Goal: Information Seeking & Learning: Learn about a topic

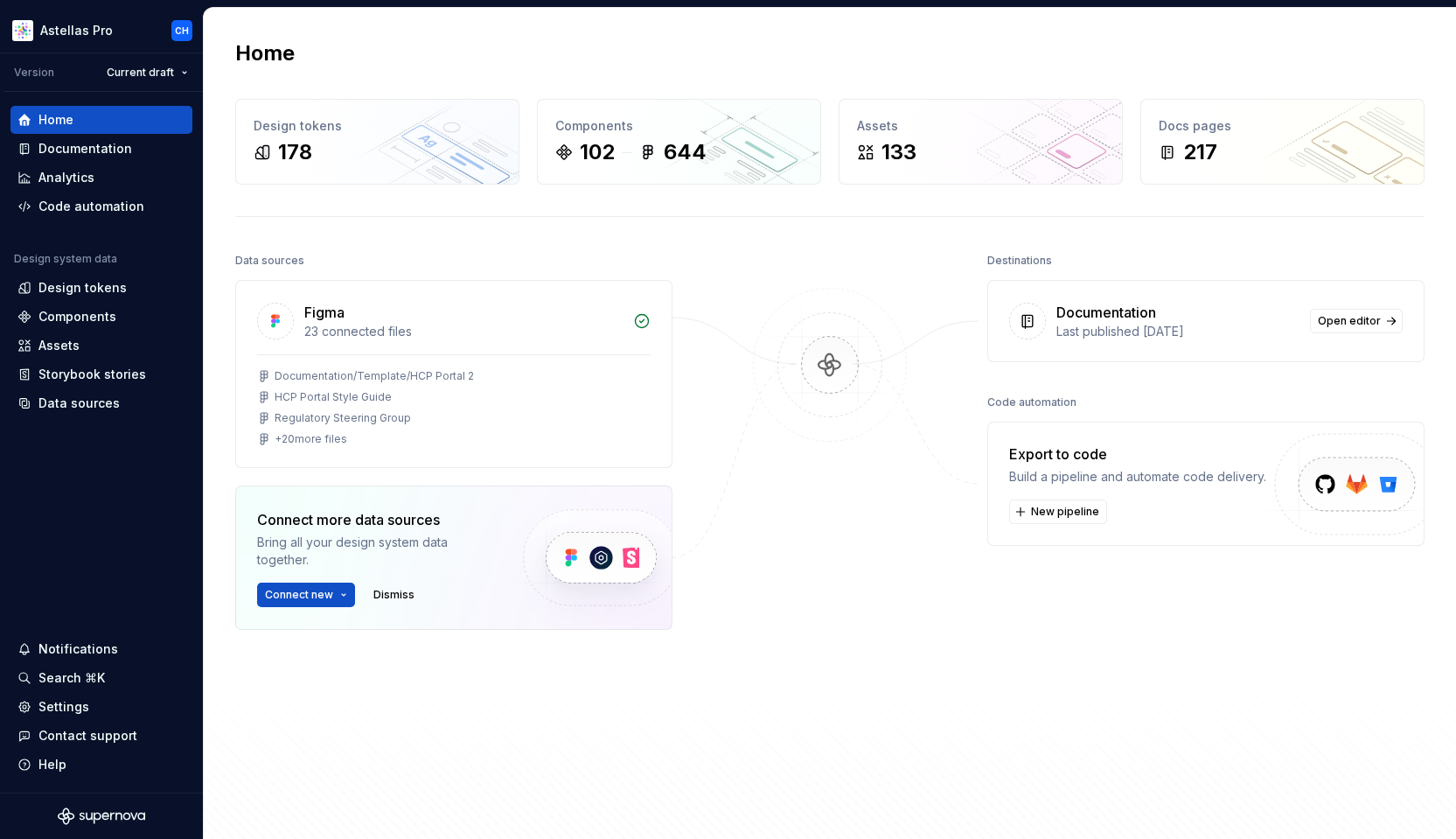
click at [793, 583] on div at bounding box center [829, 500] width 175 height 503
click at [801, 578] on div at bounding box center [829, 500] width 175 height 503
click at [775, 602] on div at bounding box center [829, 500] width 175 height 503
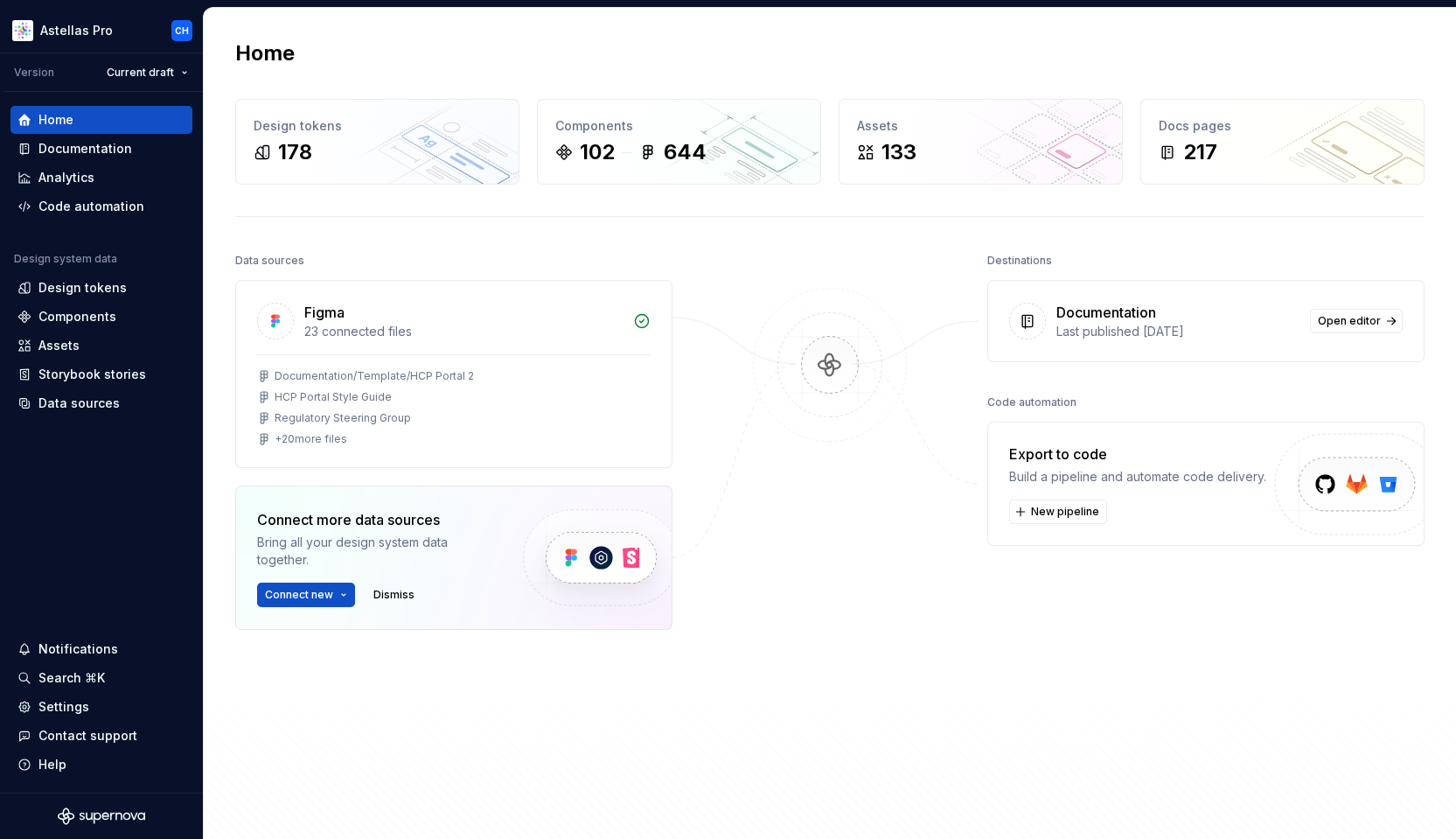
click at [775, 602] on div at bounding box center [829, 500] width 175 height 503
click at [111, 125] on div "Home" at bounding box center [102, 119] width 168 height 18
click at [811, 639] on div at bounding box center [829, 500] width 175 height 503
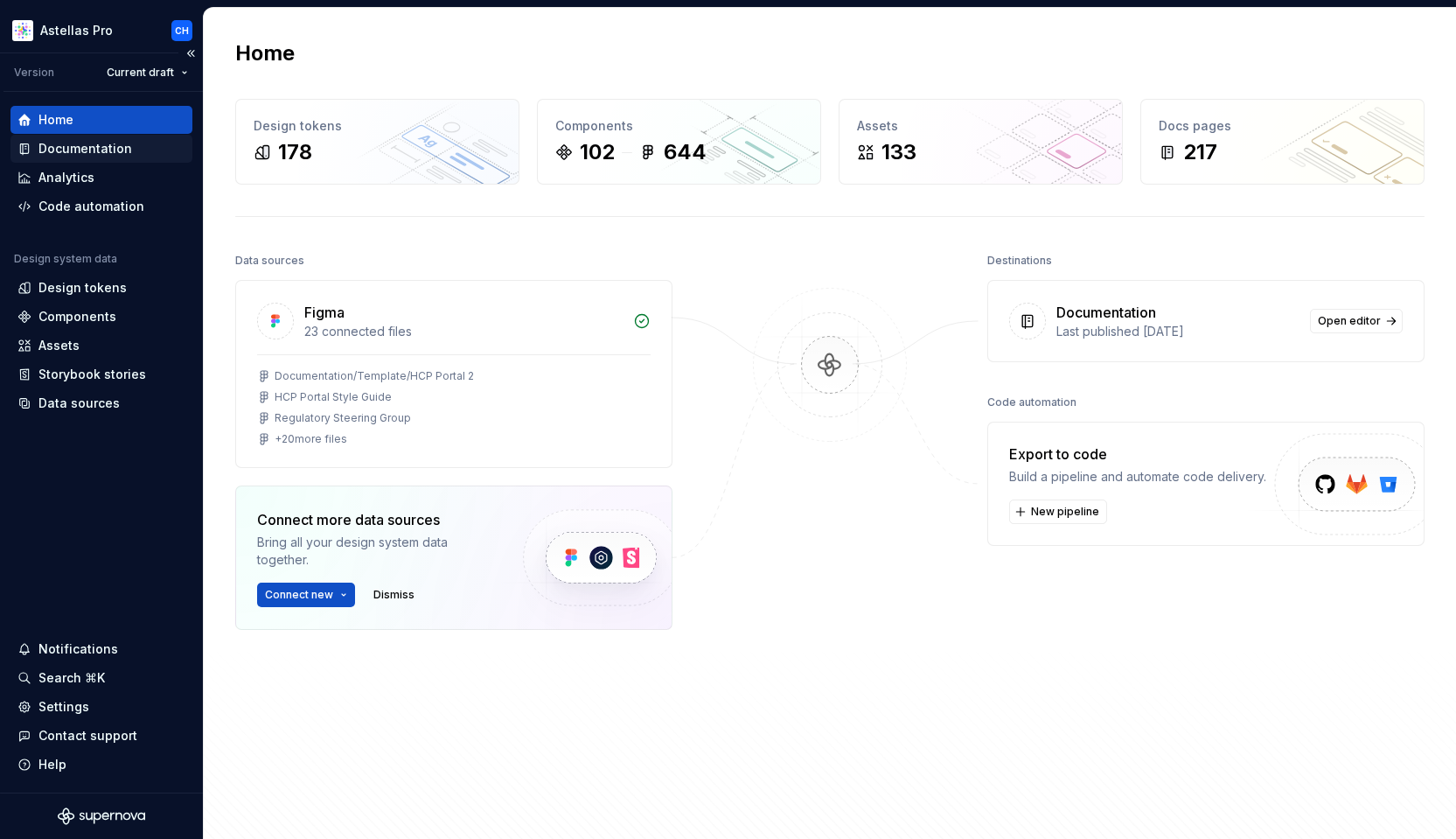
click at [61, 145] on div "Documentation" at bounding box center [85, 149] width 94 height 18
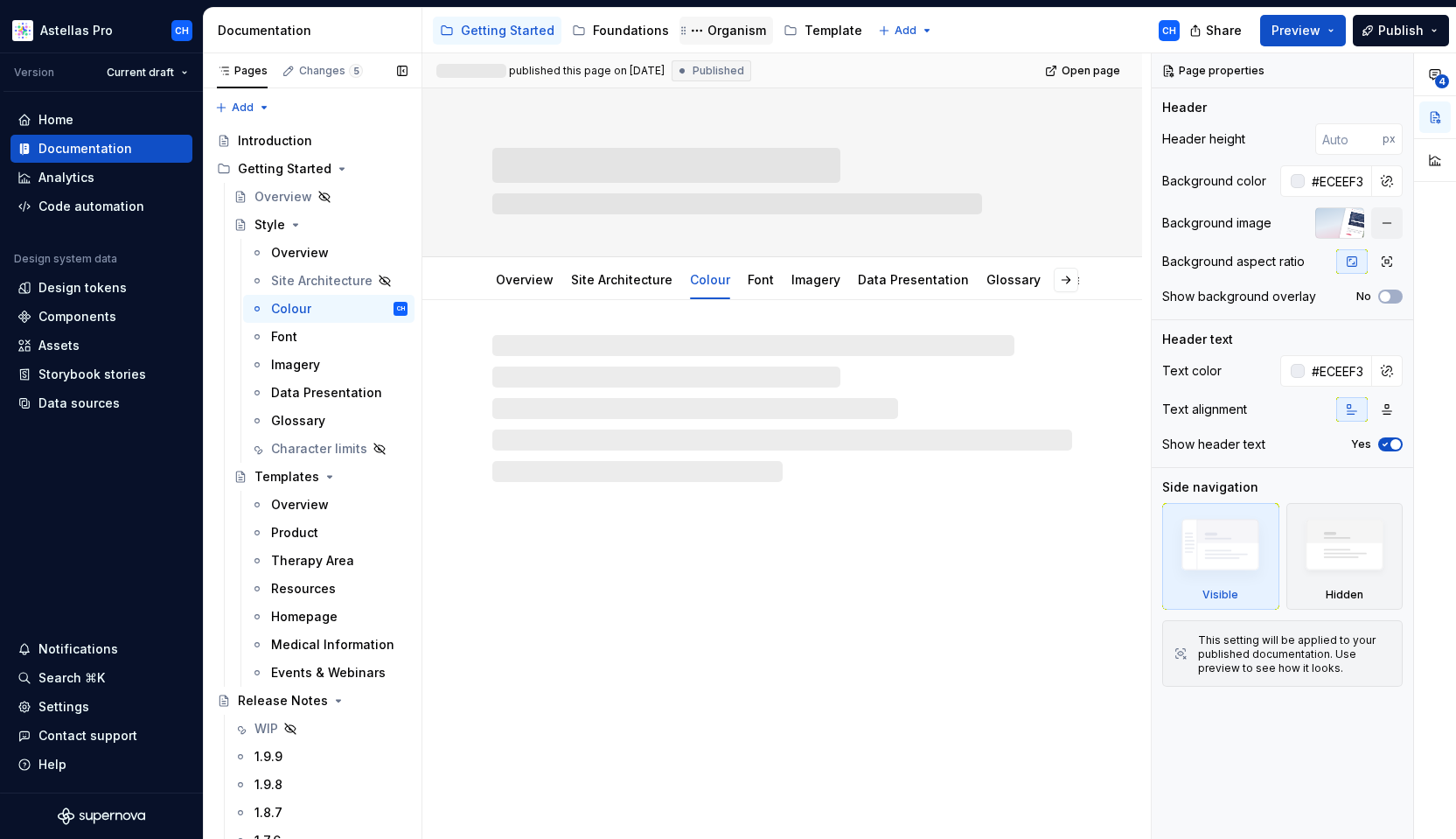
click at [716, 24] on div "Organism" at bounding box center [737, 30] width 59 height 18
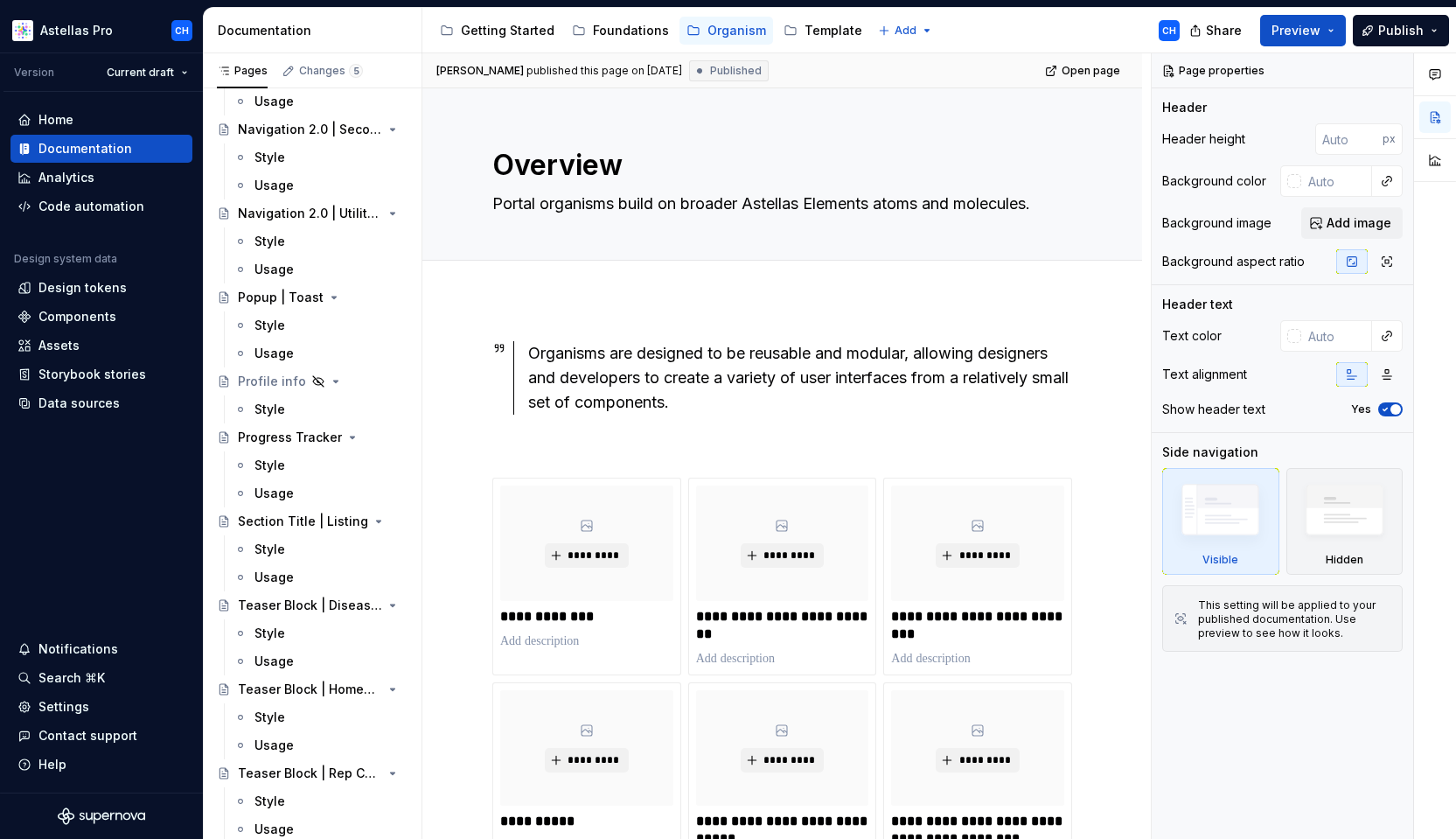
click at [1057, 283] on div at bounding box center [781, 279] width 720 height 38
click at [1057, 280] on div at bounding box center [782, 280] width 580 height 0
click at [78, 31] on html "Astellas Pro CH Version Current draft Home Documentation Analytics Code automat…" at bounding box center [728, 419] width 1456 height 839
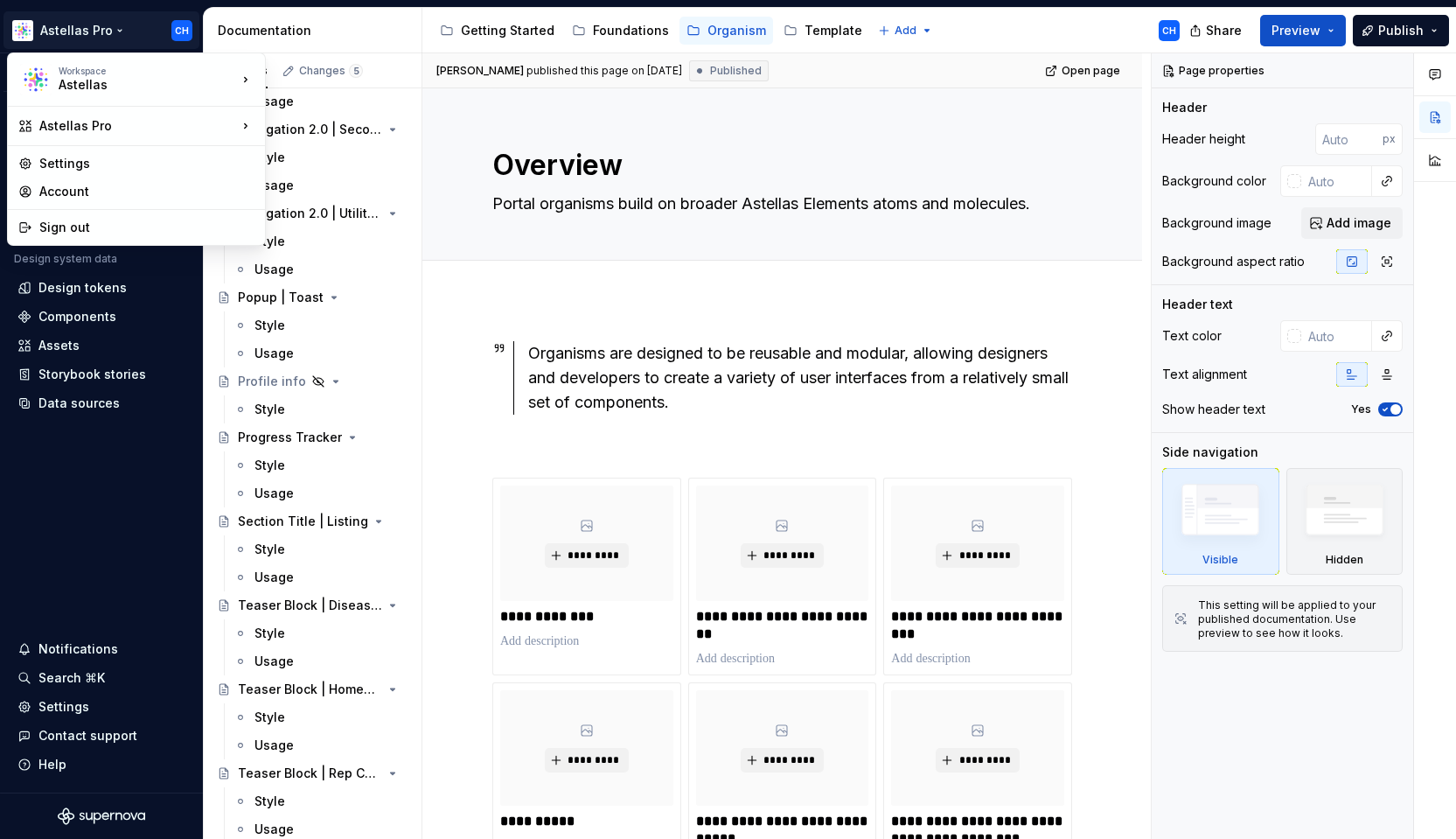
click at [66, 30] on html "Astellas Pro CH Version Current draft Home Documentation Analytics Code automat…" at bounding box center [728, 419] width 1456 height 839
click at [40, 30] on html "Astellas Pro CH Version Current draft Home Documentation Analytics Code automat…" at bounding box center [728, 419] width 1456 height 839
click at [319, 130] on div "Astellas Elements" at bounding box center [351, 128] width 114 height 18
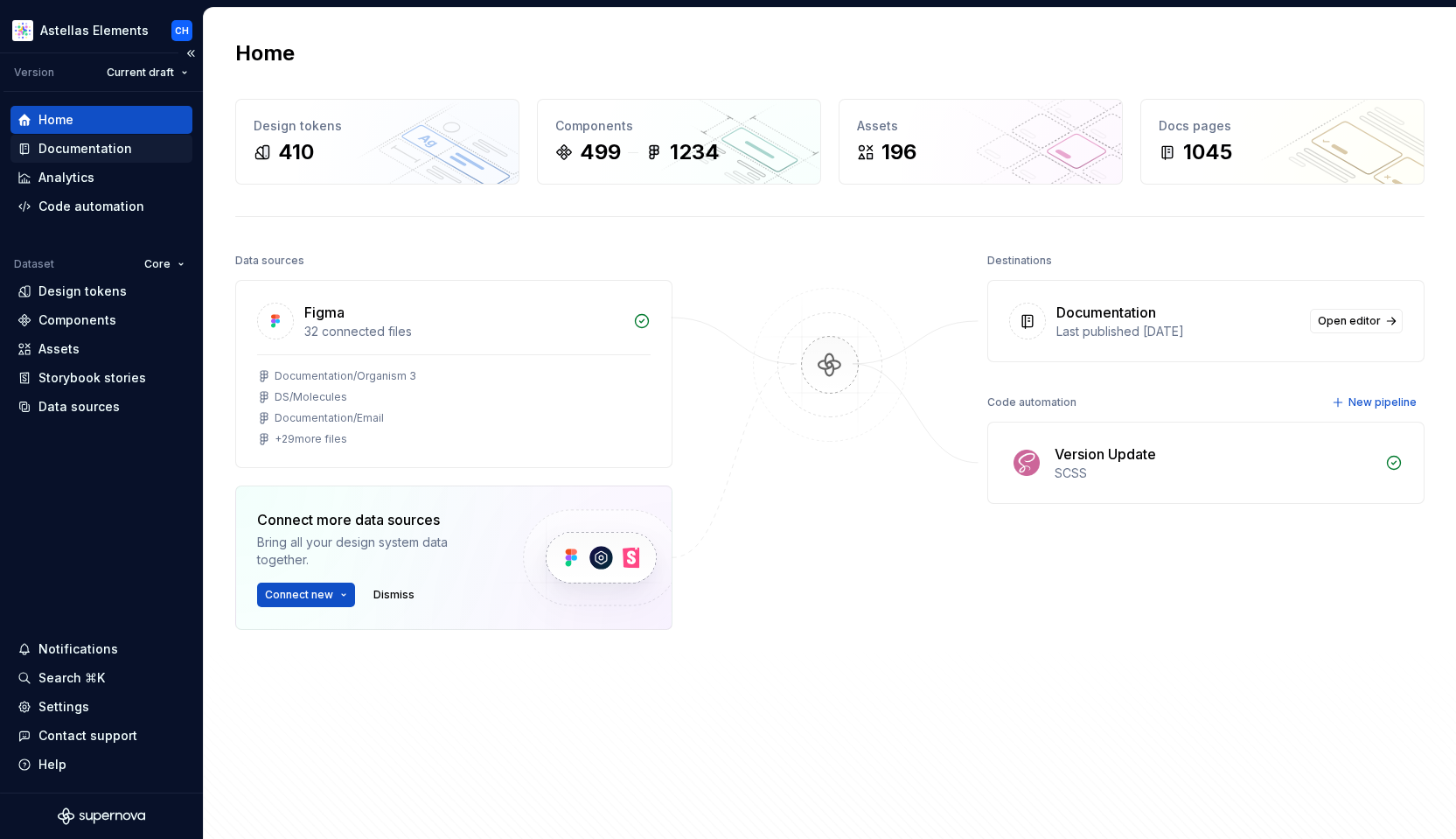
click at [75, 152] on div "Documentation" at bounding box center [85, 149] width 94 height 18
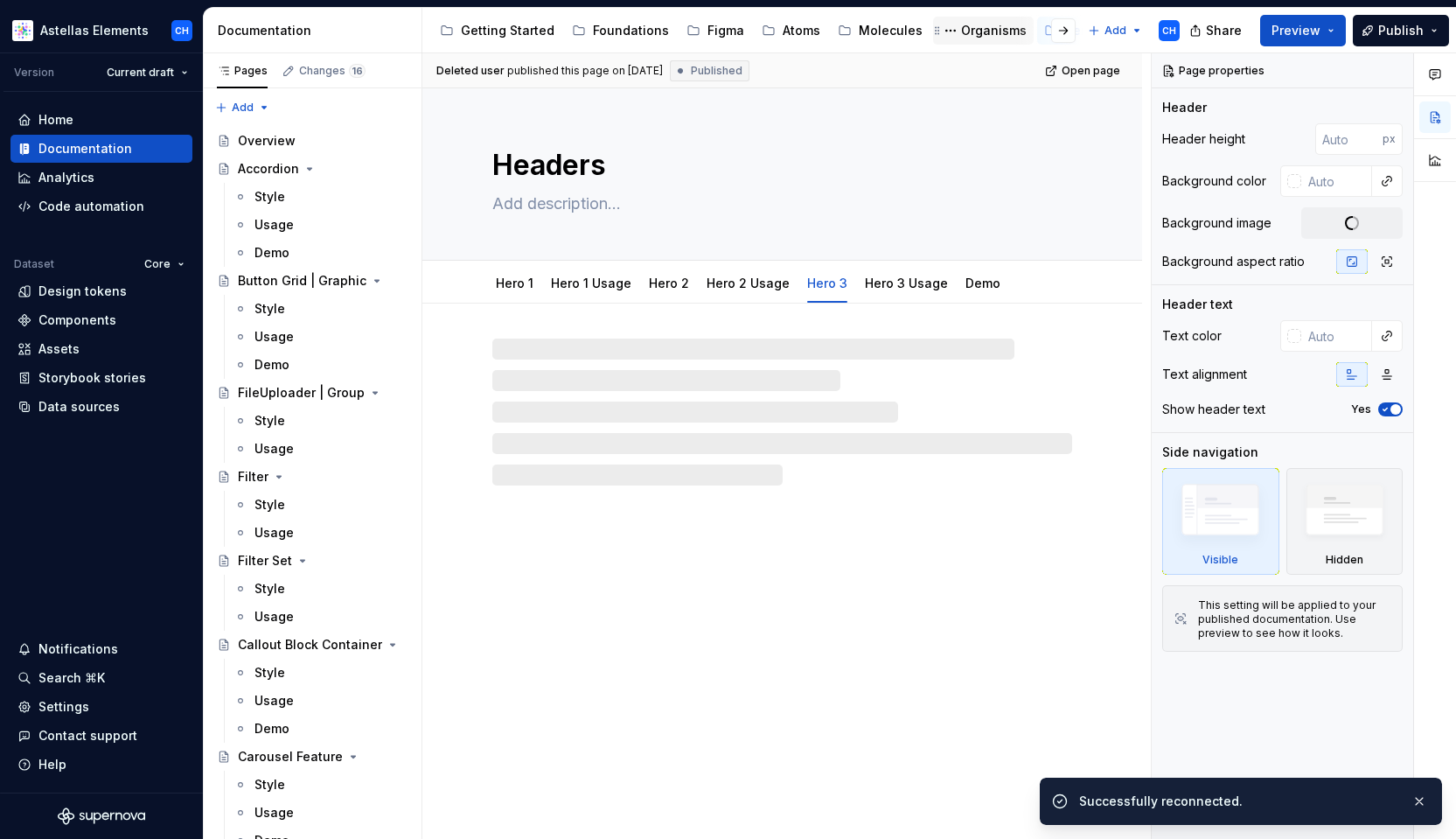
click at [971, 37] on div "Organisms" at bounding box center [994, 30] width 66 height 18
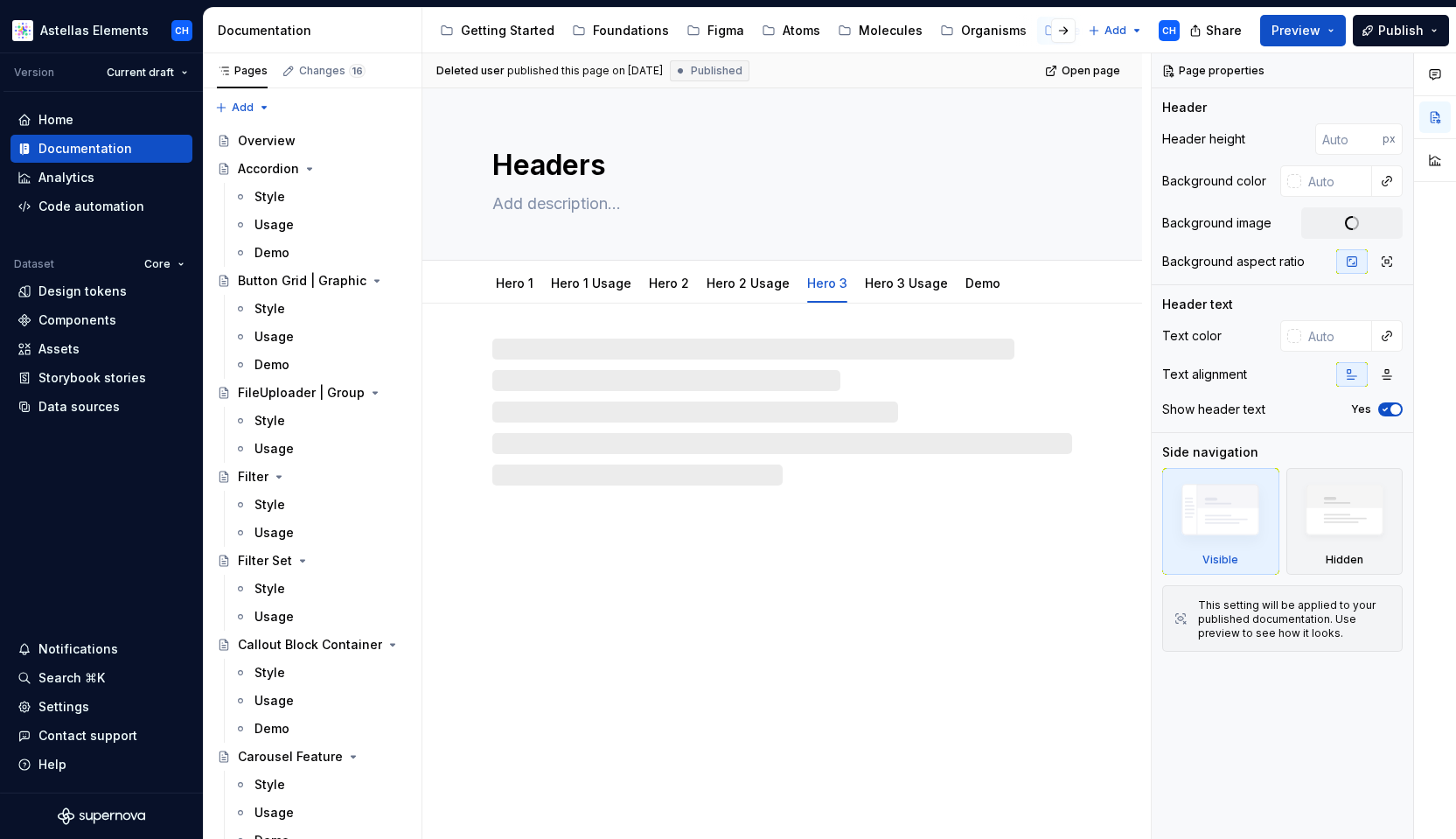
type textarea "*"
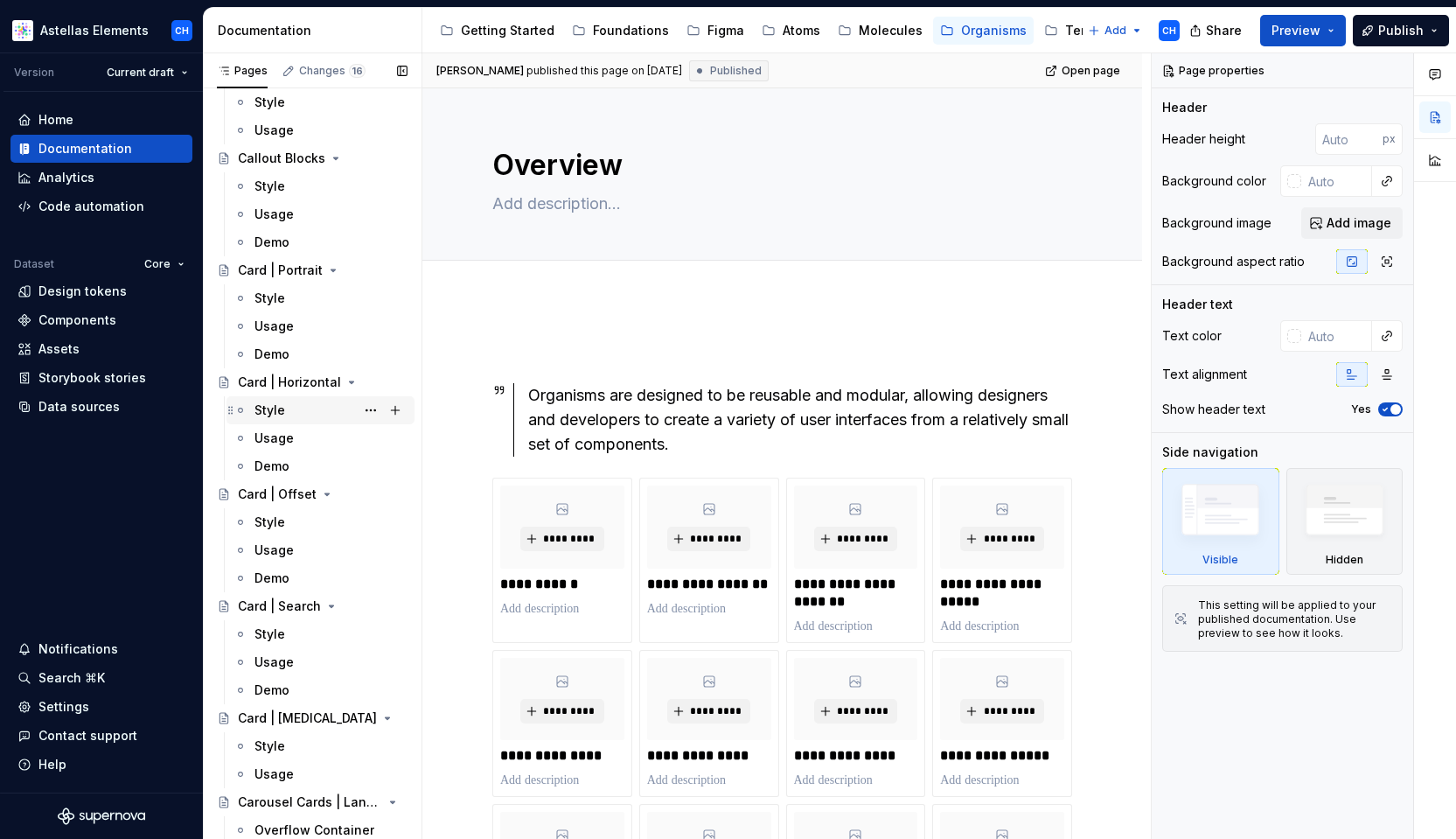
scroll to position [610, 0]
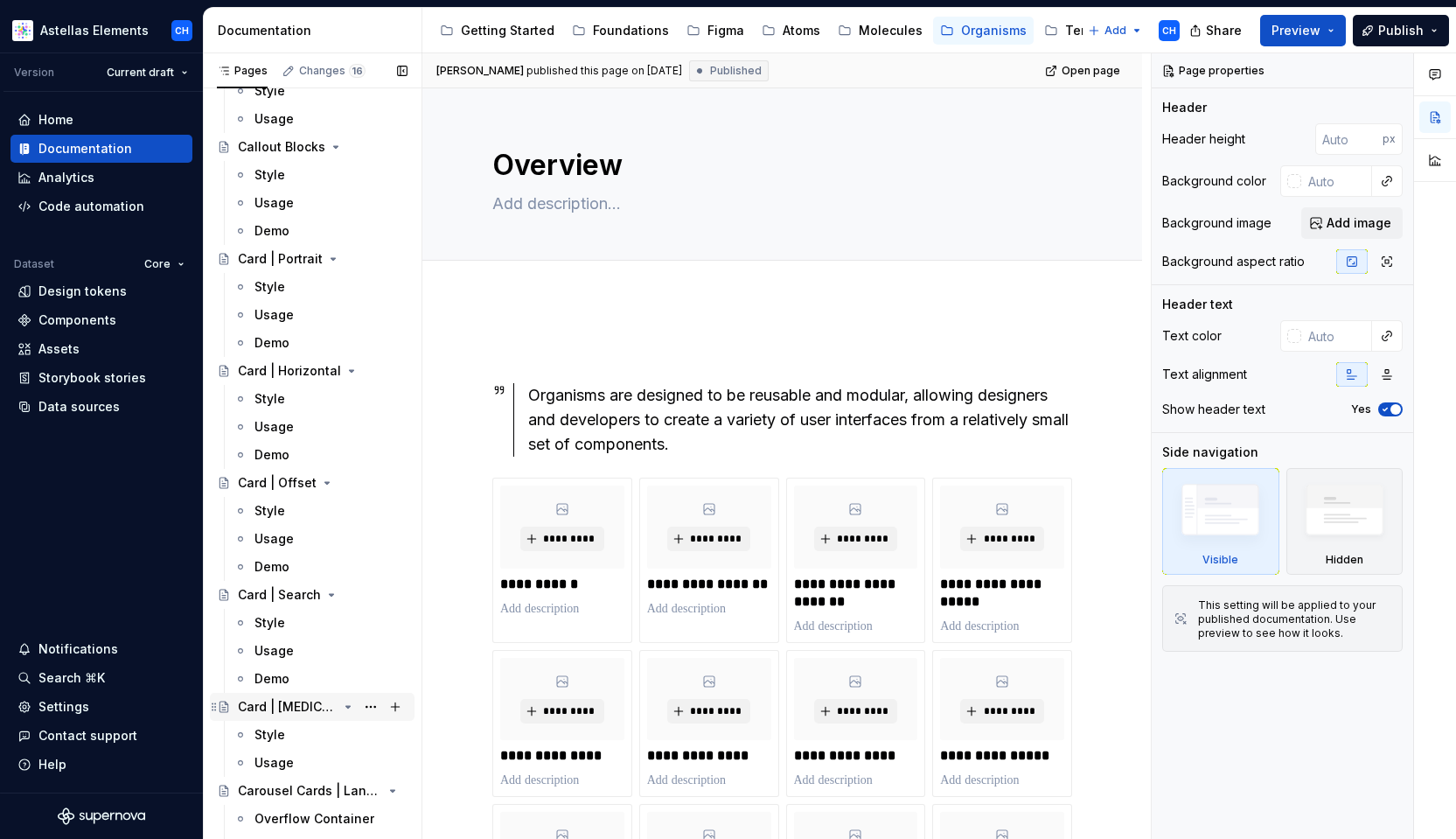
click at [288, 707] on div "Card | Drug Interaction" at bounding box center [288, 707] width 100 height 18
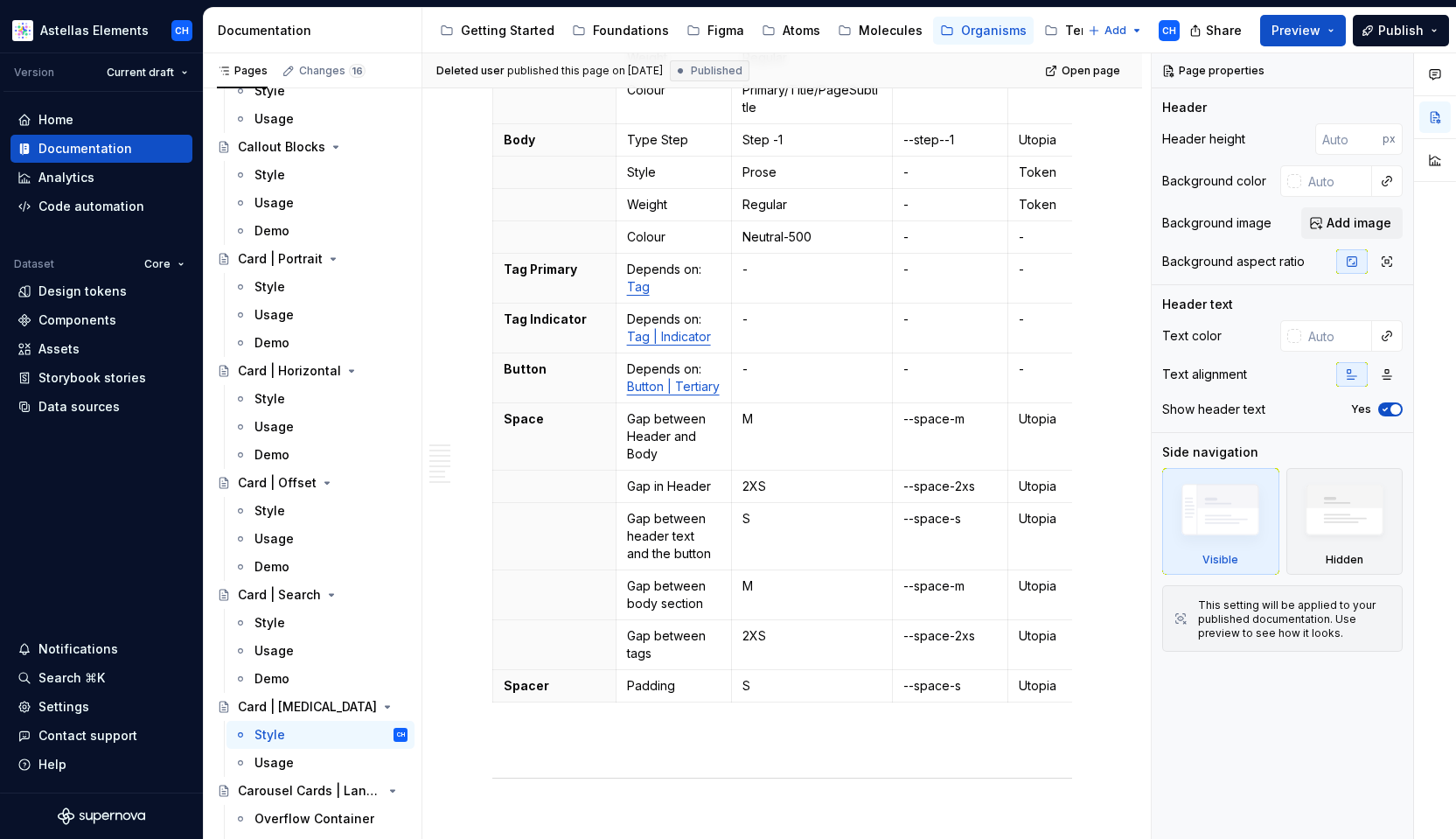
scroll to position [1034, 0]
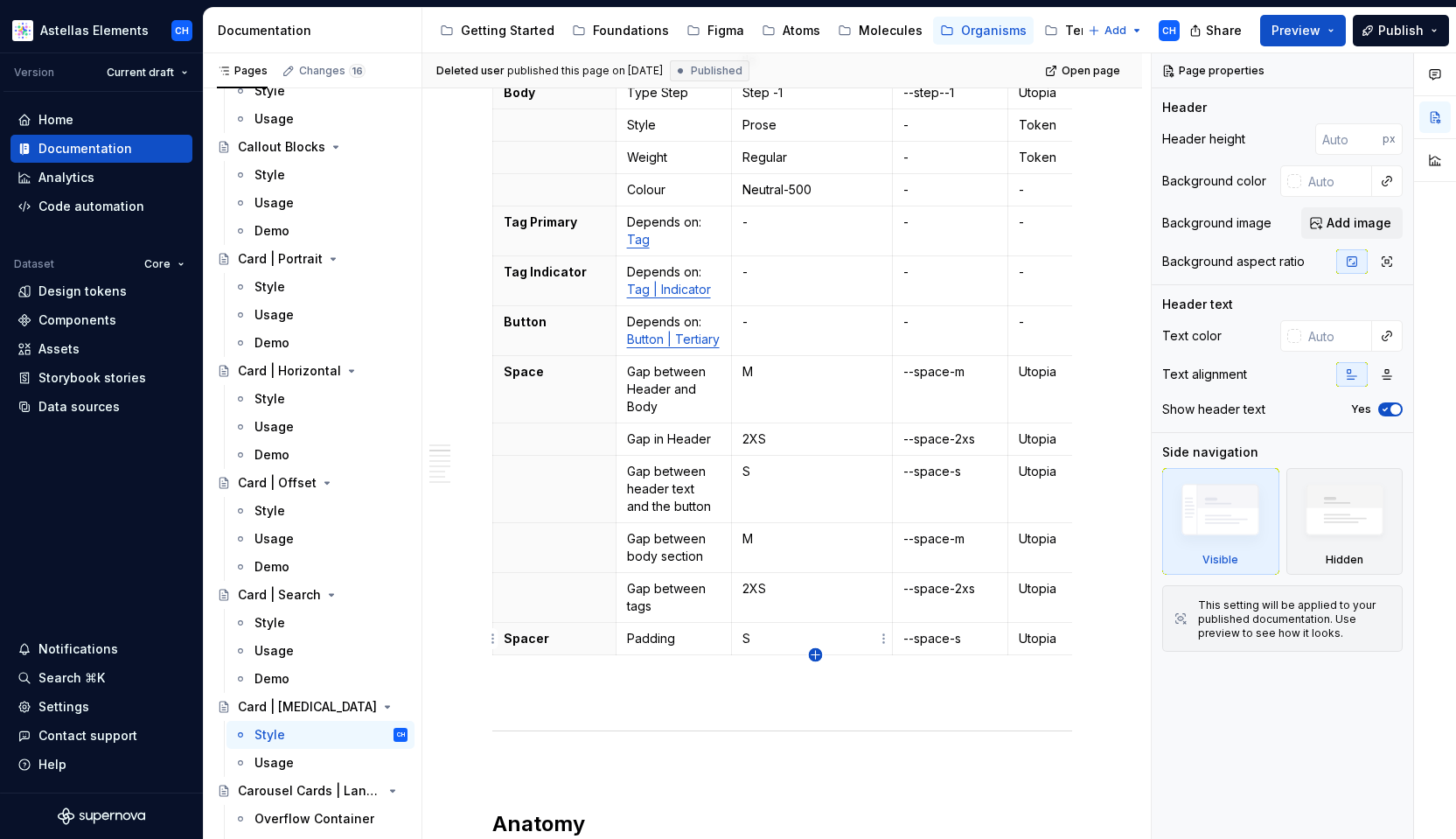
click at [813, 658] on icon "button" at bounding box center [816, 655] width 14 height 14
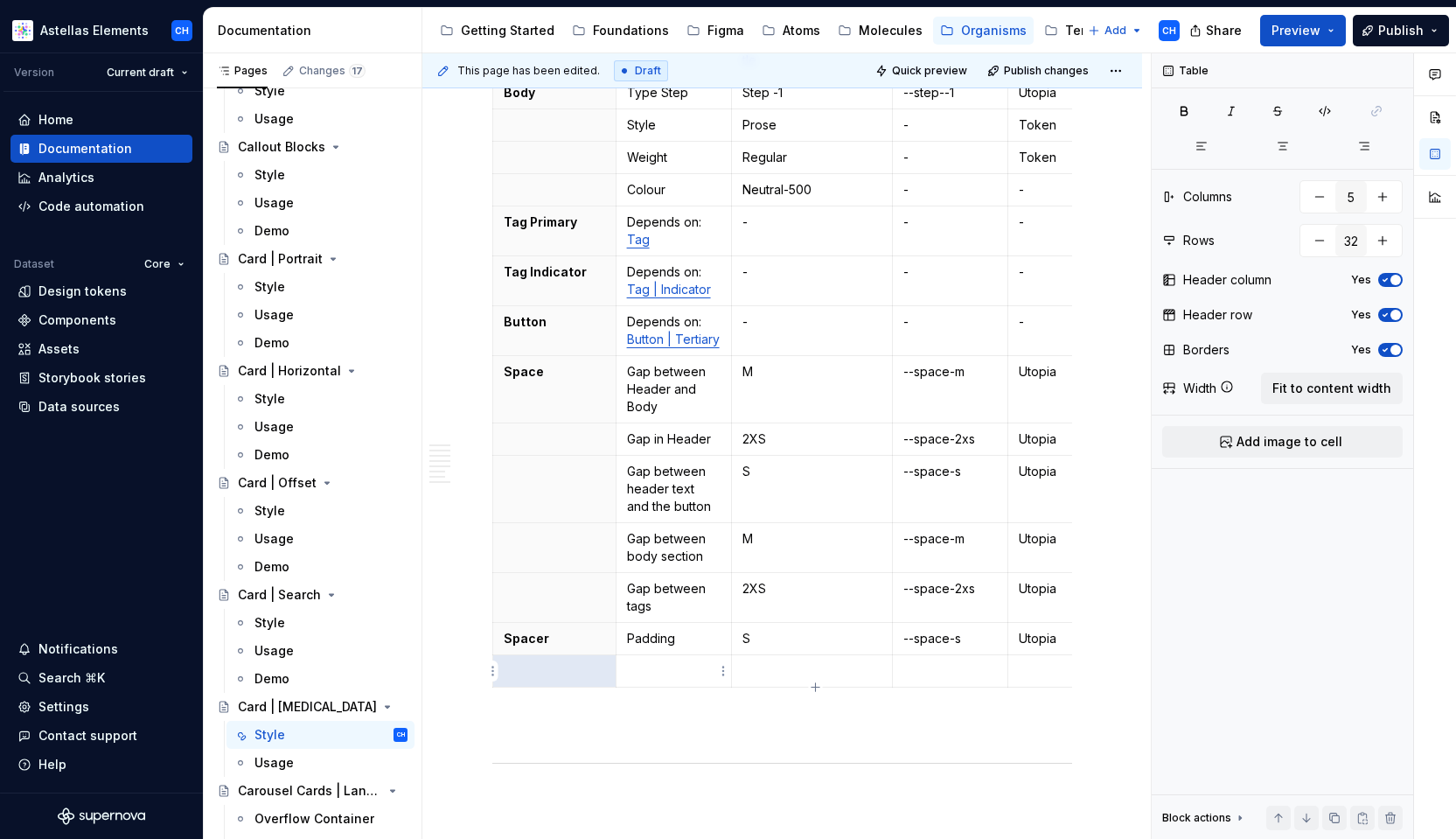
type textarea "*"
click at [570, 671] on p at bounding box center [555, 671] width 102 height 18
click at [629, 662] on p at bounding box center [674, 671] width 94 height 18
type textarea "*"
click at [642, 691] on p "Depends on: Shadow" at bounding box center [674, 679] width 94 height 35
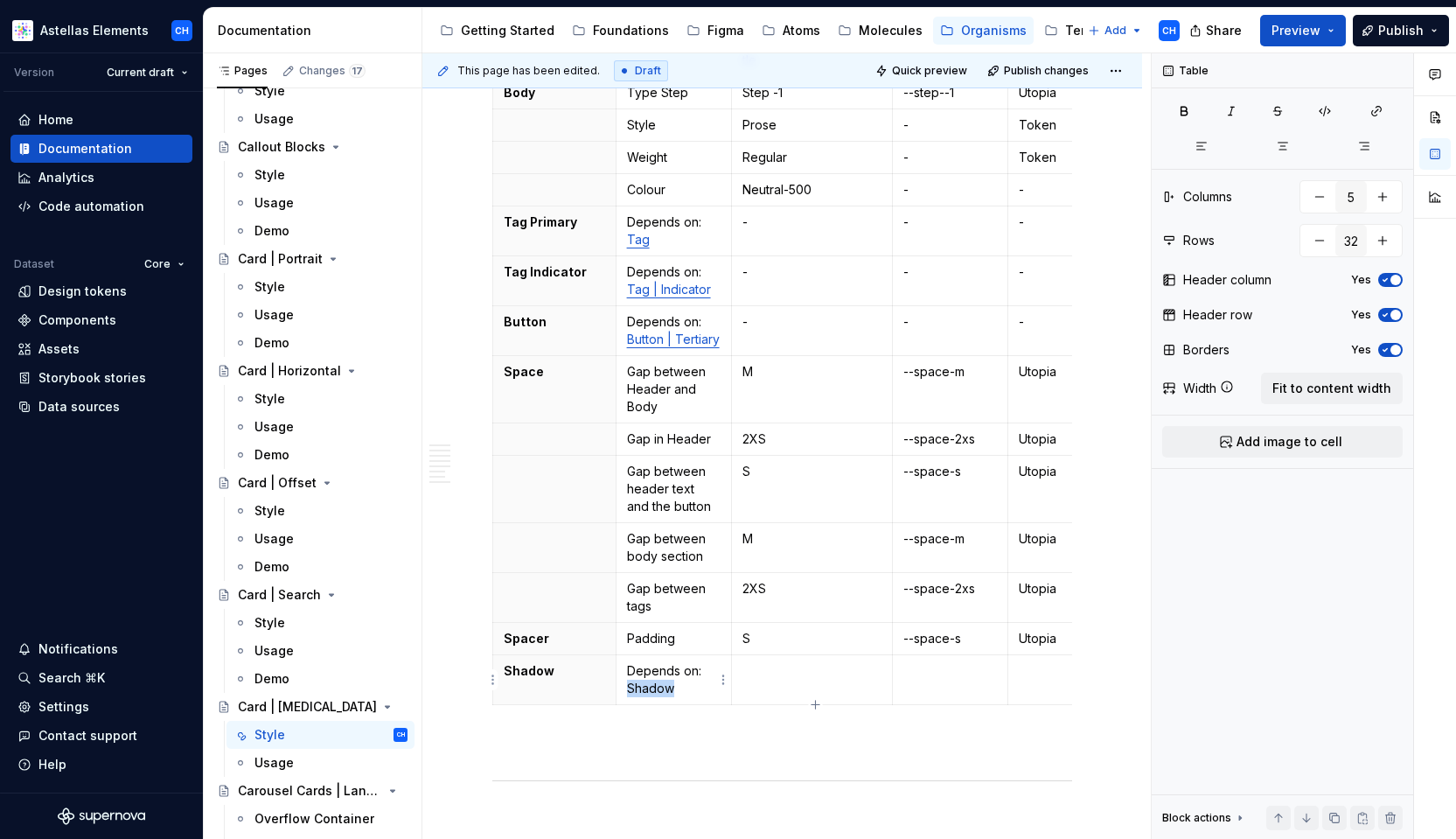
click at [642, 691] on p "Depends on: Shadow" at bounding box center [674, 679] width 94 height 35
click at [1378, 115] on icon "button" at bounding box center [1378, 112] width 10 height 10
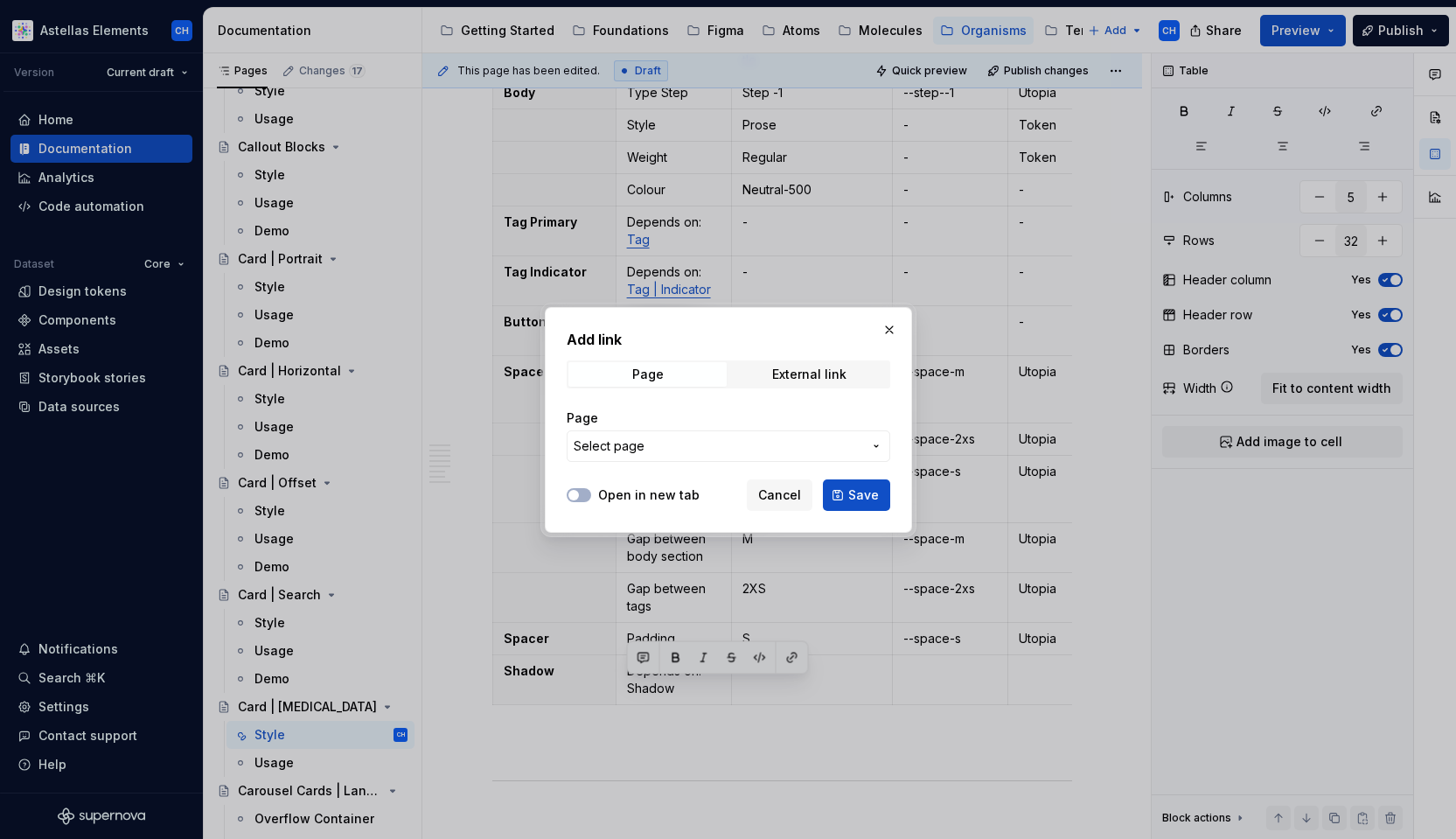
click at [712, 428] on div "Page Select page" at bounding box center [728, 436] width 324 height 53
click at [703, 445] on span "Select page" at bounding box center [718, 446] width 289 height 18
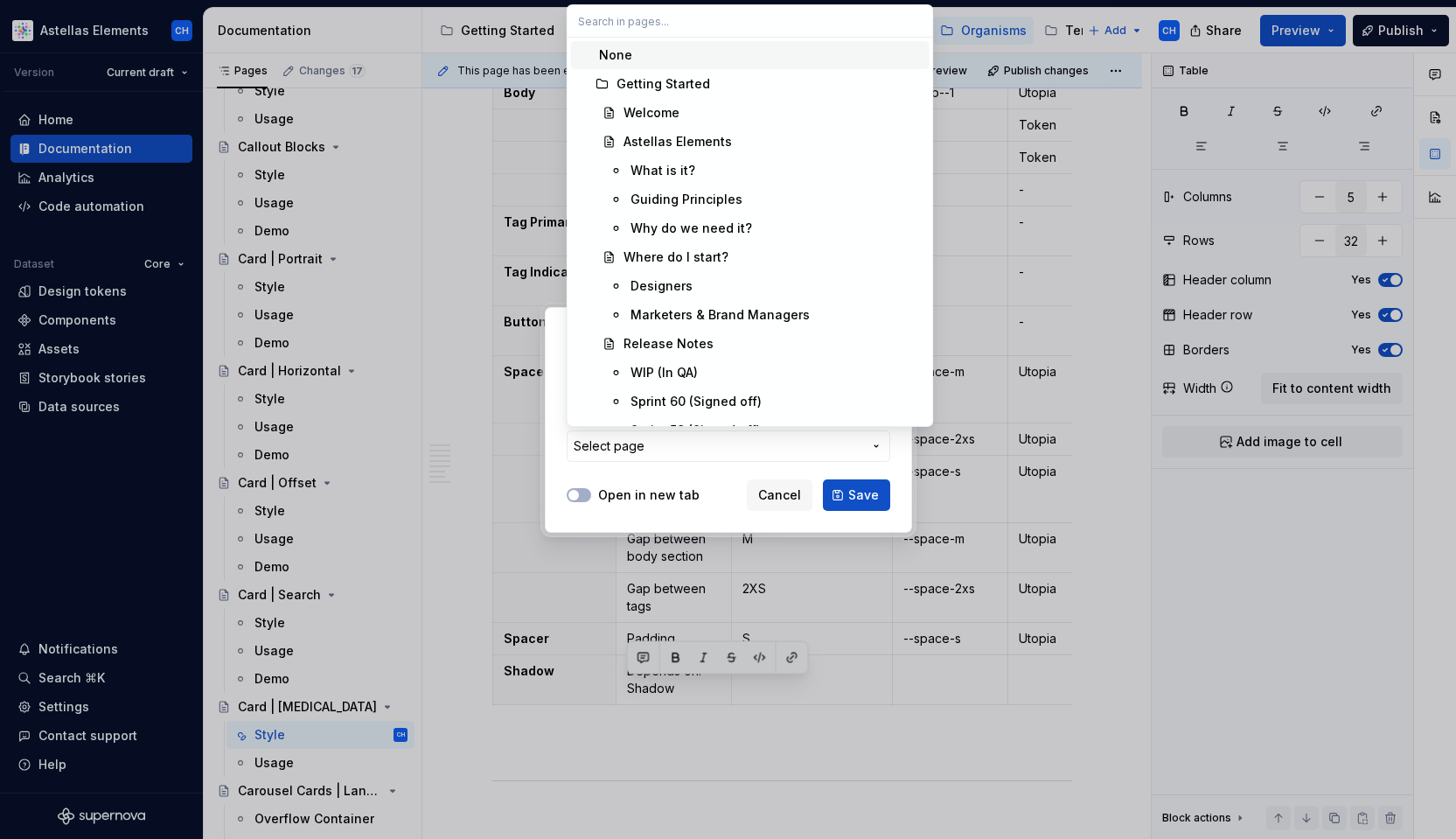
click at [703, 445] on div "Add link Page External link Page Select page Open in new tab Cancel Save" at bounding box center [728, 419] width 1456 height 839
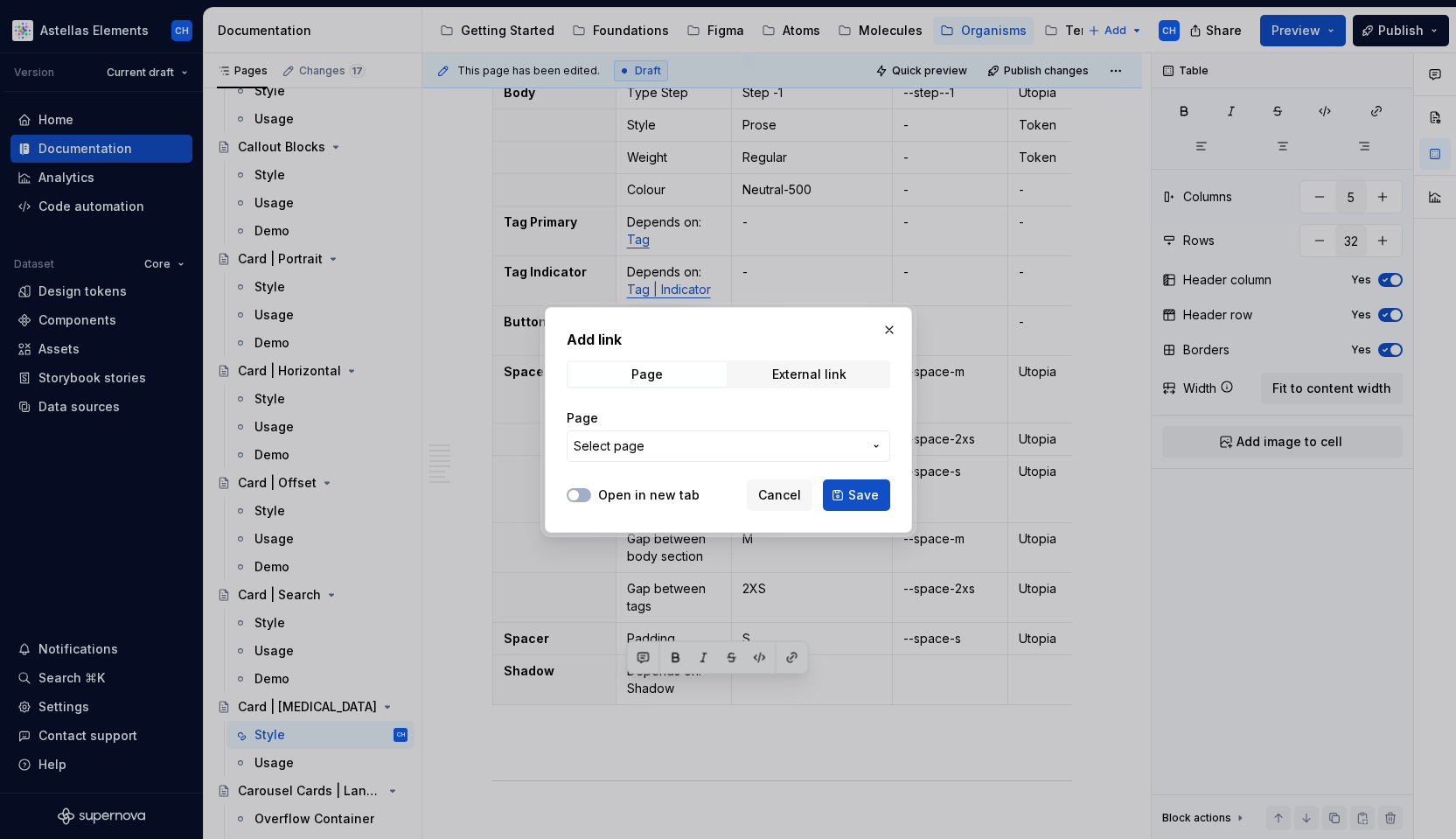
click at [703, 445] on span "Select page" at bounding box center [718, 446] width 289 height 18
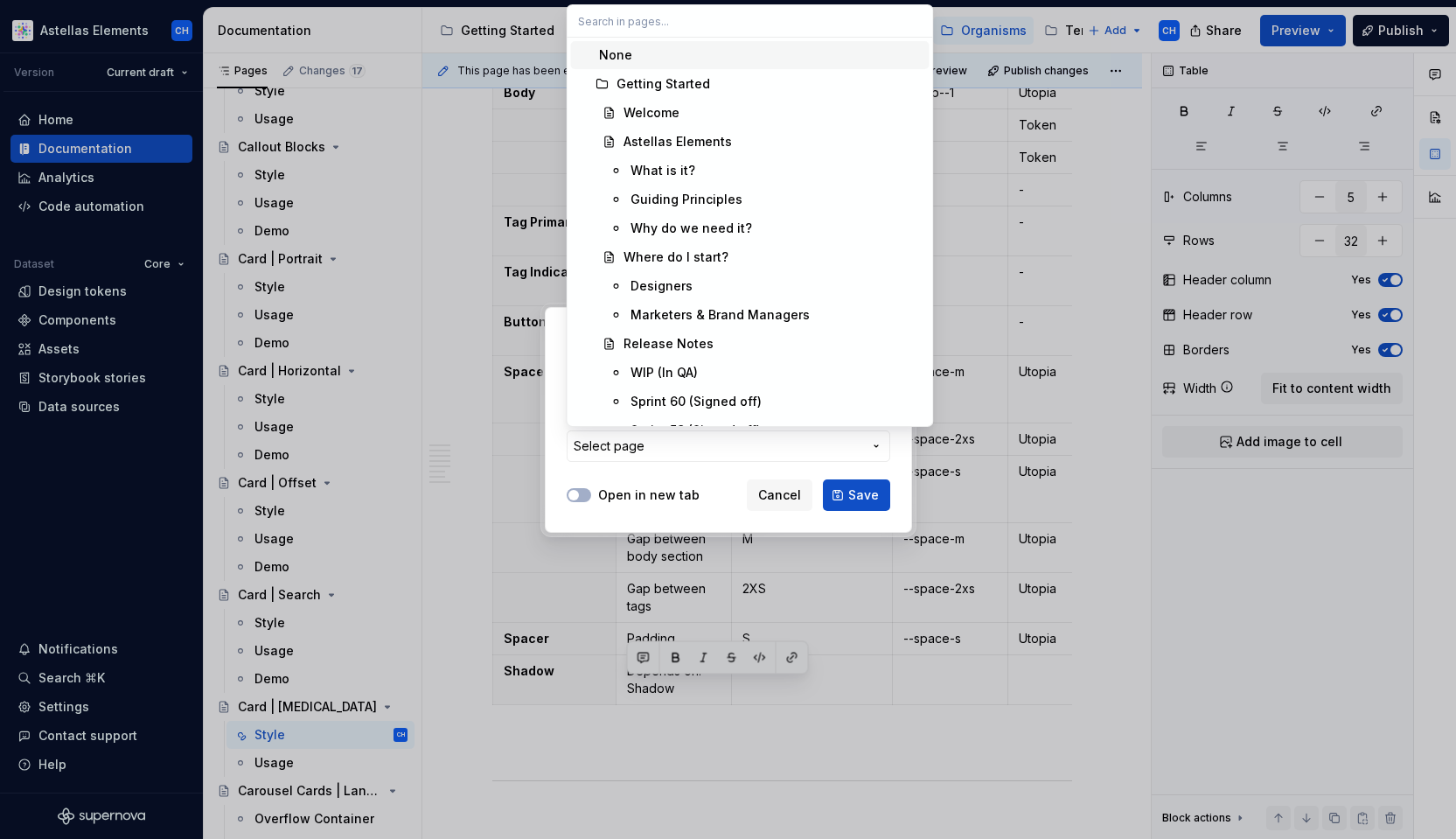
type input "i"
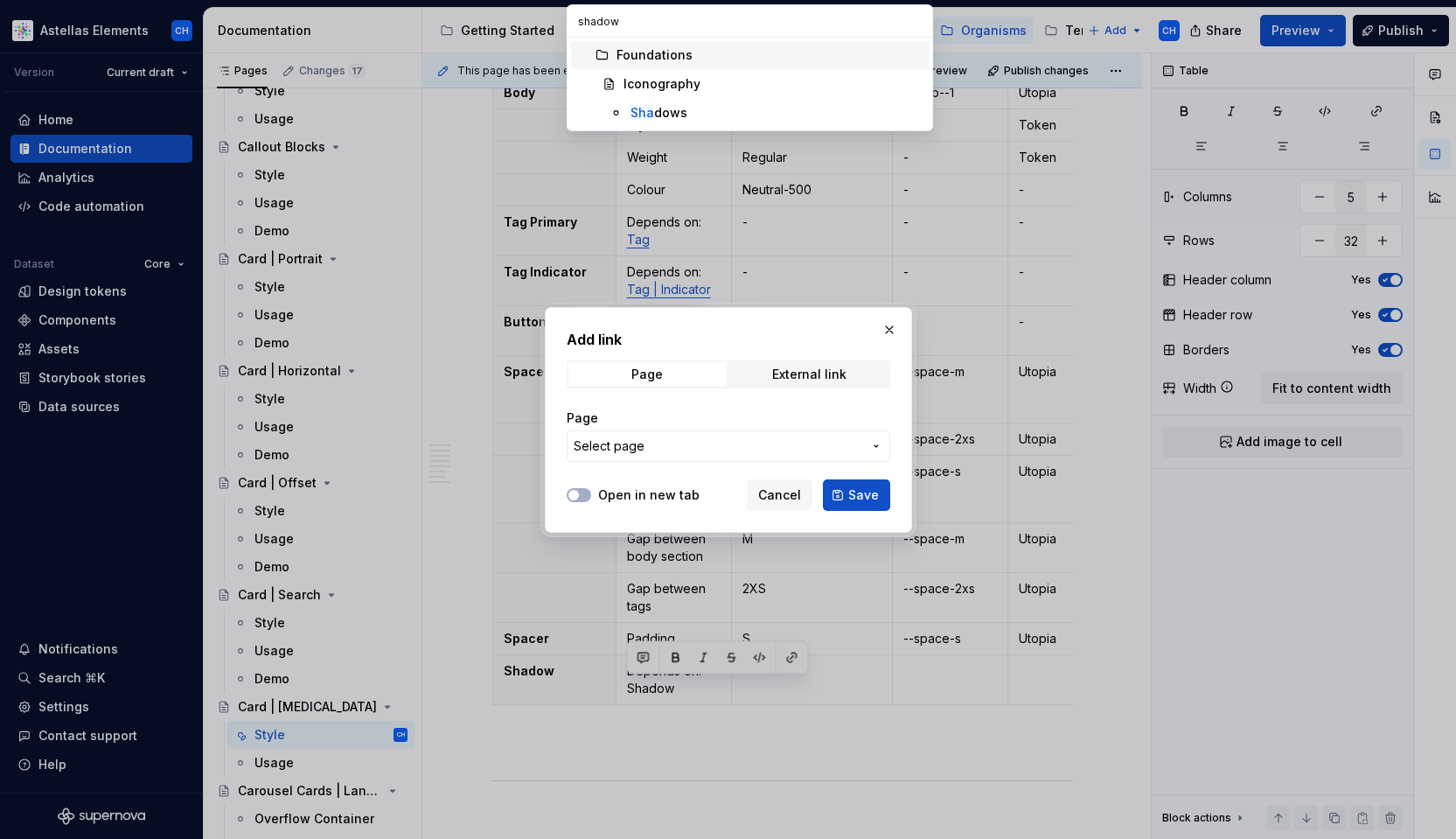
type input "shadows"
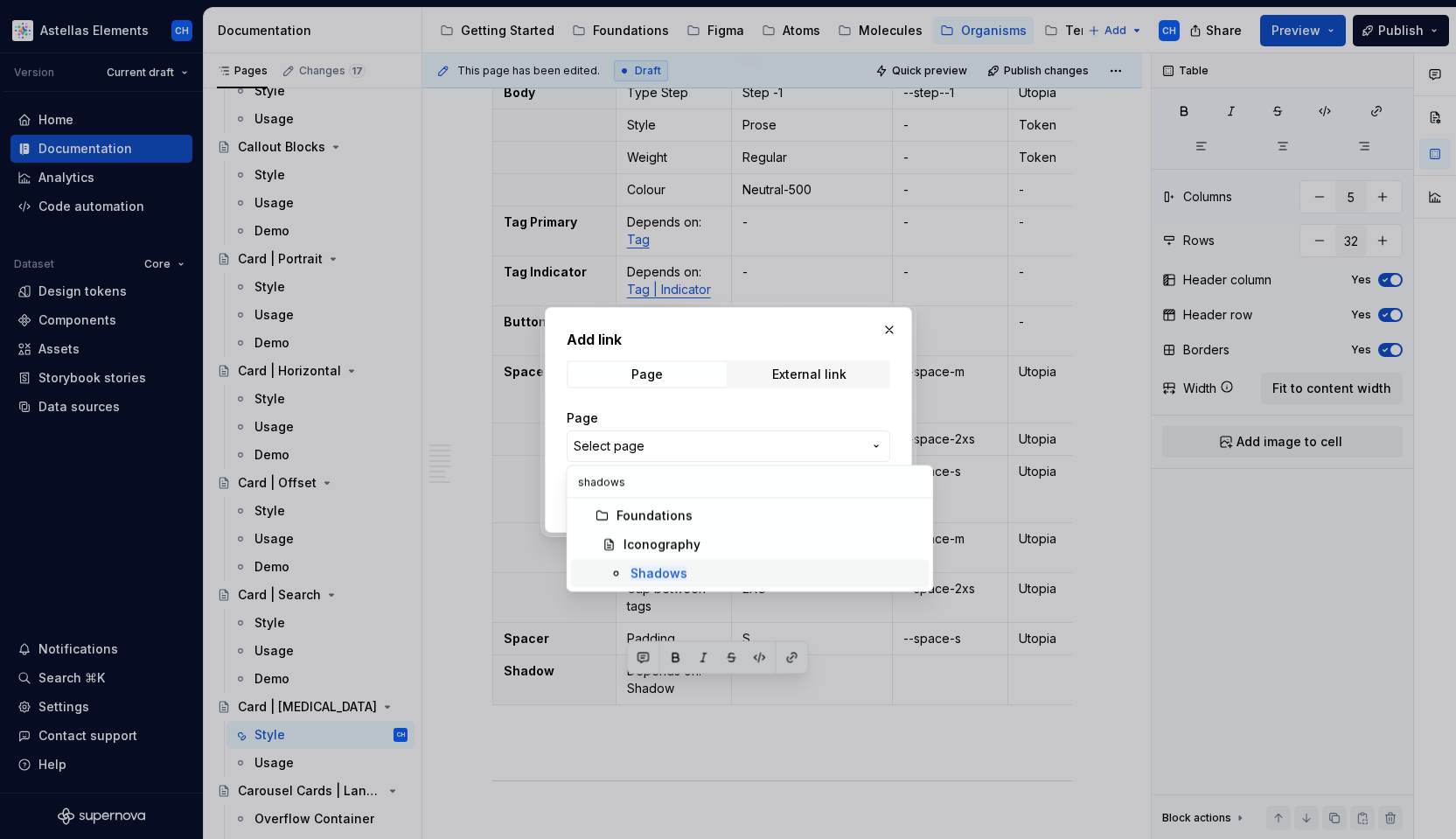
click at [681, 566] on mark "Shadows" at bounding box center [659, 573] width 57 height 15
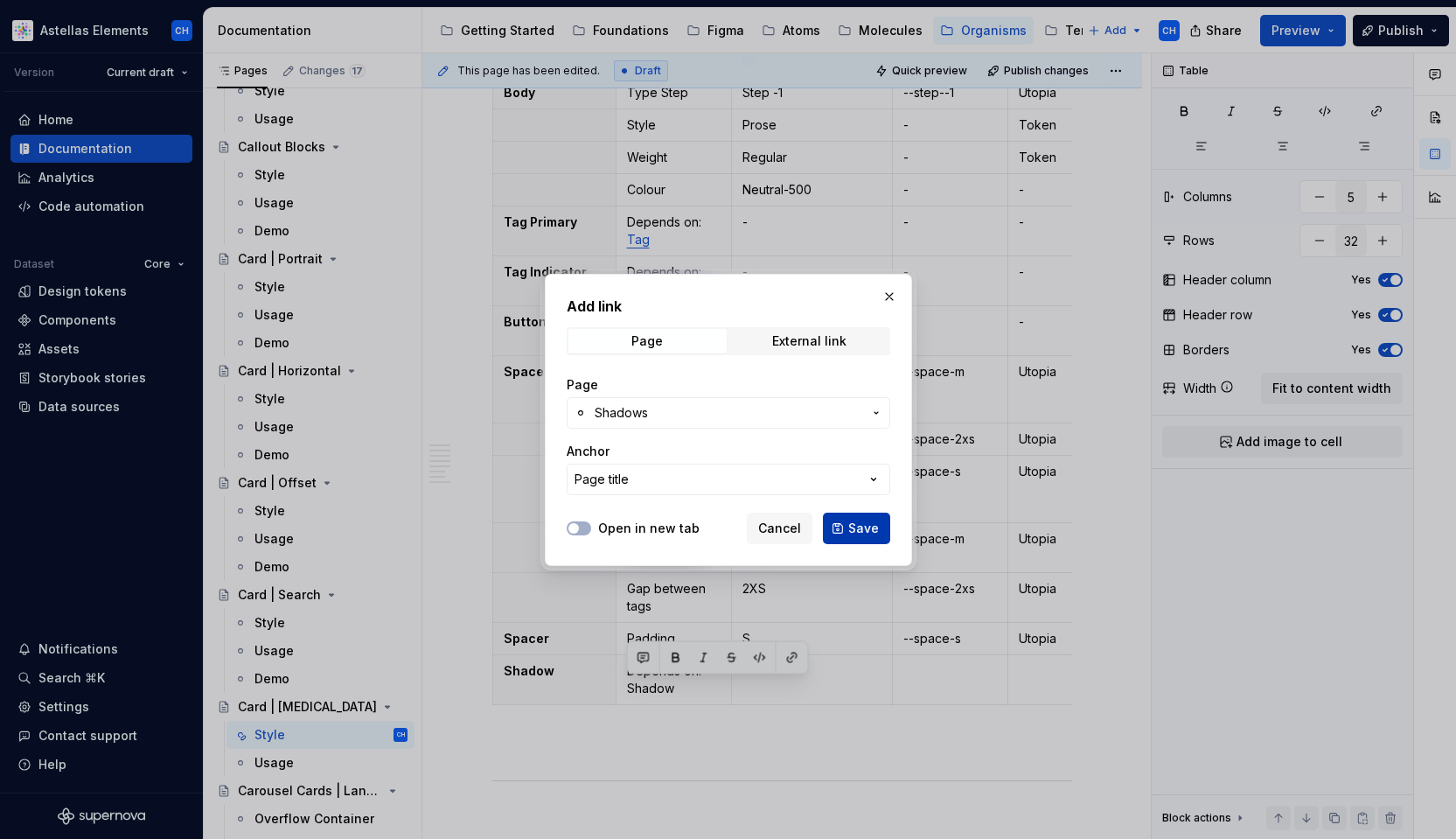
click at [850, 525] on span "Save" at bounding box center [863, 529] width 30 height 18
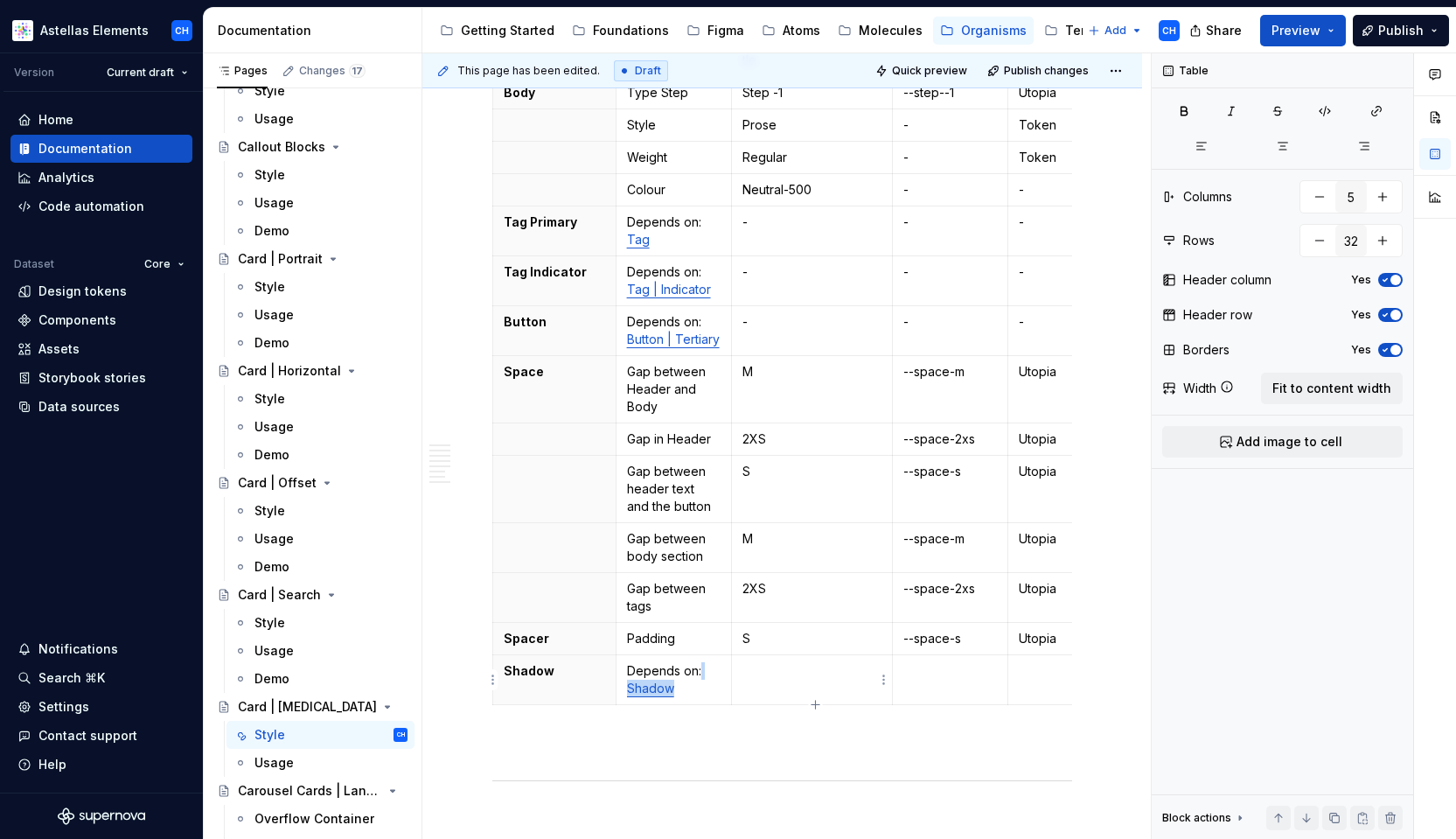
click at [841, 689] on td at bounding box center [812, 679] width 160 height 50
click at [790, 668] on p at bounding box center [811, 671] width 138 height 18
click at [938, 687] on td at bounding box center [950, 679] width 116 height 50
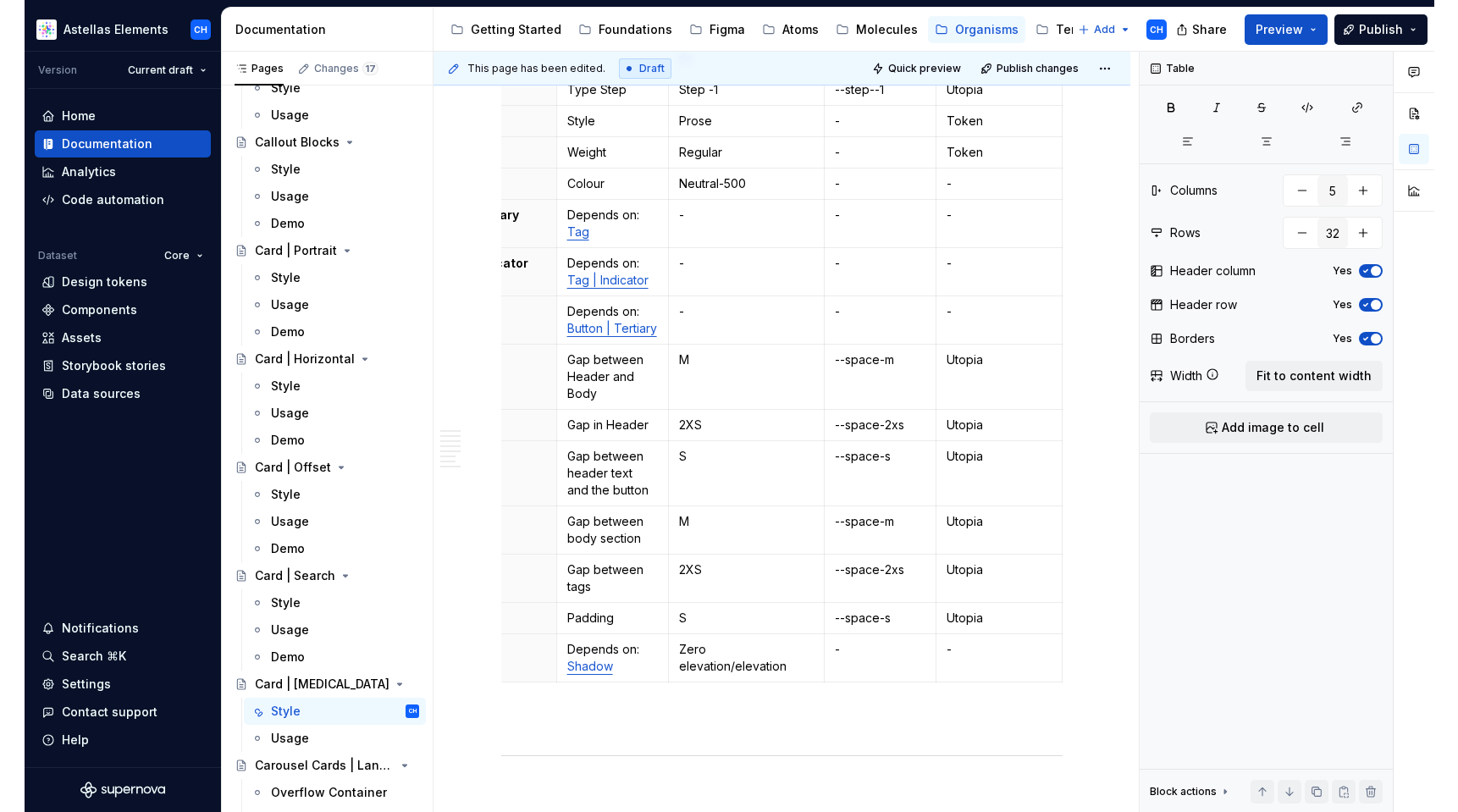
scroll to position [0, 0]
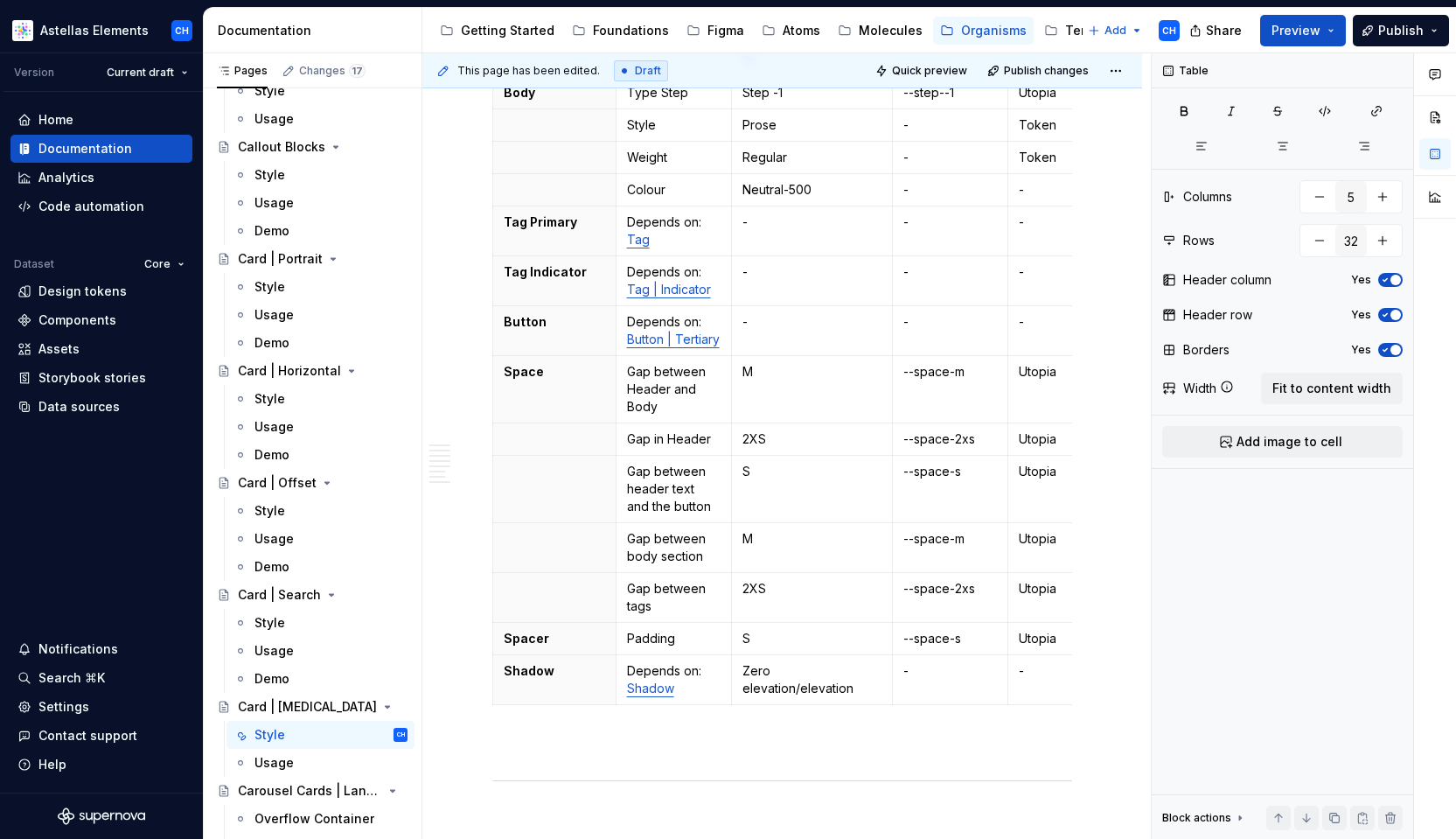
click at [746, 753] on p at bounding box center [782, 743] width 580 height 21
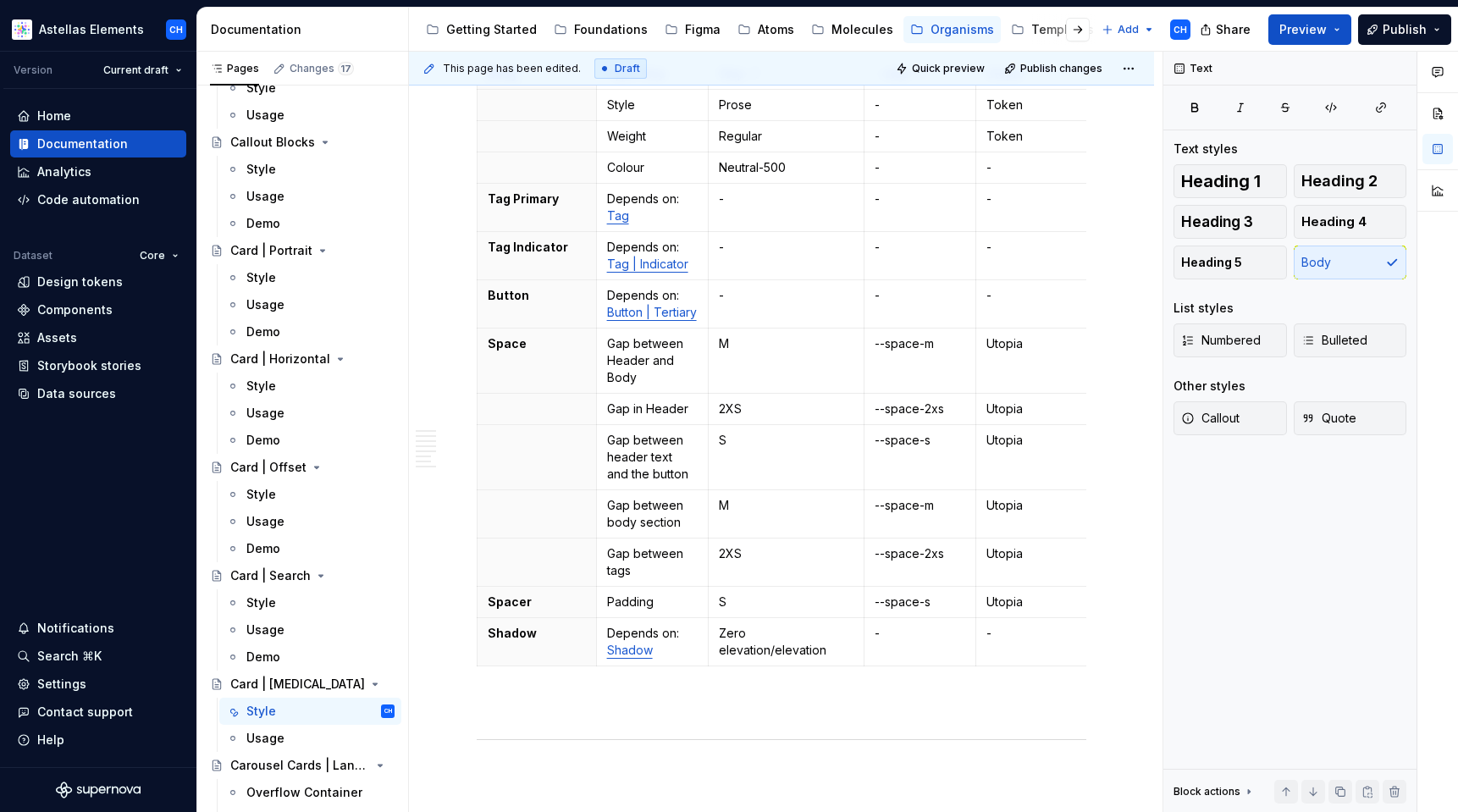
scroll to position [1022, 0]
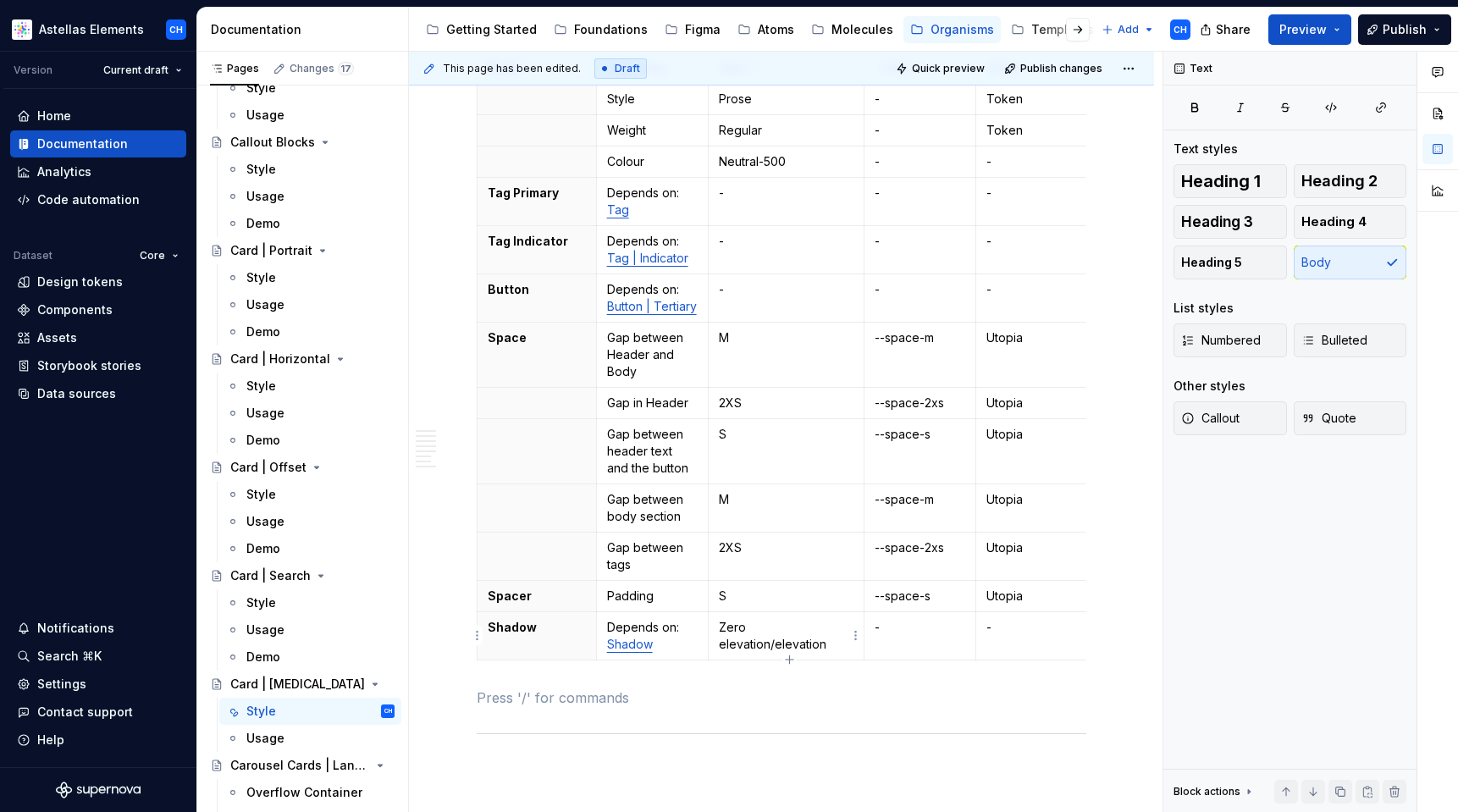
click at [802, 642] on p "Zero elevation/elevation" at bounding box center [785, 636] width 134 height 34
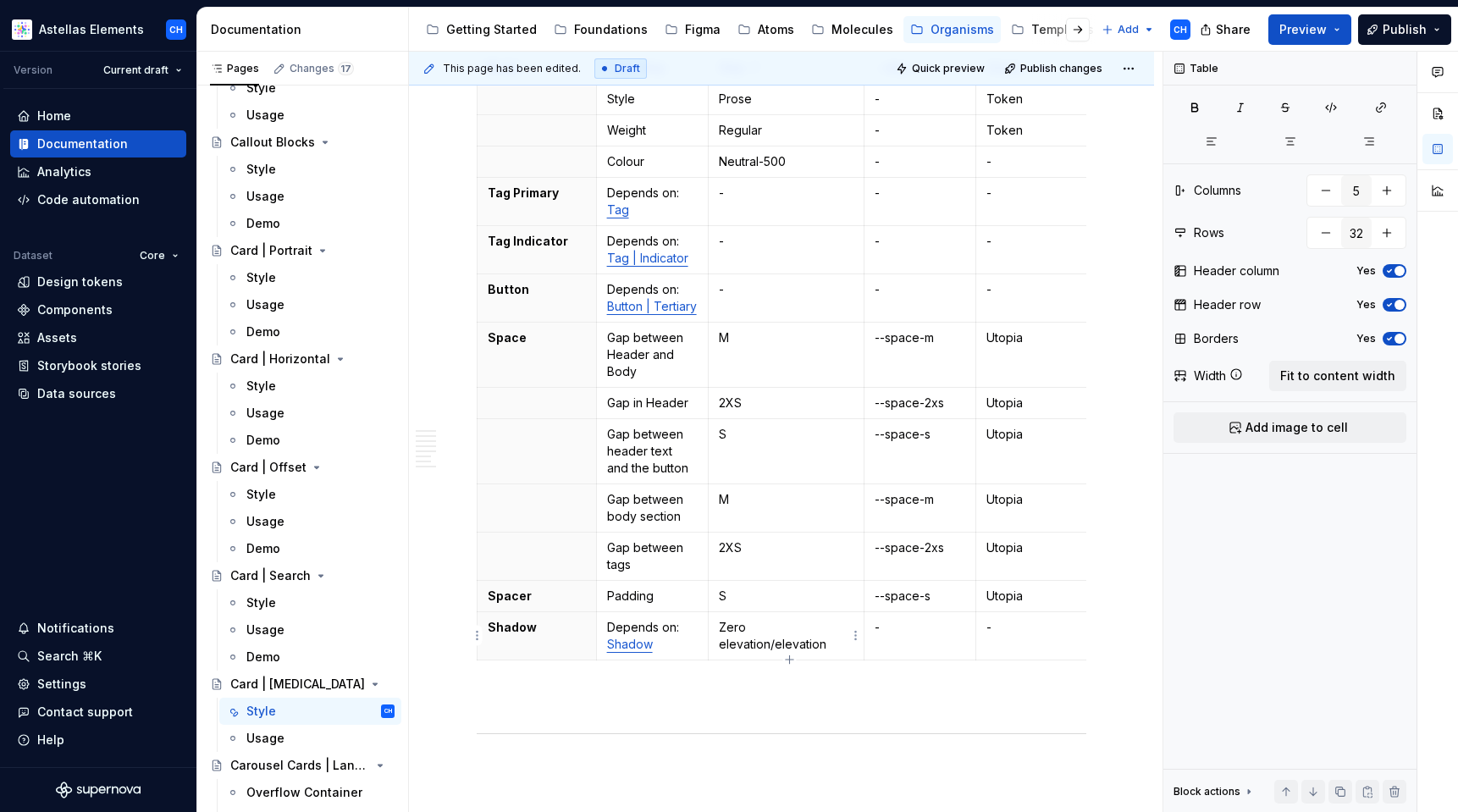
click at [773, 647] on p "Zero elevation/elevation" at bounding box center [785, 636] width 134 height 34
click at [819, 708] on p at bounding box center [781, 696] width 610 height 20
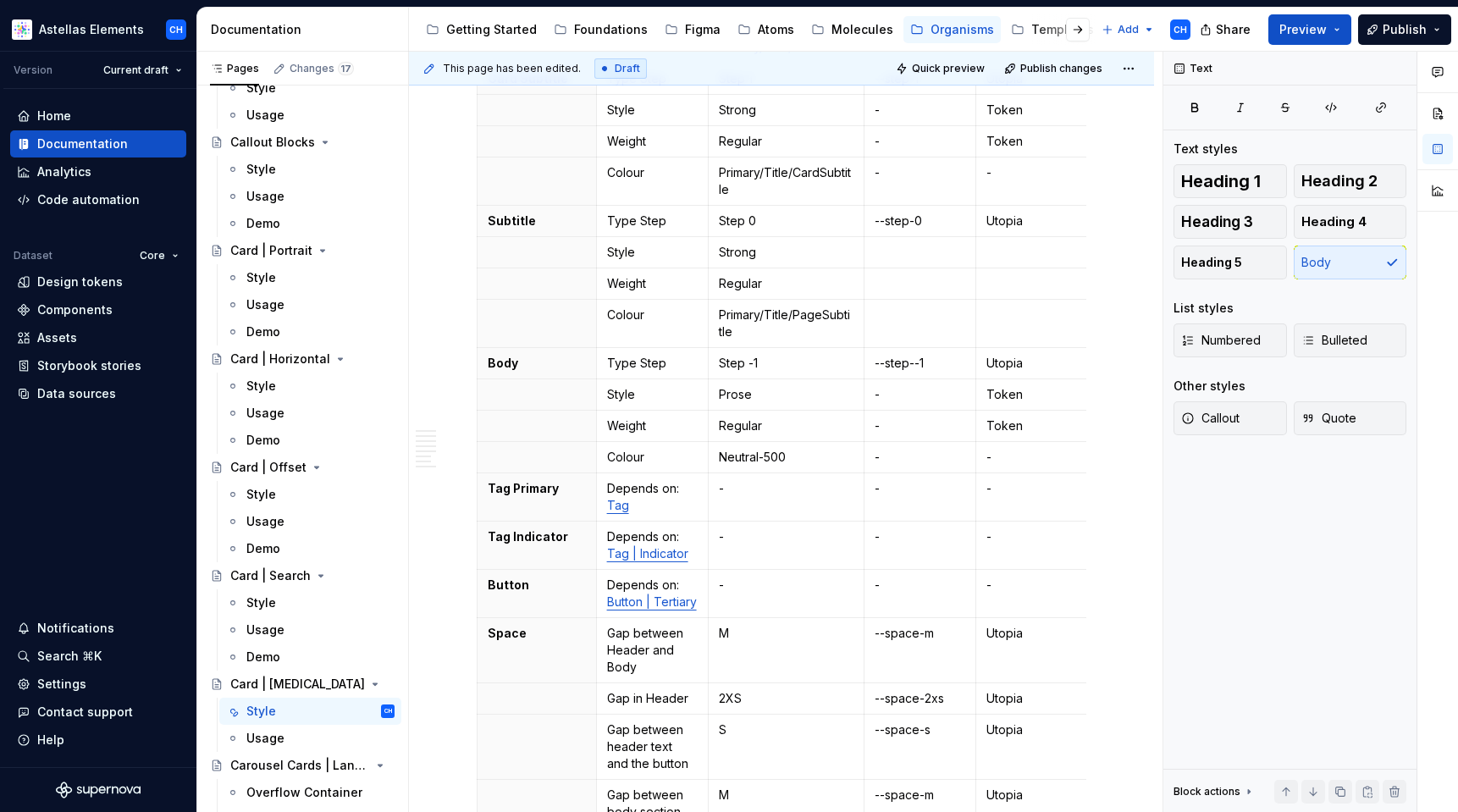
scroll to position [519, 0]
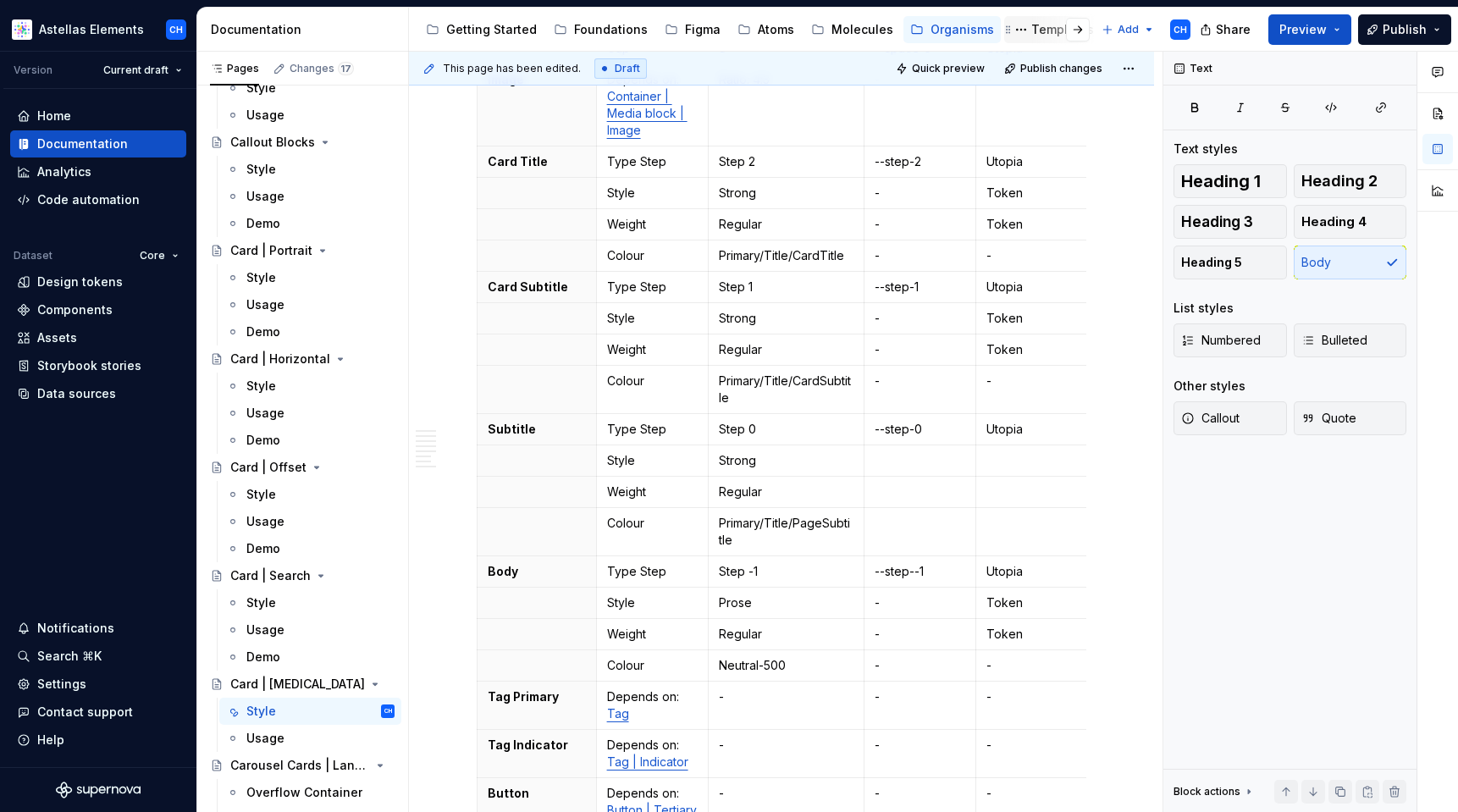
click at [1031, 28] on div "Templates" at bounding box center [1063, 29] width 63 height 17
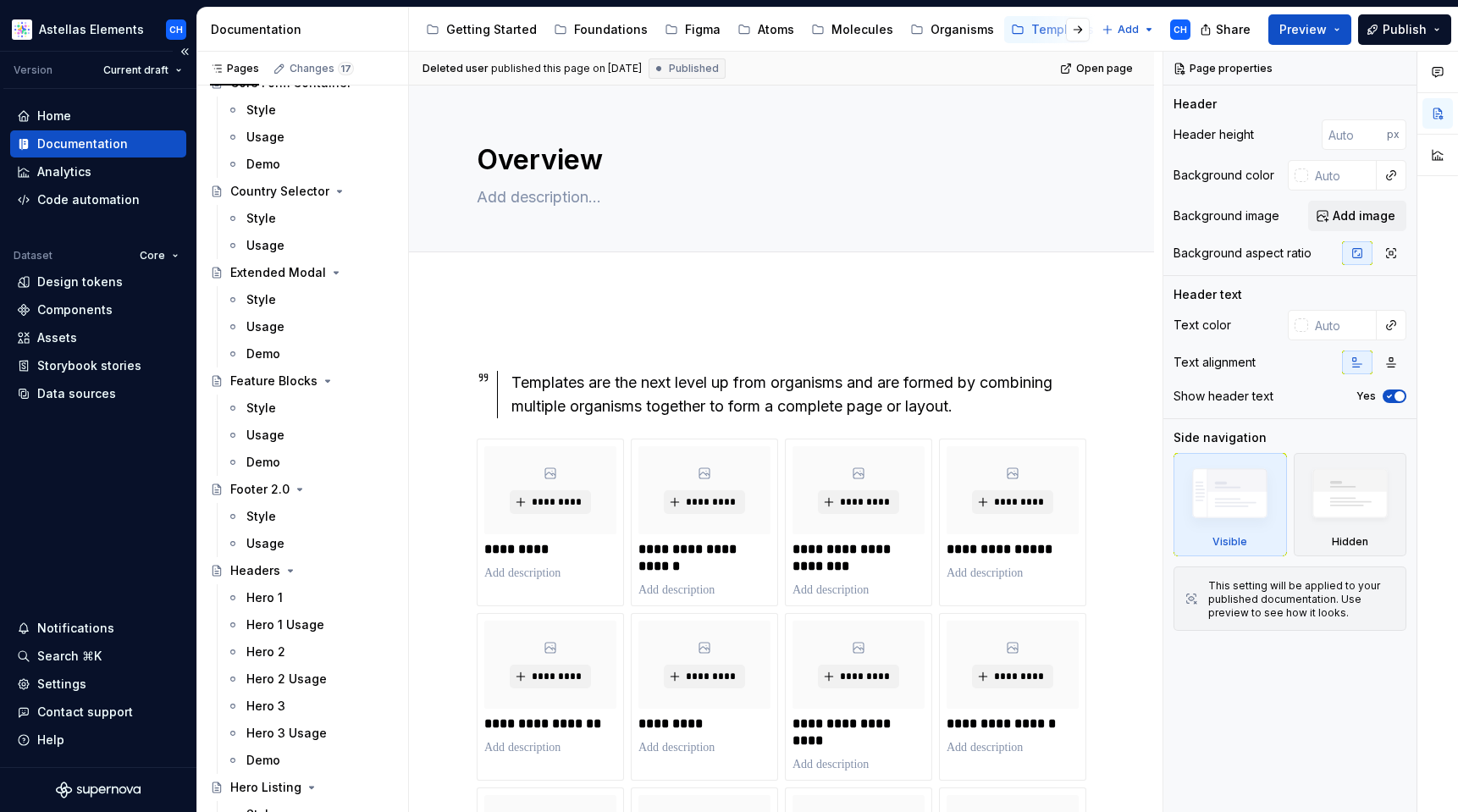
scroll to position [1514, 0]
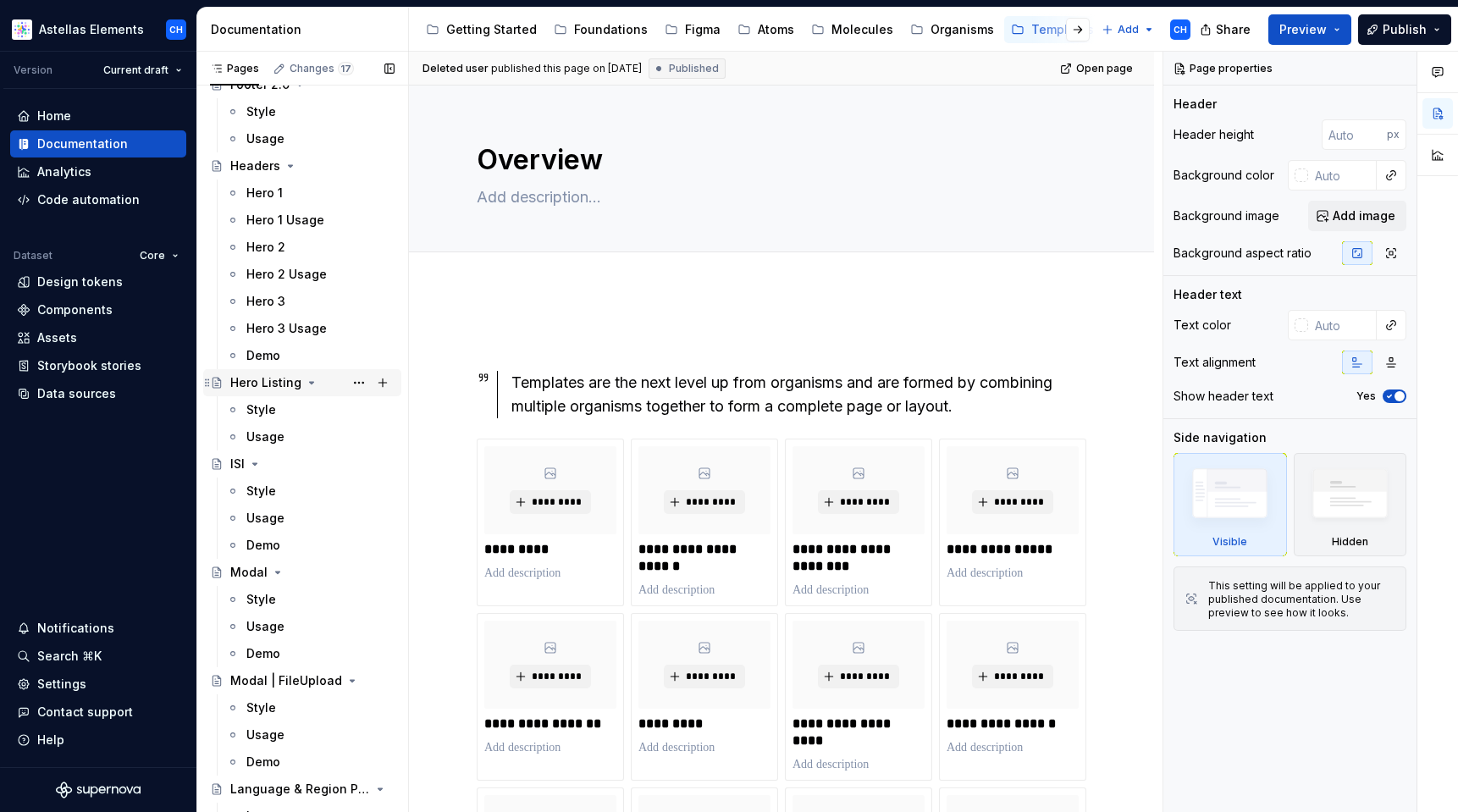
click at [258, 382] on div "Hero Listing" at bounding box center [265, 383] width 71 height 17
click at [257, 384] on div "Hero Listing" at bounding box center [265, 383] width 71 height 17
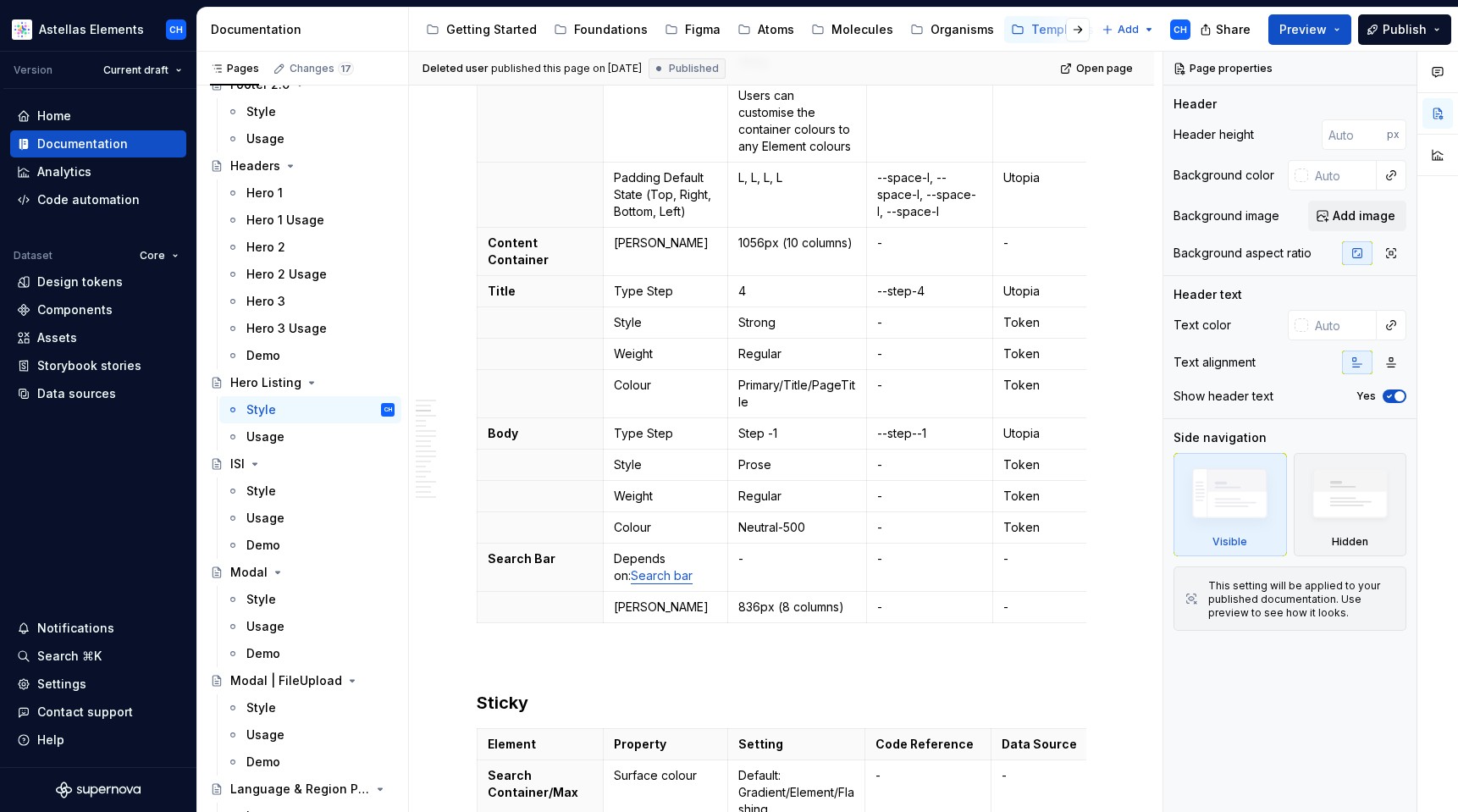
scroll to position [483, 0]
click at [634, 577] on link "Search bar" at bounding box center [661, 573] width 62 height 14
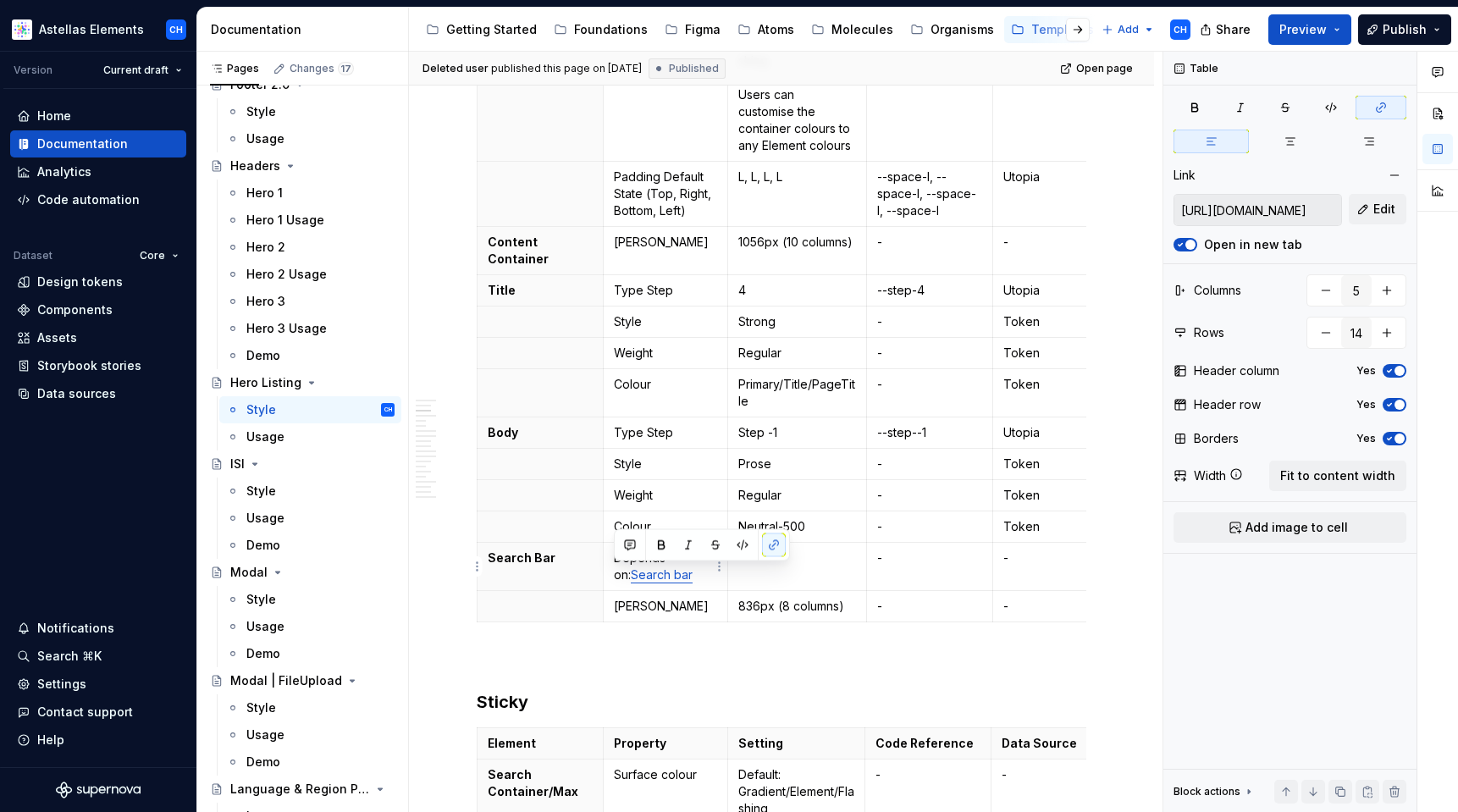
type textarea "*"
click at [1359, 207] on button "Edit" at bounding box center [1377, 209] width 58 height 30
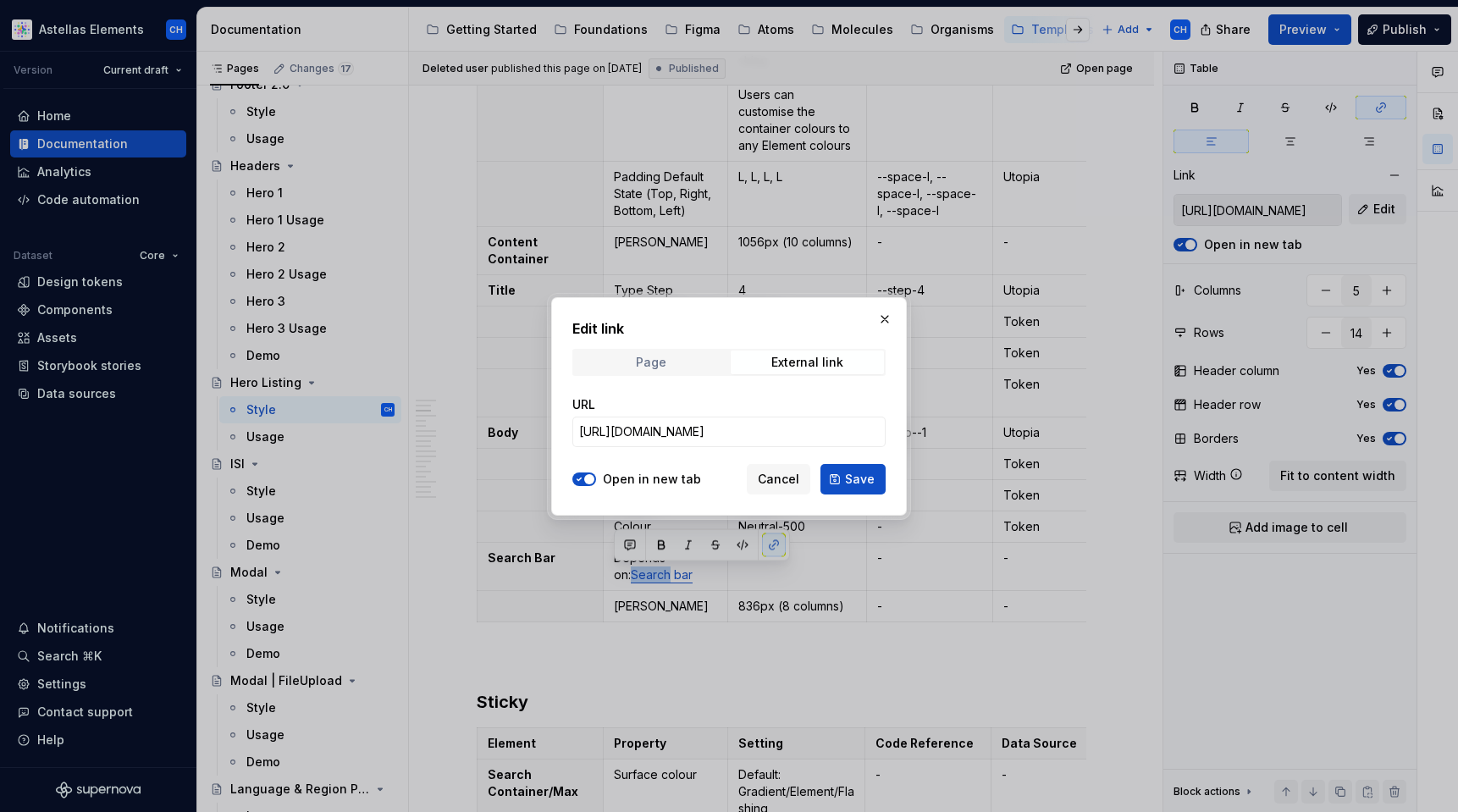
click at [645, 359] on div "Page" at bounding box center [651, 362] width 30 height 13
click at [653, 428] on span "Select page" at bounding box center [719, 432] width 280 height 17
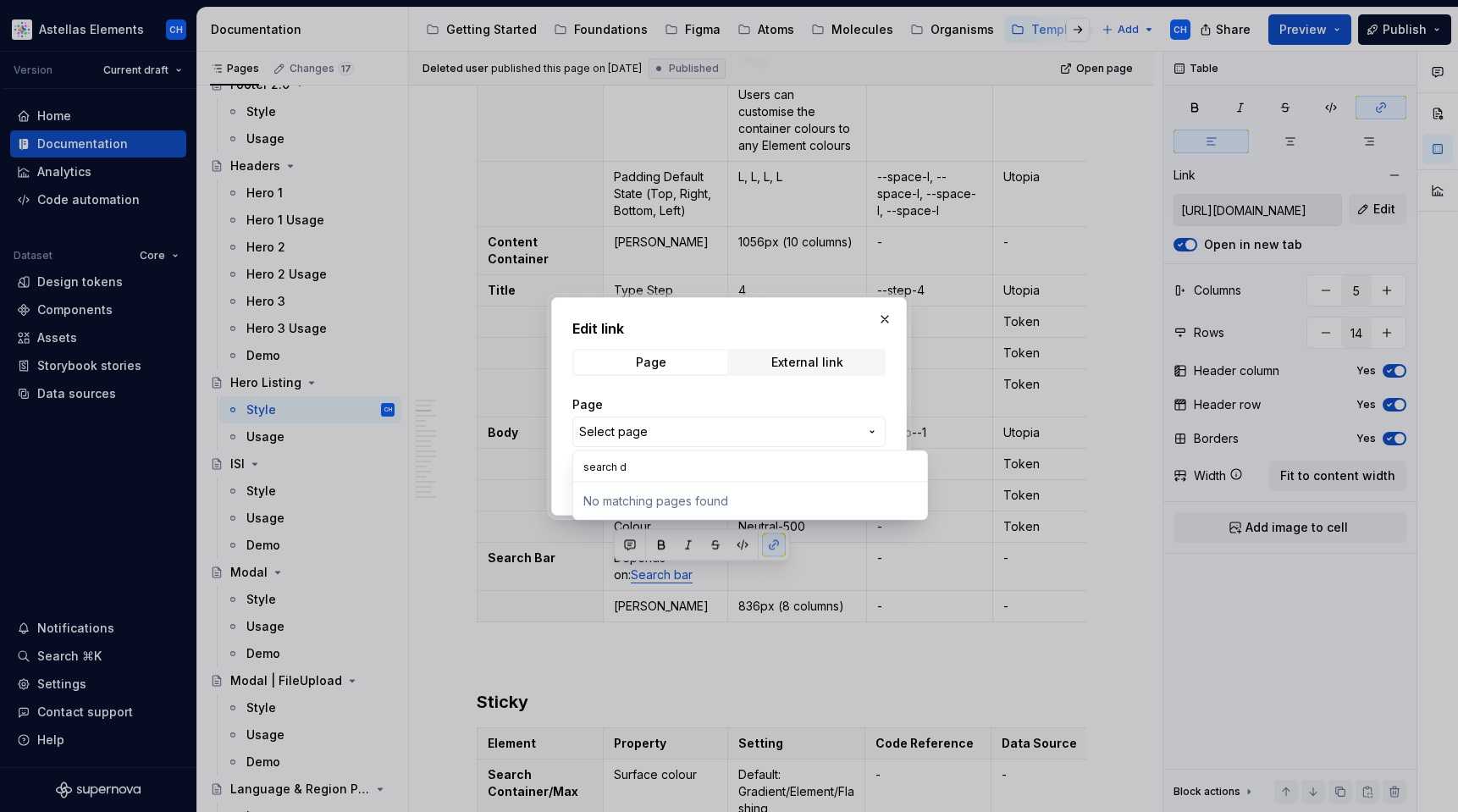
type input "search di"
type textarea "*"
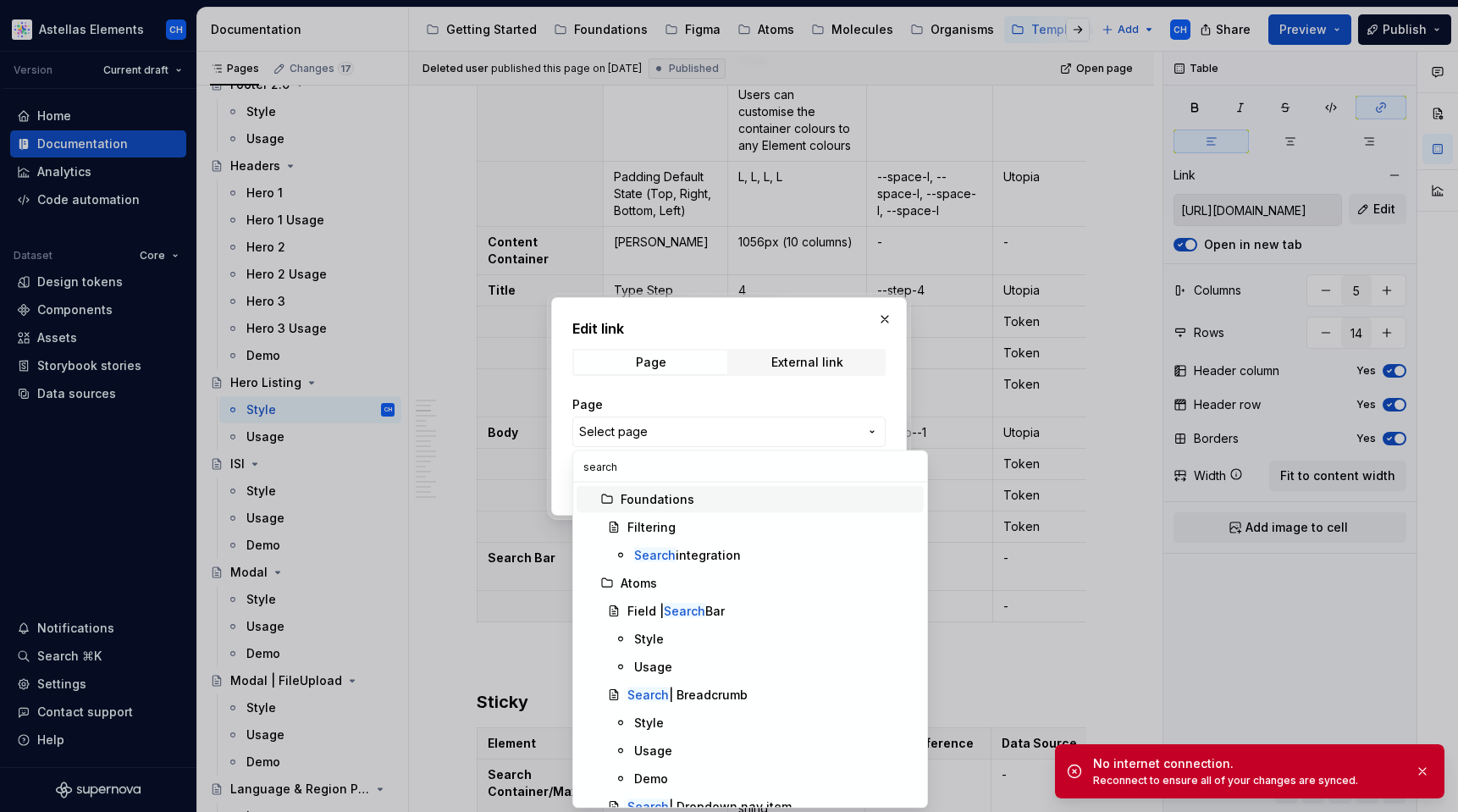
click at [656, 472] on input "search" at bounding box center [750, 466] width 354 height 30
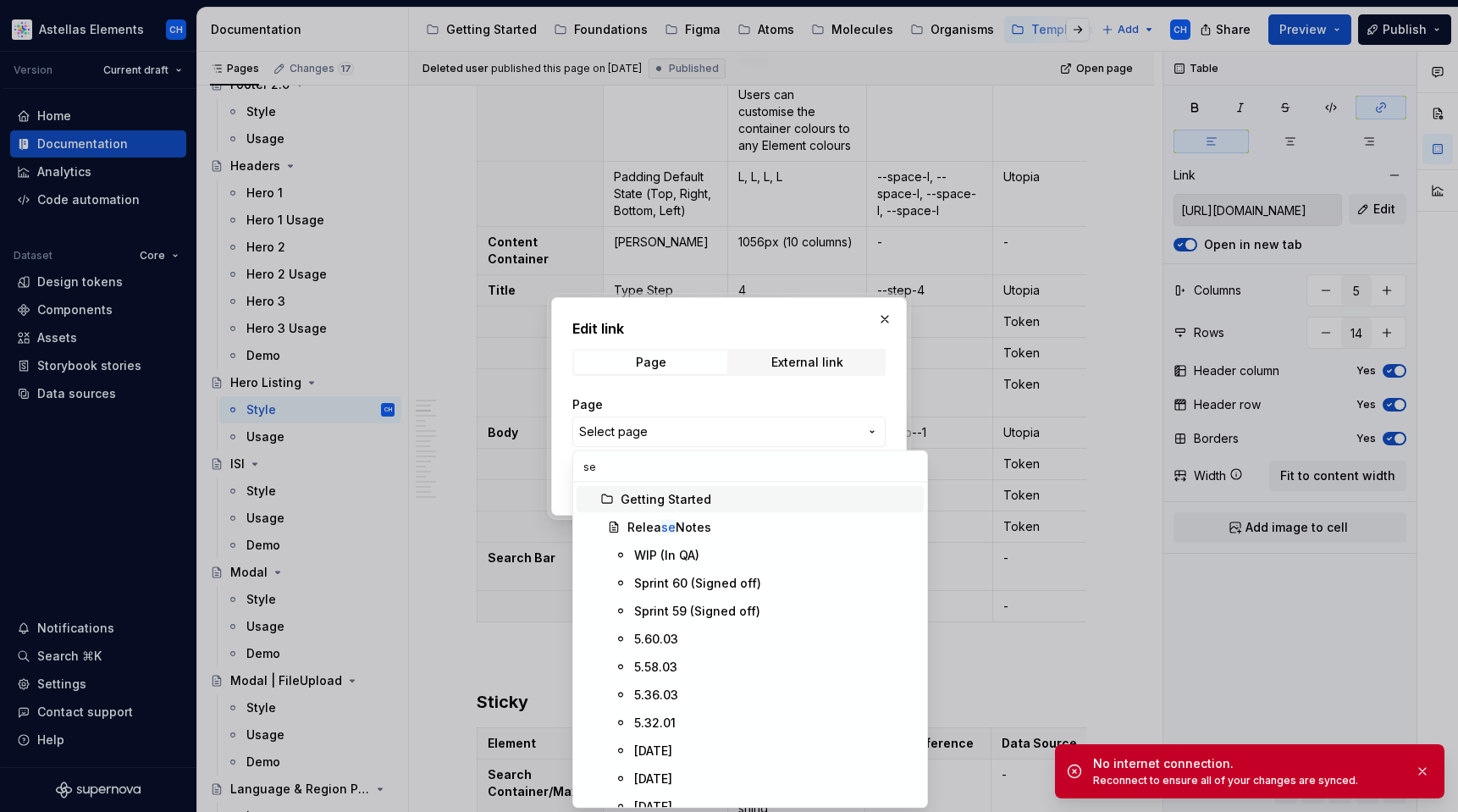
scroll to position [307, 0]
type input "s"
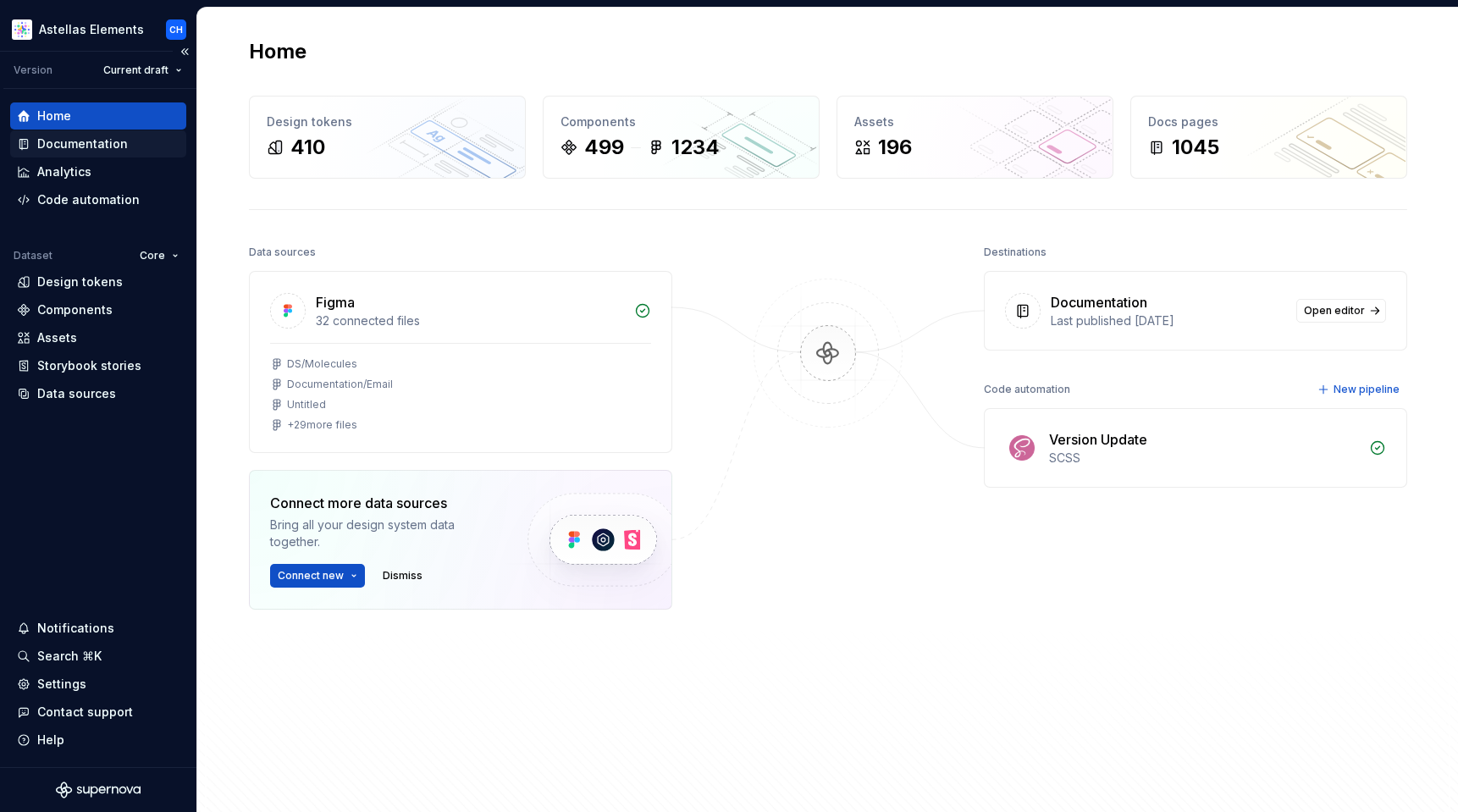
click at [61, 142] on div "Documentation" at bounding box center [82, 144] width 91 height 17
click at [61, 144] on div "Documentation" at bounding box center [82, 144] width 91 height 17
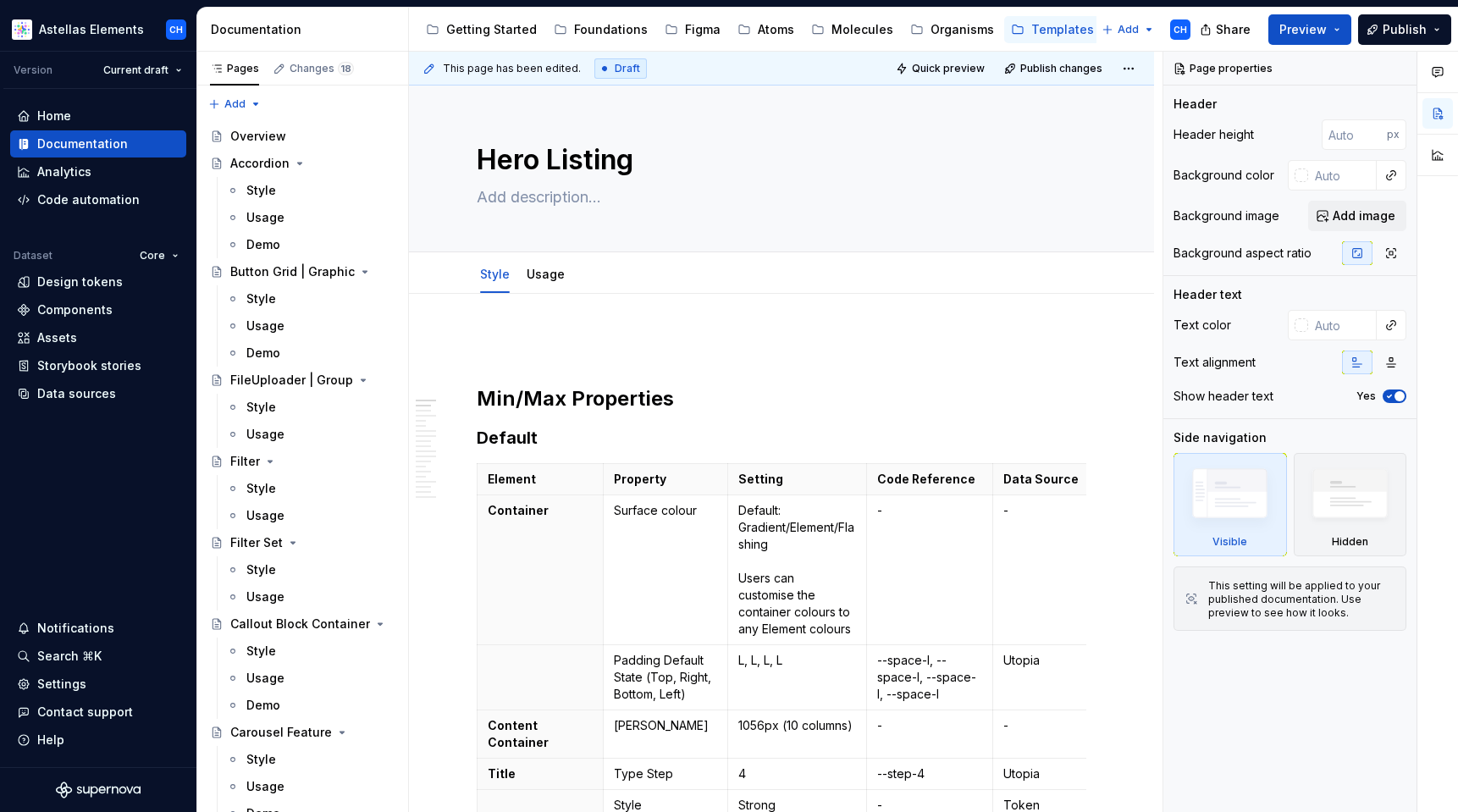
type textarea "*"
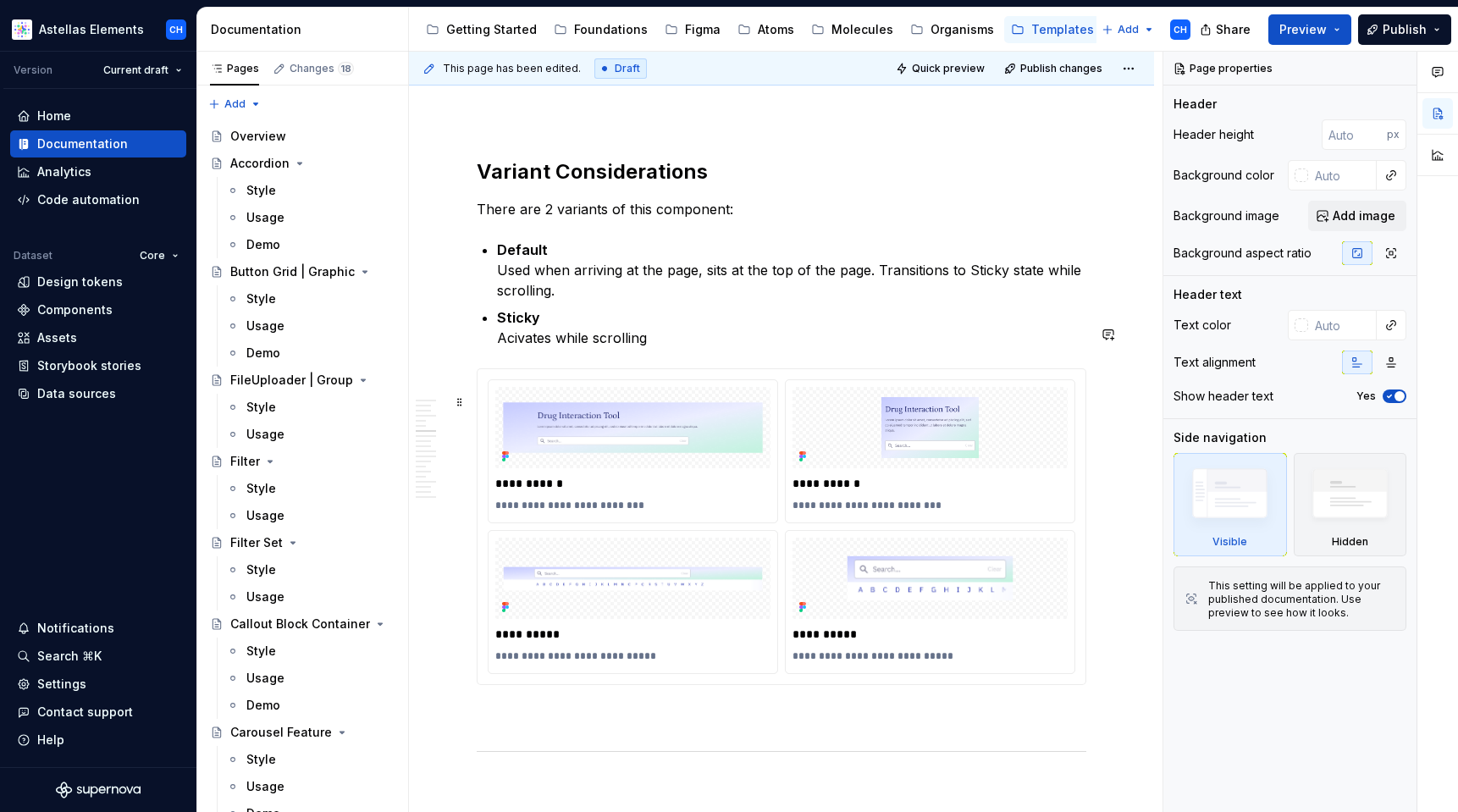
scroll to position [3954, 0]
click at [641, 346] on p "Sticky Acivates while scrolling" at bounding box center [792, 325] width 590 height 41
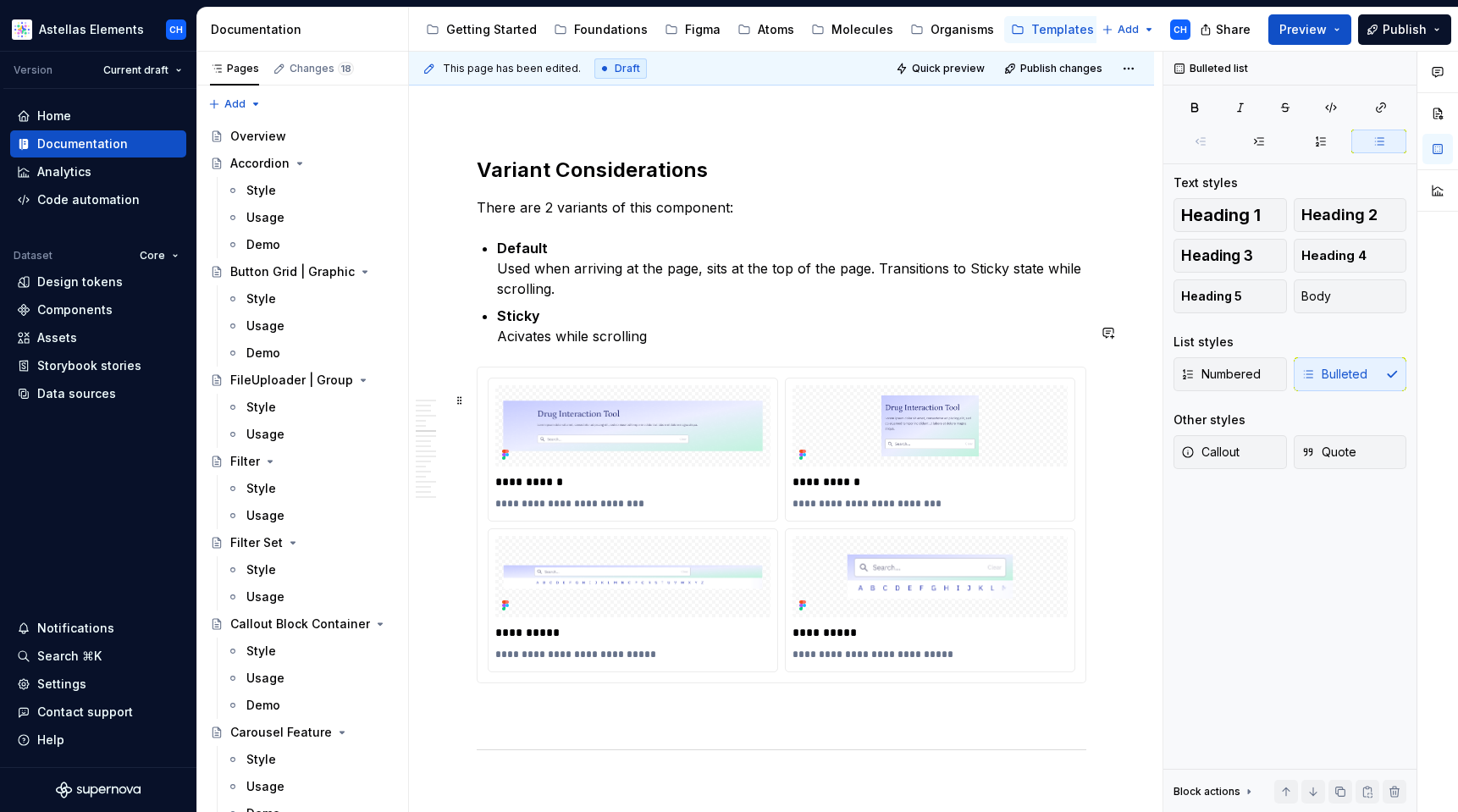
click at [660, 346] on p "Sticky Acivates while scrolling" at bounding box center [792, 325] width 590 height 41
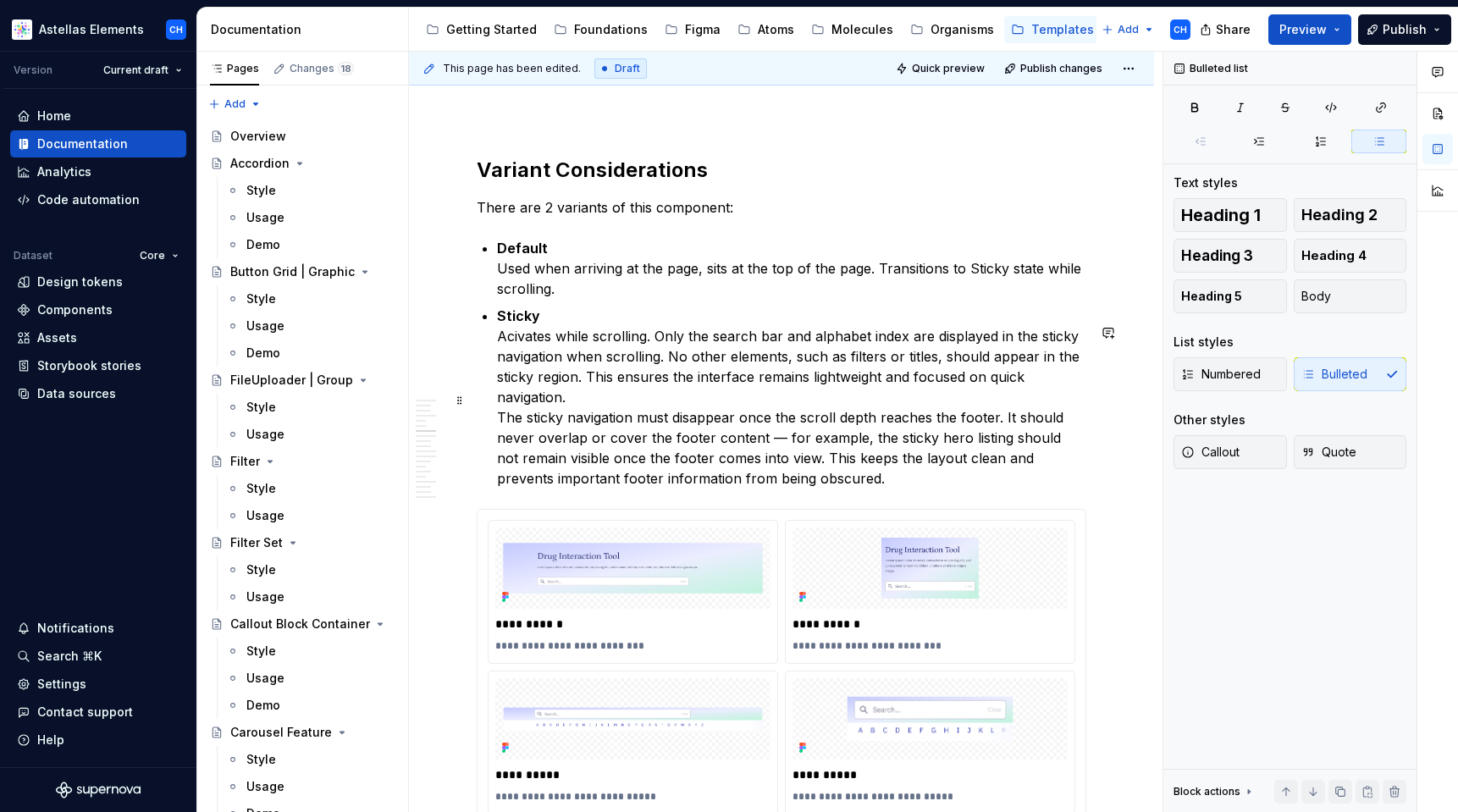
click at [627, 477] on p "Sticky Acivates while scrolling. Only the search bar and alphabet index are dis…" at bounding box center [792, 396] width 590 height 183
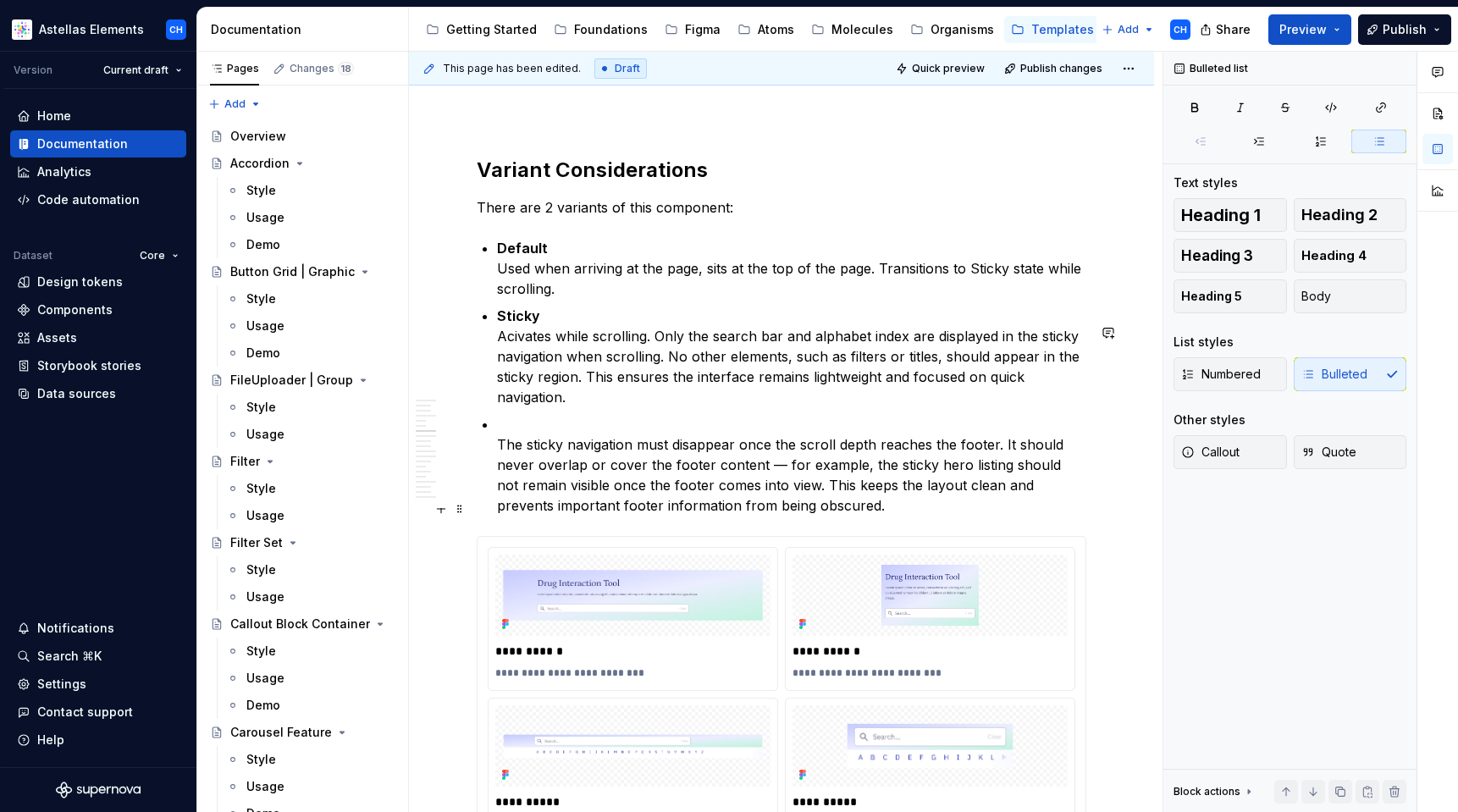
click at [776, 515] on p "The sticky navigation must disappear once the scroll depth reaches the footer. …" at bounding box center [792, 464] width 590 height 101
click at [766, 407] on p "Sticky Acivates while scrolling. Only the search bar and alphabet index are dis…" at bounding box center [792, 355] width 590 height 101
click at [799, 515] on p "The sticky navigation must disappear once the scroll depth reaches the footer. …" at bounding box center [792, 464] width 590 height 101
click at [827, 515] on p "The sticky navigation must disappear once the scroll depth reaches the footer. …" at bounding box center [792, 464] width 590 height 101
click at [831, 515] on p "The sticky navigation must disappear once the scroll depth reaches the footer. …" at bounding box center [792, 464] width 590 height 101
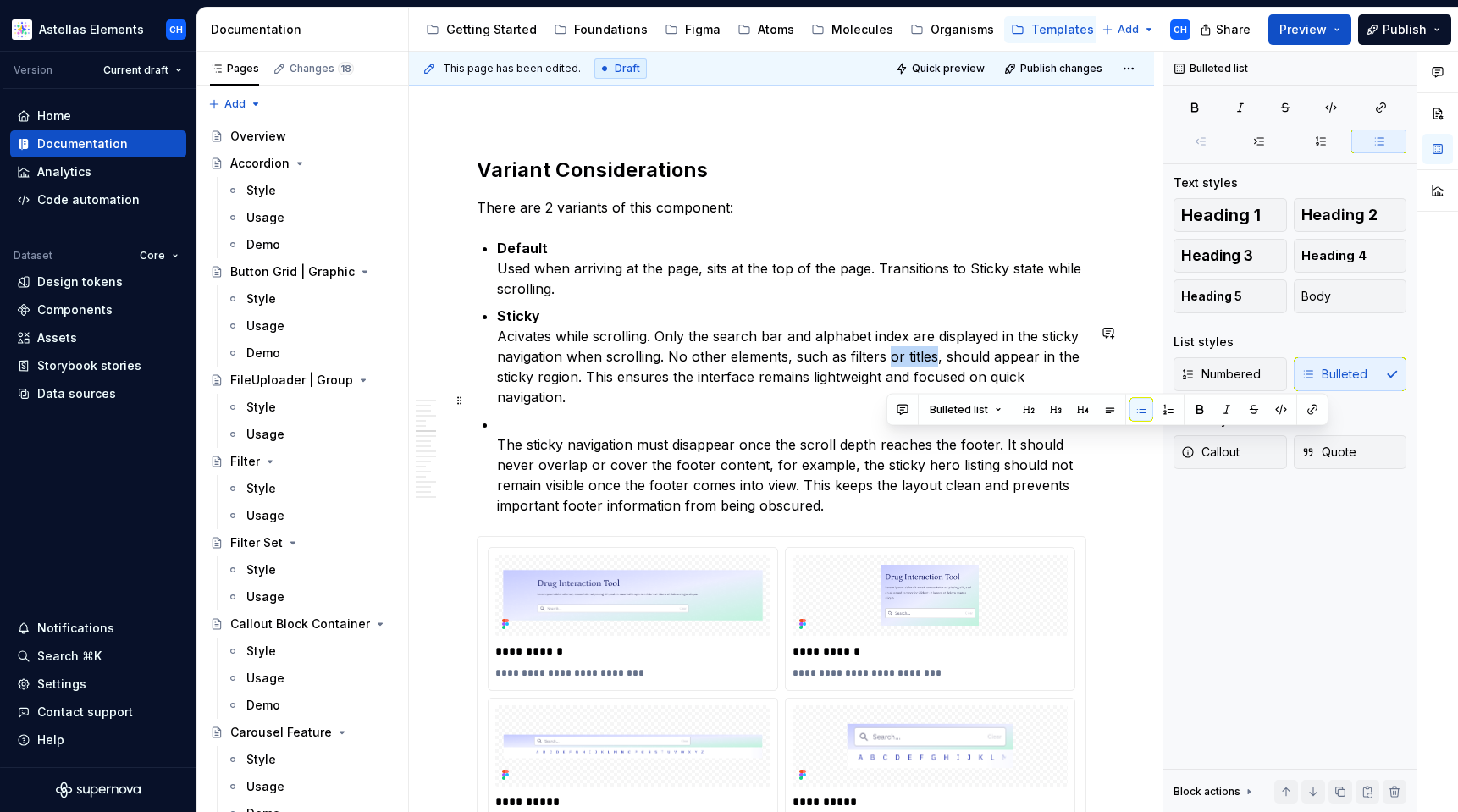
drag, startPoint x: 884, startPoint y: 442, endPoint x: 935, endPoint y: 442, distance: 51.0
click at [935, 407] on p "Sticky Acivates while scrolling. Only the search bar and alphabet index are dis…" at bounding box center [792, 355] width 590 height 101
drag, startPoint x: 940, startPoint y: 441, endPoint x: 784, endPoint y: 441, distance: 156.0
click at [784, 407] on p "Sticky Acivates while scrolling. Only the search bar and alphabet index are dis…" at bounding box center [792, 355] width 590 height 101
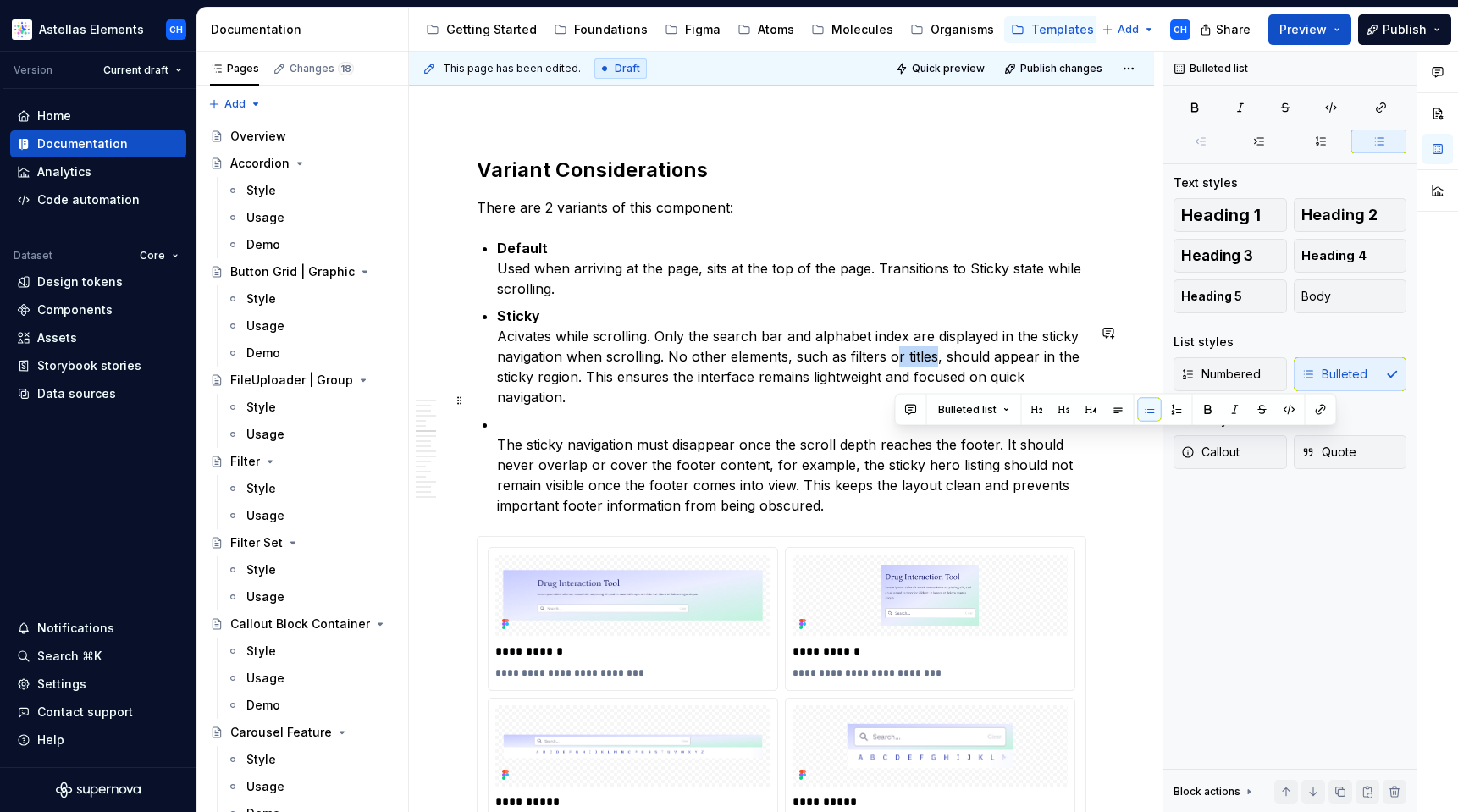
drag, startPoint x: 933, startPoint y: 436, endPoint x: 889, endPoint y: 435, distance: 44.0
click at [890, 407] on p "Sticky Acivates while scrolling. Only the search bar and alphabet index are dis…" at bounding box center [792, 355] width 590 height 101
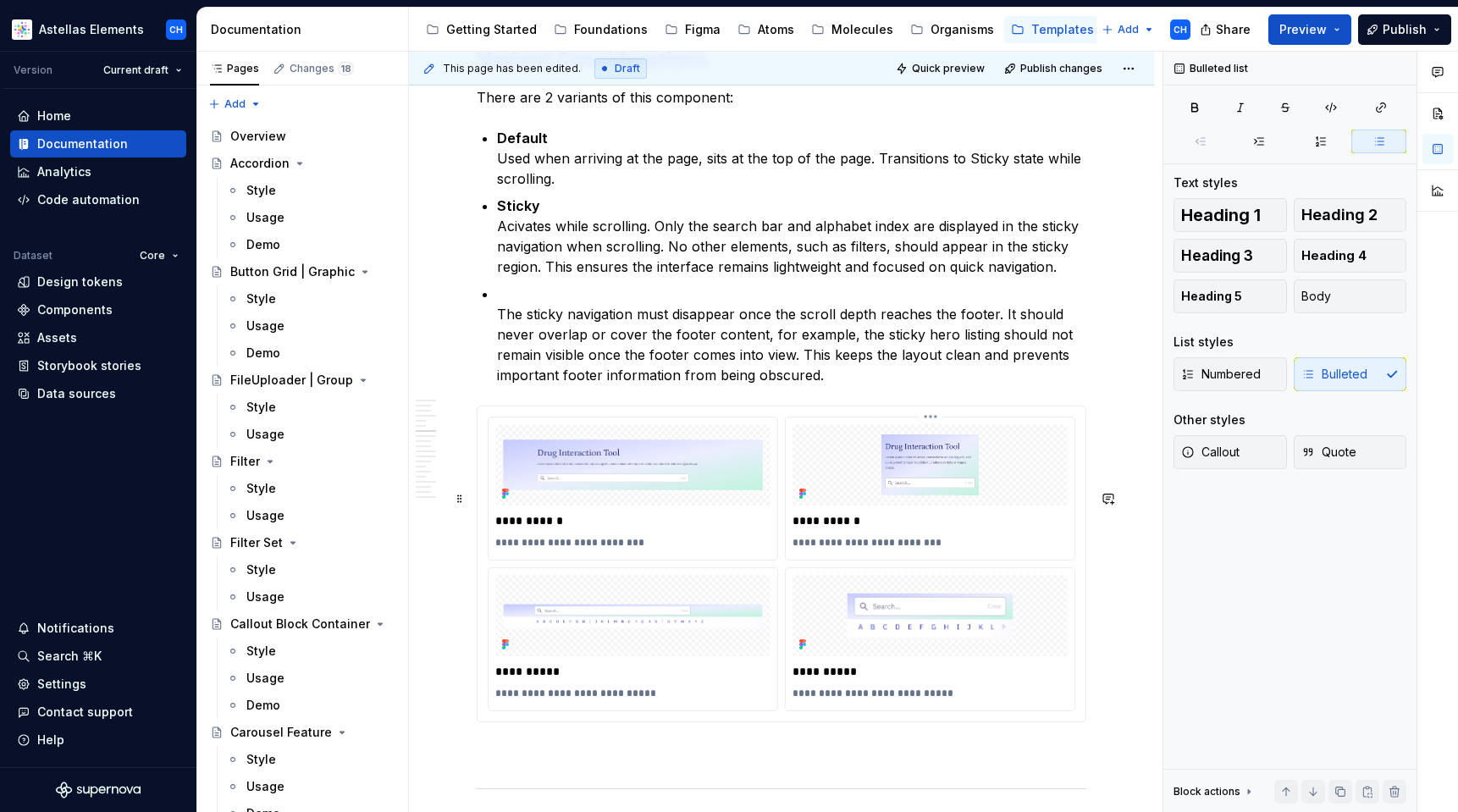
scroll to position [4051, 0]
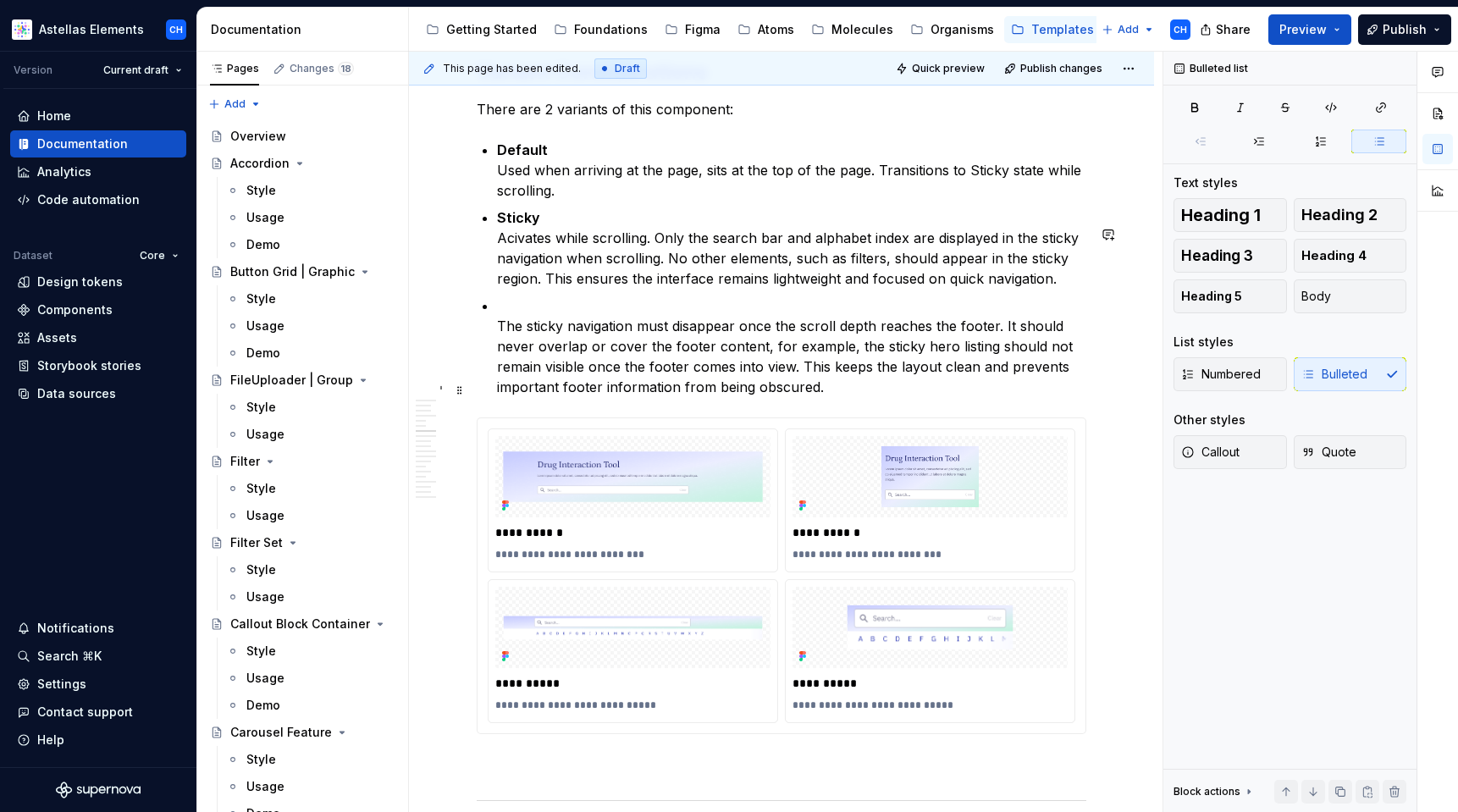
click at [695, 397] on p "The sticky navigation must disappear once the scroll depth reaches the footer. …" at bounding box center [792, 346] width 590 height 101
click at [679, 397] on p "The sticky navigation must disappear once the scroll depth reaches the footer. …" at bounding box center [792, 346] width 590 height 101
click at [740, 397] on p "The sticky navigation must disappear once the scroll depth reaches the footer. …" at bounding box center [792, 346] width 590 height 101
click at [780, 397] on p "The sticky navigation must disappear once the scroll depth reaches the footer. …" at bounding box center [792, 346] width 590 height 101
click at [774, 397] on p "The sticky navigation must disappear once the scroll depth reaches the footer. …" at bounding box center [792, 346] width 590 height 101
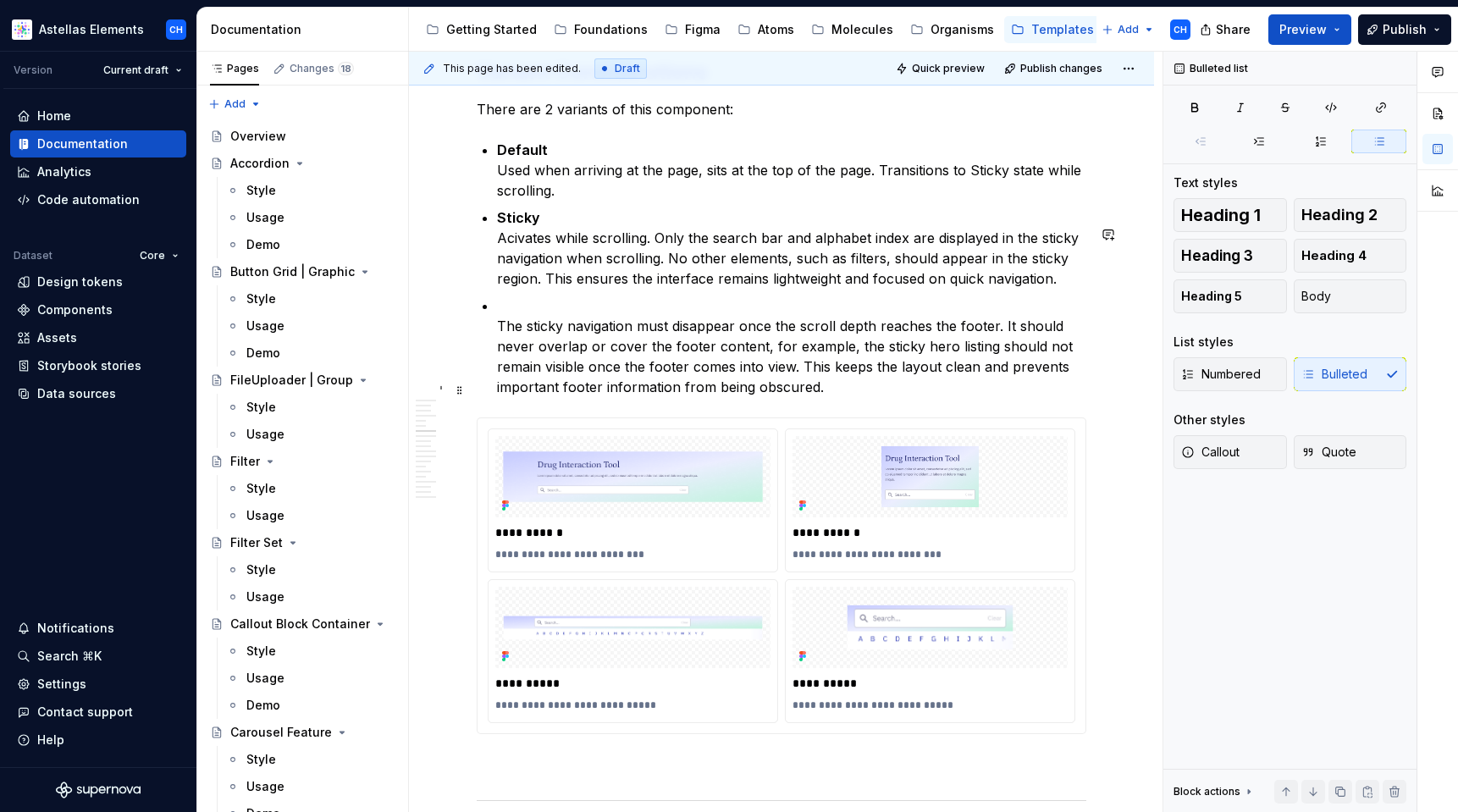
click at [576, 393] on p "The sticky navigation must disappear once the scroll depth reaches the footer. …" at bounding box center [792, 346] width 590 height 101
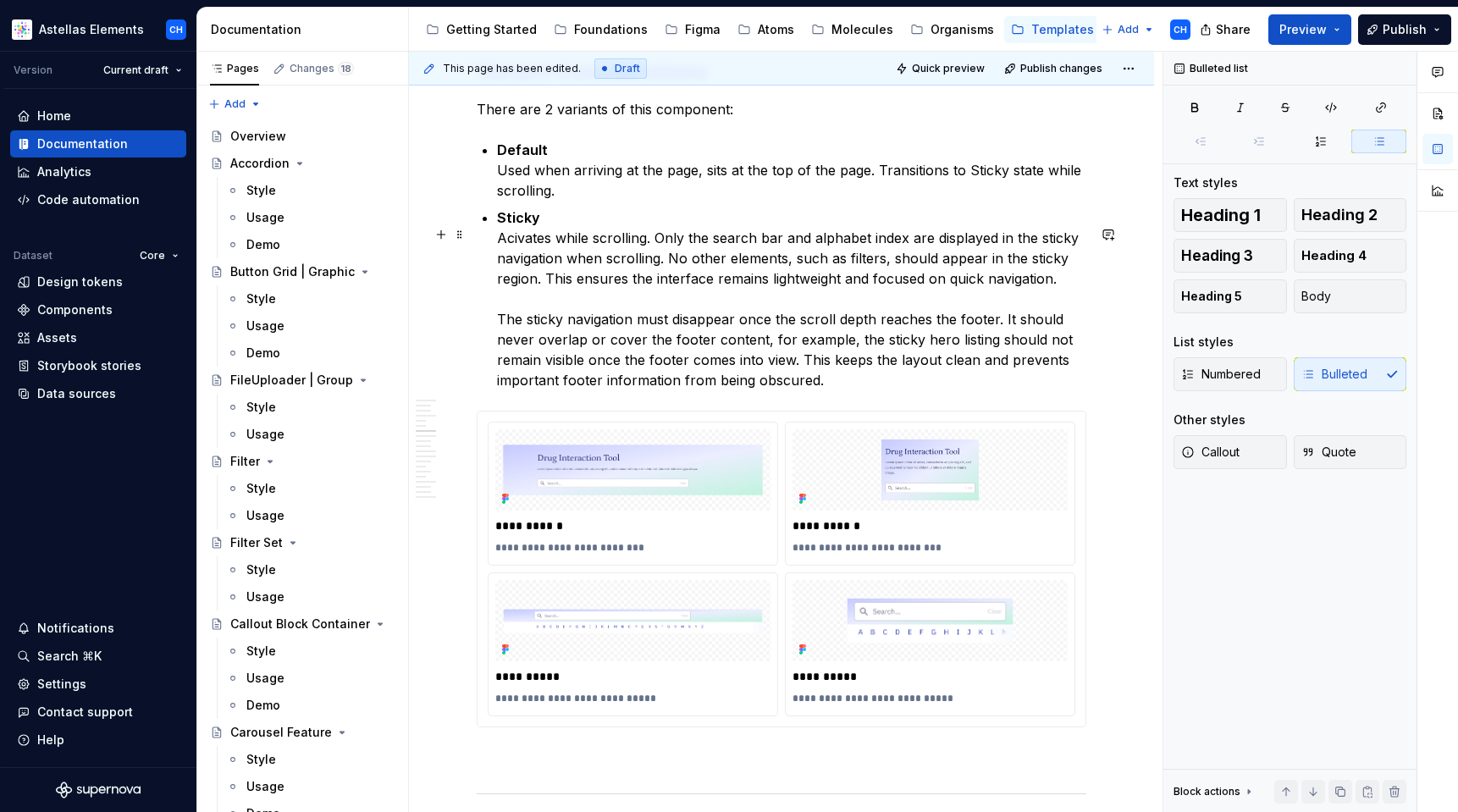
click at [750, 201] on p "Default Used when arriving at the page, sits at the top of the page. Transition…" at bounding box center [792, 170] width 590 height 61
click at [767, 385] on p "Sticky Acivates while scrolling. Only the search bar and alphabet index are dis…" at bounding box center [792, 298] width 590 height 183
click at [895, 390] on p "Sticky Acivates while scrolling. Only the search bar and alphabet index are dis…" at bounding box center [792, 298] width 590 height 183
click at [610, 171] on div "Min/Max Properties Default Element Property Setting Code Reference Data Source …" at bounding box center [781, 199] width 610 height 7832
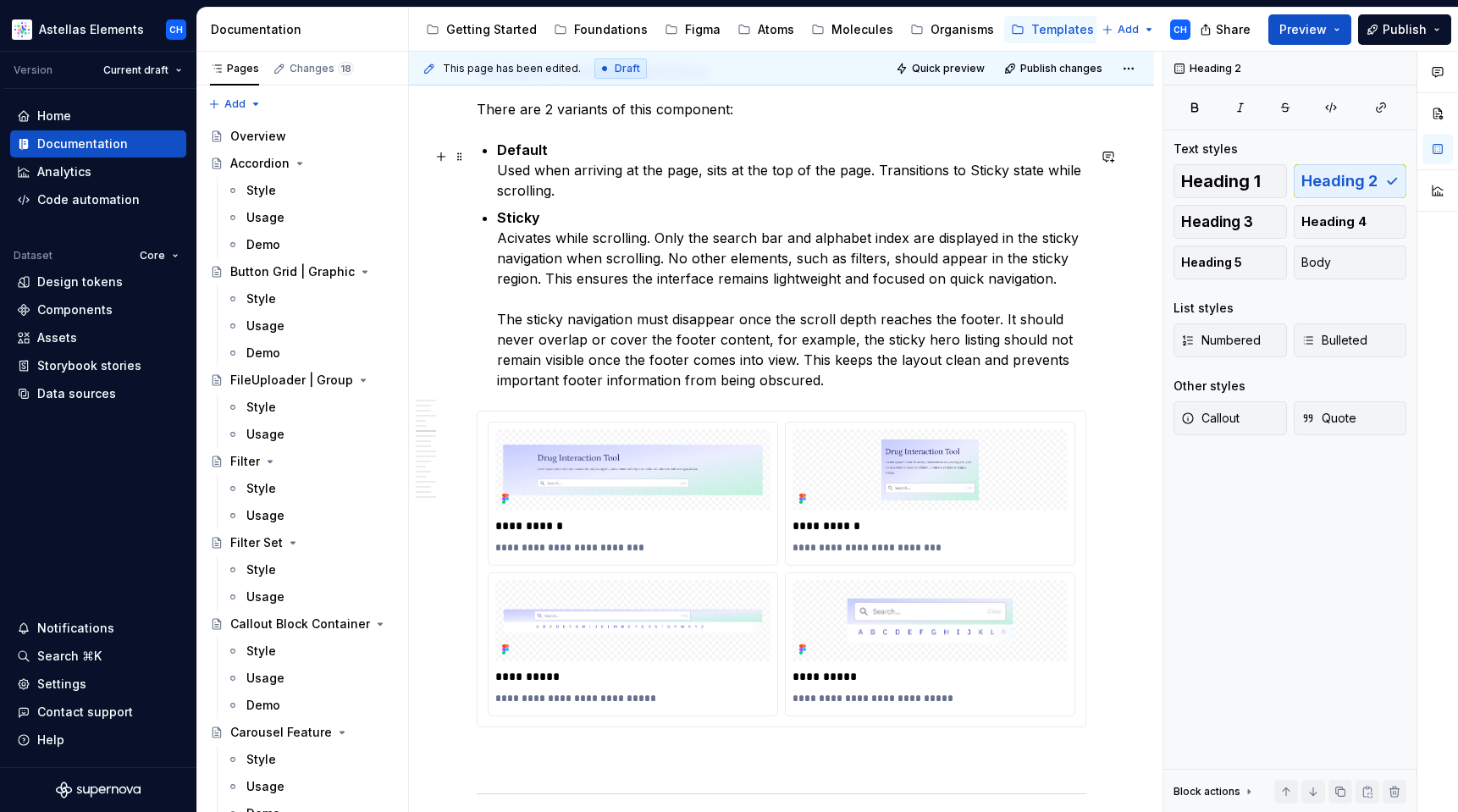
click at [612, 85] on h2 "Variant Considerations" at bounding box center [781, 72] width 610 height 27
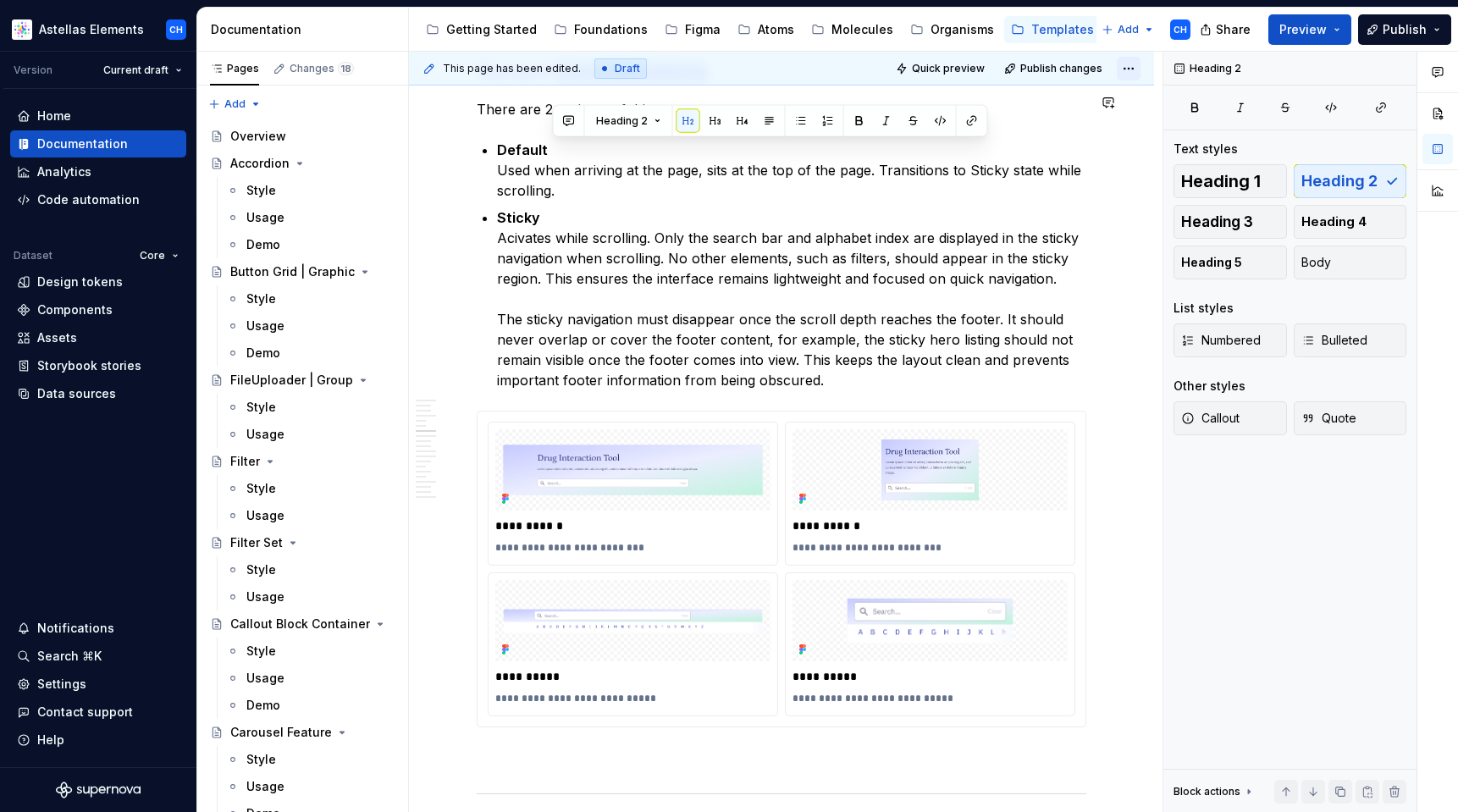
click at [1131, 66] on html "Astellas Elements CH Version Current draft Home Documentation Analytics Code au…" at bounding box center [729, 406] width 1458 height 812
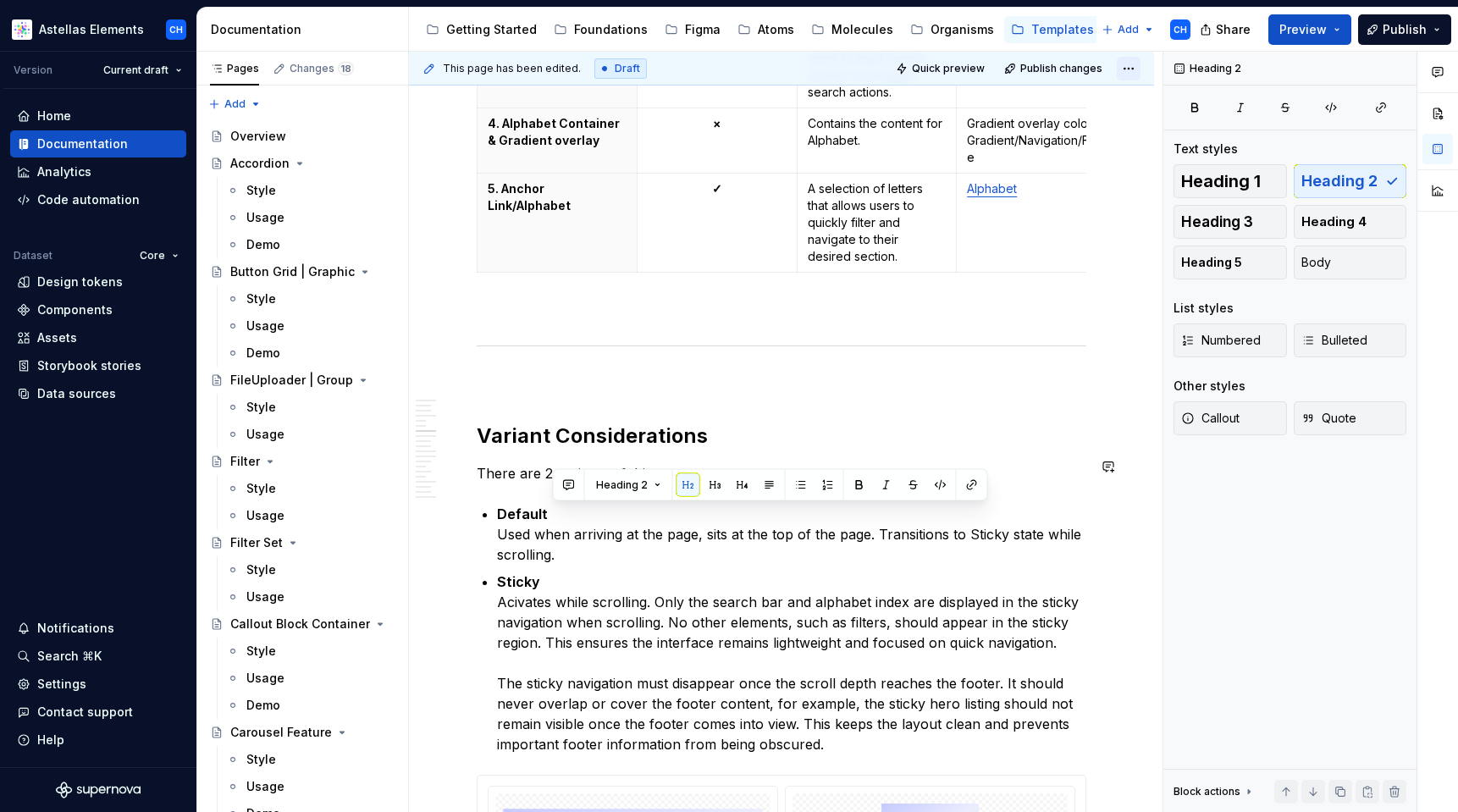
click at [1131, 66] on html "Astellas Elements CH Version Current draft Home Documentation Analytics Code au…" at bounding box center [729, 406] width 1458 height 812
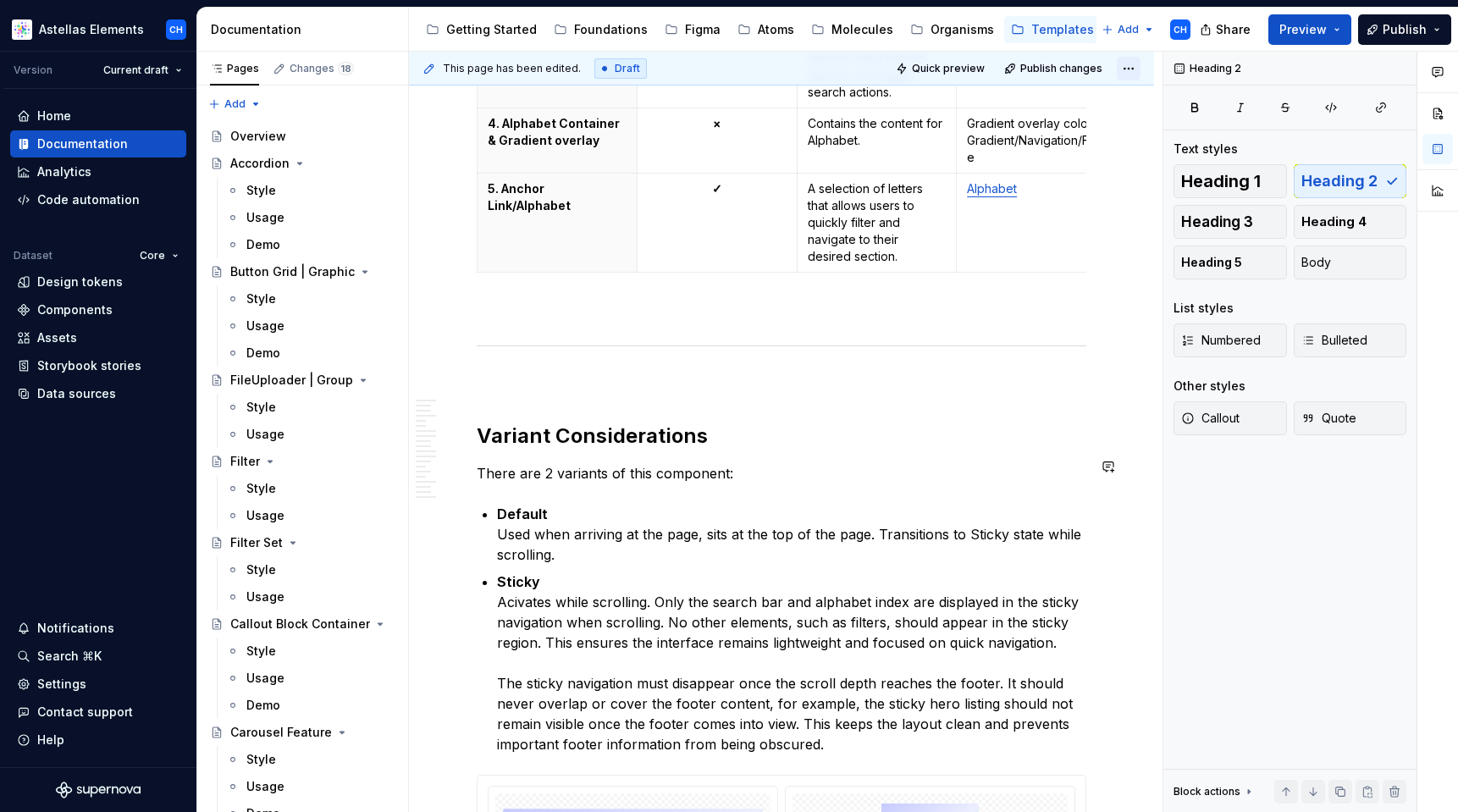
scroll to position [3324, 0]
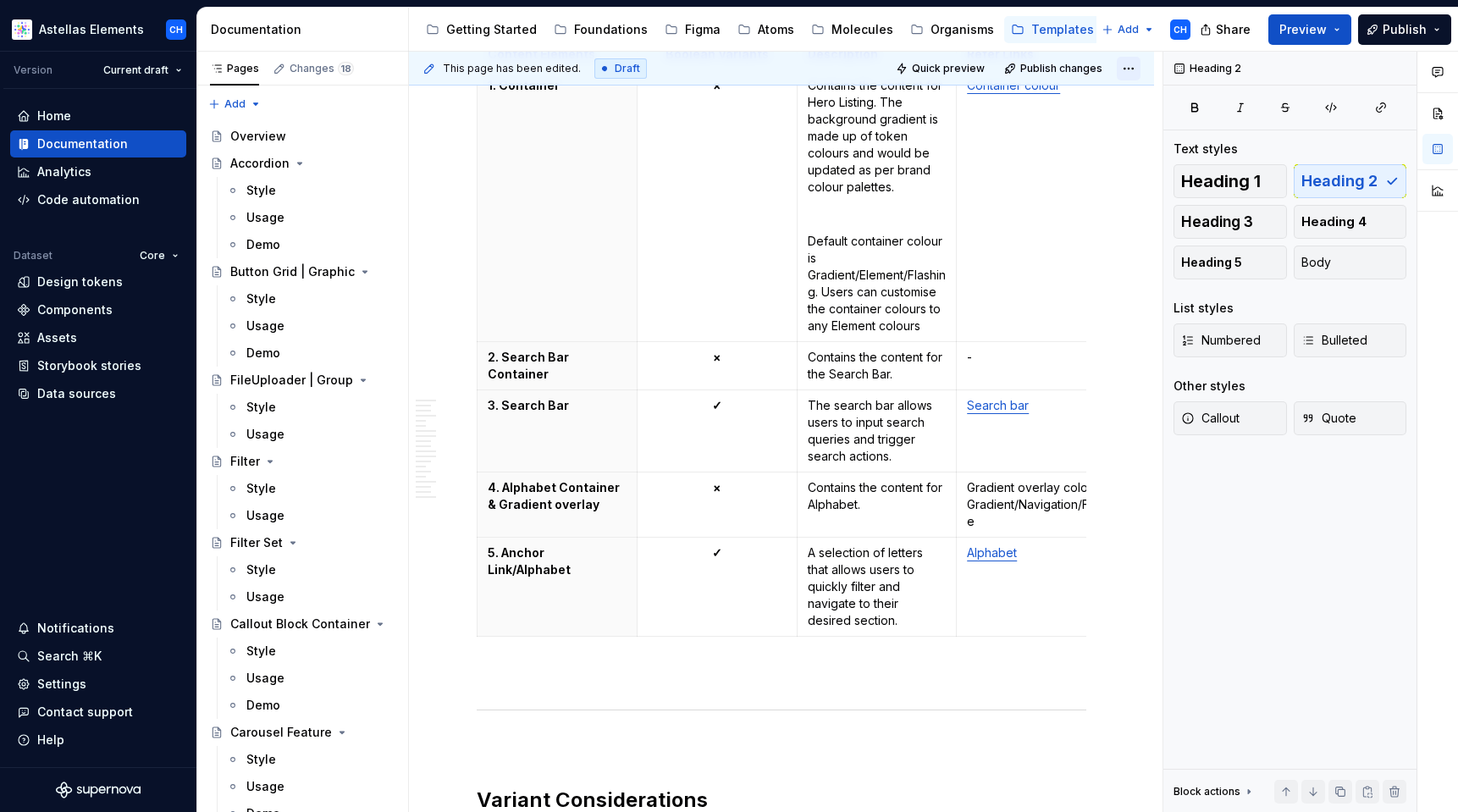
click at [1131, 66] on html "Astellas Elements CH Version Current draft Home Documentation Analytics Code au…" at bounding box center [729, 406] width 1458 height 812
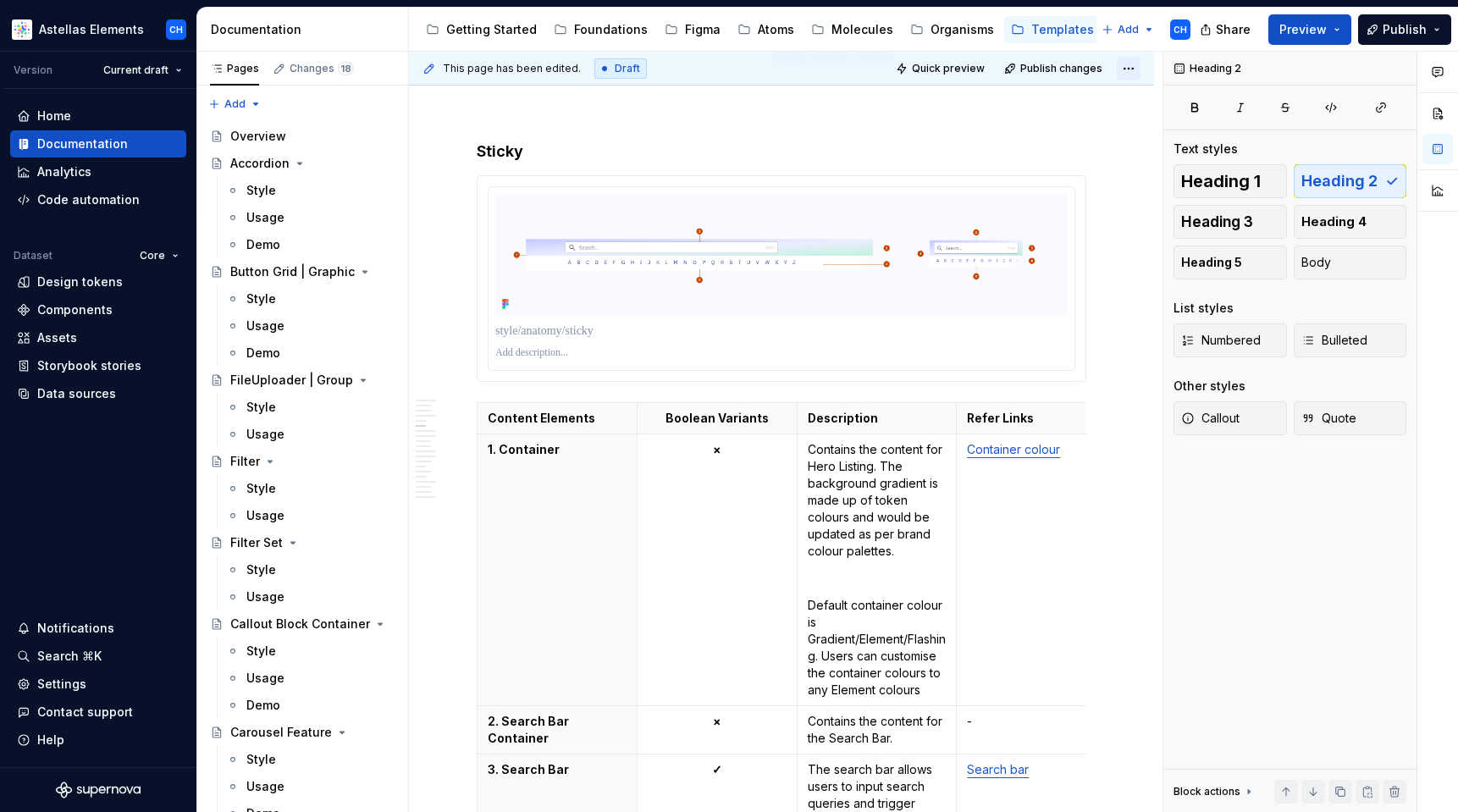
click at [1131, 66] on html "Astellas Elements CH Version Current draft Home Documentation Analytics Code au…" at bounding box center [729, 406] width 1458 height 812
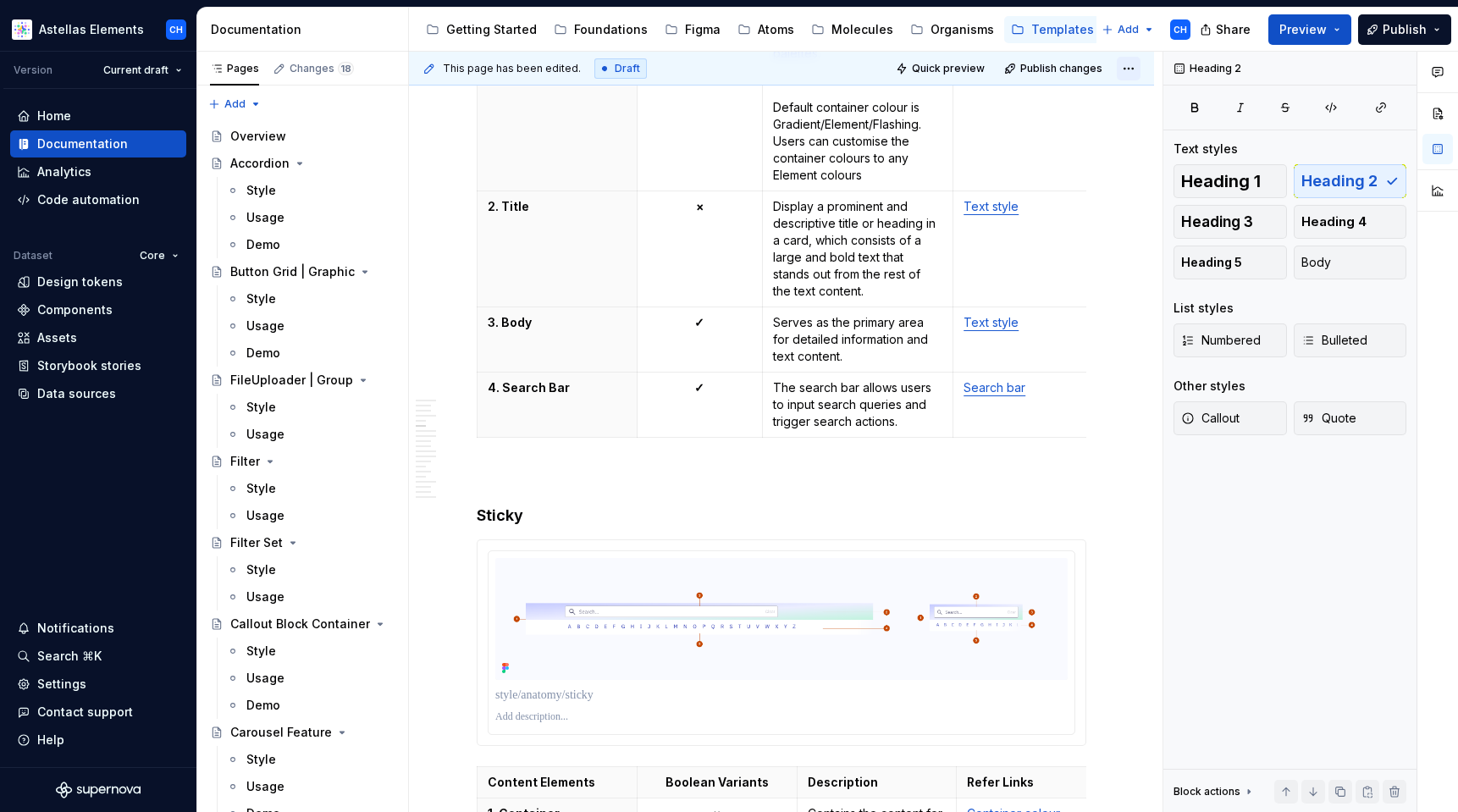
click at [1131, 66] on html "Astellas Elements CH Version Current draft Home Documentation Analytics Code au…" at bounding box center [729, 406] width 1458 height 812
click at [1130, 71] on html "Astellas Elements CH Version Current draft Home Documentation Analytics Code au…" at bounding box center [729, 406] width 1458 height 812
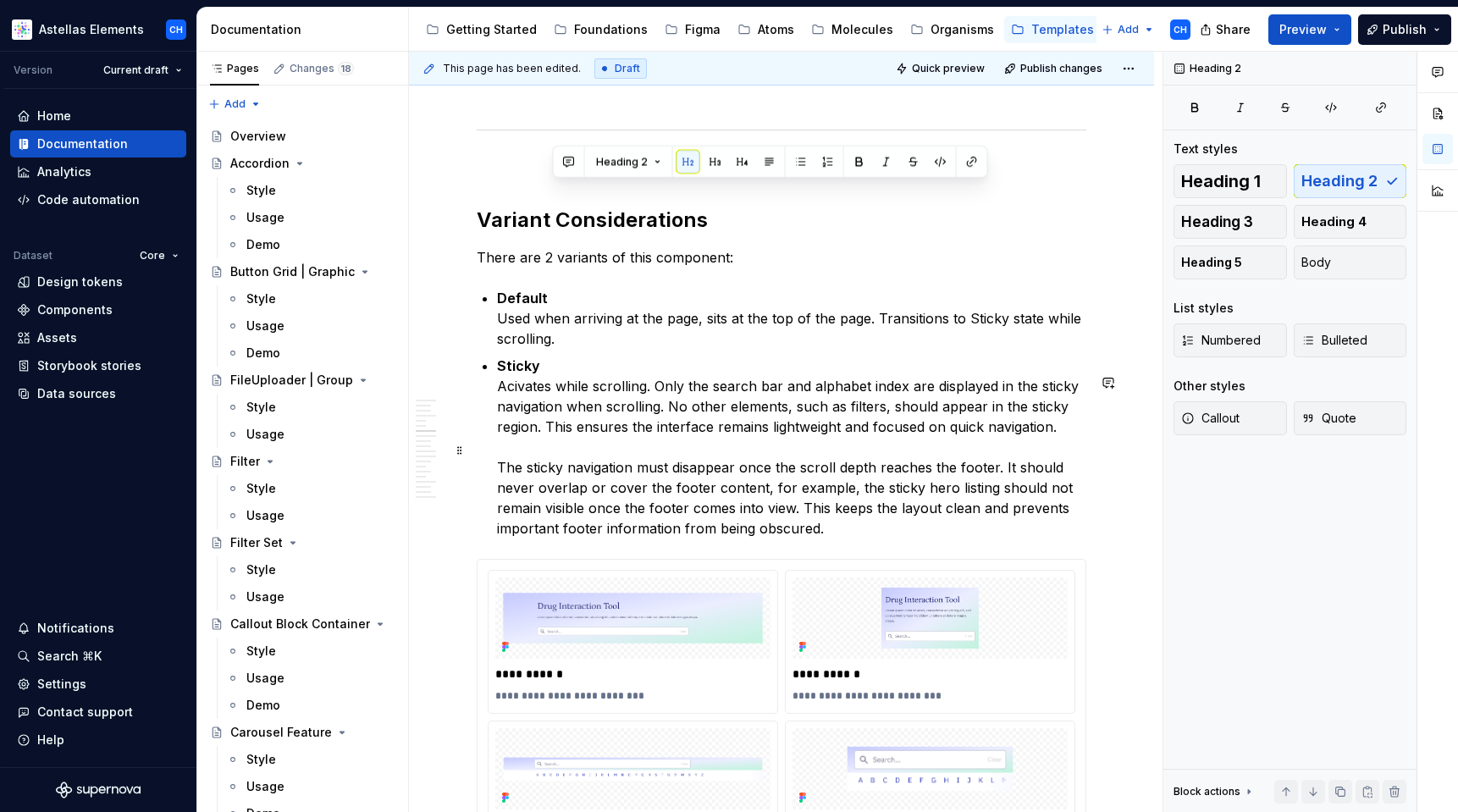
scroll to position [4010, 0]
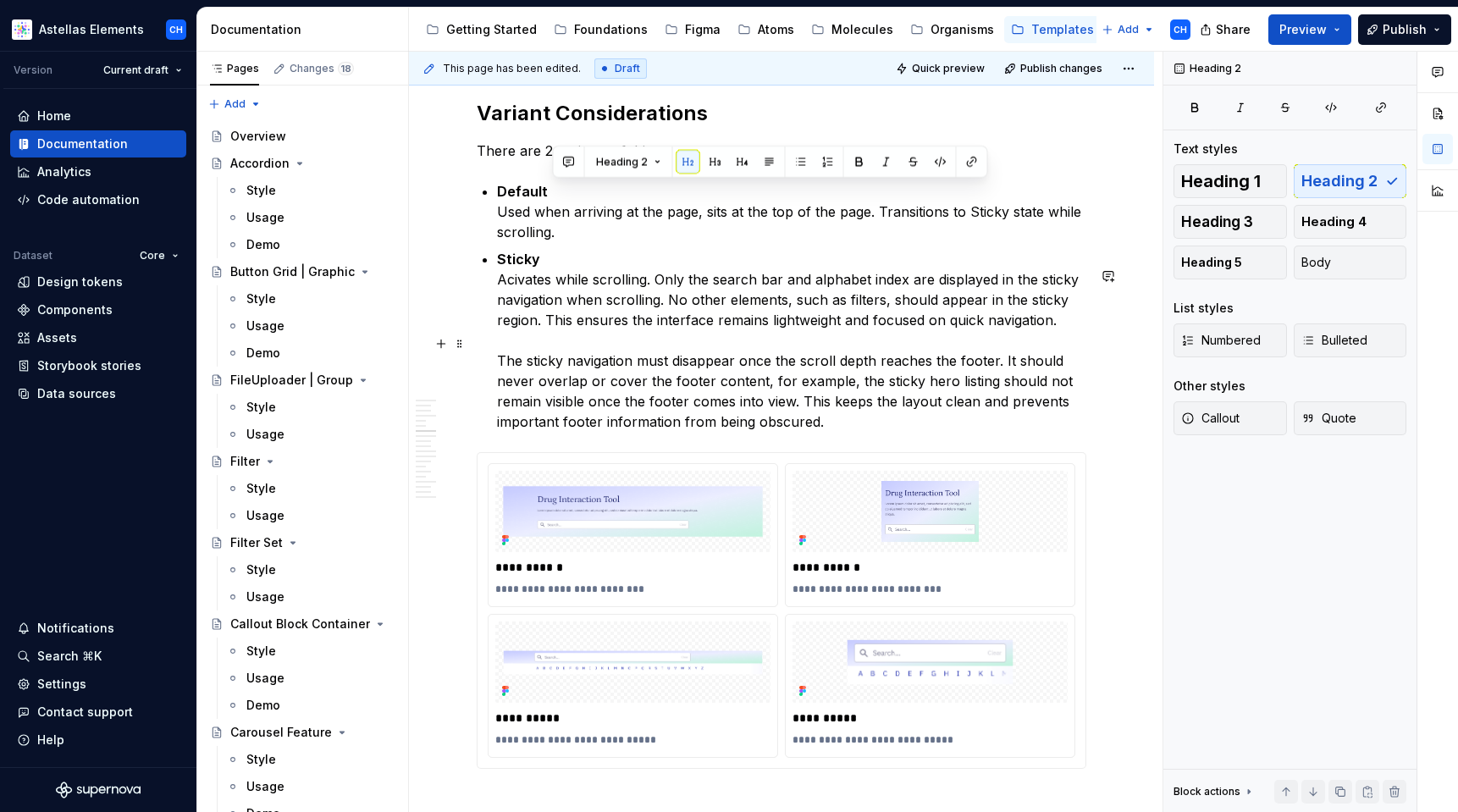
click at [754, 432] on p "Sticky Acivates while scrolling. Only the search bar and alphabet index are dis…" at bounding box center [792, 340] width 590 height 183
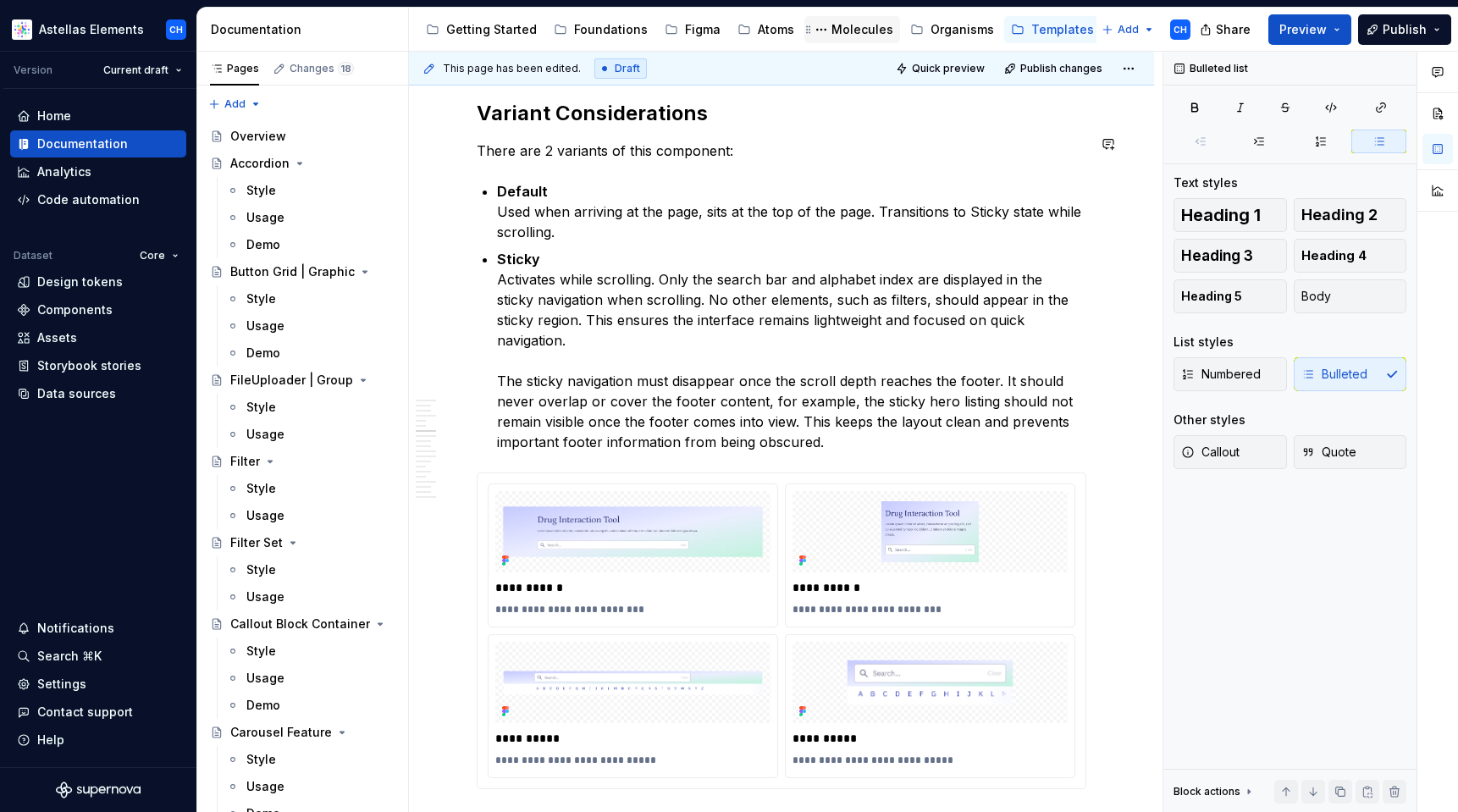
click at [838, 26] on div "Molecules" at bounding box center [862, 29] width 62 height 17
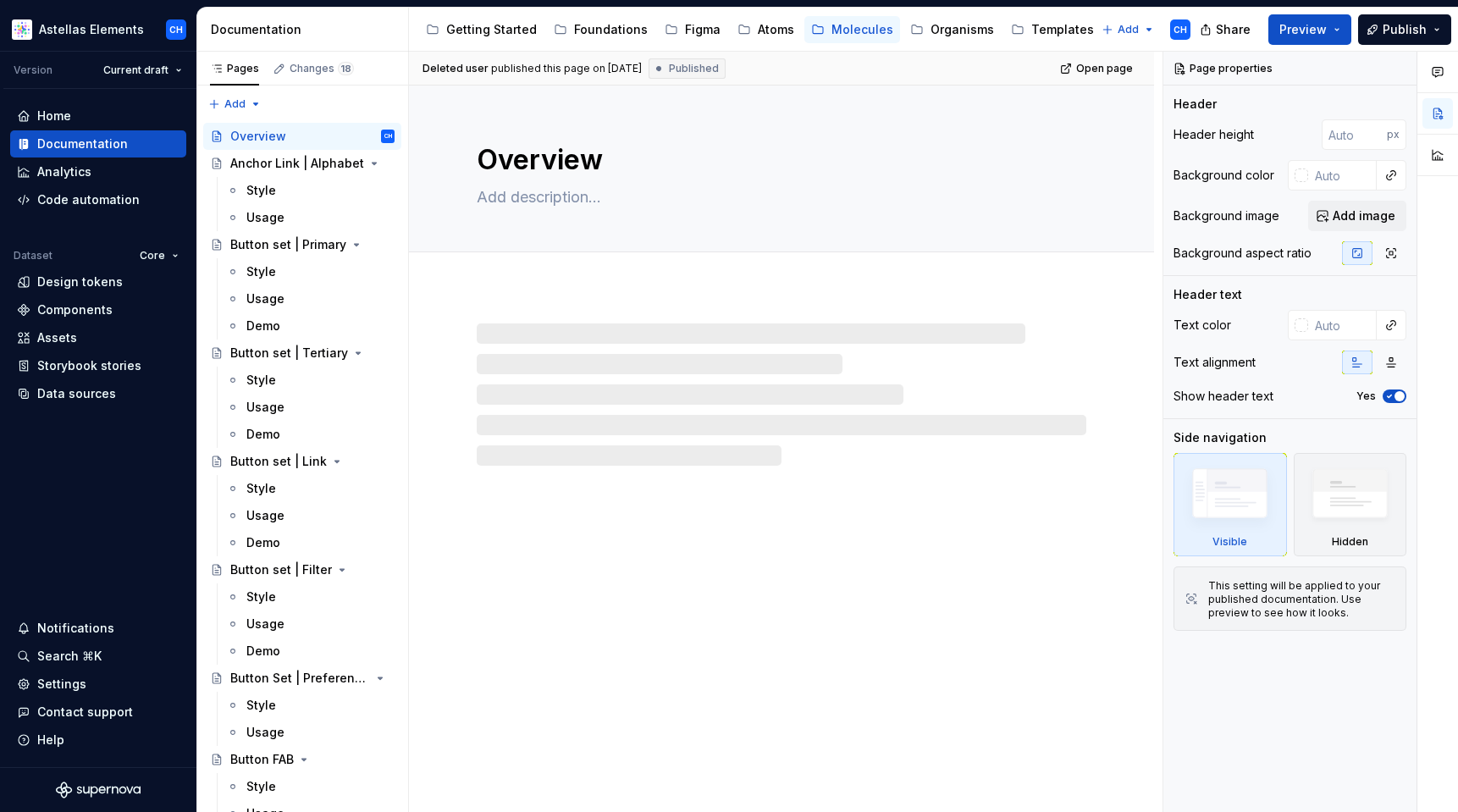
type textarea "*"
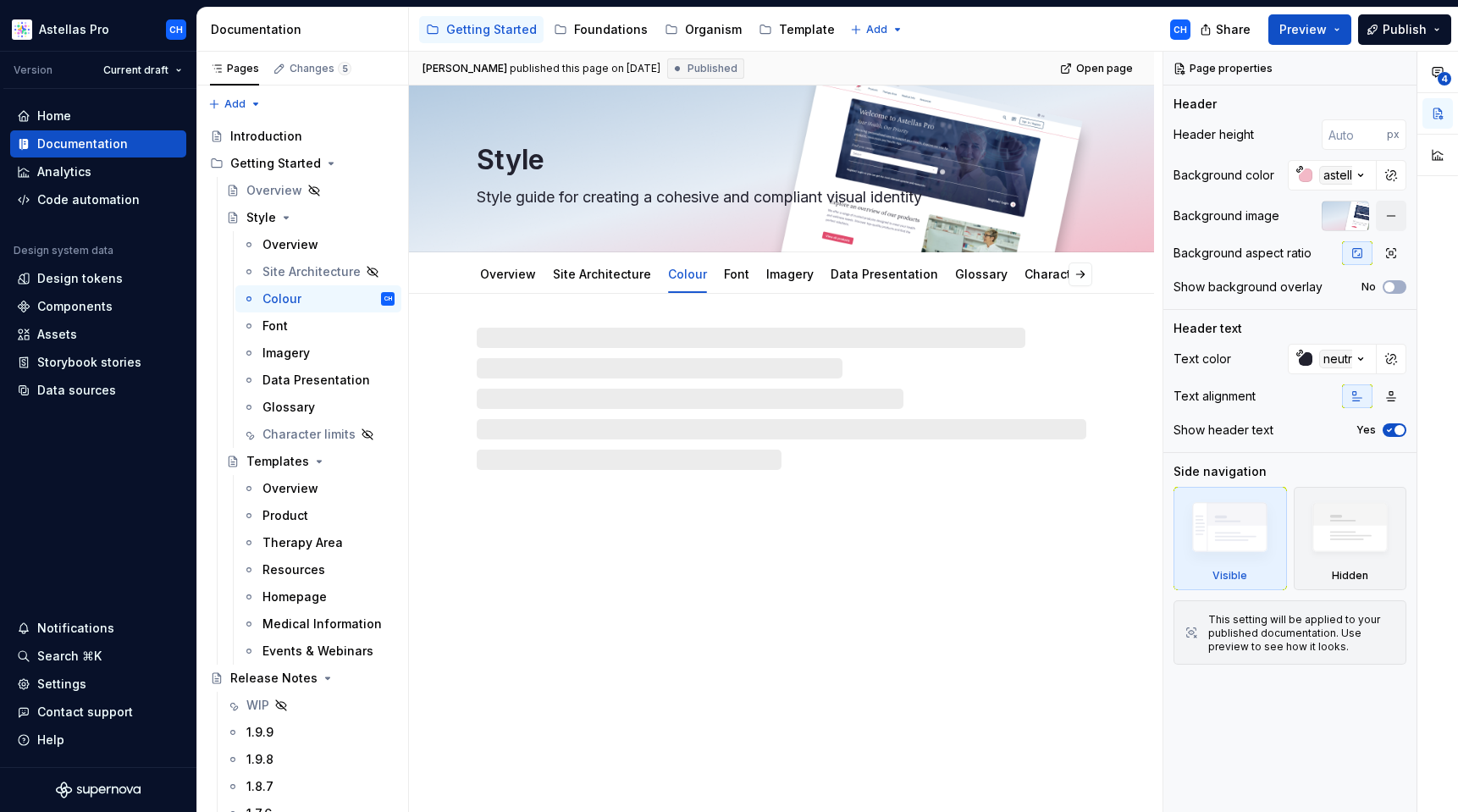
type textarea "*"
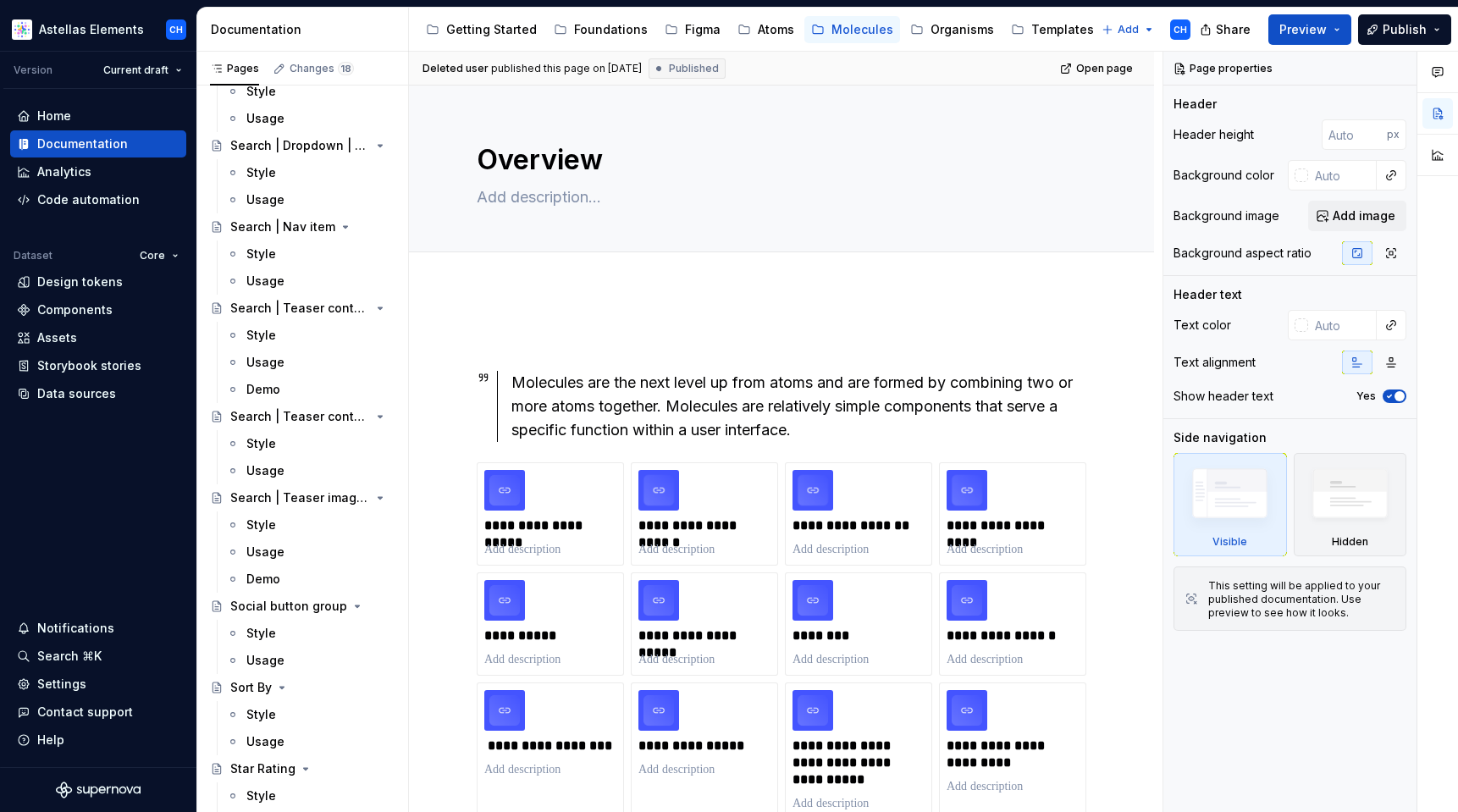
scroll to position [7532, 0]
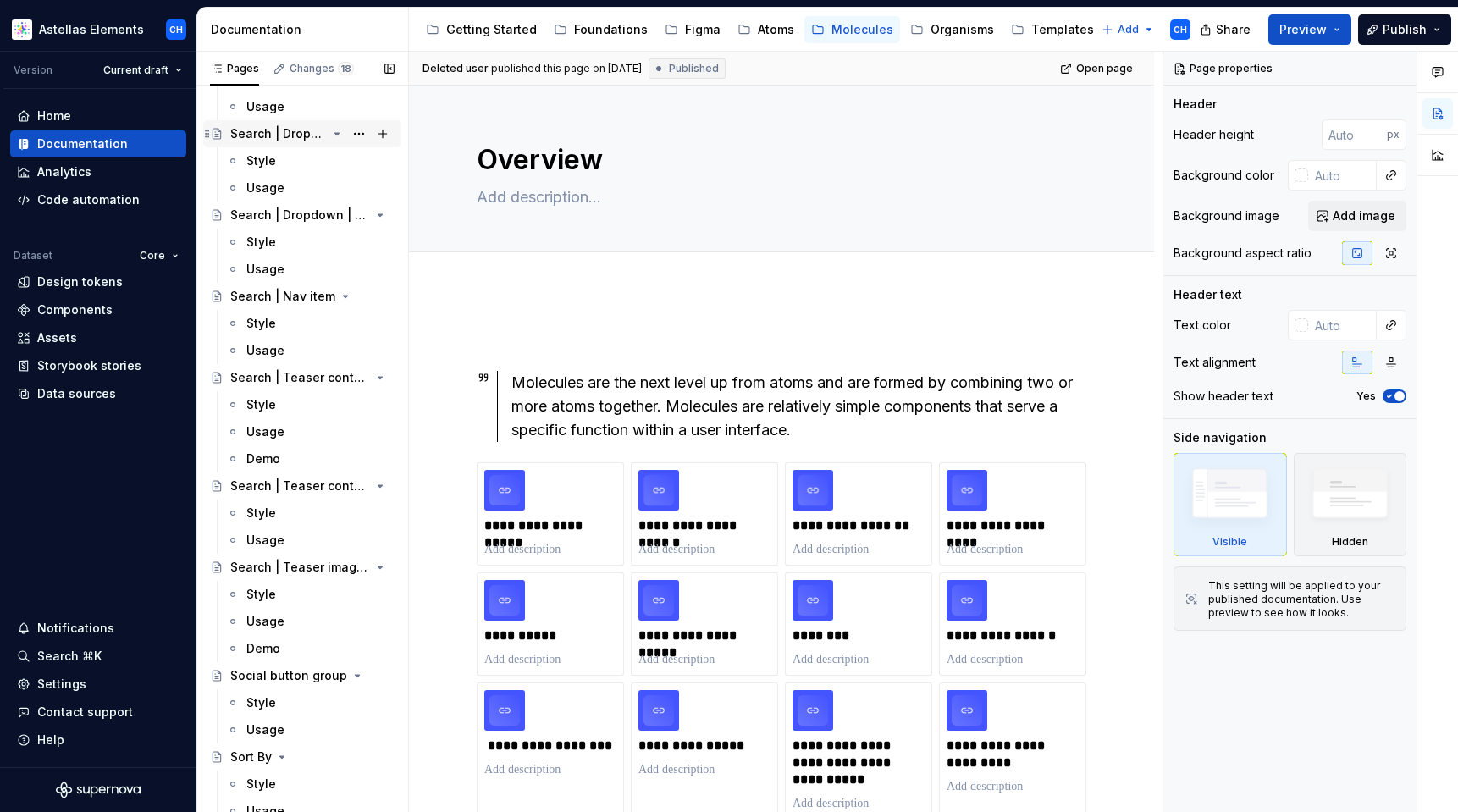
click at [251, 135] on div "Search | Dropdown" at bounding box center [279, 134] width 97 height 17
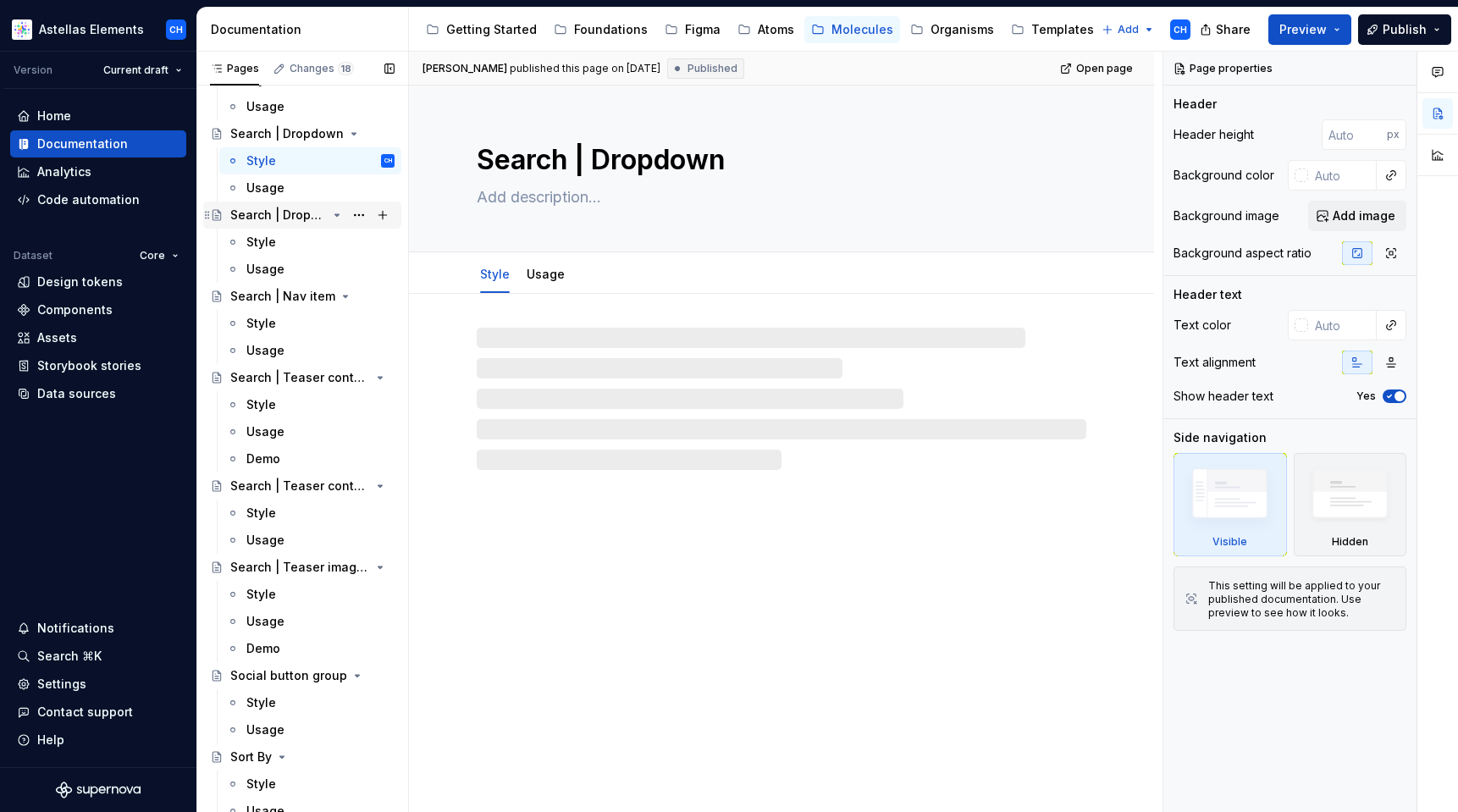
click at [258, 204] on div "Search | Dropdown | DIT" at bounding box center [312, 214] width 164 height 24
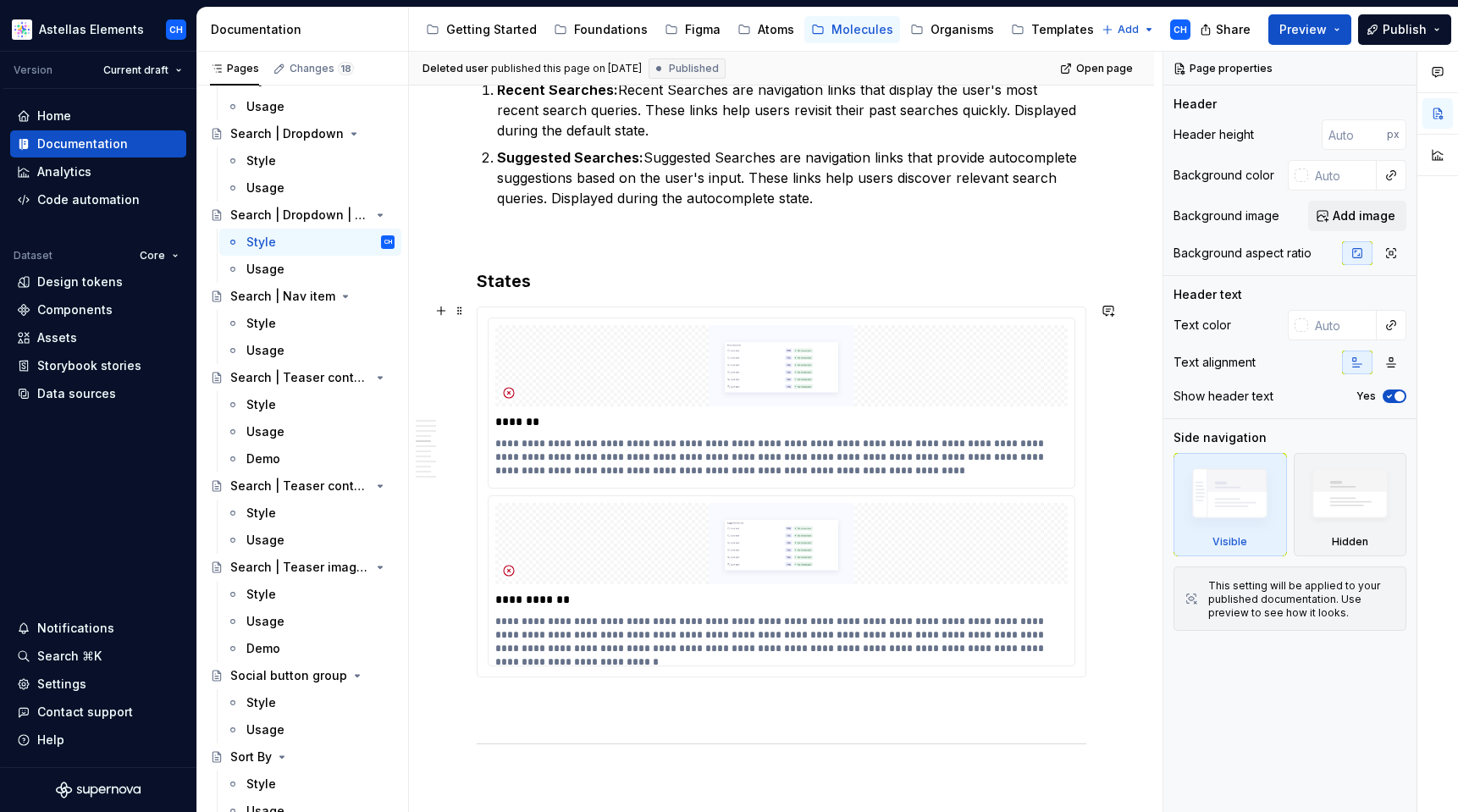
scroll to position [1978, 0]
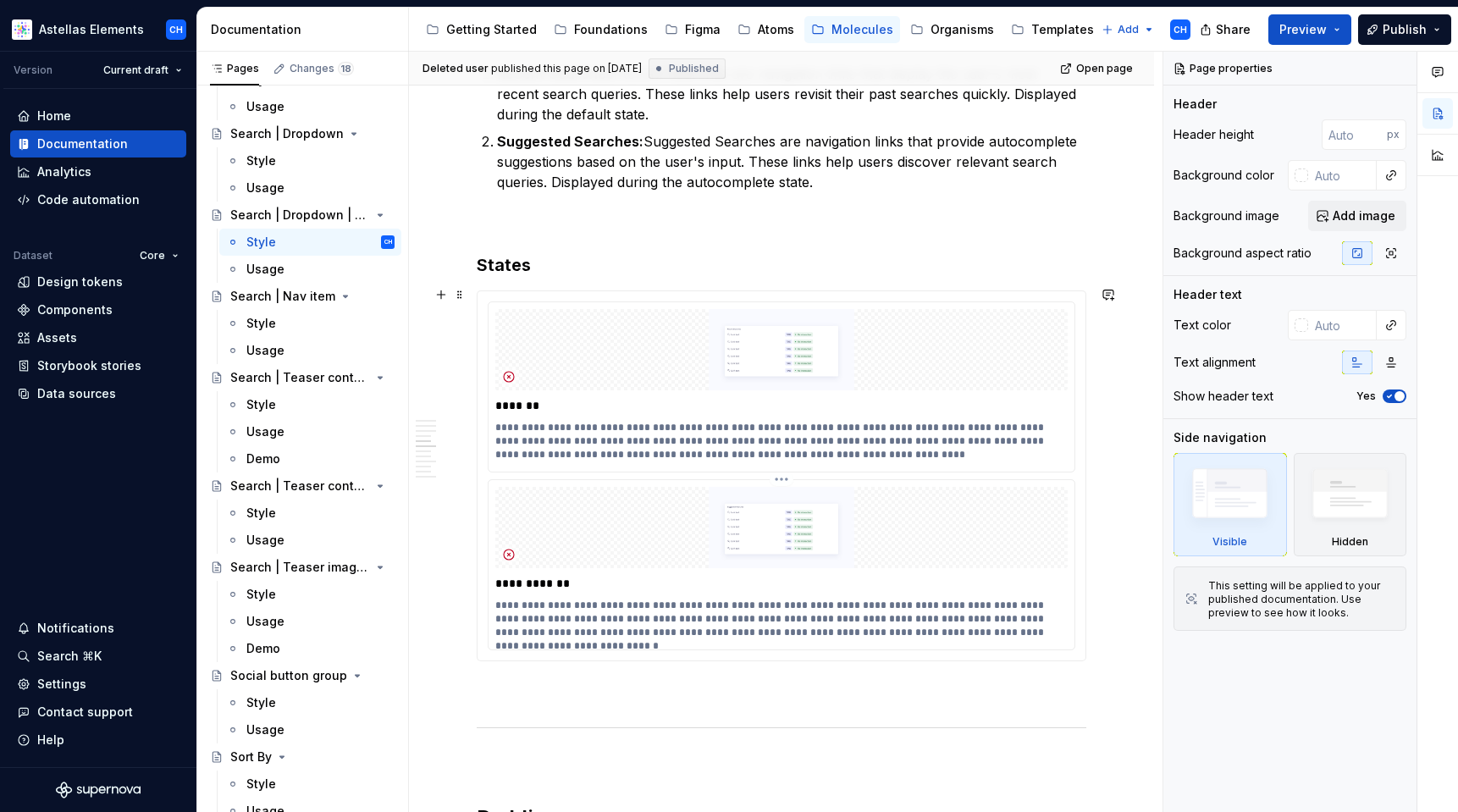
click at [655, 623] on p "**********" at bounding box center [781, 619] width 572 height 41
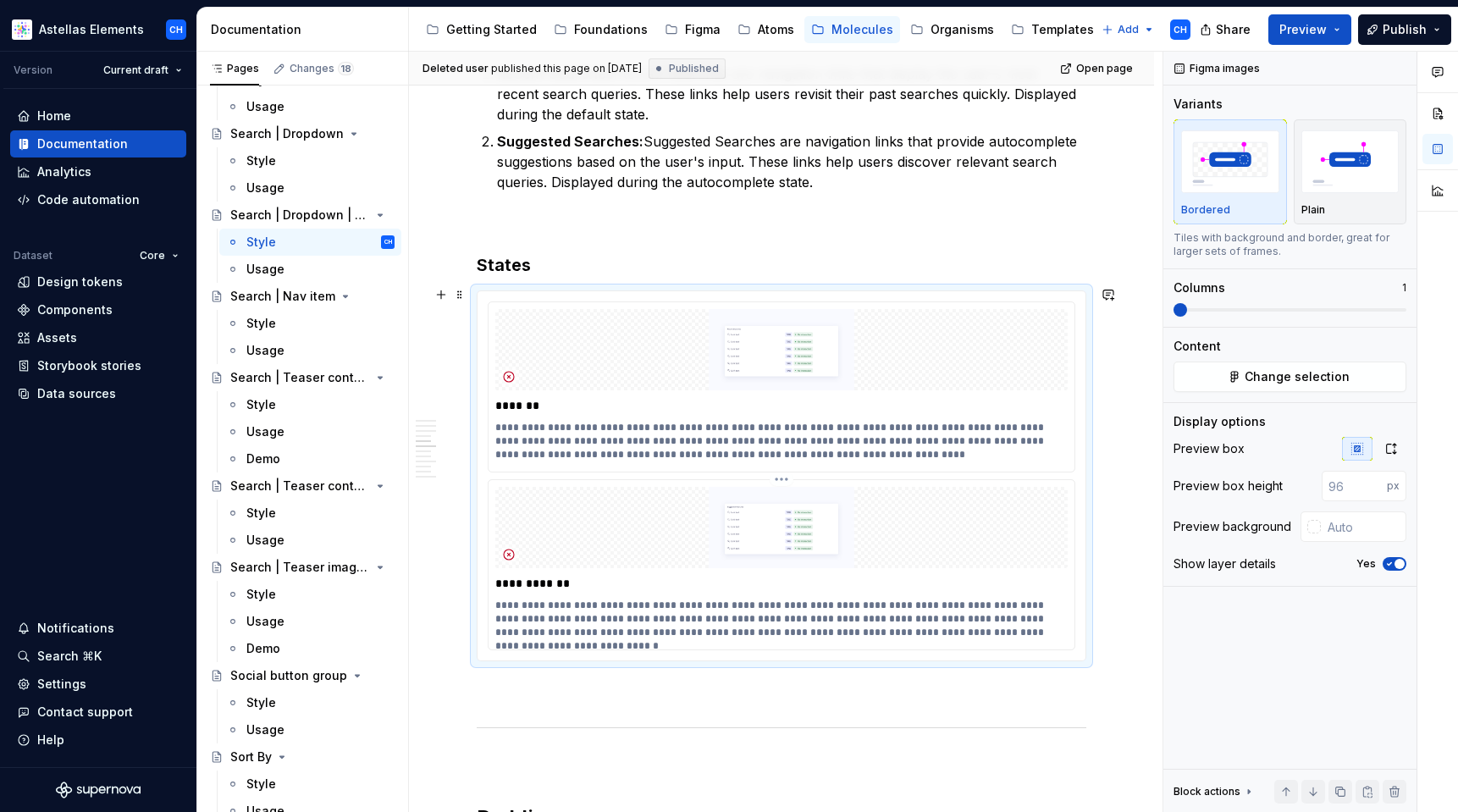
click at [665, 619] on p "**********" at bounding box center [781, 619] width 572 height 41
click at [701, 629] on p "**********" at bounding box center [781, 619] width 572 height 41
drag, startPoint x: 745, startPoint y: 626, endPoint x: 972, endPoint y: 612, distance: 227.4
click at [972, 612] on p "**********" at bounding box center [781, 619] width 572 height 41
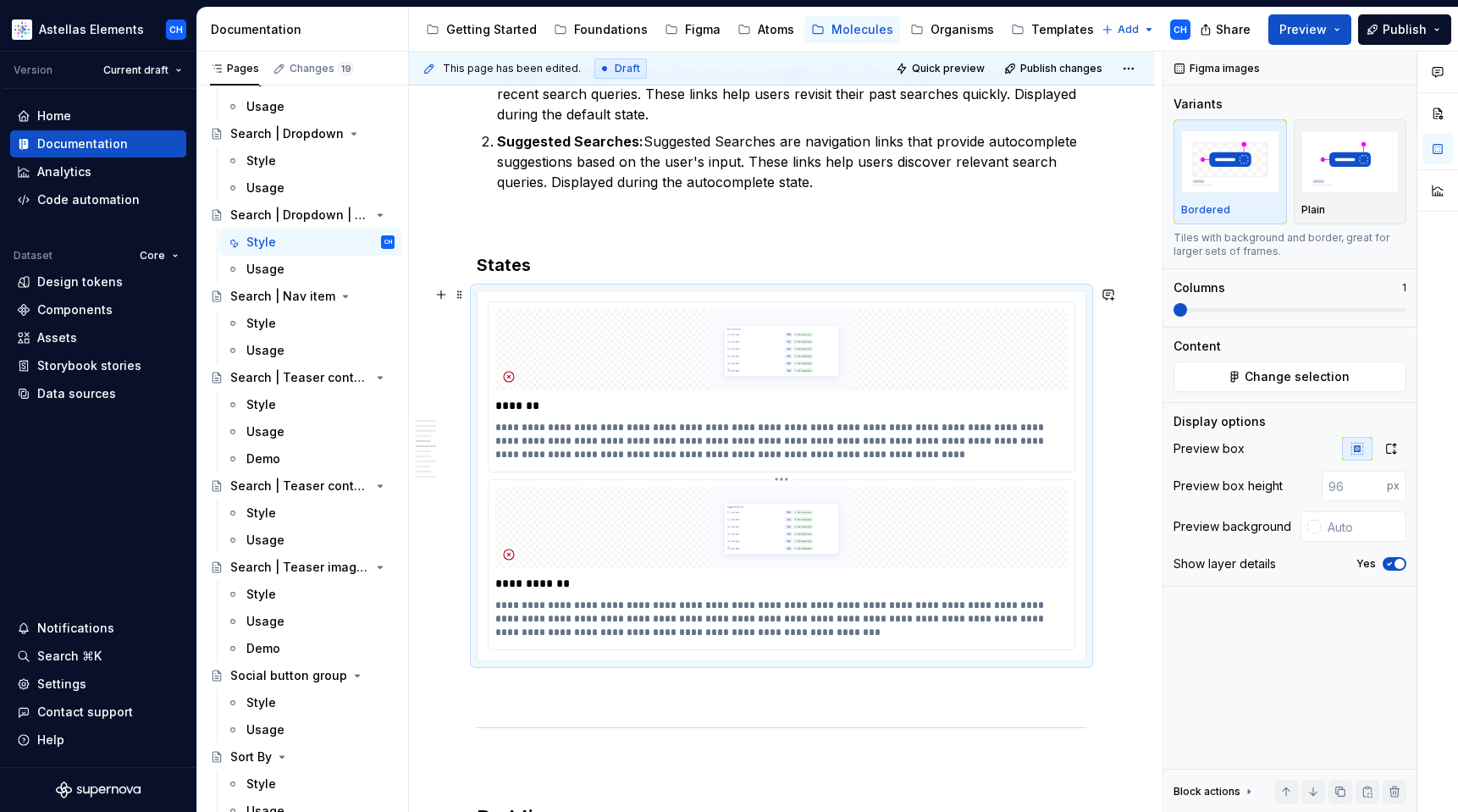
click at [813, 632] on p "**********" at bounding box center [781, 619] width 572 height 41
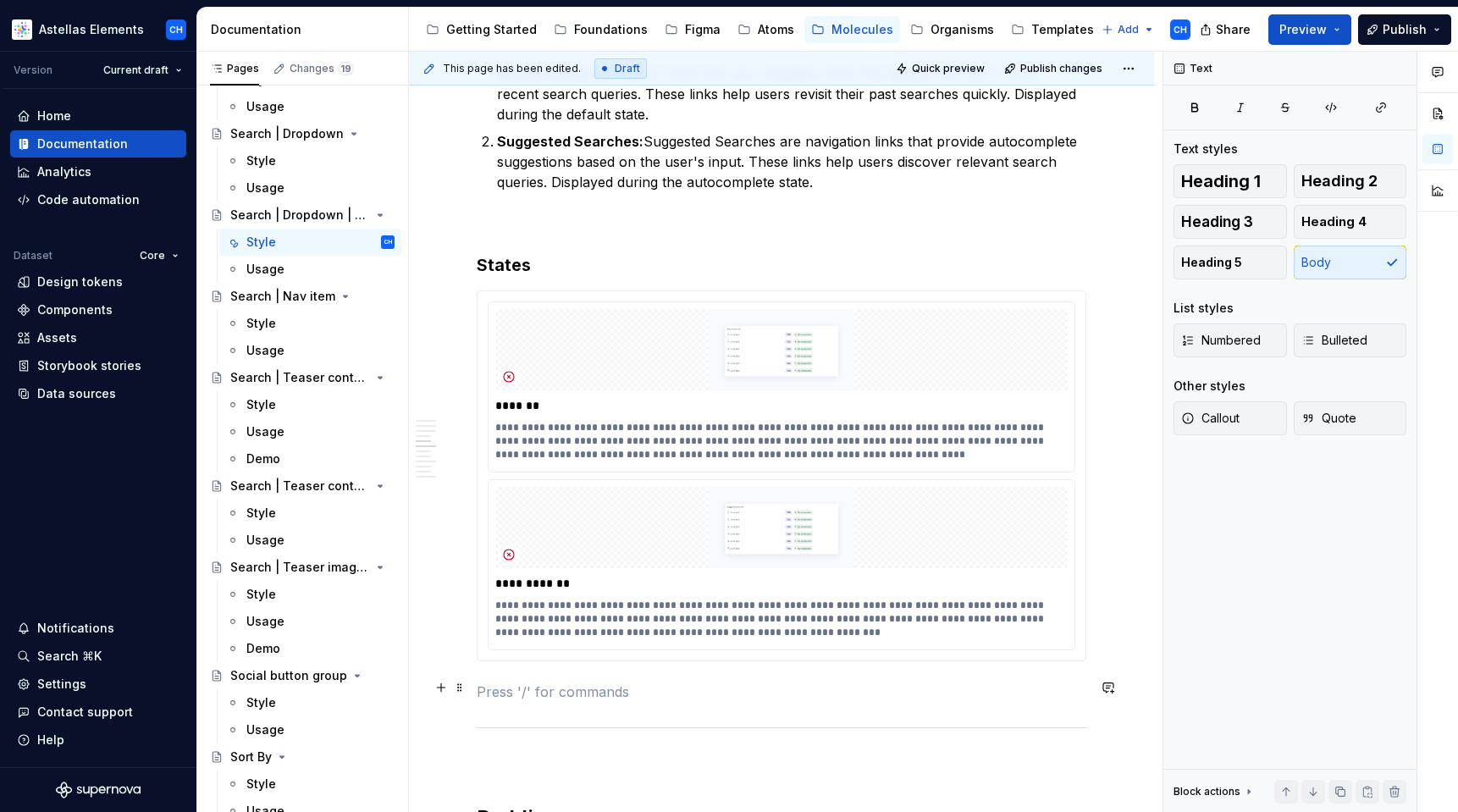
click at [801, 691] on p at bounding box center [781, 691] width 610 height 20
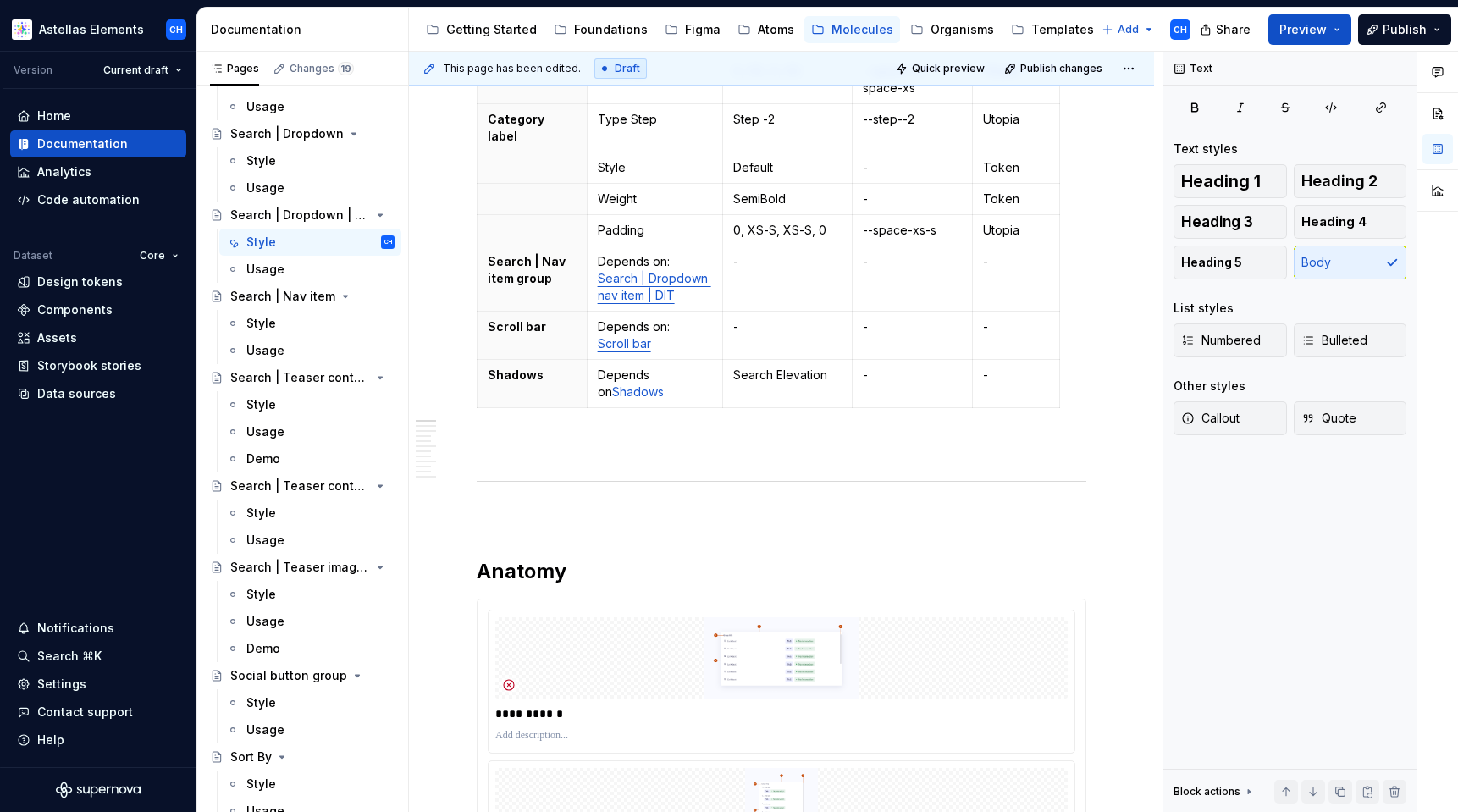
scroll to position [0, 0]
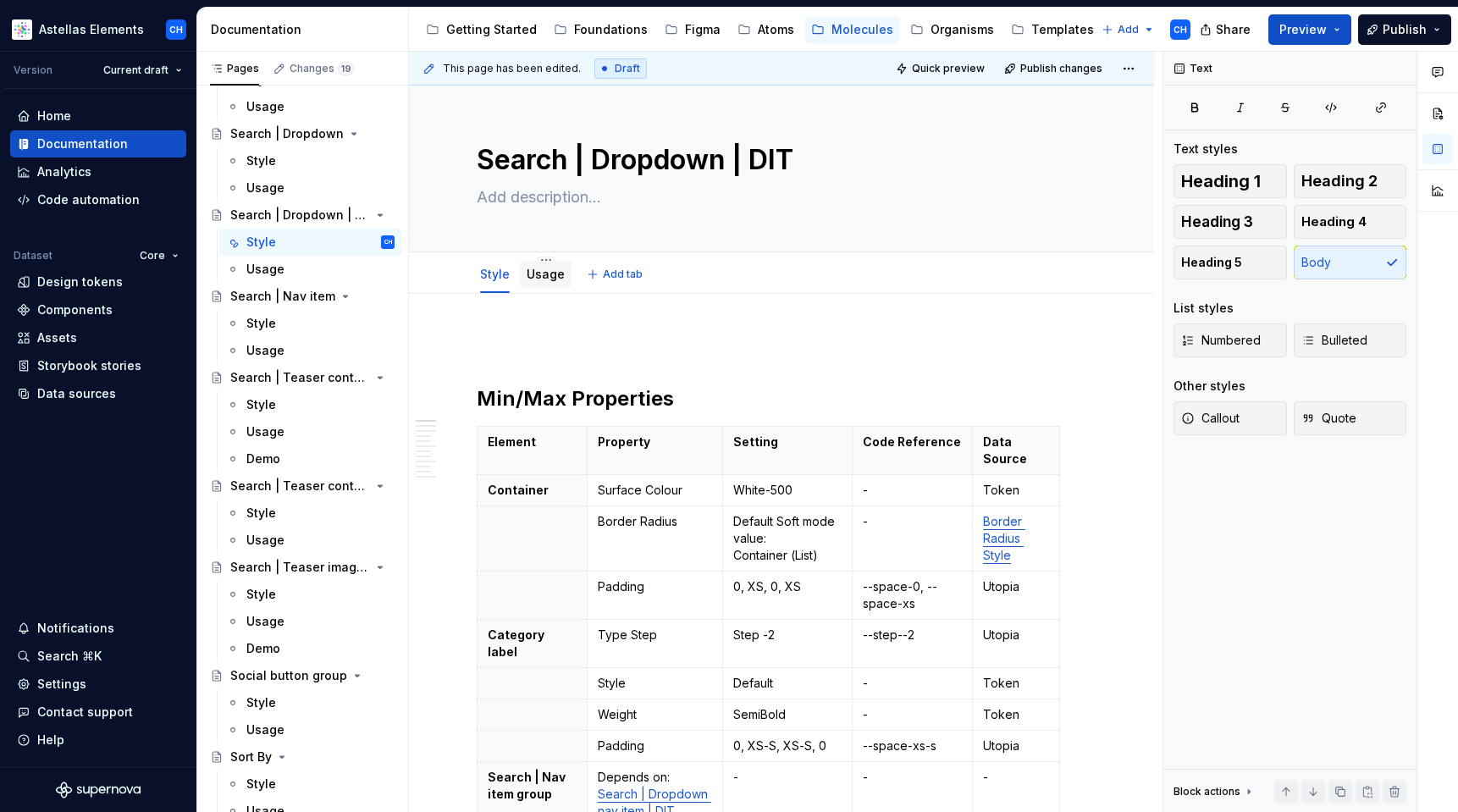
click at [538, 279] on link "Usage" at bounding box center [546, 273] width 38 height 14
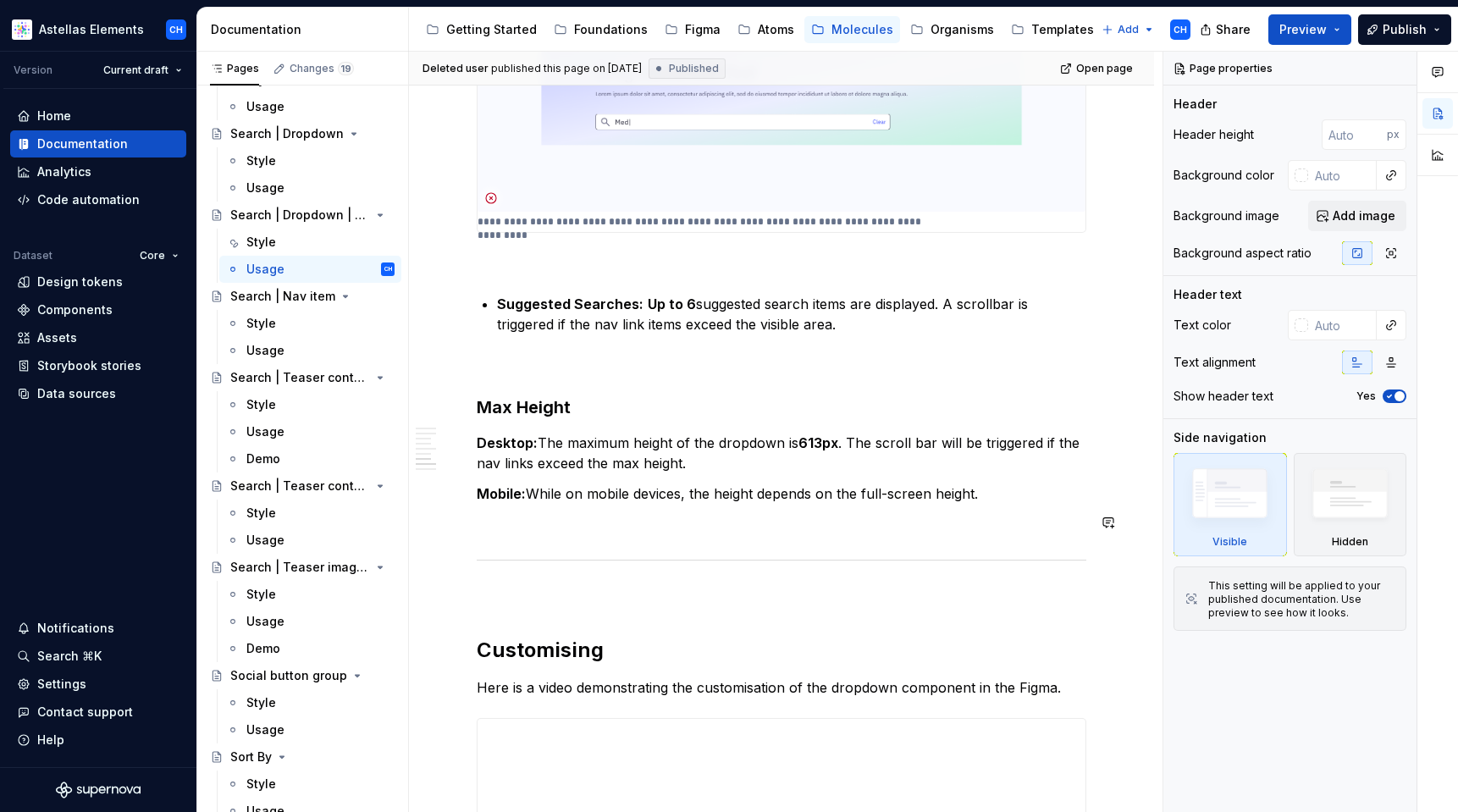
scroll to position [2669, 0]
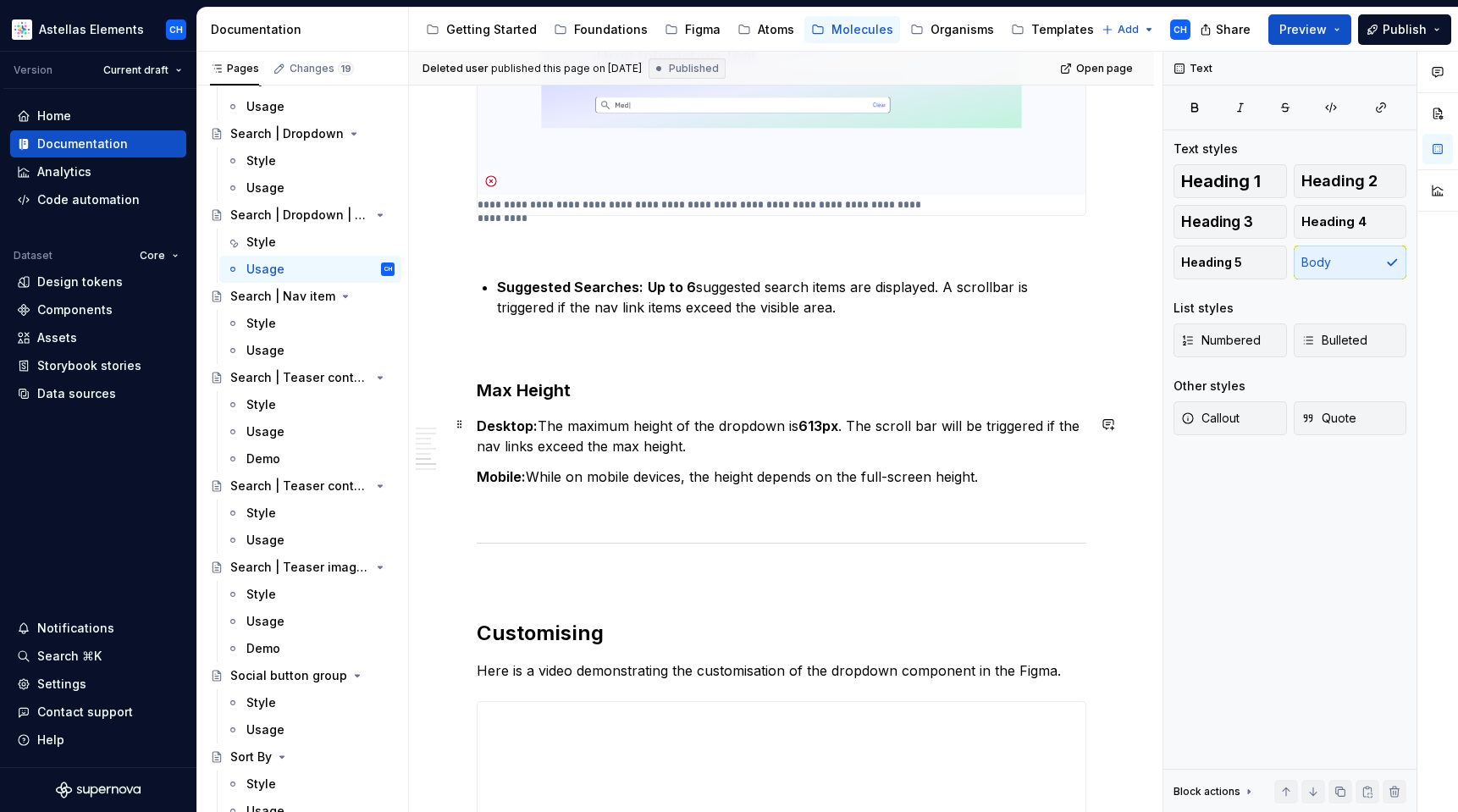
click at [714, 435] on p "Desktop: The maximum height of the dropdown is 613px . The scroll bar will be t…" at bounding box center [781, 436] width 610 height 41
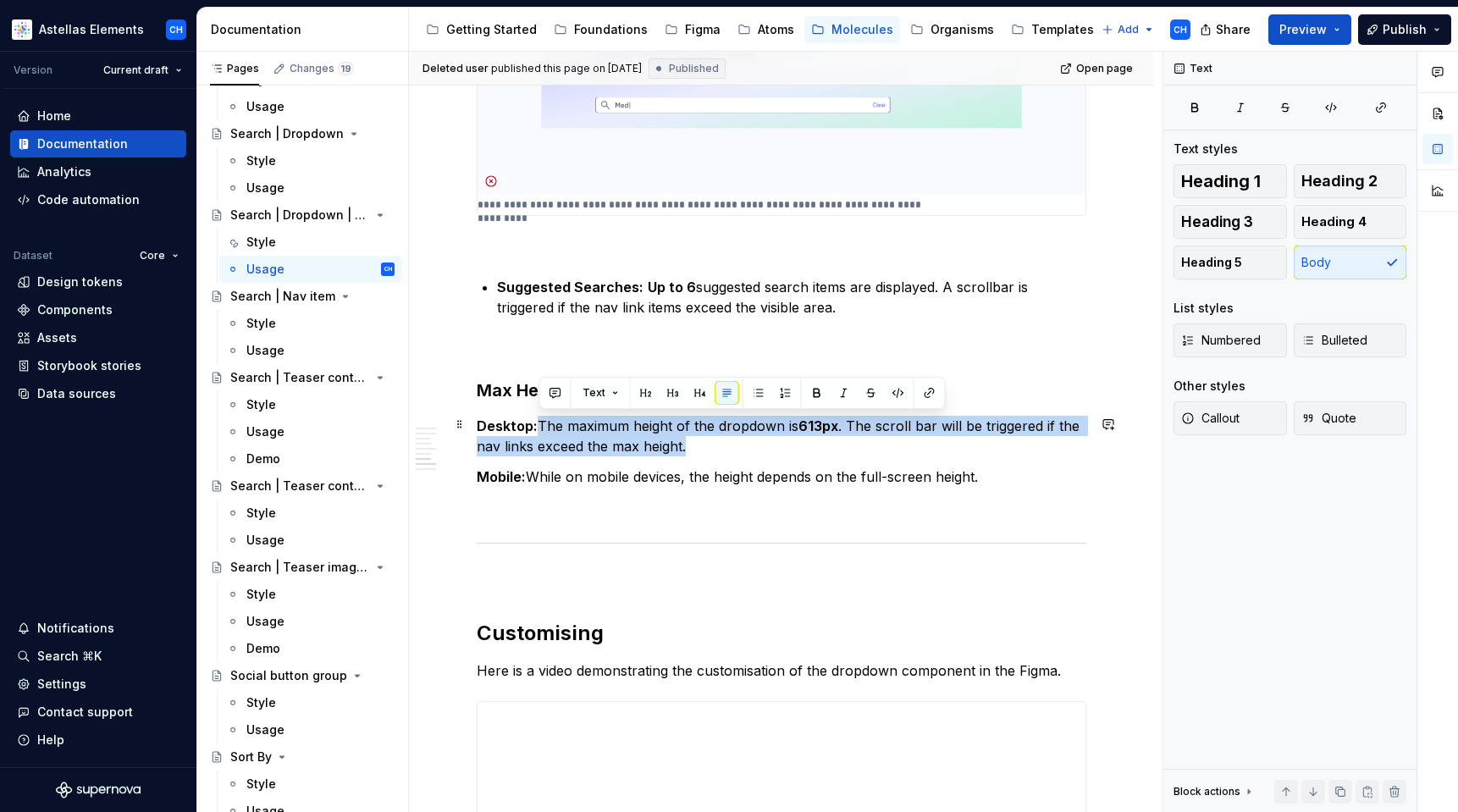
drag, startPoint x: 694, startPoint y: 443, endPoint x: 538, endPoint y: 429, distance: 156.6
click at [538, 429] on p "Desktop: The maximum height of the dropdown is 613px . The scroll bar will be t…" at bounding box center [781, 436] width 610 height 41
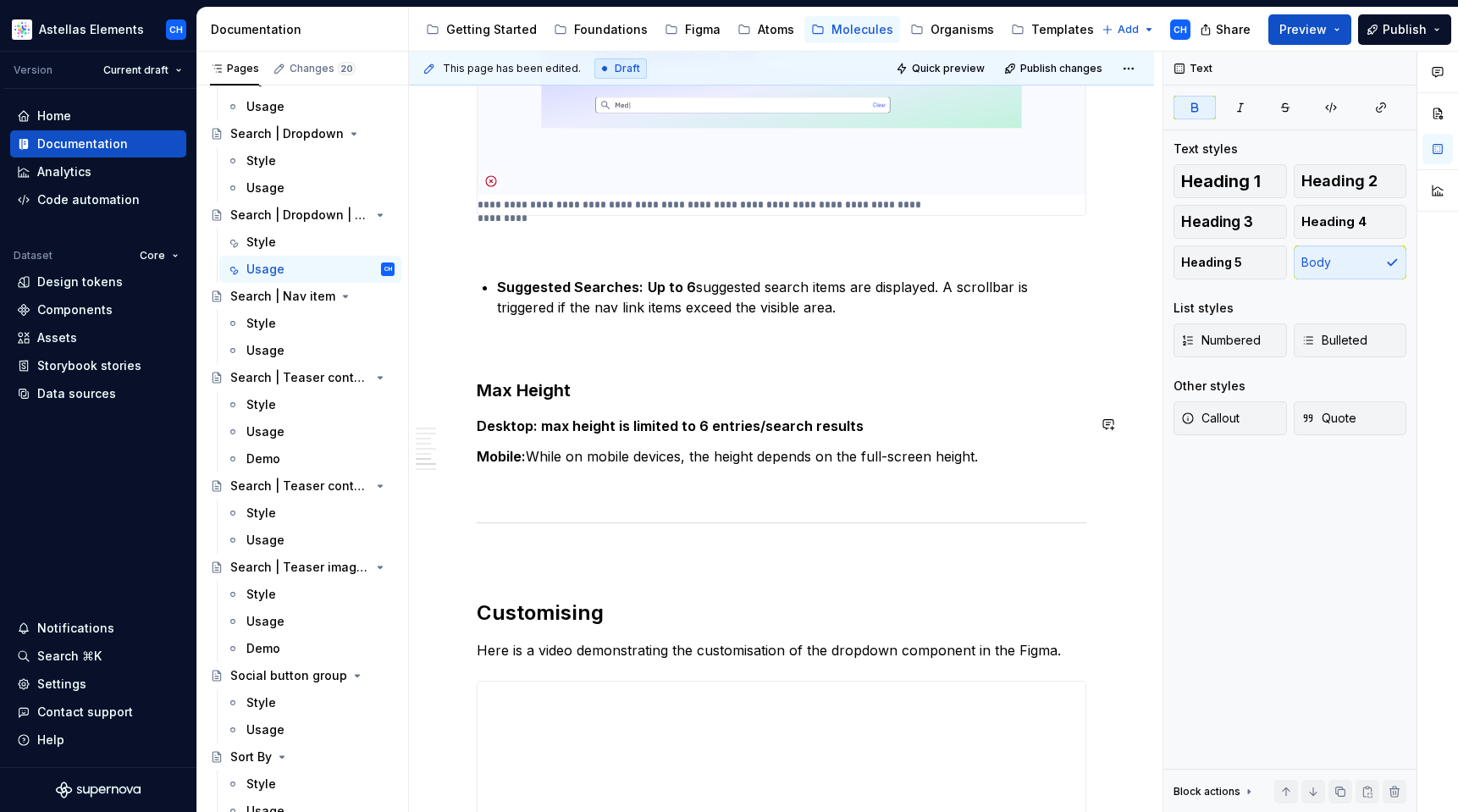
type textarea "*"
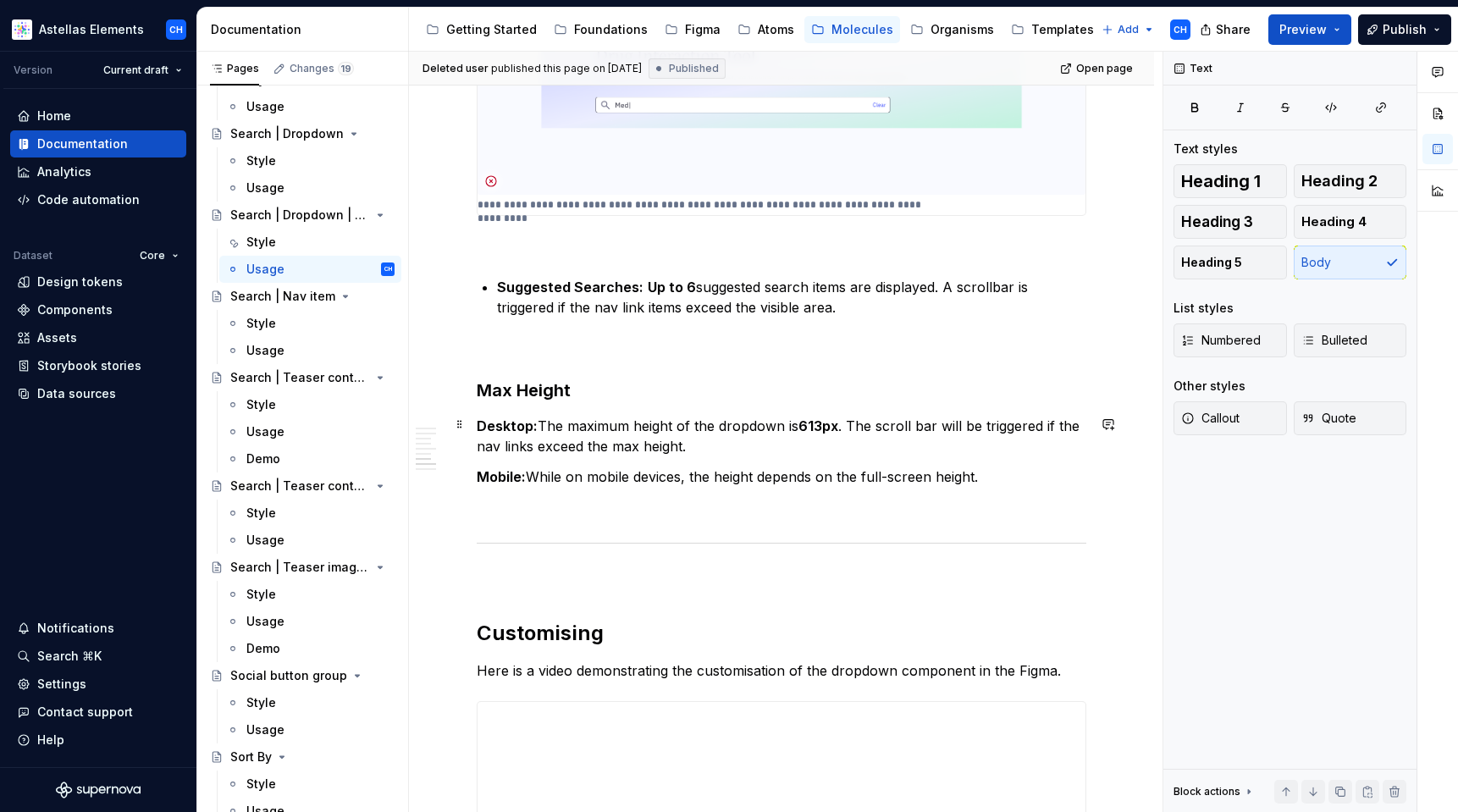
click at [554, 423] on p "Desktop: The maximum height of the dropdown is 613px . The scroll bar will be t…" at bounding box center [781, 436] width 610 height 41
click at [569, 424] on p "Desktop: The maximum height of the dropdown is 613px . The scroll bar will be t…" at bounding box center [781, 436] width 610 height 41
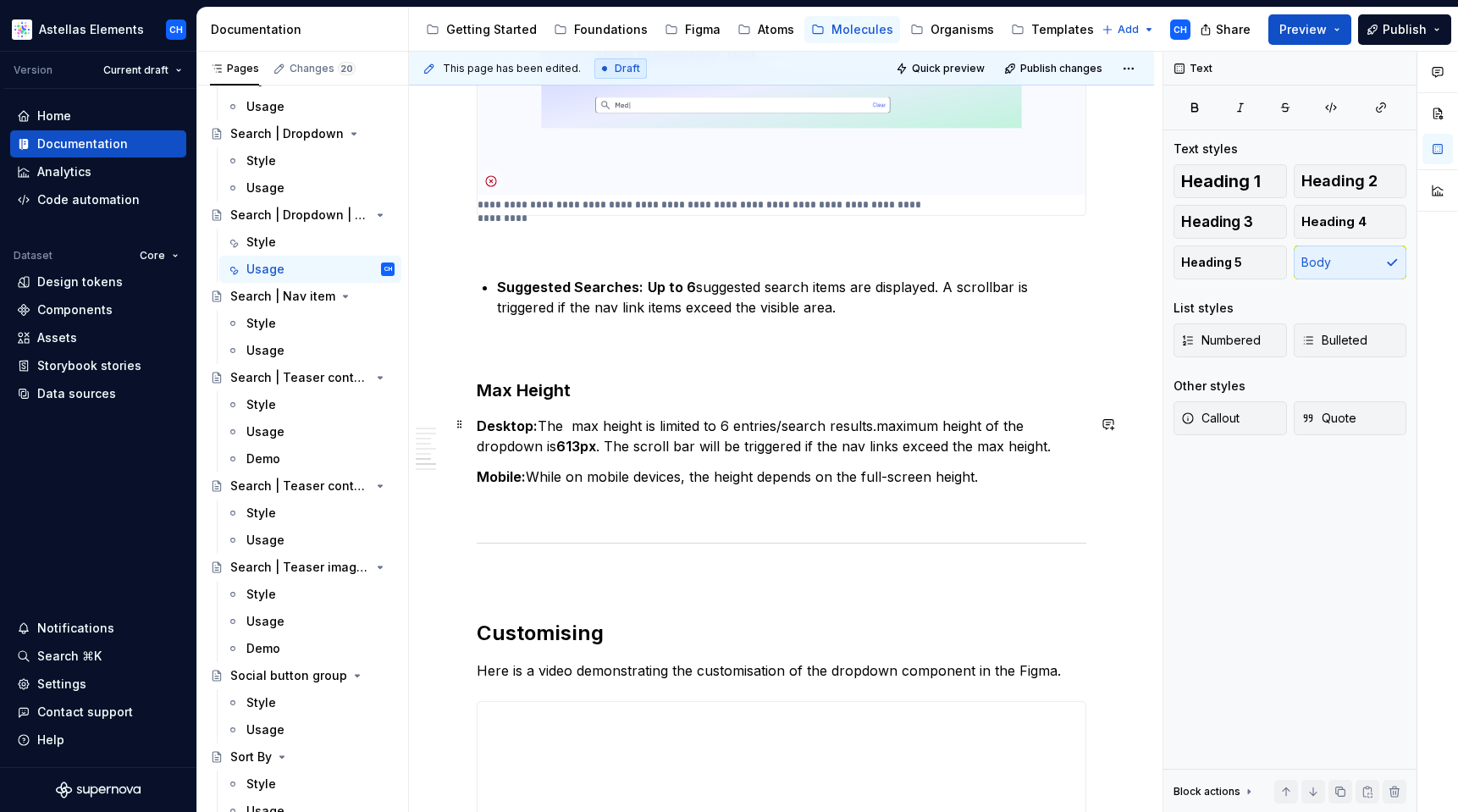
click at [574, 424] on p "Desktop: The max height is limited to 6 entries/search results.maximum height o…" at bounding box center [781, 436] width 610 height 41
click at [579, 424] on p "Desktop: The max height is limited to 6 entries/search results.maximum height o…" at bounding box center [781, 436] width 610 height 41
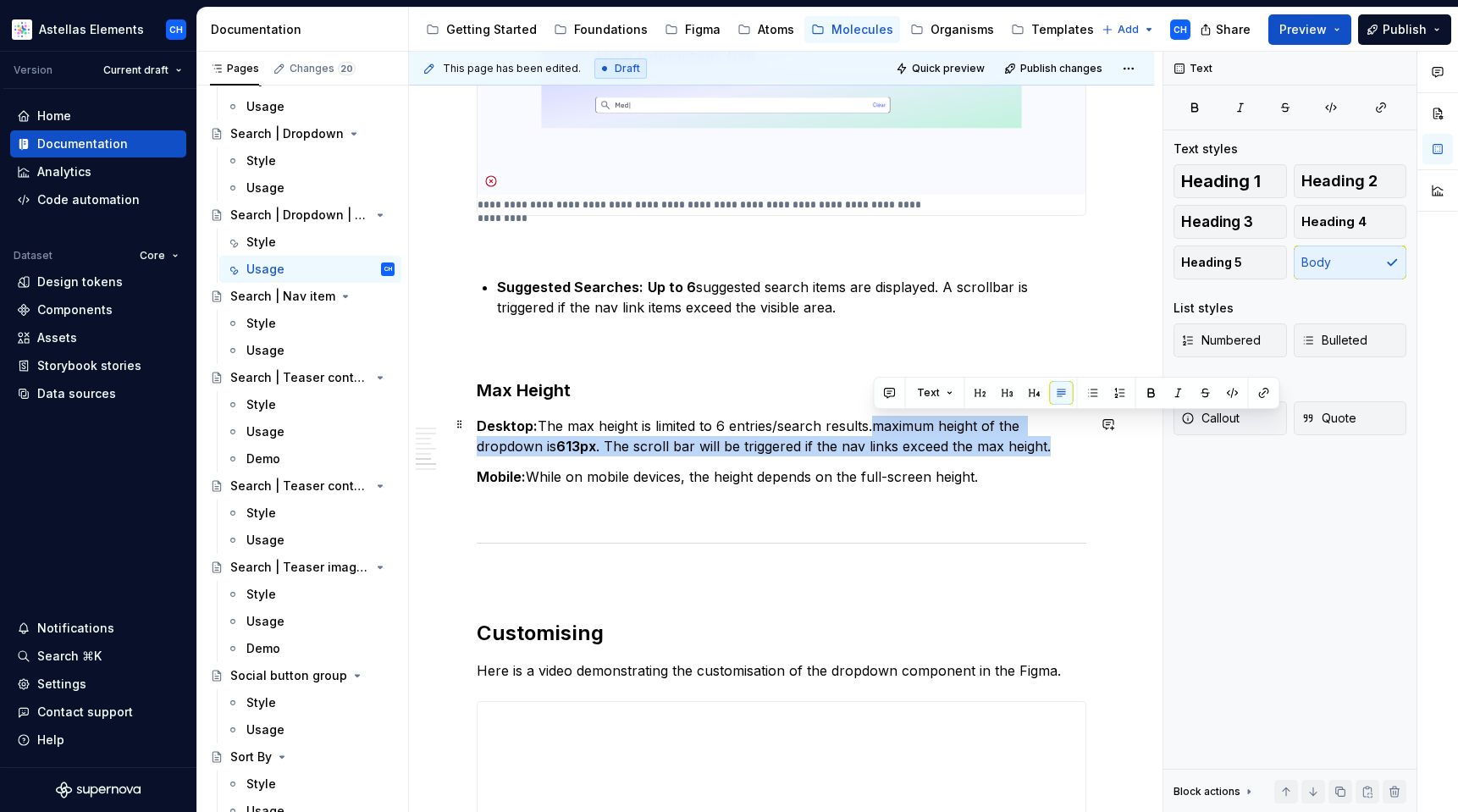
drag, startPoint x: 874, startPoint y: 425, endPoint x: 1052, endPoint y: 447, distance: 179.4
click at [1052, 447] on p "Desktop: The max height is limited to 6 entries/search results.maximum height o…" at bounding box center [781, 436] width 610 height 41
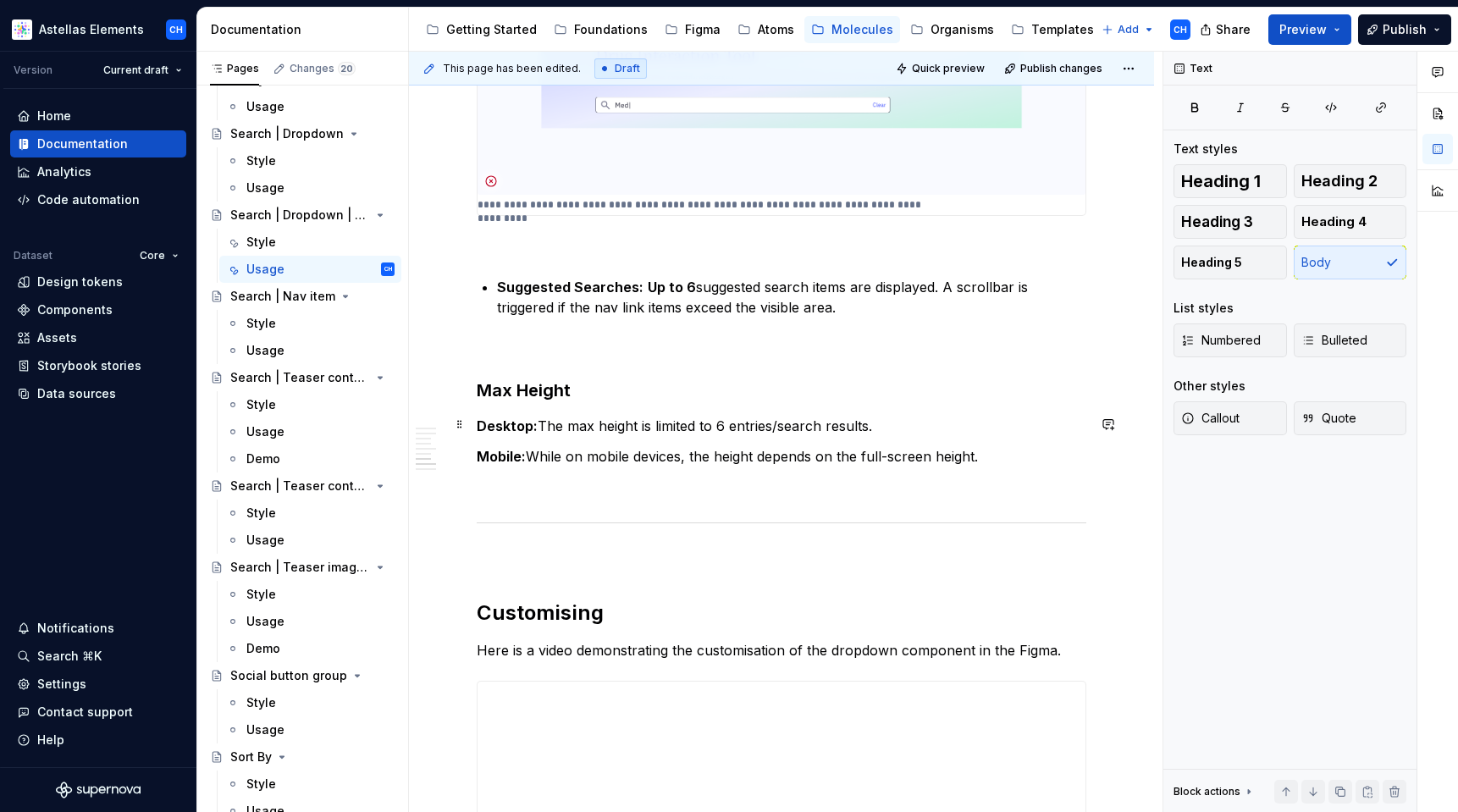
click at [806, 418] on p "Desktop: The max height is limited to 6 entries/search results." at bounding box center [781, 425] width 610 height 20
click at [892, 422] on p "Desktop: The max height is limited to 6 entries/search results." at bounding box center [781, 425] width 610 height 20
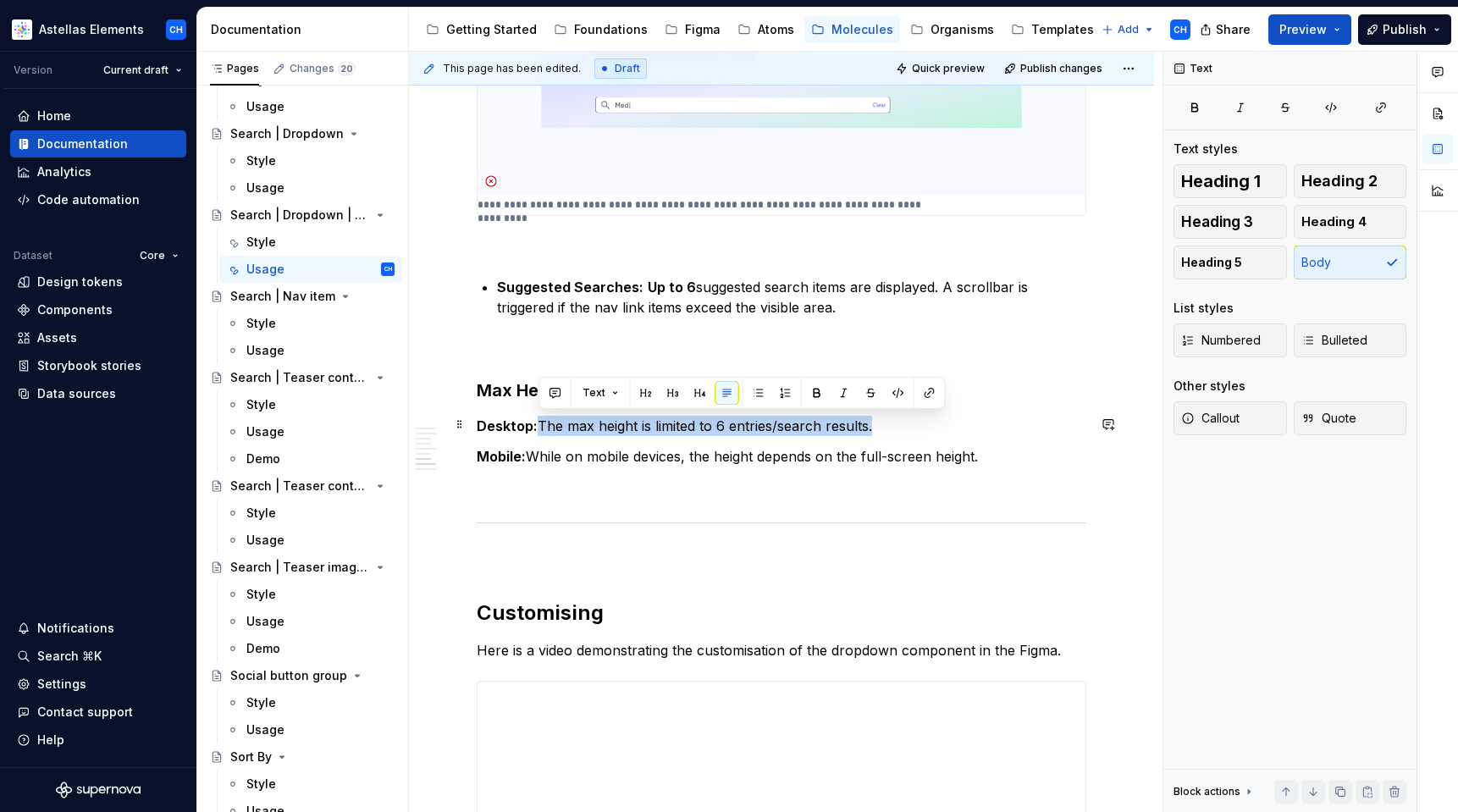
drag, startPoint x: 884, startPoint y: 424, endPoint x: 539, endPoint y: 432, distance: 345.1
click at [539, 432] on p "Desktop: The max height is limited to 6 entries/search results." at bounding box center [781, 425] width 610 height 20
click at [925, 421] on p "Desktop: The max height is limited to 6 entries/search results." at bounding box center [781, 425] width 610 height 20
drag, startPoint x: 907, startPoint y: 423, endPoint x: 542, endPoint y: 424, distance: 365.0
click at [542, 424] on p "Desktop: The max height is limited to 6 entries/search results." at bounding box center [781, 425] width 610 height 20
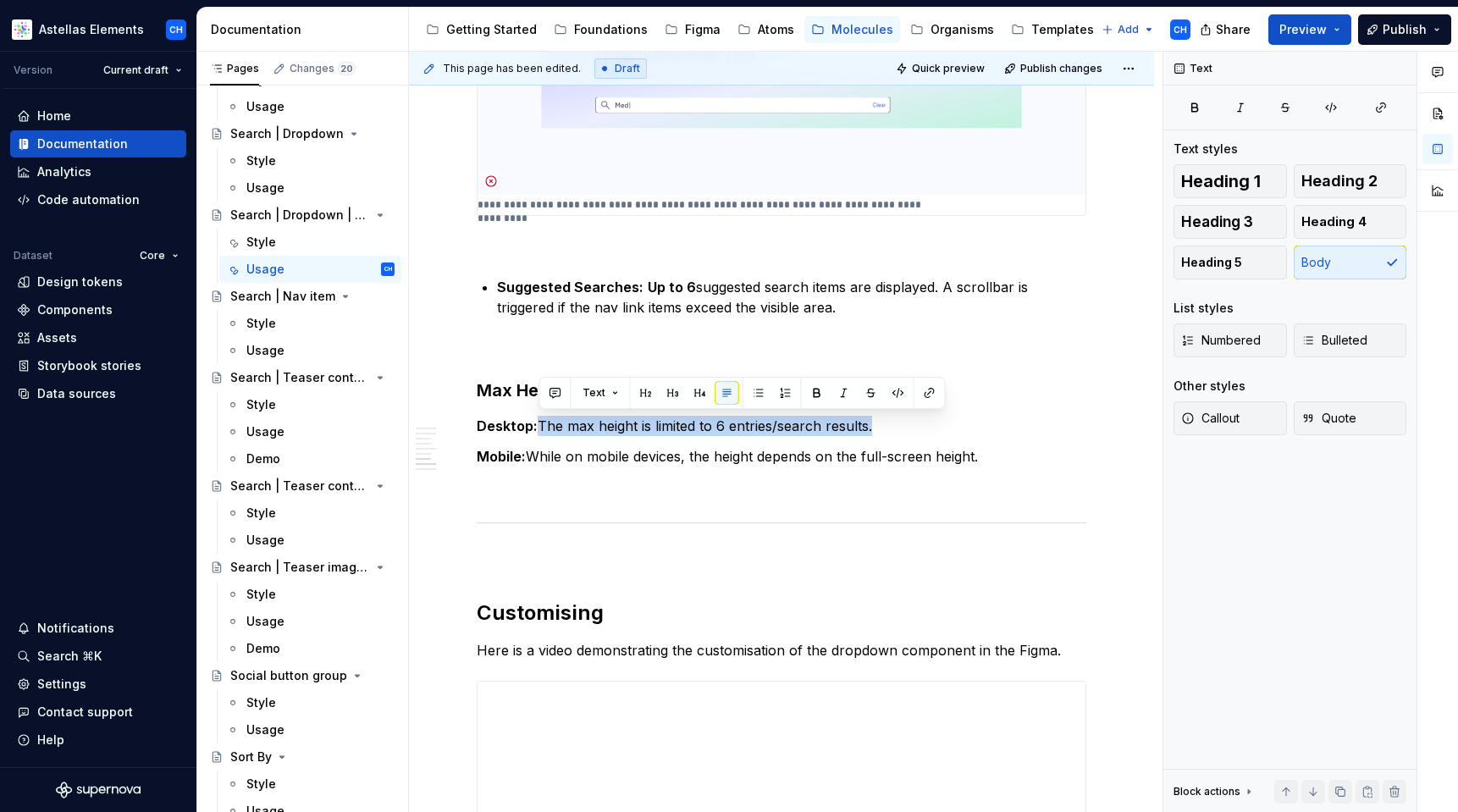
copy p "The max height is limited to 6 entries/search results."
click at [717, 424] on p "Desktop: The max height is limited to 6 entries/search results." at bounding box center [781, 425] width 610 height 20
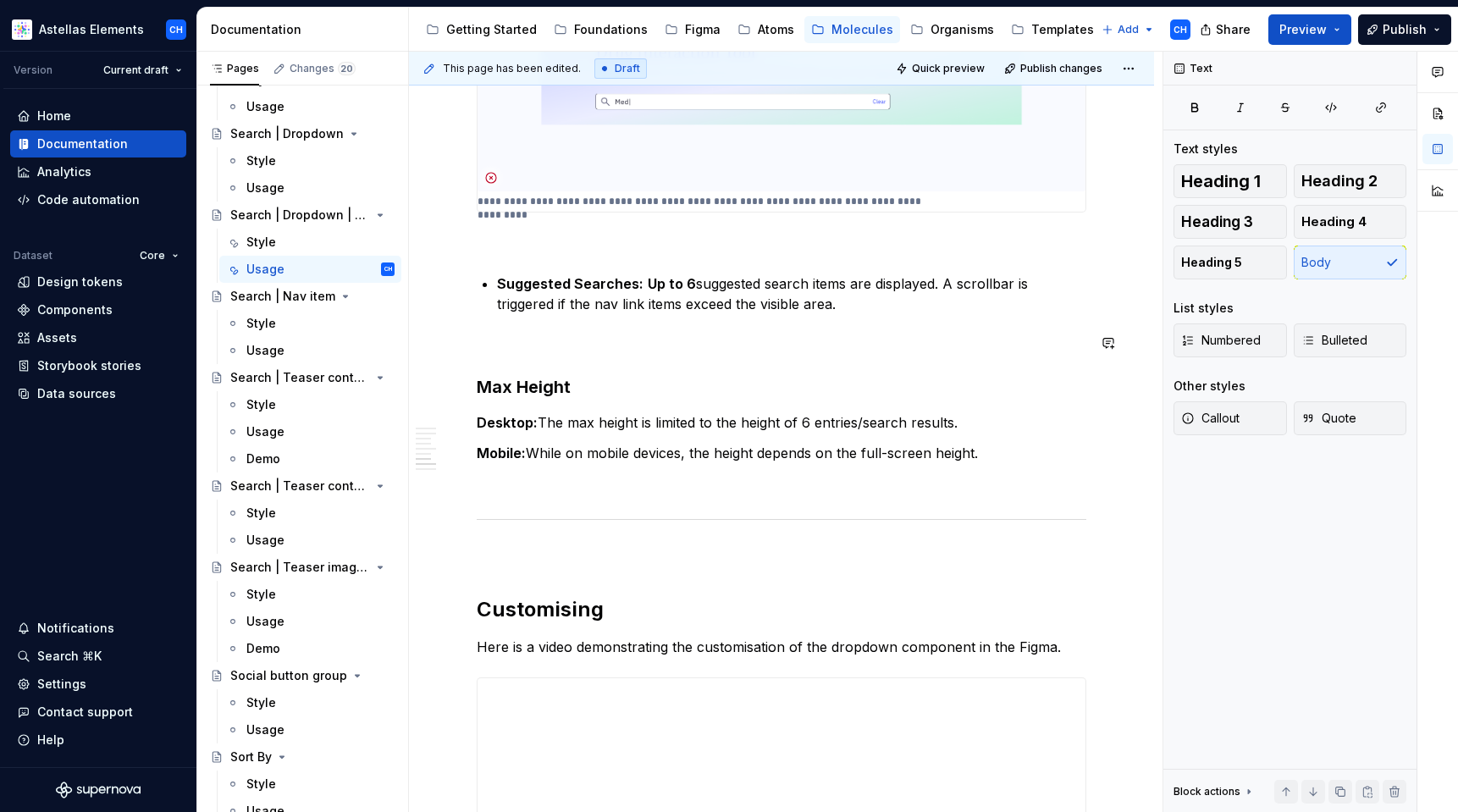
scroll to position [2680, 0]
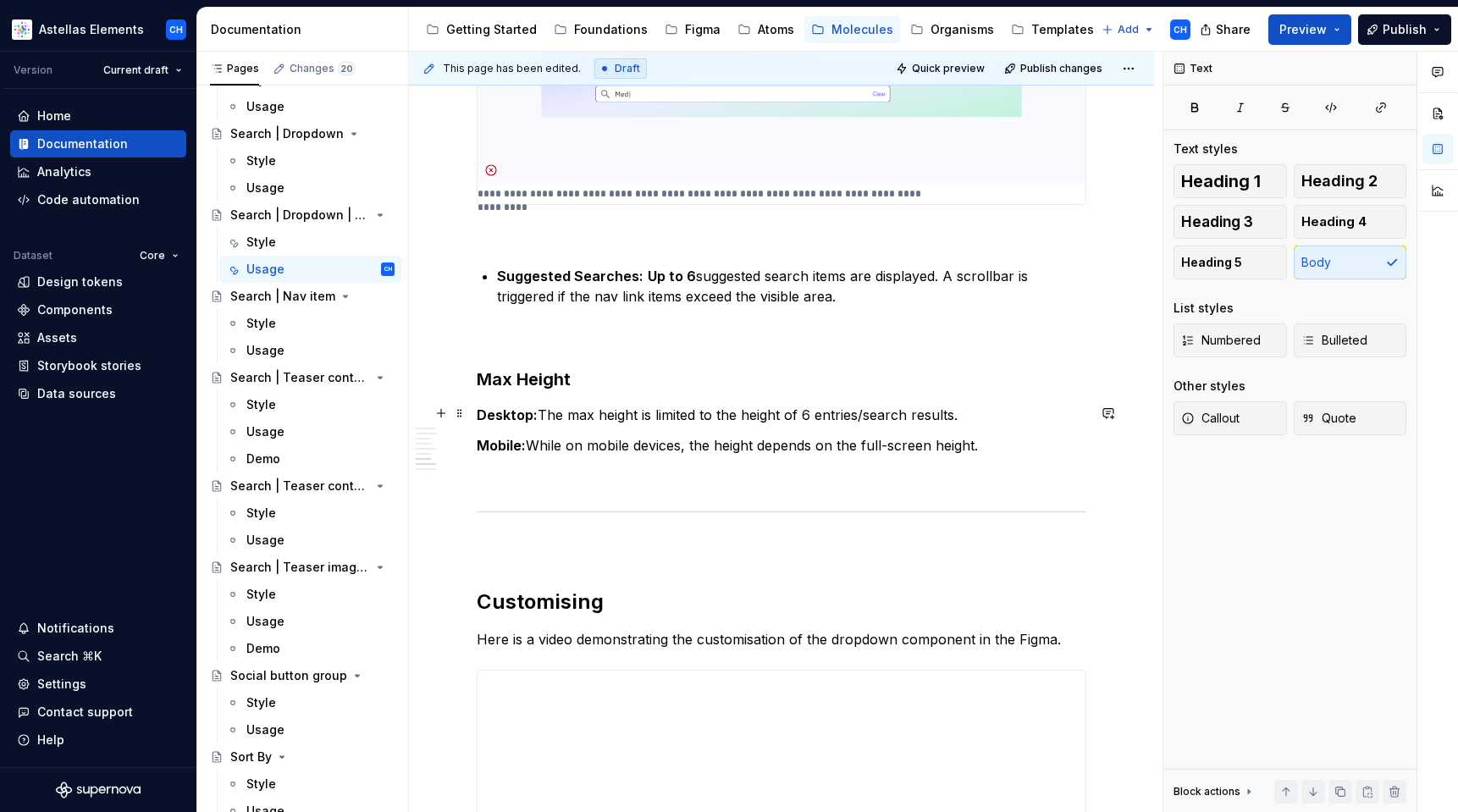
click at [820, 409] on p "Desktop: The max height is limited to the height of 6 entries/search results." at bounding box center [781, 414] width 610 height 20
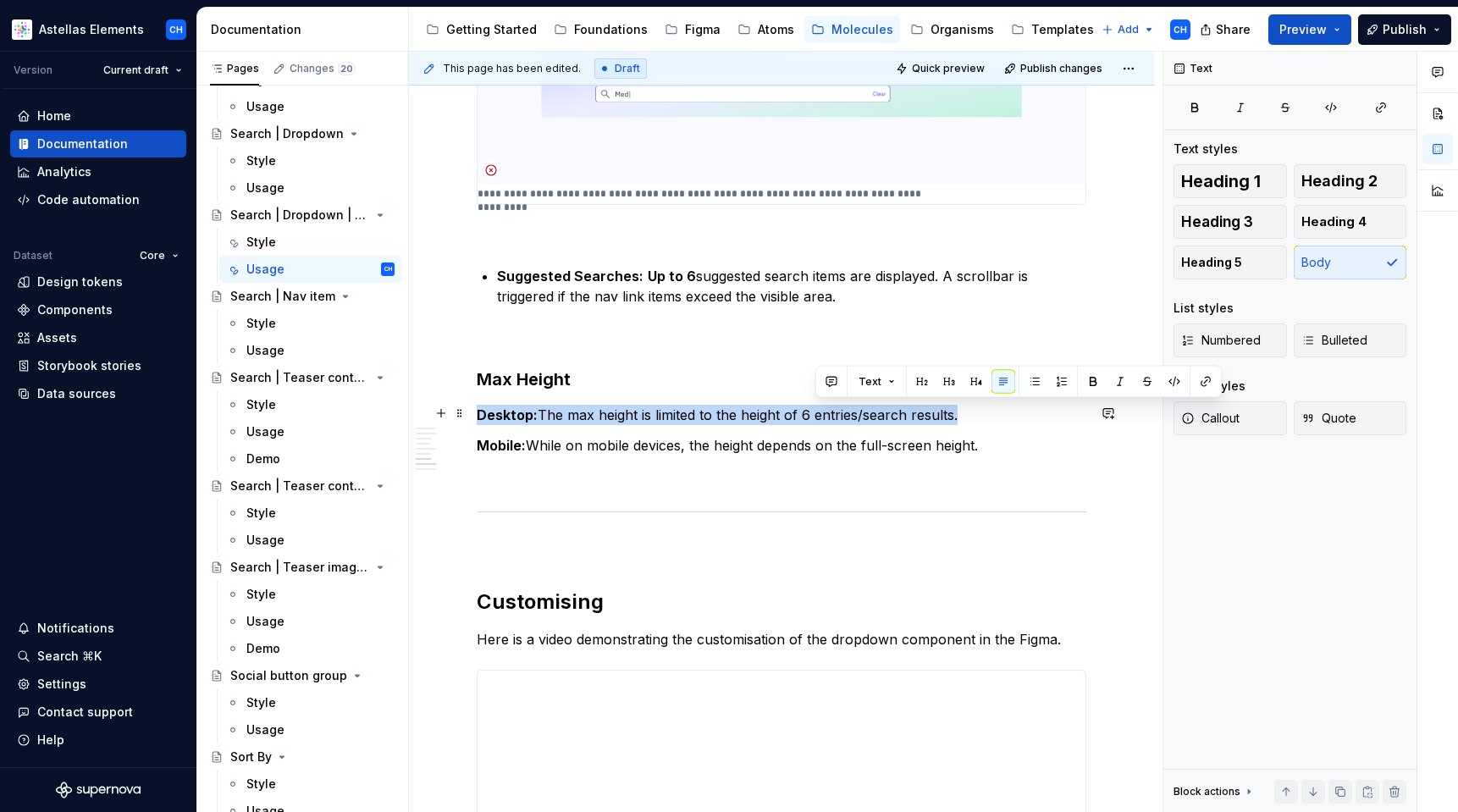
click at [820, 409] on p "Desktop: The max height is limited to the height of 6 entries/search results." at bounding box center [781, 414] width 610 height 20
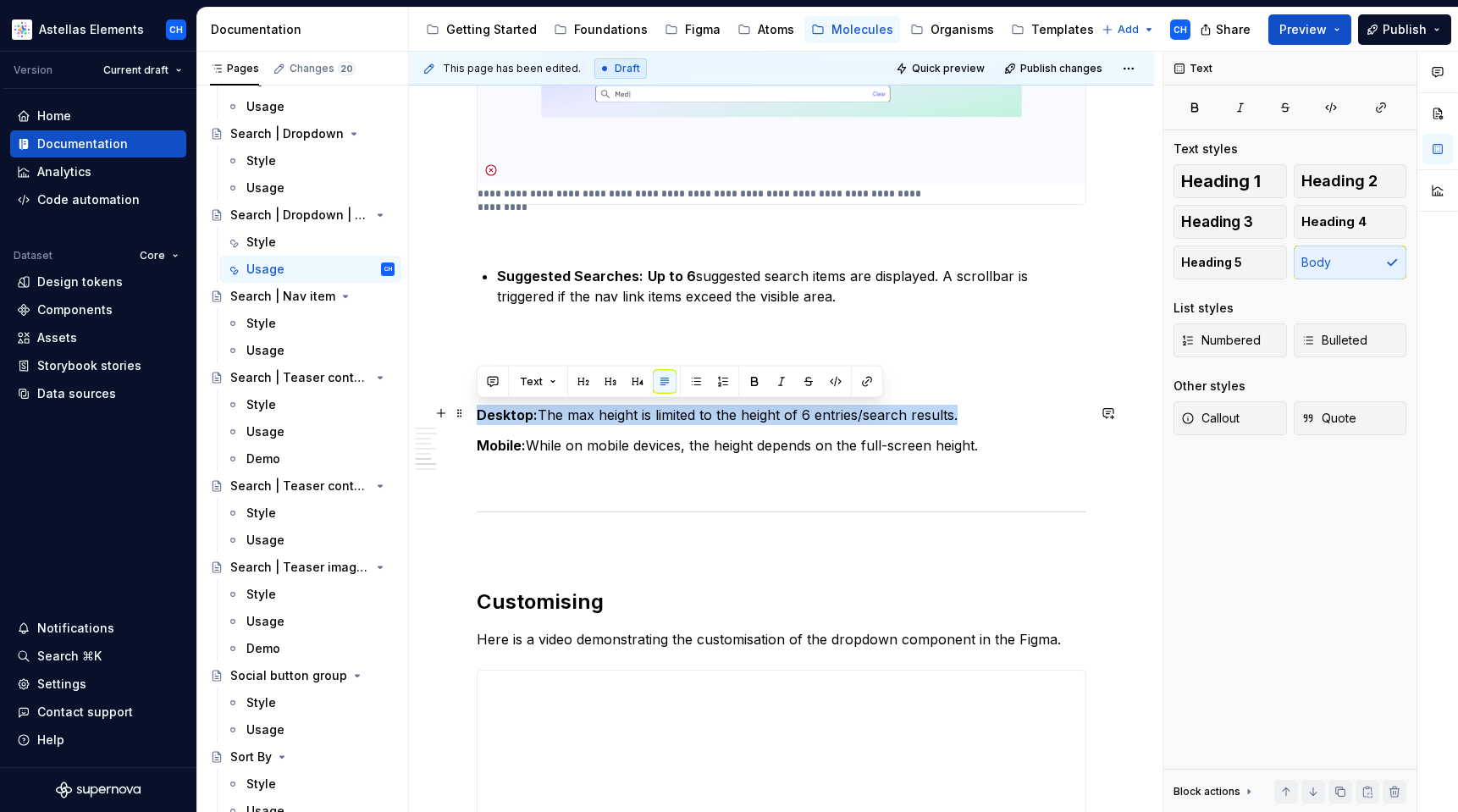
click at [820, 409] on p "Desktop: The max height is limited to the height of 6 entries/search results." at bounding box center [781, 414] width 610 height 20
click at [818, 415] on p "Desktop: The max height is limited to the height of 6 entries/search results." at bounding box center [781, 414] width 610 height 20
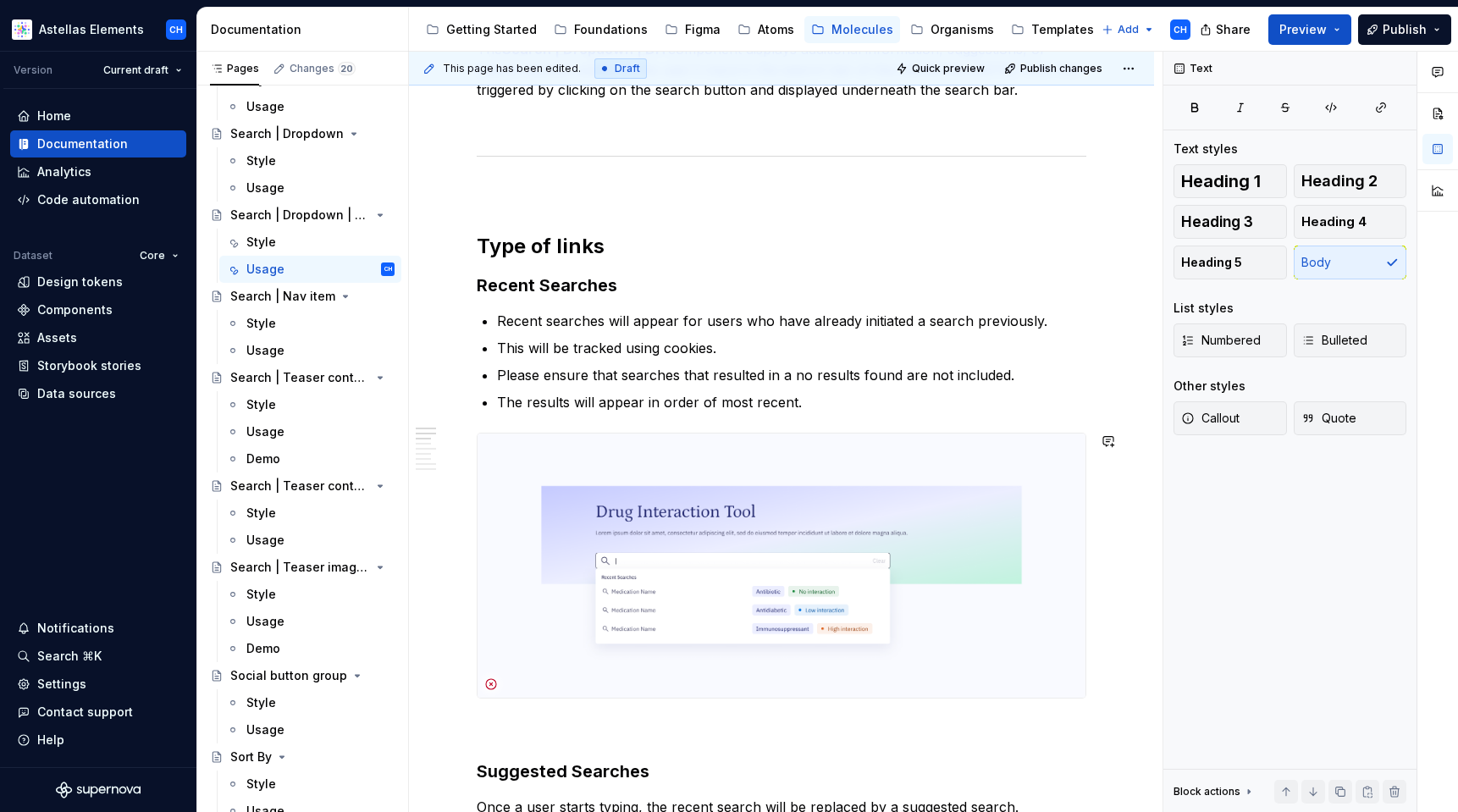
scroll to position [0, 0]
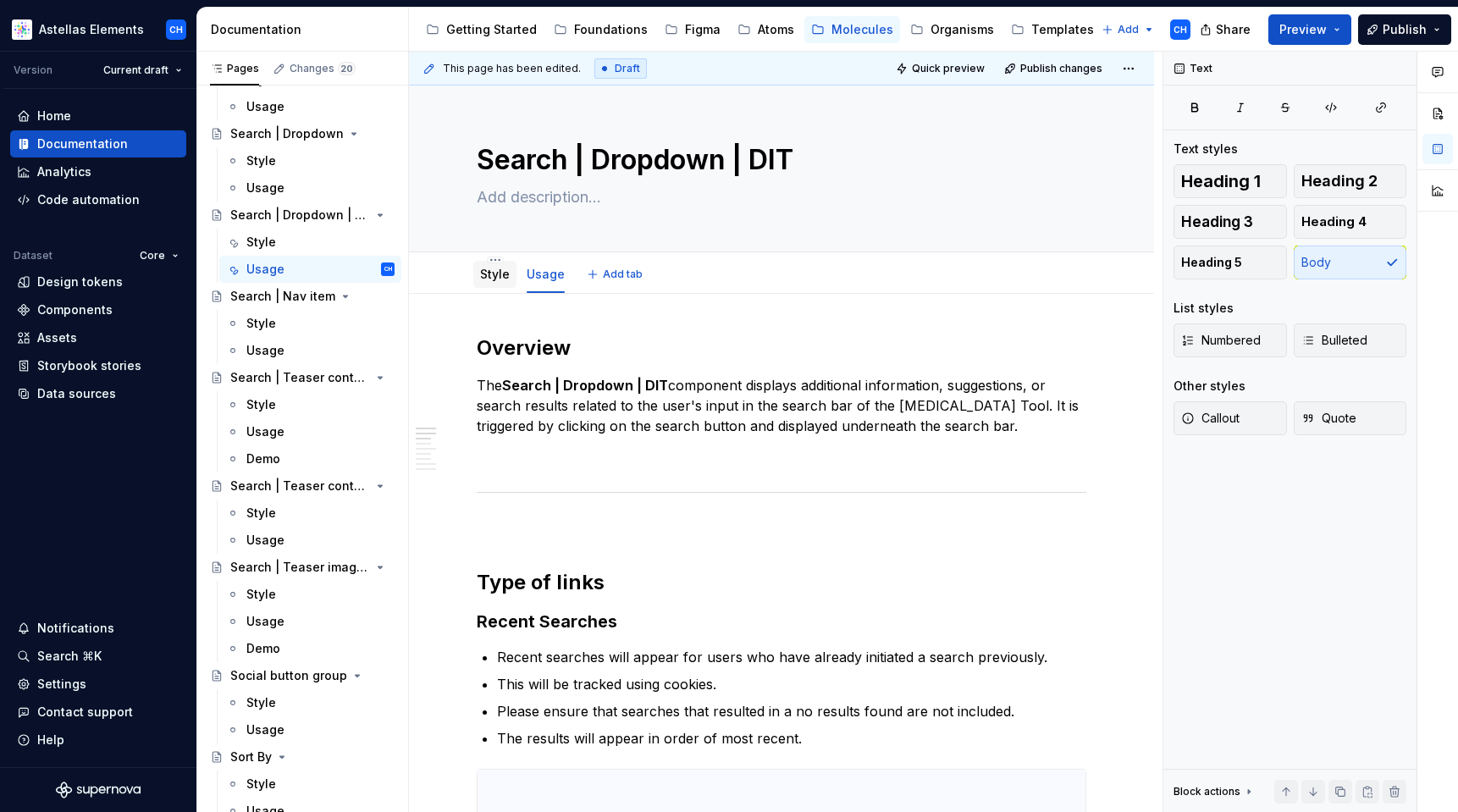
click at [483, 280] on link "Style" at bounding box center [494, 273] width 29 height 14
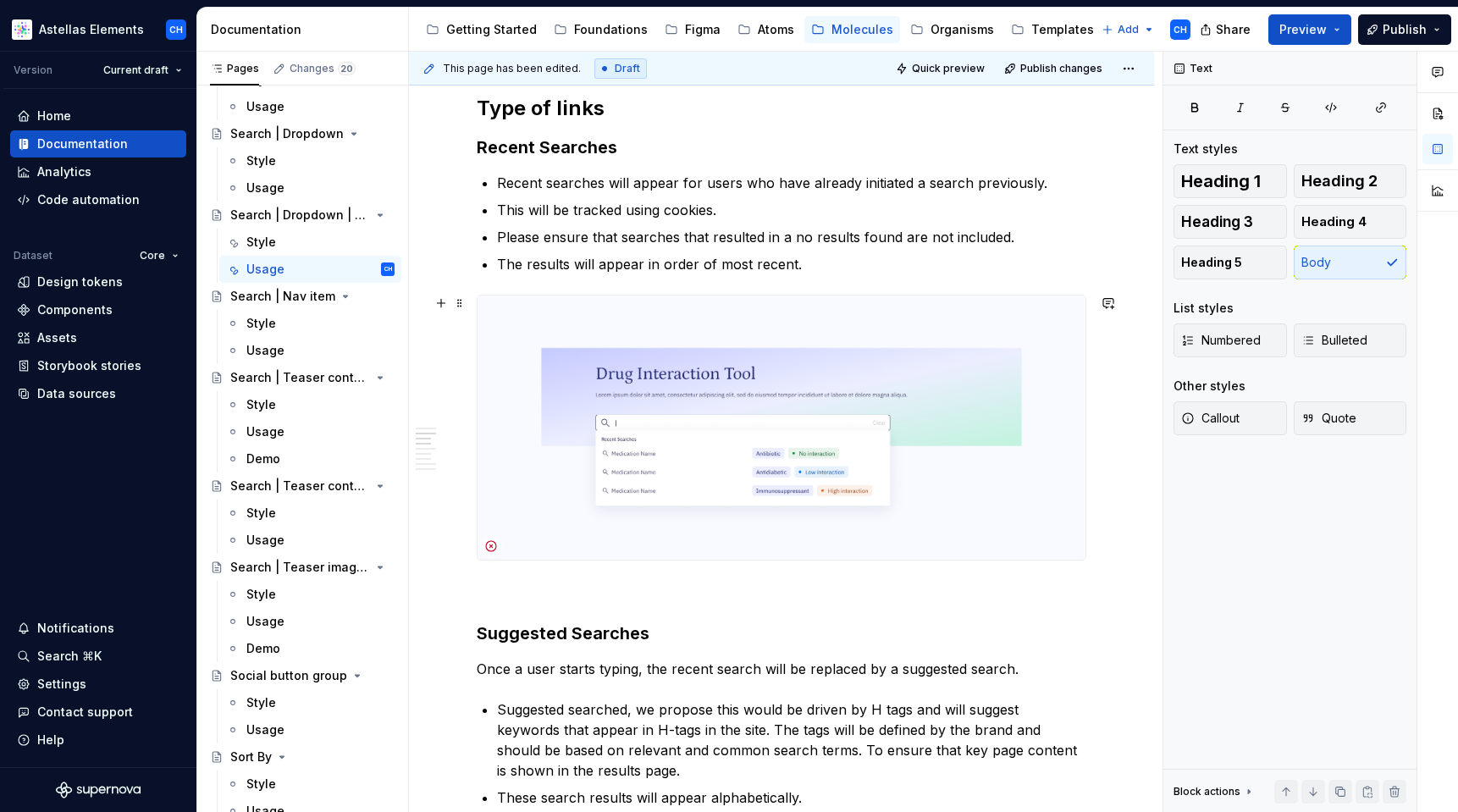
scroll to position [493, 0]
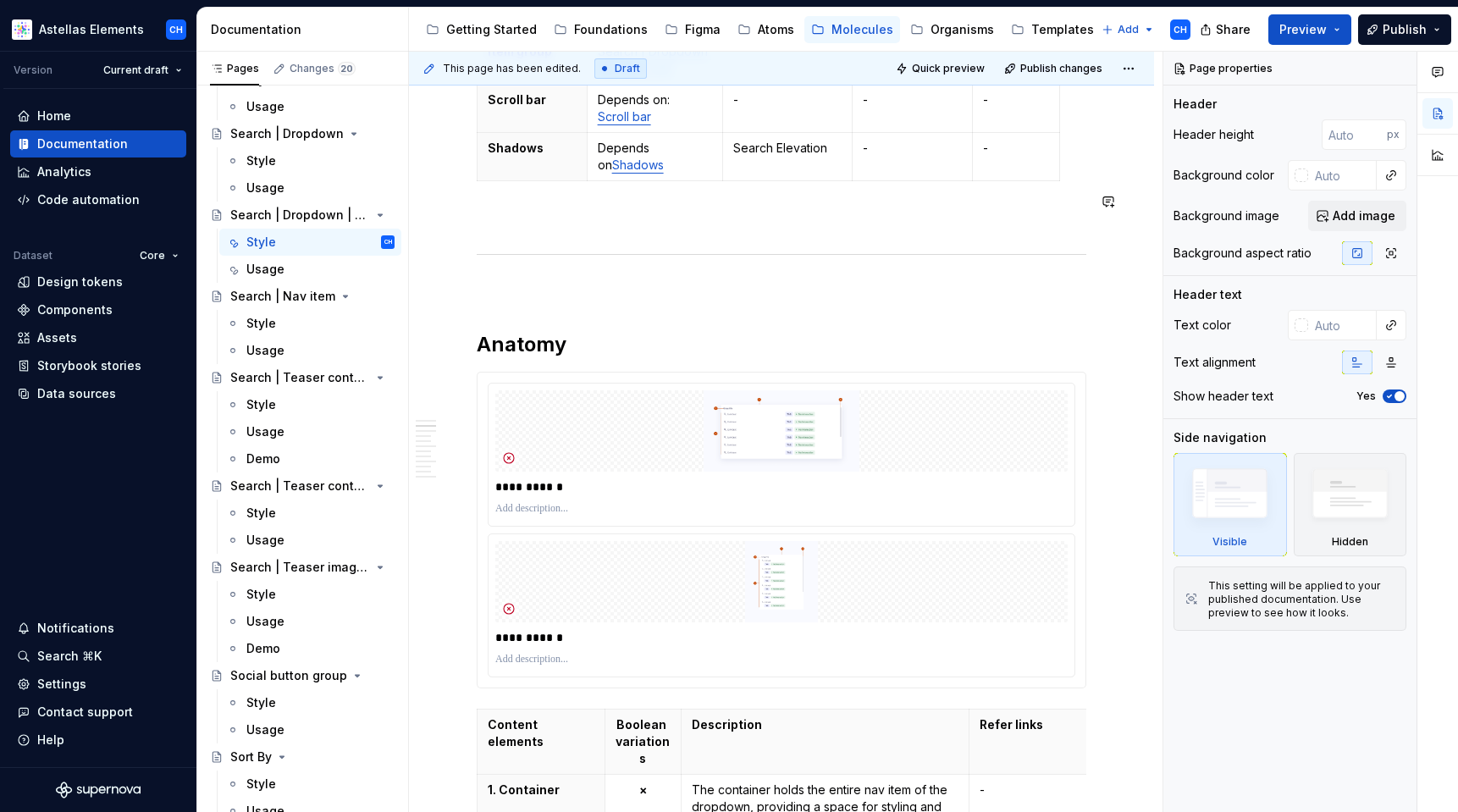
scroll to position [762, 0]
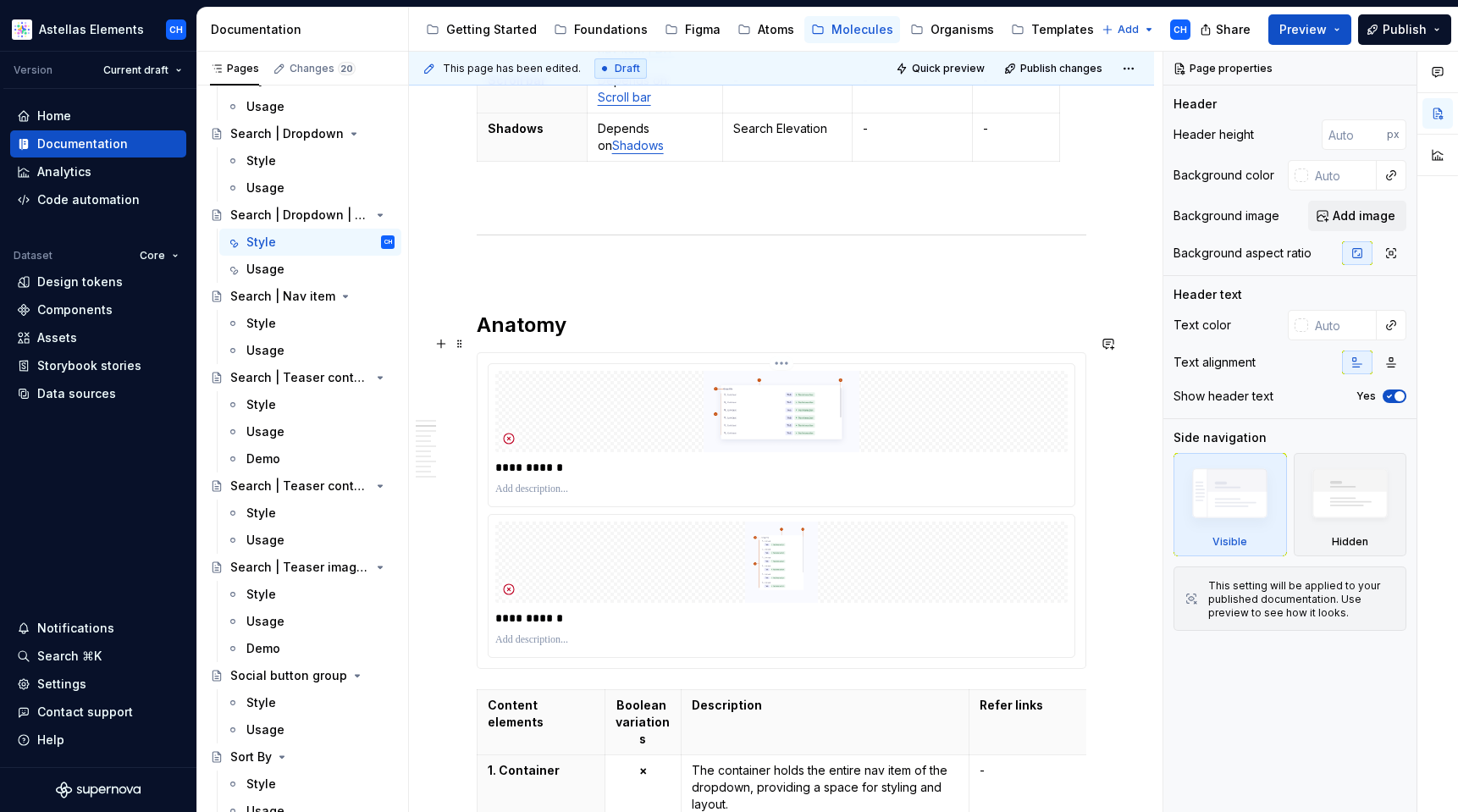
click at [737, 410] on img at bounding box center [782, 411] width 573 height 81
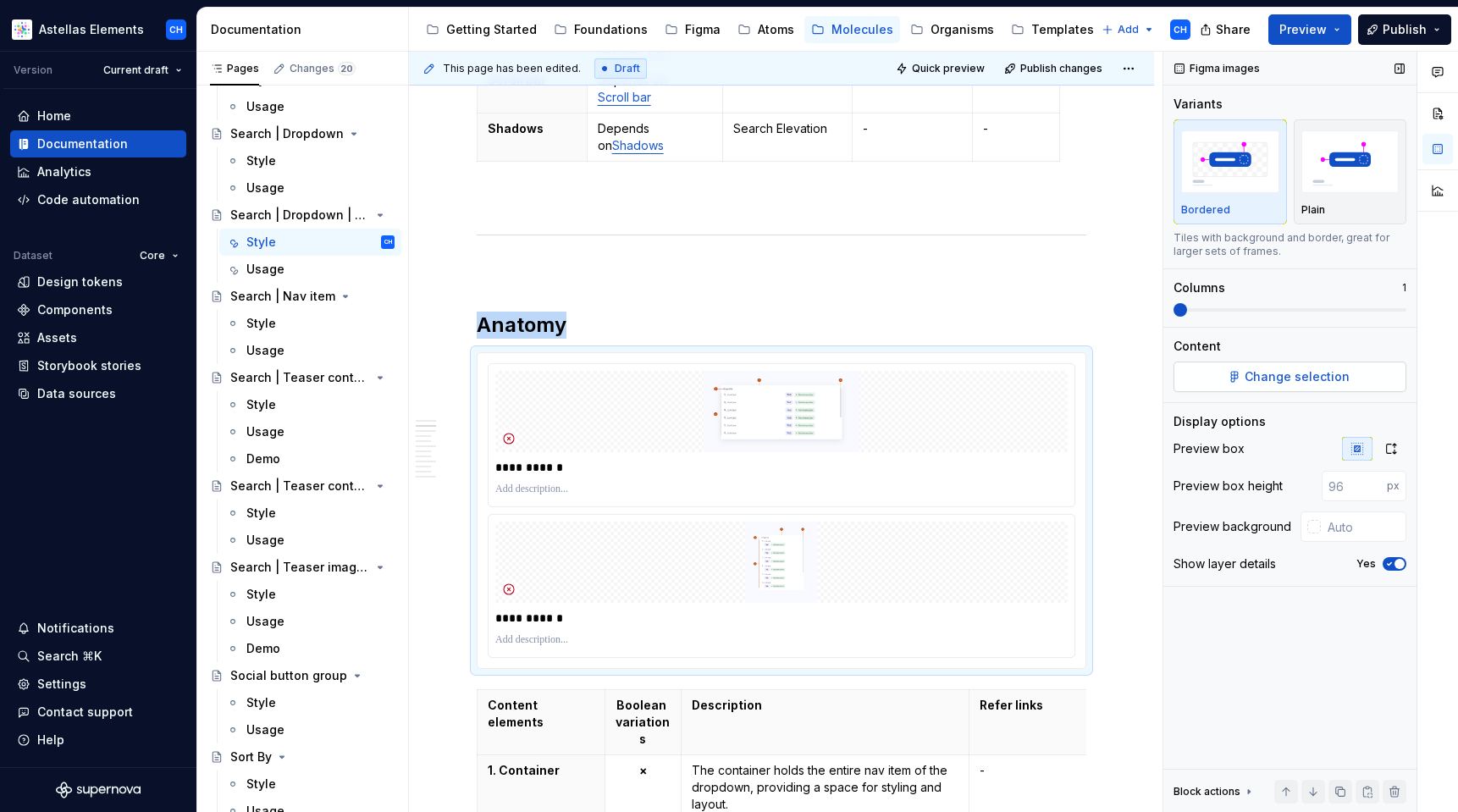
click at [1249, 374] on span "Change selection" at bounding box center [1297, 377] width 105 height 17
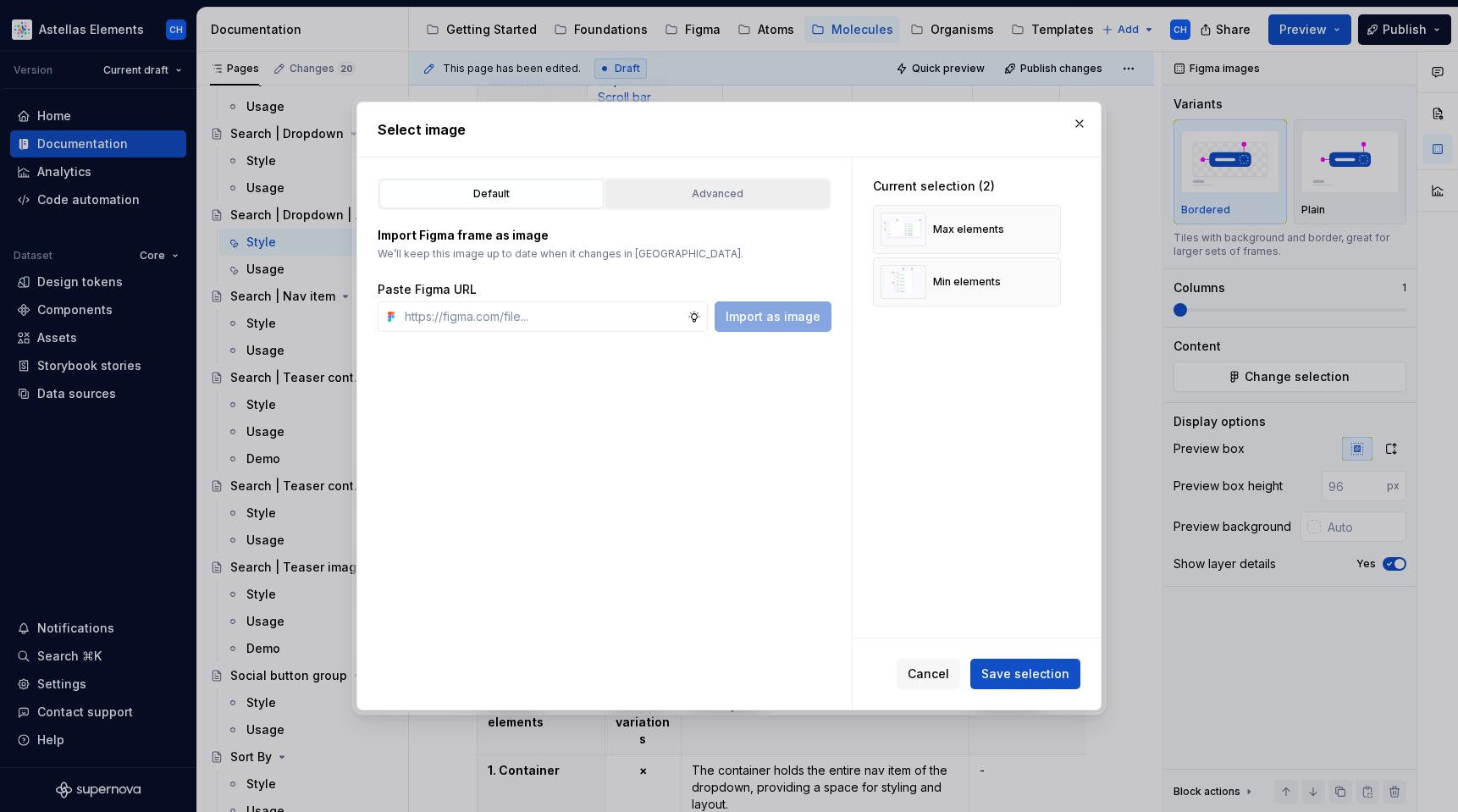
click at [732, 201] on div "Advanced" at bounding box center [718, 194] width 212 height 17
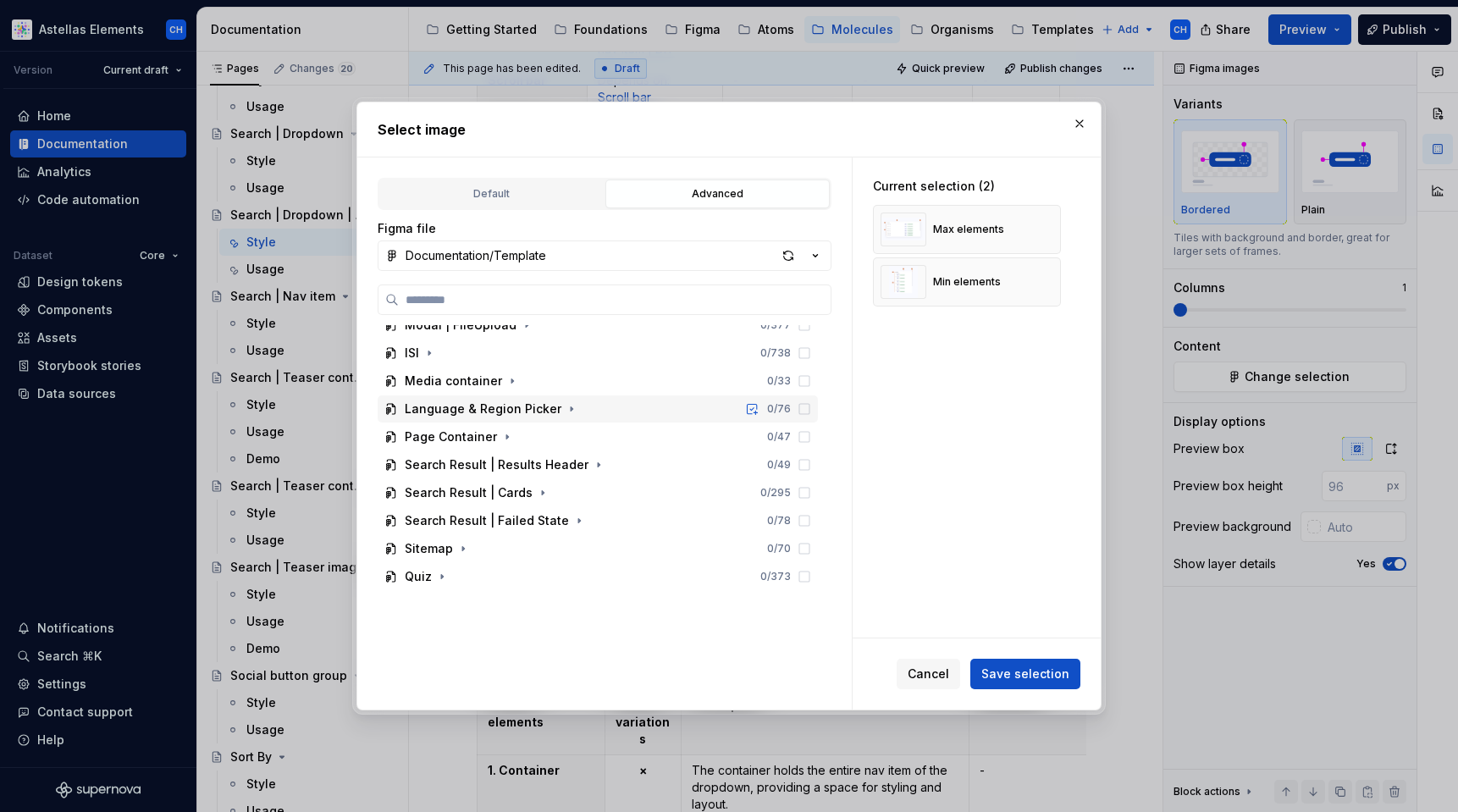
scroll to position [0, 0]
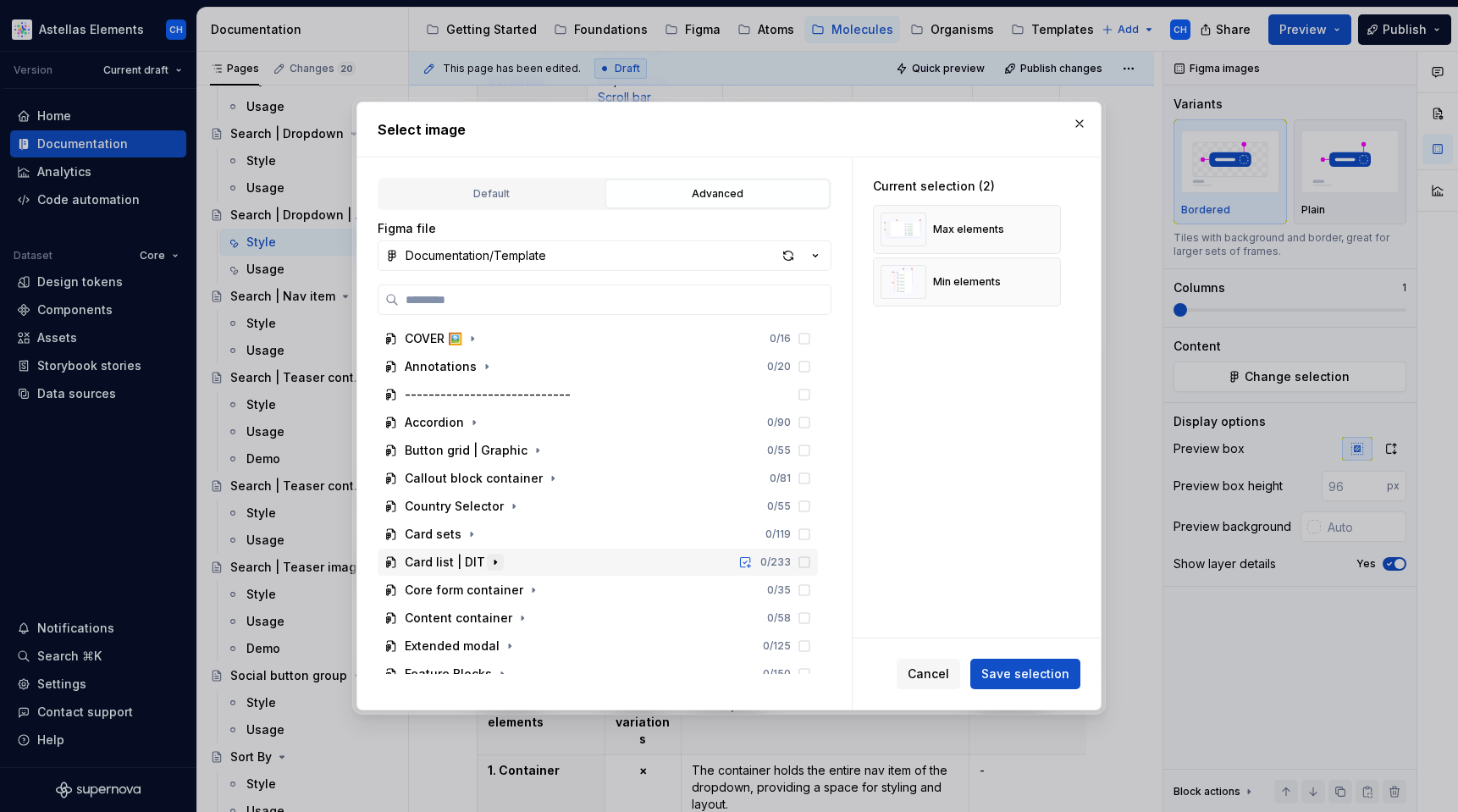
click at [496, 561] on icon "button" at bounding box center [495, 562] width 13 height 13
click at [644, 252] on button "Documentation/Template" at bounding box center [604, 256] width 454 height 30
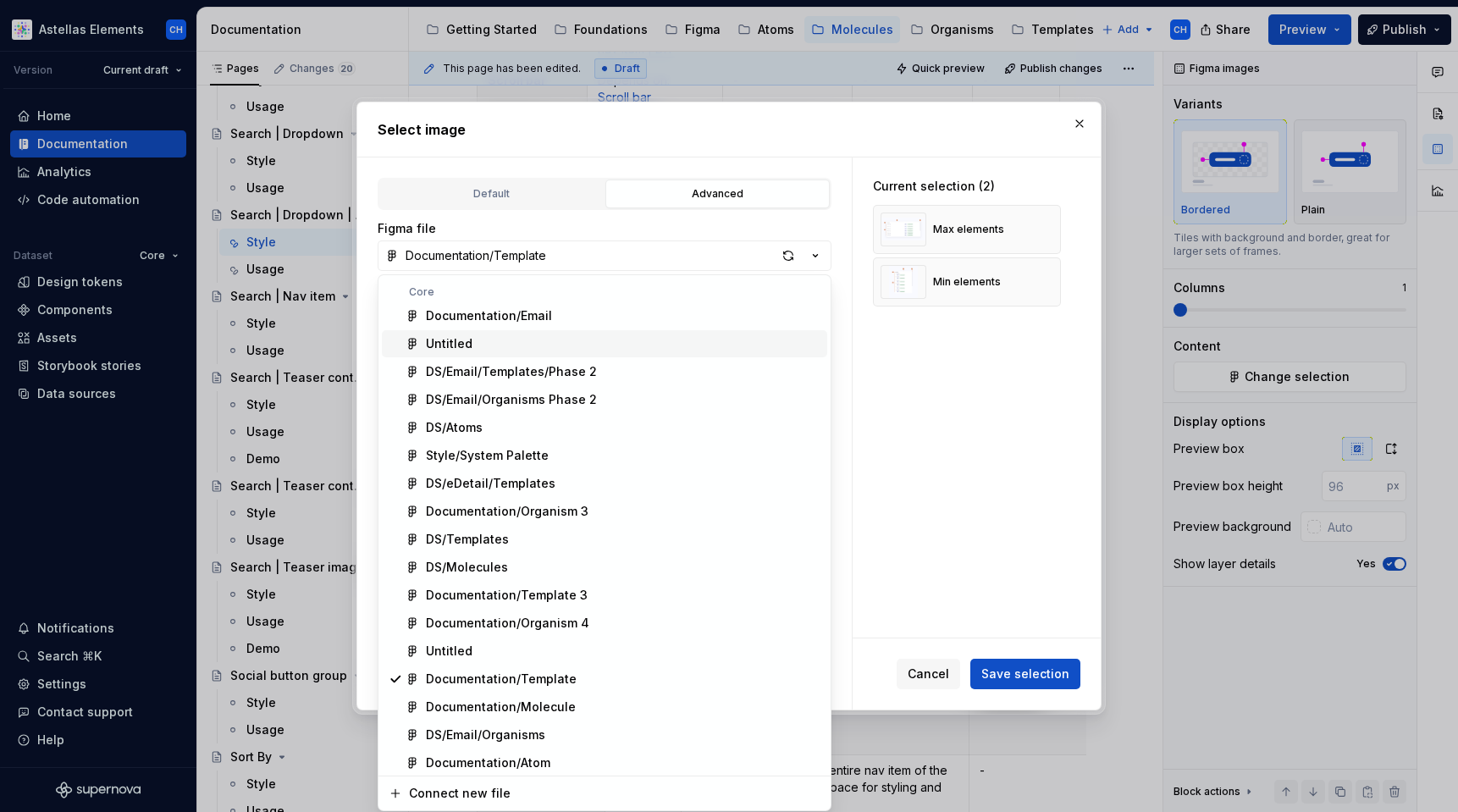
click at [1030, 453] on div "Select image Default Advanced Import Figma frame as image We’ll keep this image…" at bounding box center [729, 406] width 1458 height 812
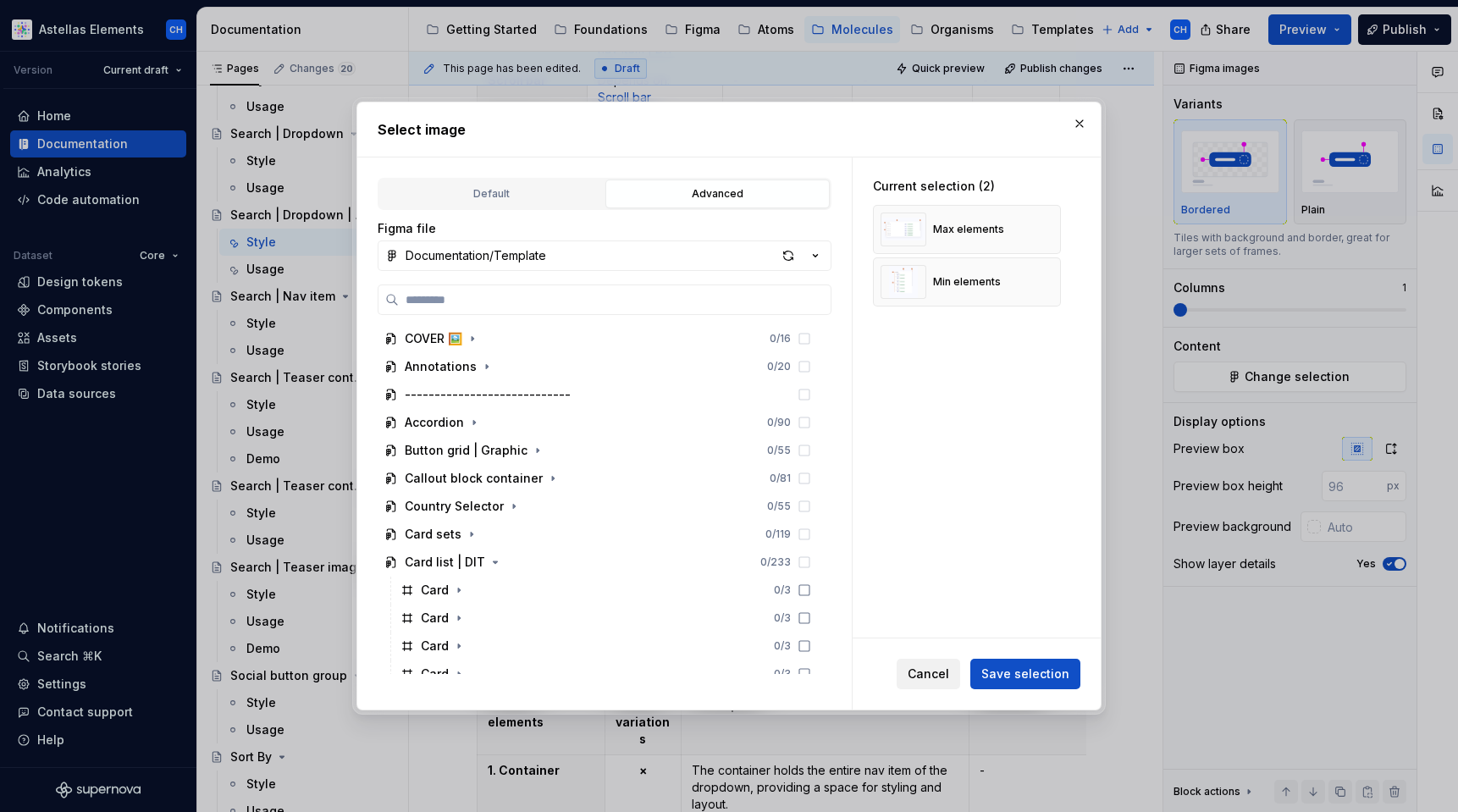
click at [925, 668] on span "Cancel" at bounding box center [929, 674] width 42 height 17
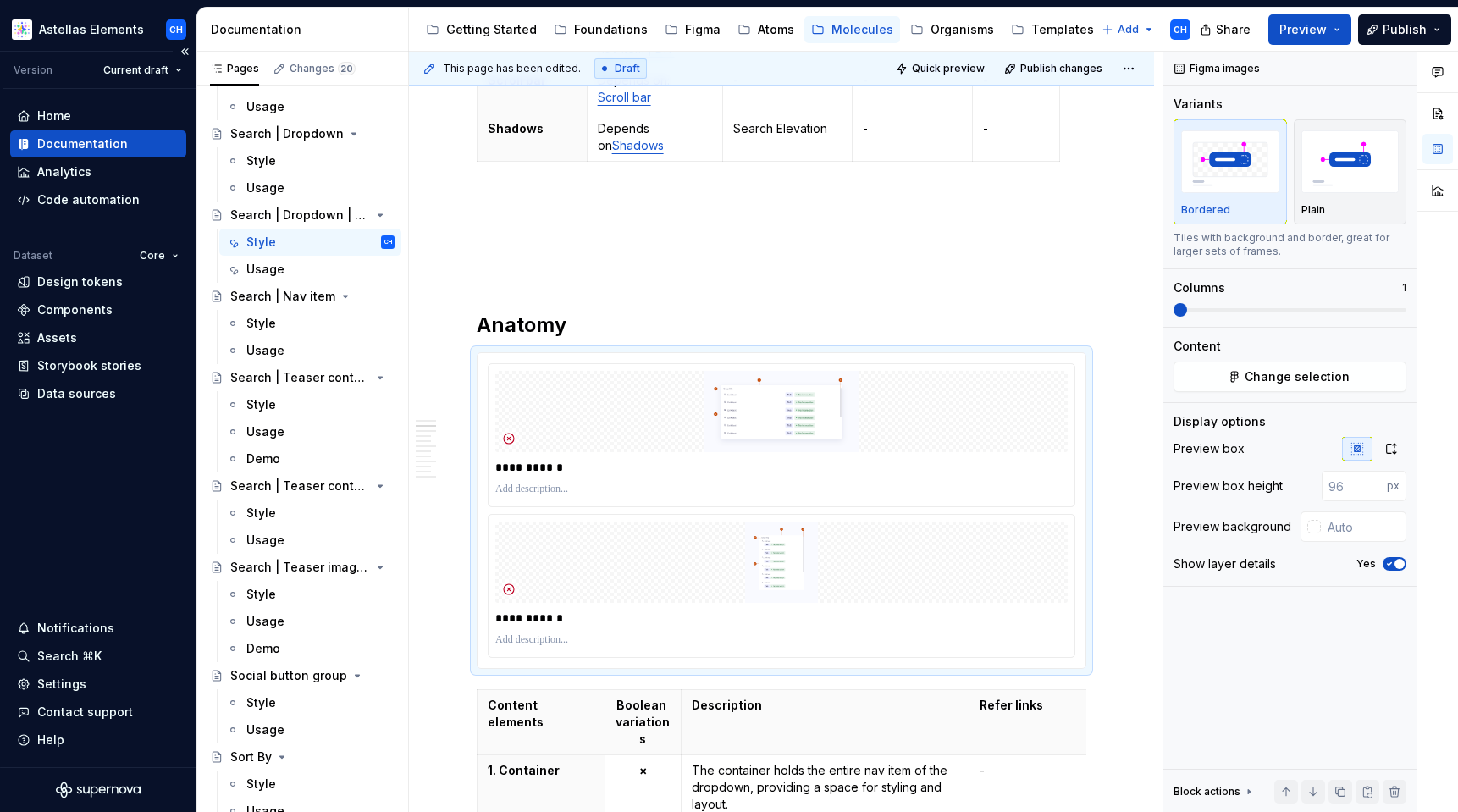
type textarea "*"
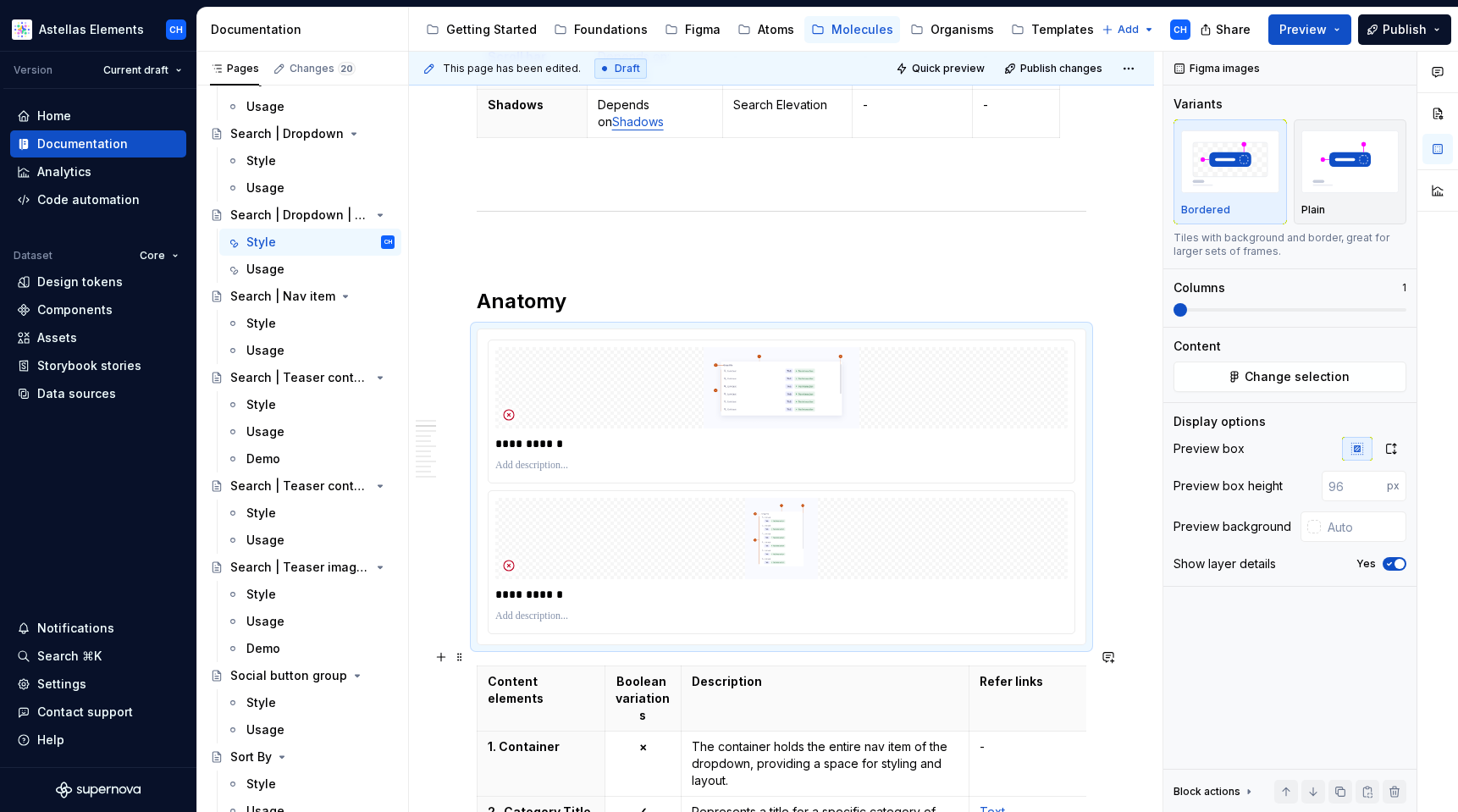
scroll to position [767, 0]
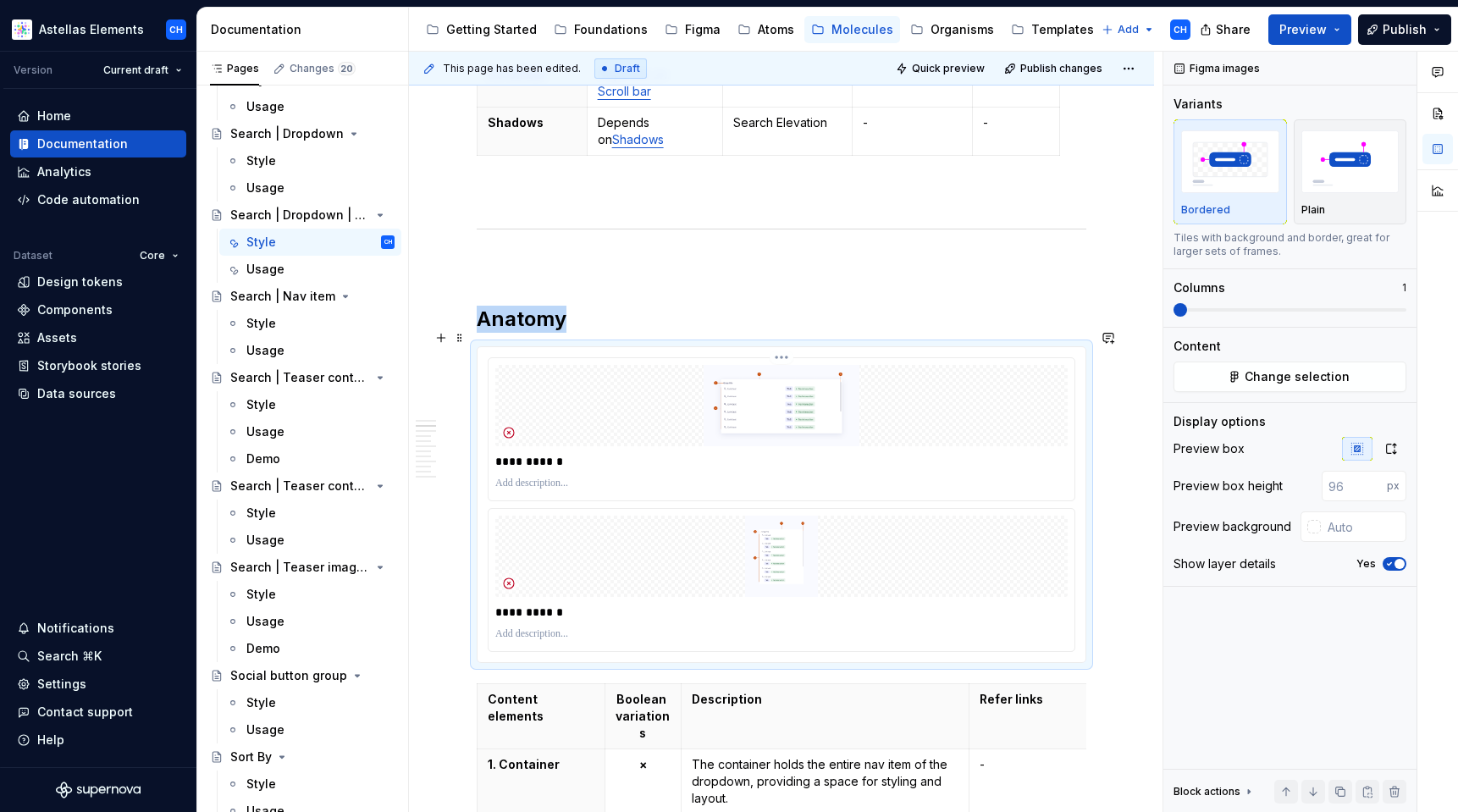
click at [822, 399] on img at bounding box center [782, 406] width 573 height 81
click at [1392, 447] on icon "button" at bounding box center [1392, 448] width 13 height 13
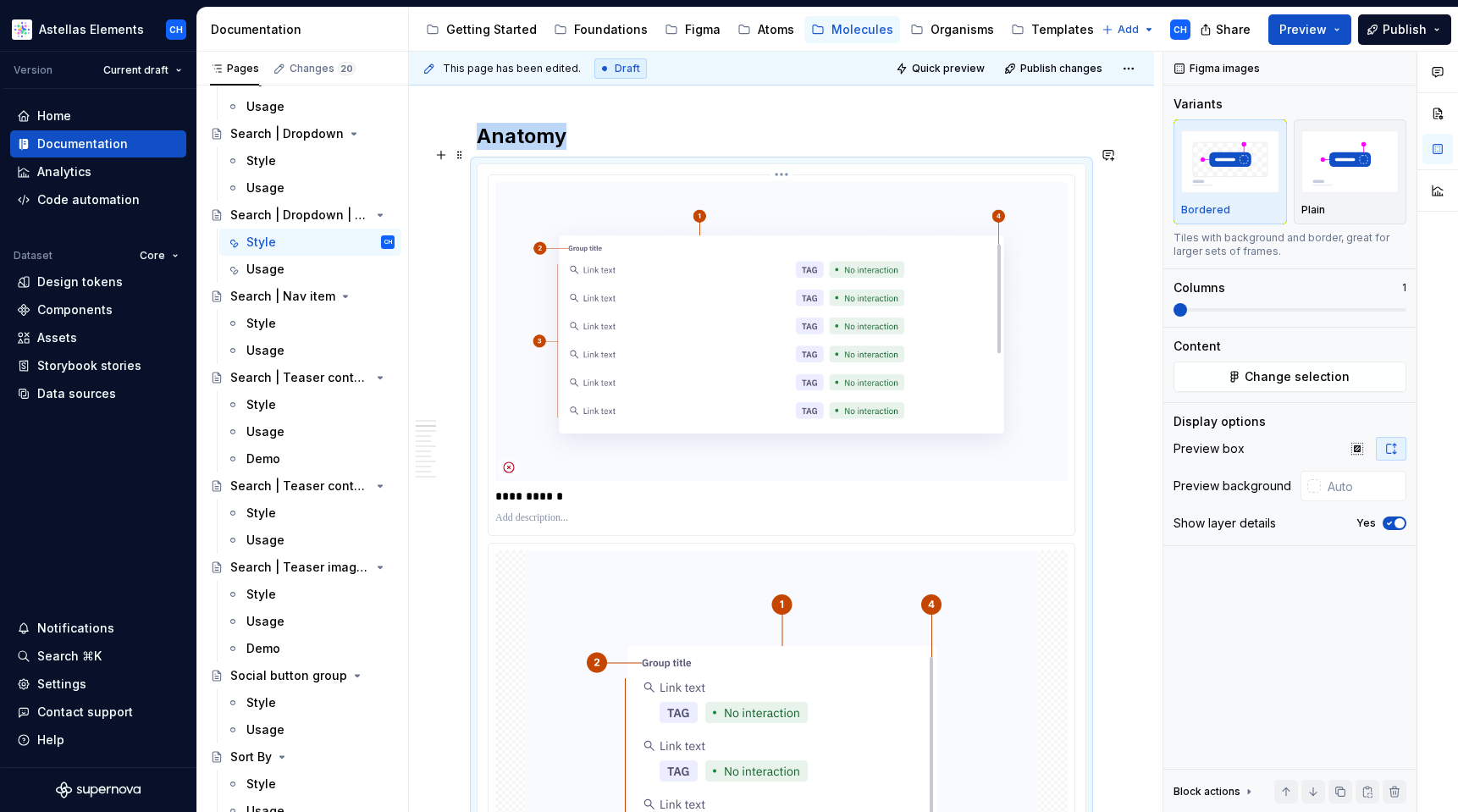
scroll to position [1005, 0]
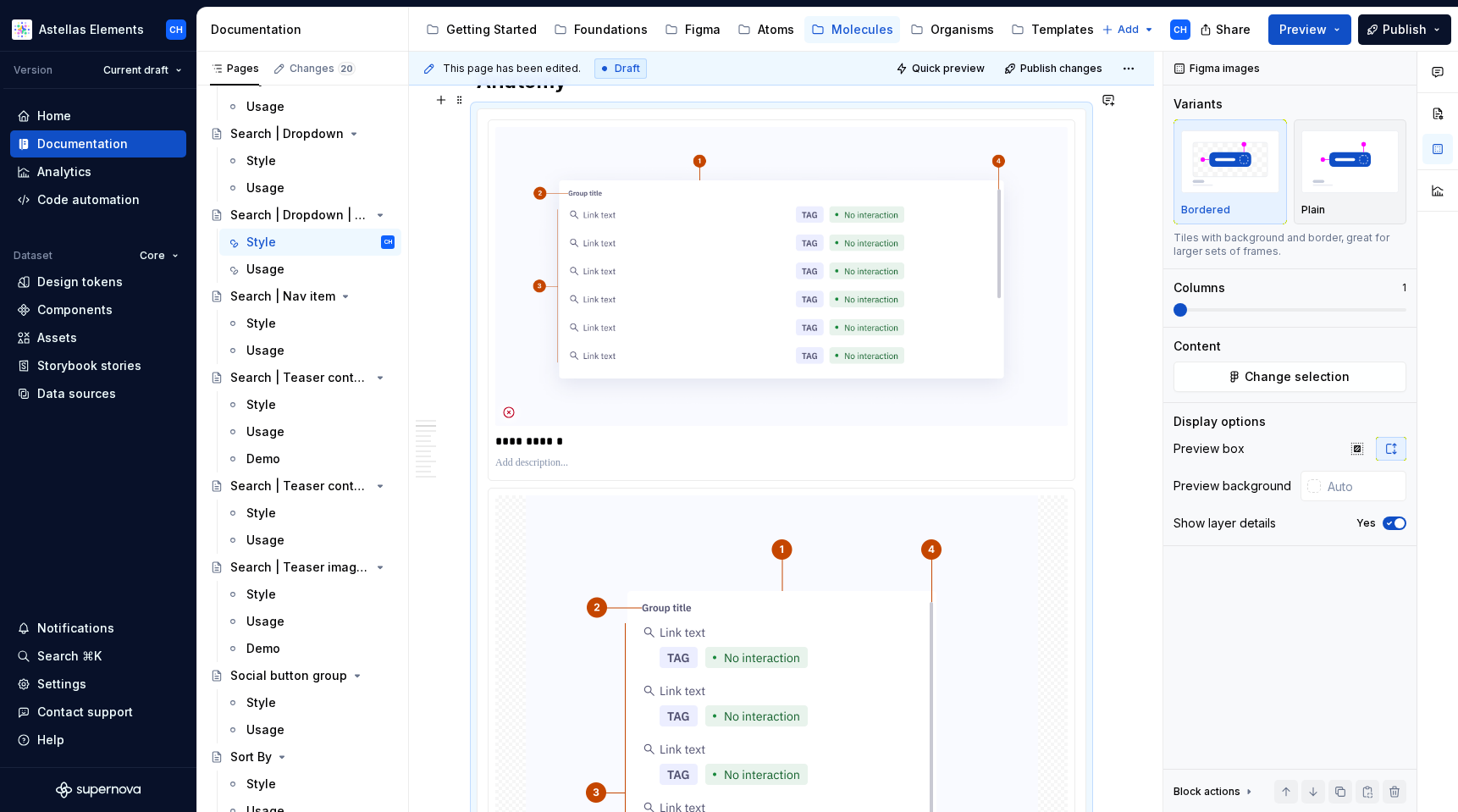
type textarea "*"
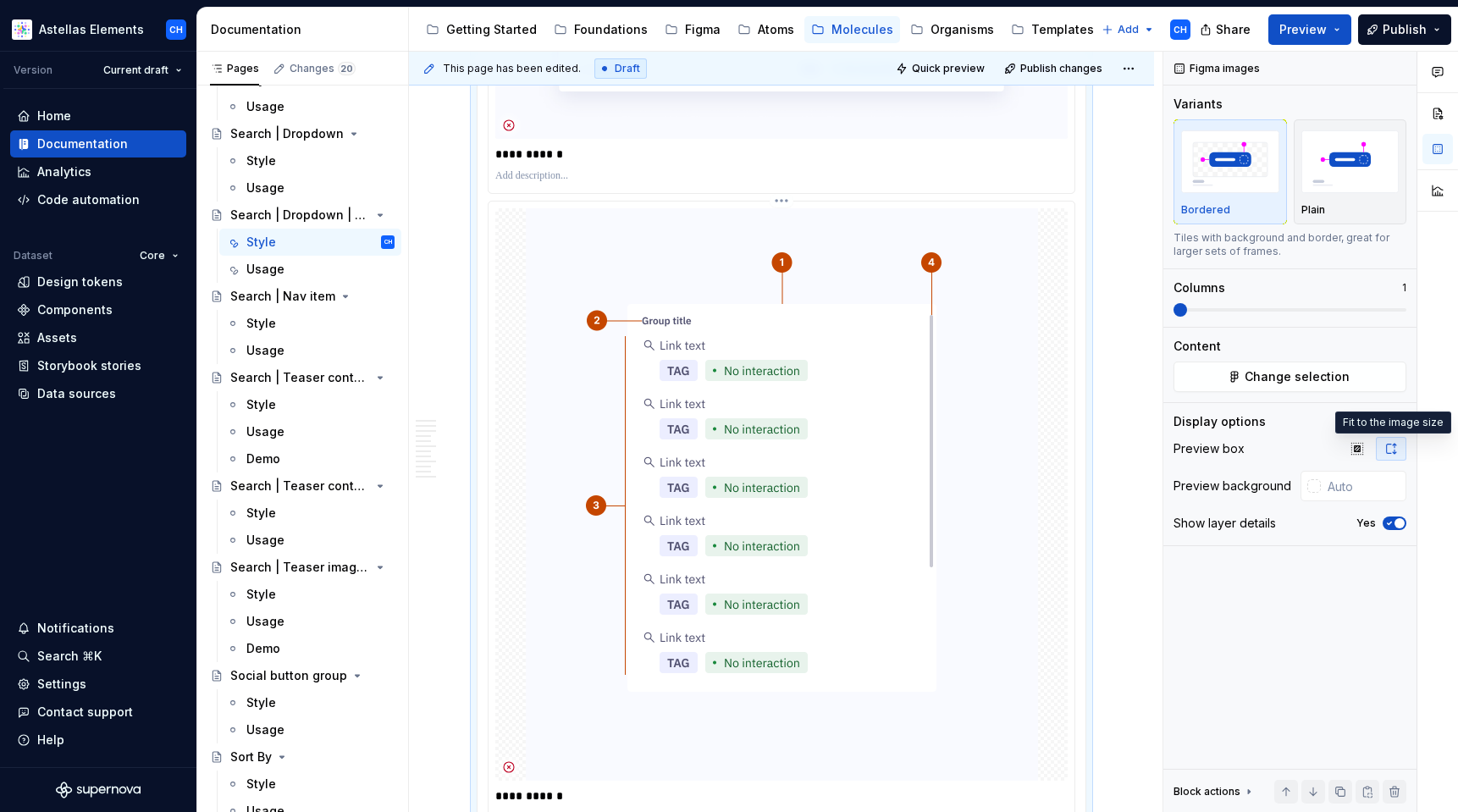
scroll to position [1630, 0]
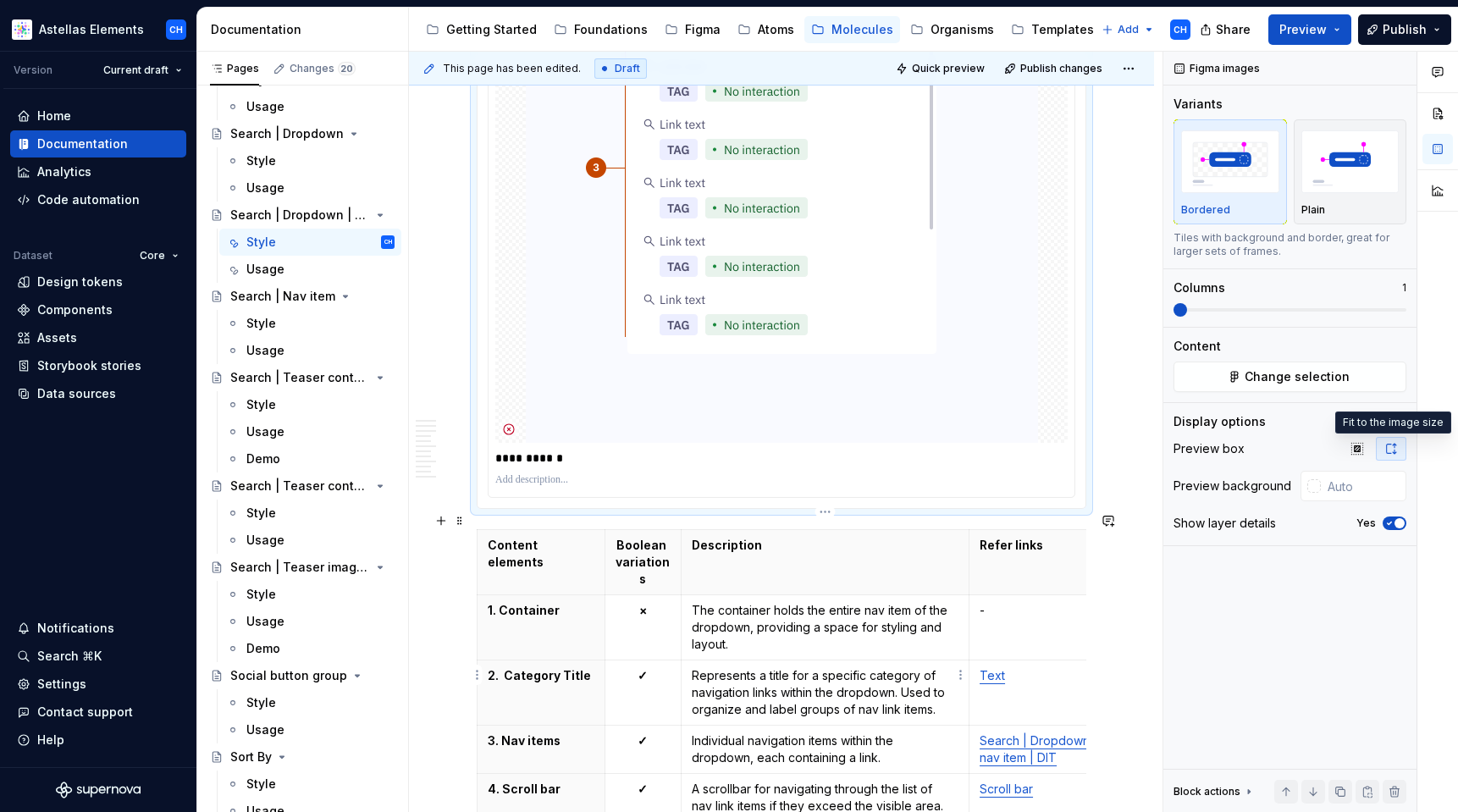
click at [734, 694] on p "Represents a title for a specific category of navigation links within the dropd…" at bounding box center [825, 693] width 266 height 51
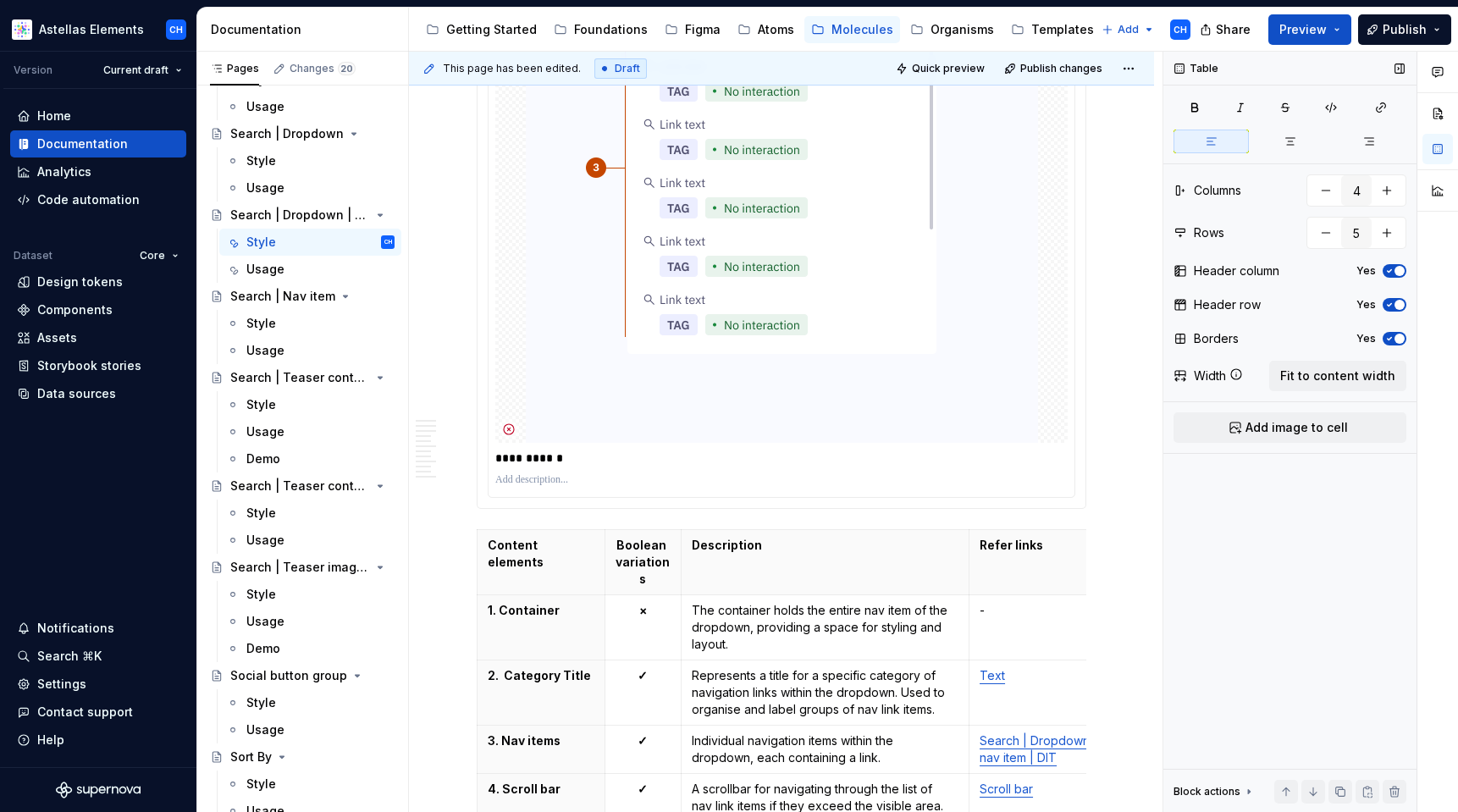
click at [1178, 672] on div "Table Columns 4 Rows 5 Header column Yes Header row Yes Borders Yes Width Fit t…" at bounding box center [1289, 431] width 253 height 761
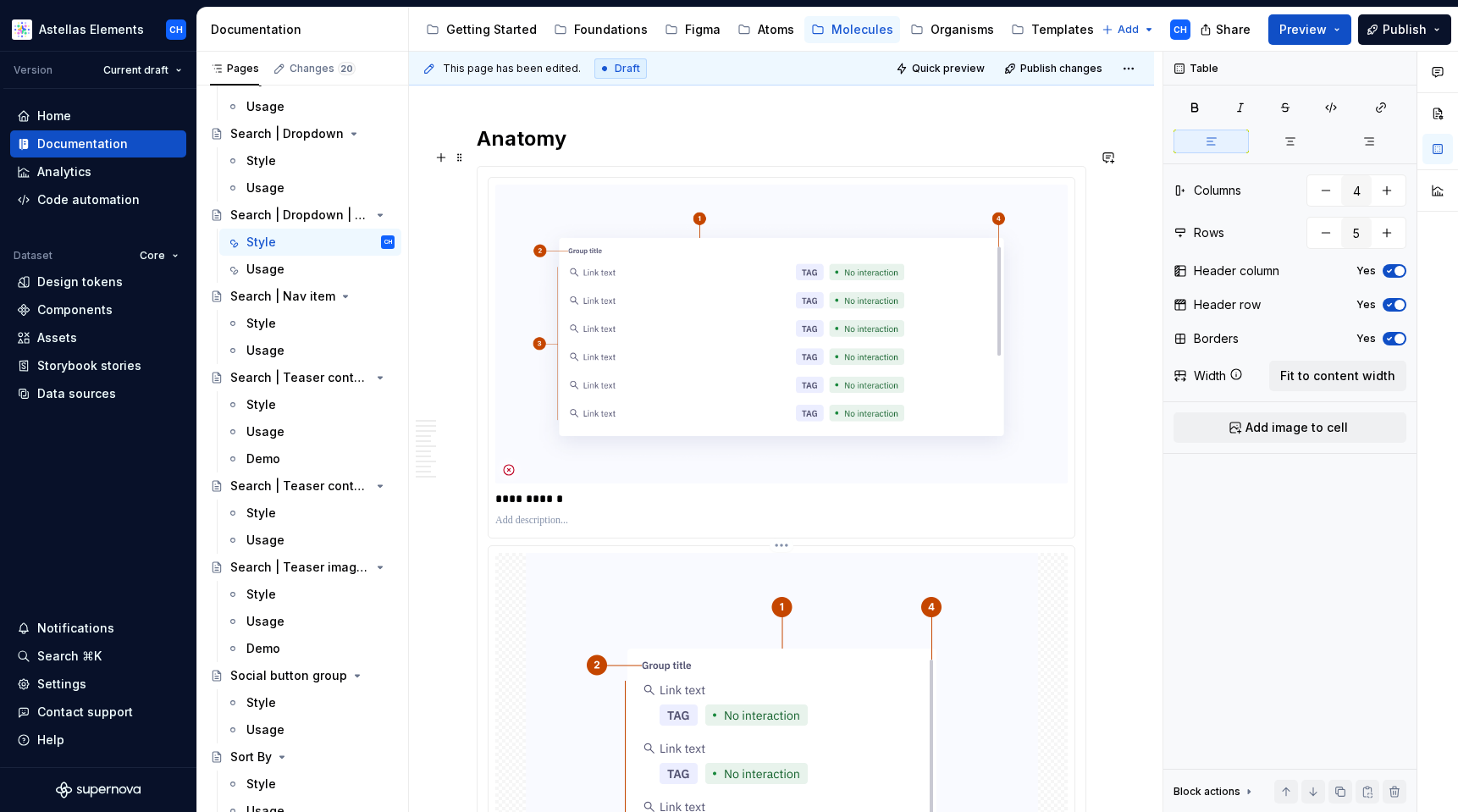
scroll to position [933, 0]
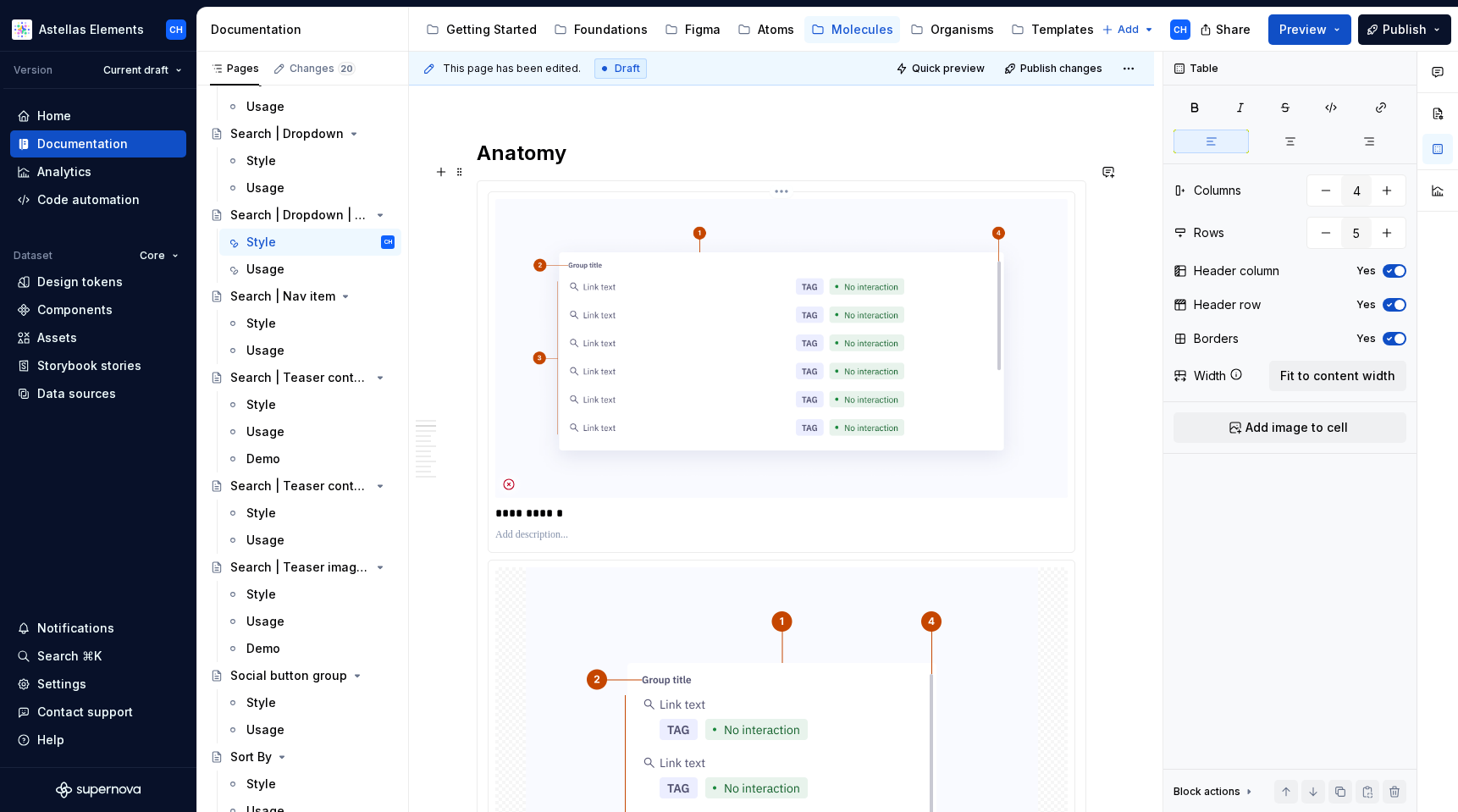
click at [803, 312] on img at bounding box center [782, 348] width 573 height 298
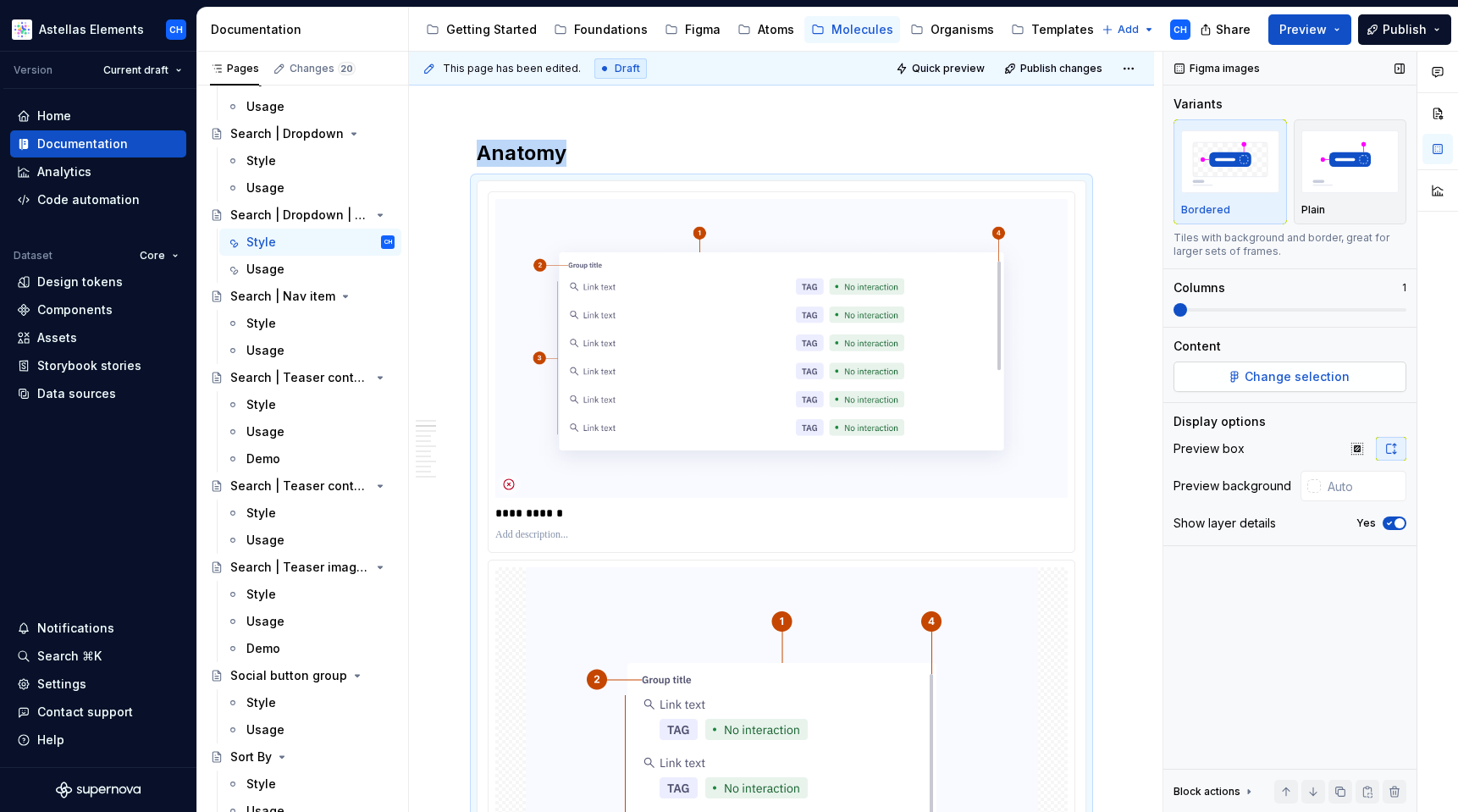
click at [1328, 375] on span "Change selection" at bounding box center [1297, 377] width 105 height 17
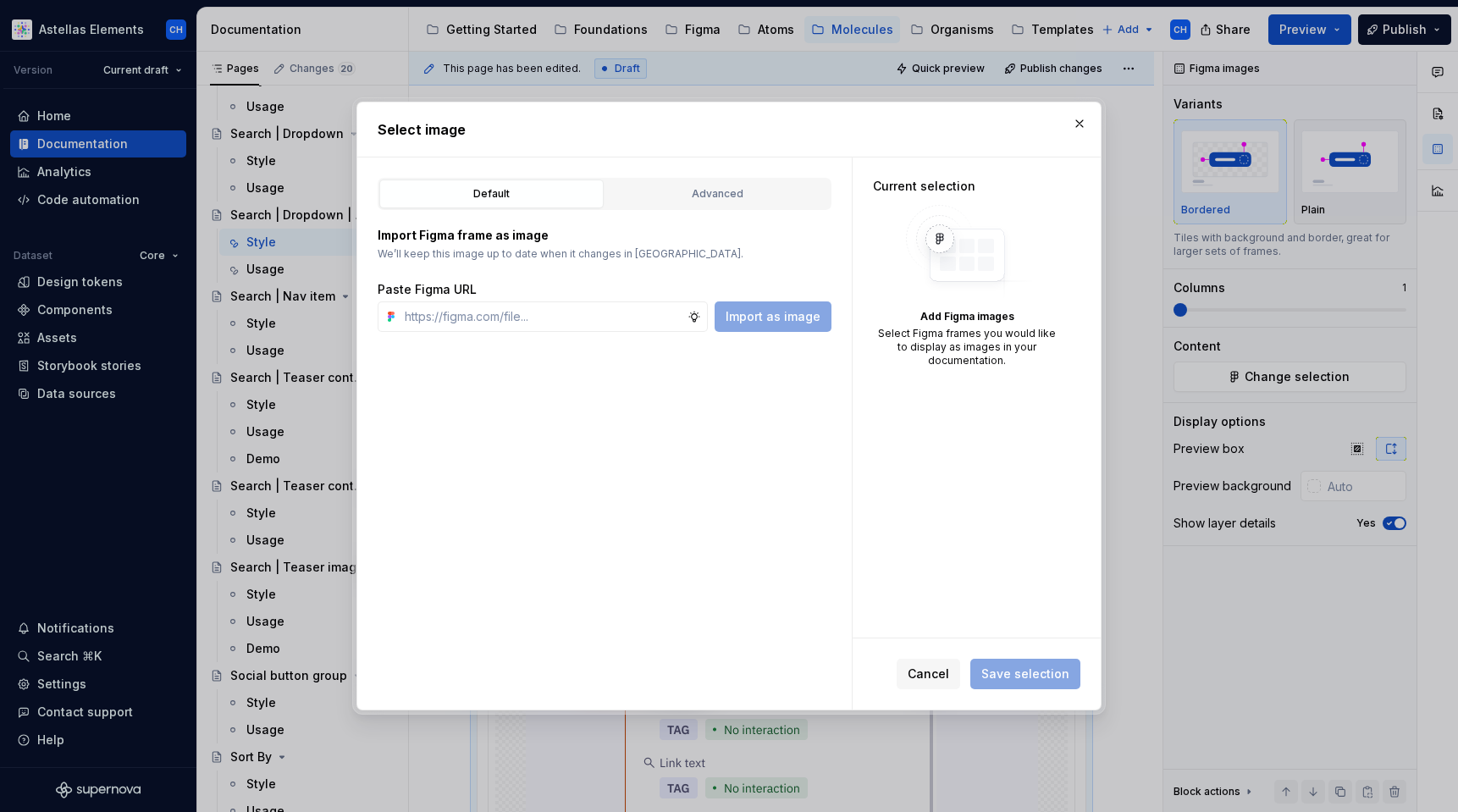
type textarea "*"
click at [647, 318] on input "text" at bounding box center [543, 316] width 290 height 30
type input "https://www.figma.com/design/qzXXnsw1XgGWZi3mdaHub3/Documentation-Molecule-2?no…"
click at [782, 323] on span "Import as image" at bounding box center [774, 316] width 95 height 17
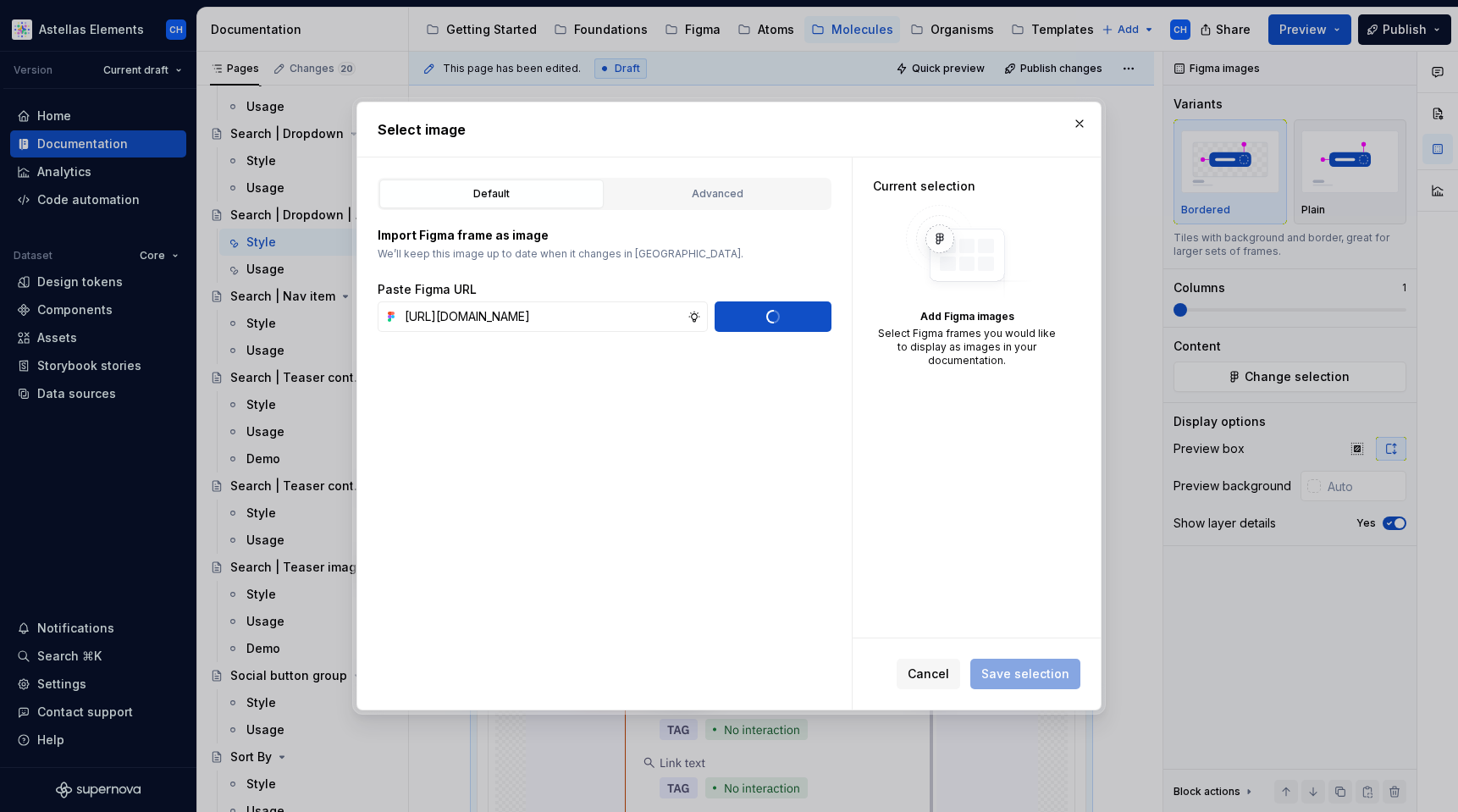
scroll to position [0, 0]
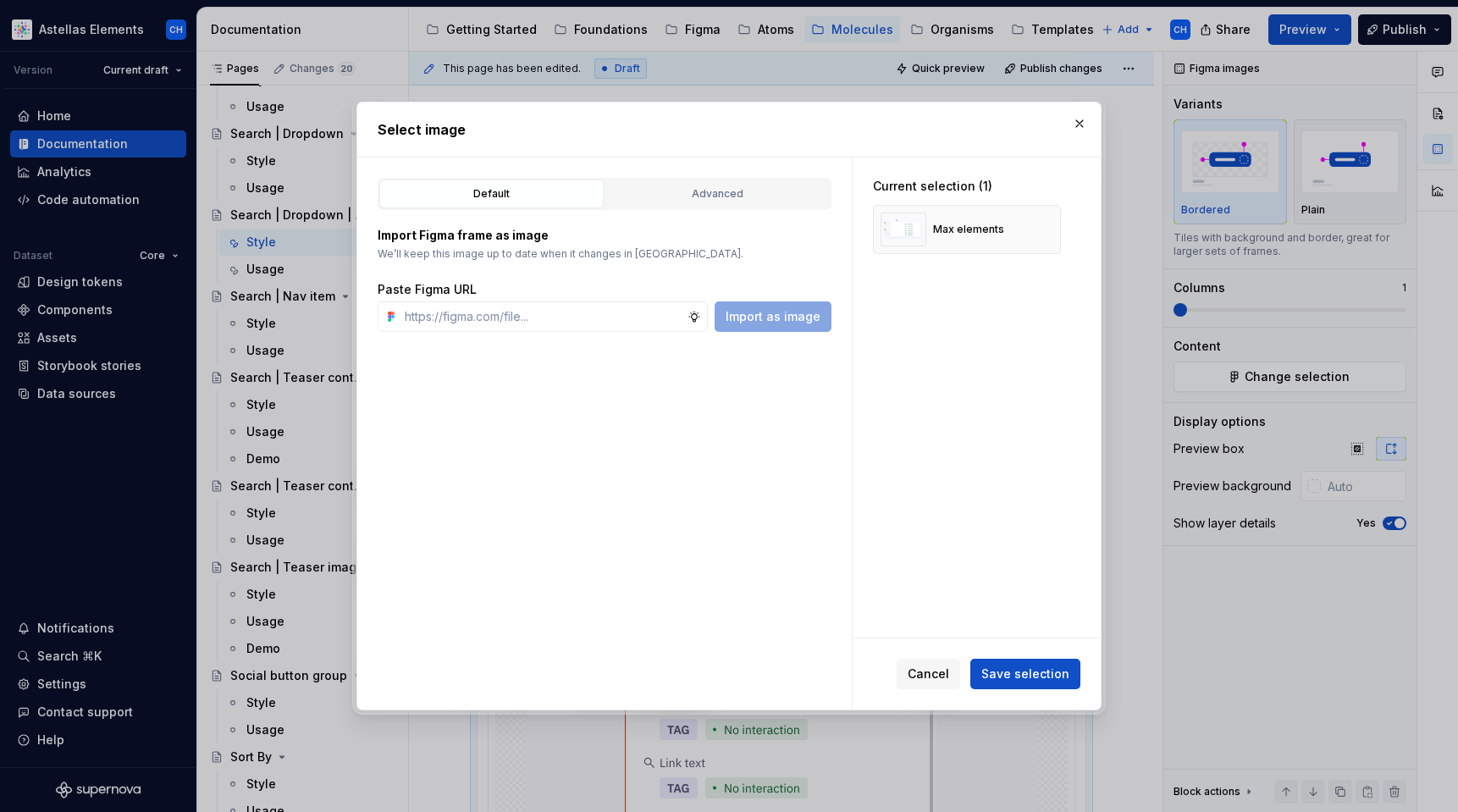
click at [448, 291] on label "Paste Figma URL" at bounding box center [427, 290] width 100 height 17
click at [455, 305] on input "text" at bounding box center [543, 316] width 290 height 30
paste input "1 4 2 Group title Link text TAG No interaction Link text TAG No interaction Lin…"
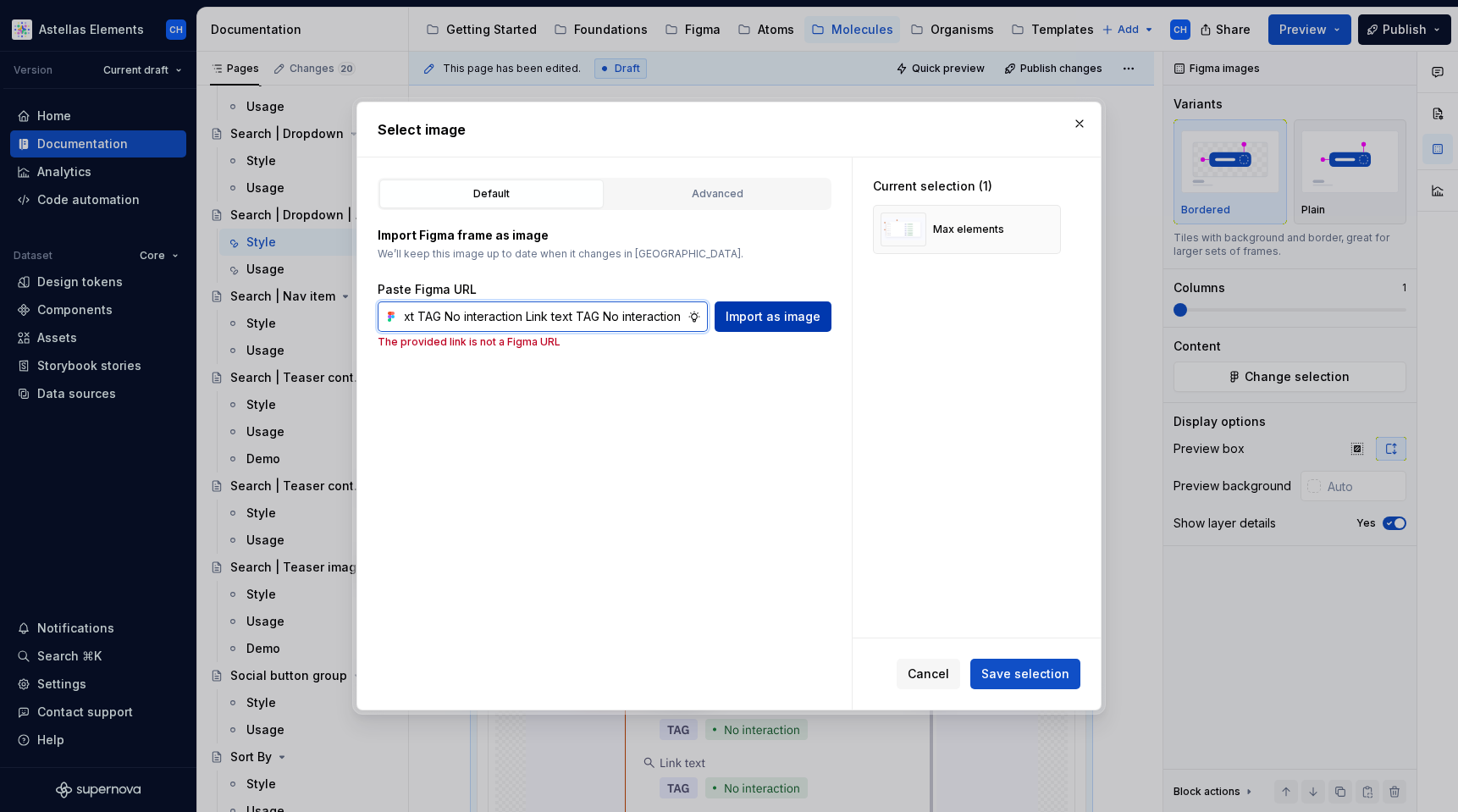
type input "1 4 2 Group title Link text TAG No interaction Link text TAG No interaction Lin…"
click at [730, 318] on span "Import as image" at bounding box center [774, 316] width 95 height 17
click at [616, 312] on input "1 4 2 Group title Link text TAG No interaction Link text TAG No interaction Lin…" at bounding box center [543, 316] width 290 height 30
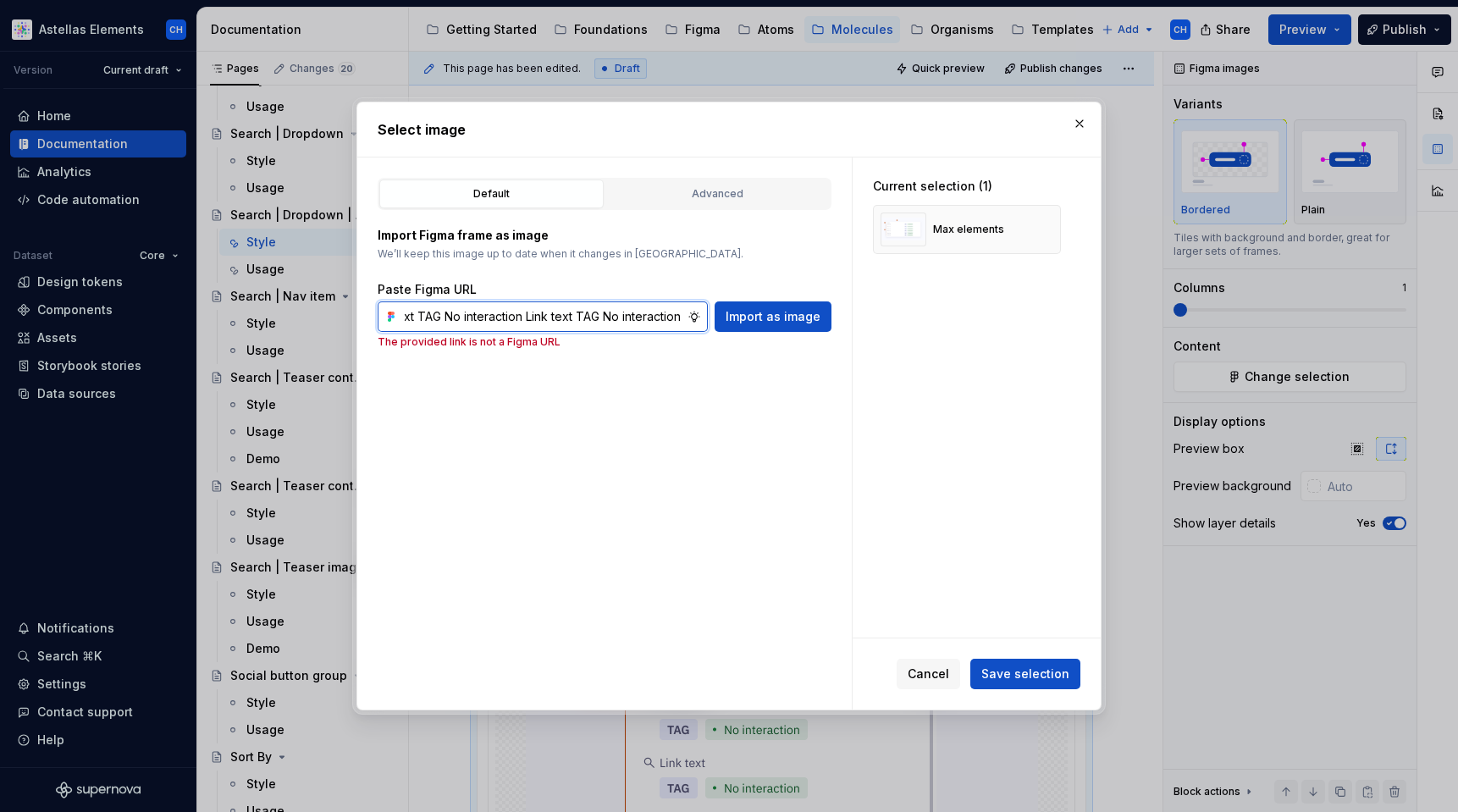
click at [616, 312] on input "1 4 2 Group title Link text TAG No interaction Link text TAG No interaction Lin…" at bounding box center [543, 316] width 290 height 30
paste input "https://www.figma.com/design/qzXXnsw1XgGWZi3mdaHub3/Documentation-Molecule-2?no…"
type input "https://www.figma.com/design/qzXXnsw1XgGWZi3mdaHub3/Documentation-Molecule-2?no…"
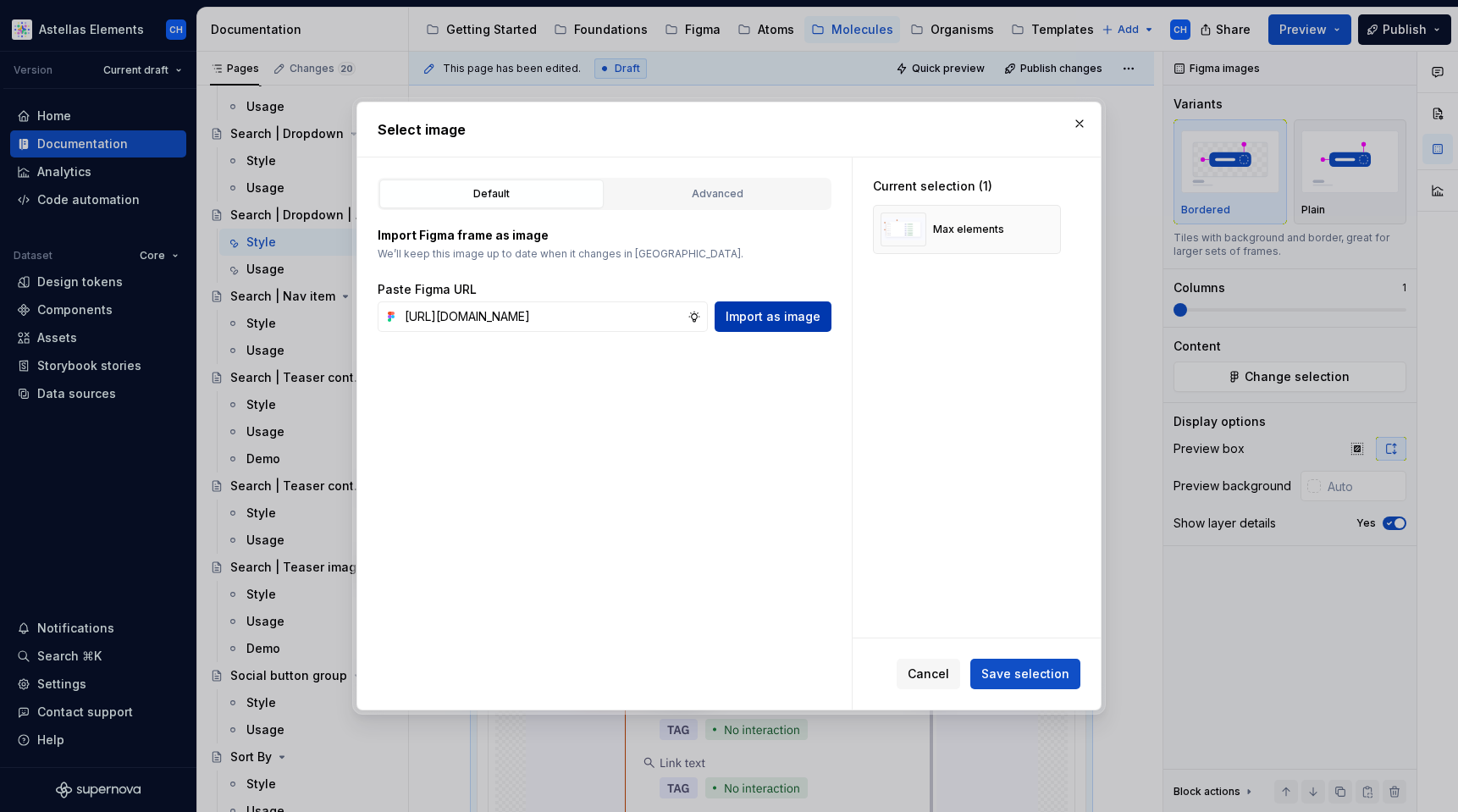
click at [738, 319] on span "Import as image" at bounding box center [774, 316] width 95 height 17
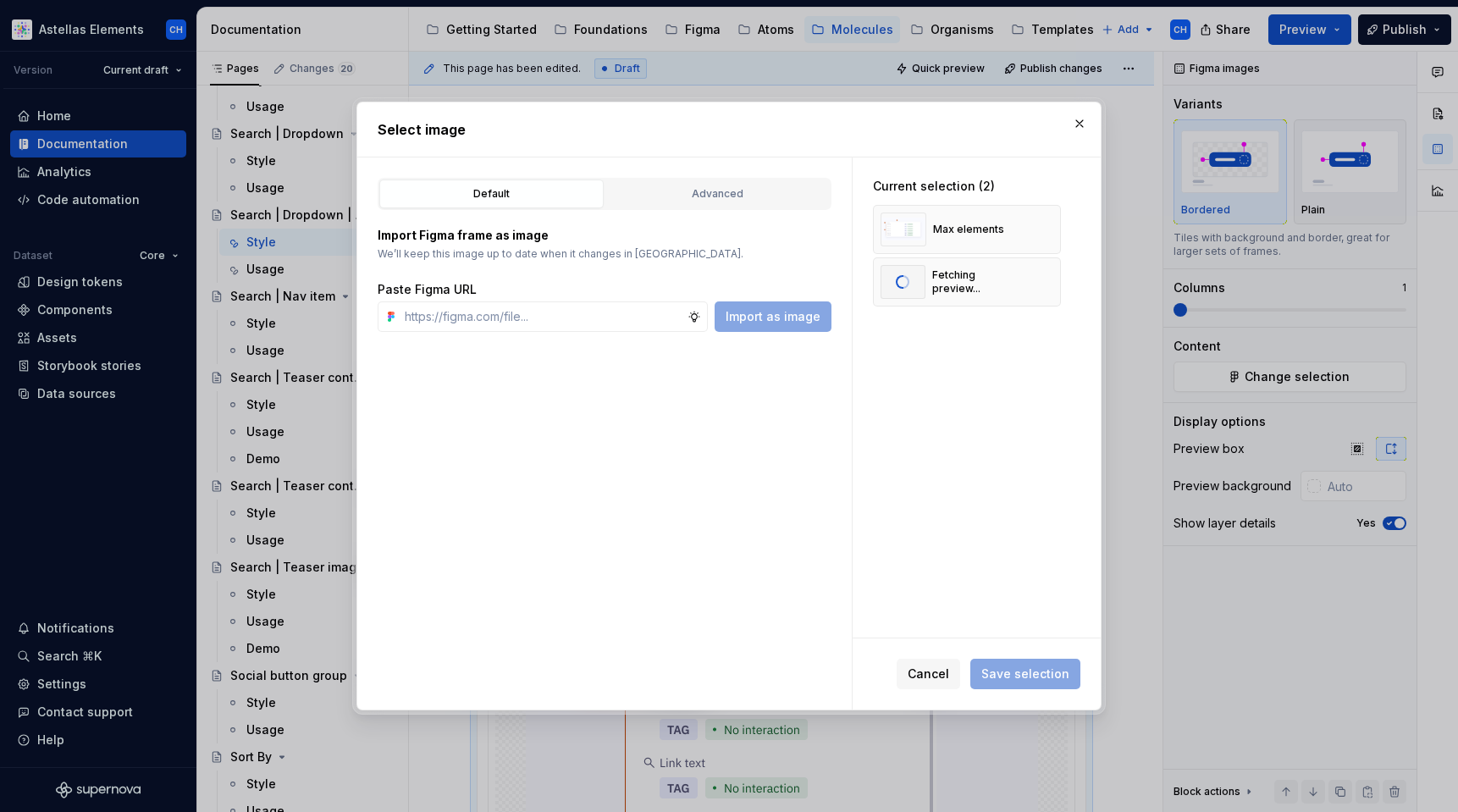
type textarea "*"
click at [1005, 675] on span "Save selection" at bounding box center [1025, 674] width 88 height 17
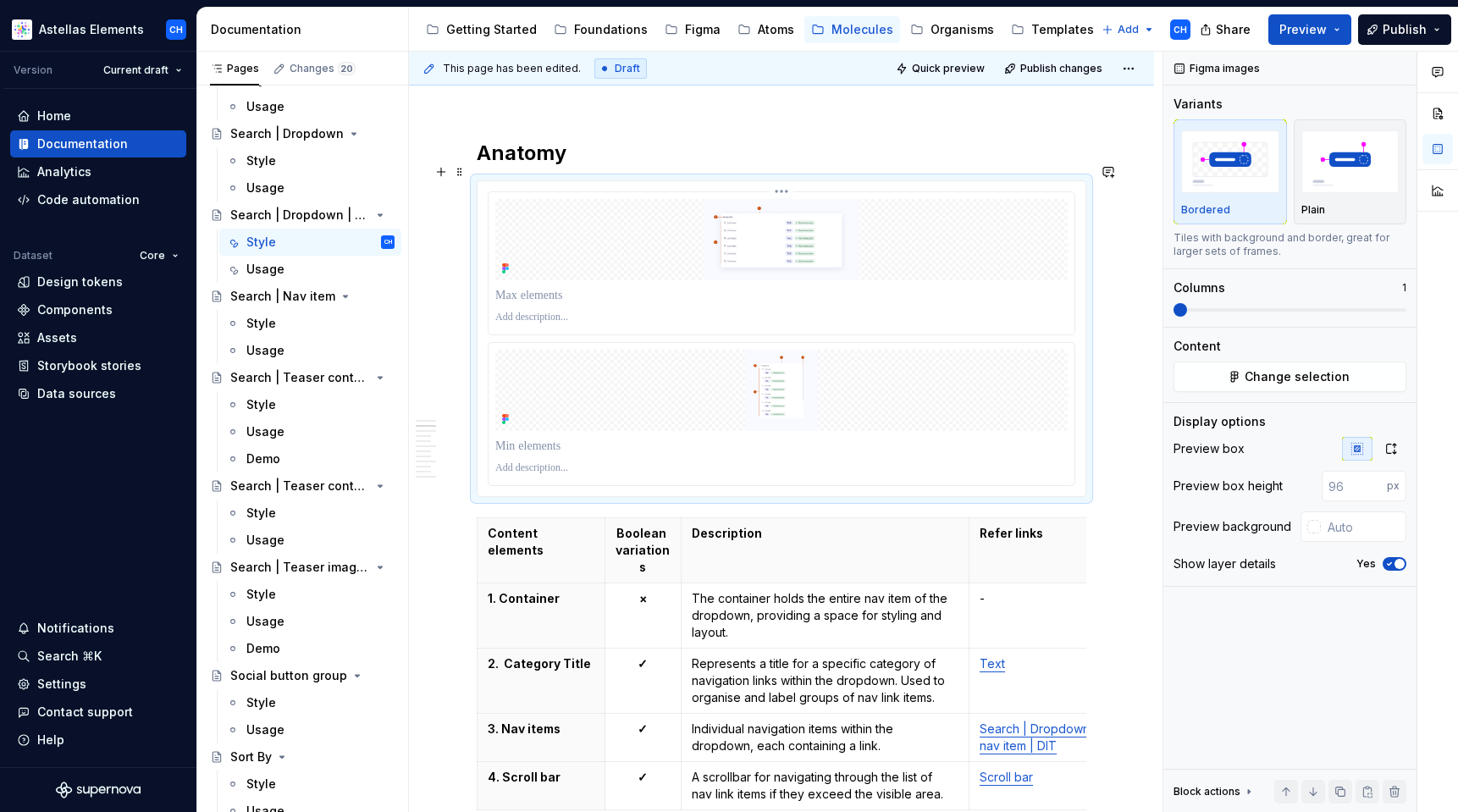
click at [552, 287] on p at bounding box center [782, 296] width 573 height 17
click at [520, 438] on p at bounding box center [782, 446] width 573 height 17
click at [911, 218] on img at bounding box center [782, 240] width 573 height 81
click at [1394, 442] on icon "button" at bounding box center [1392, 448] width 13 height 13
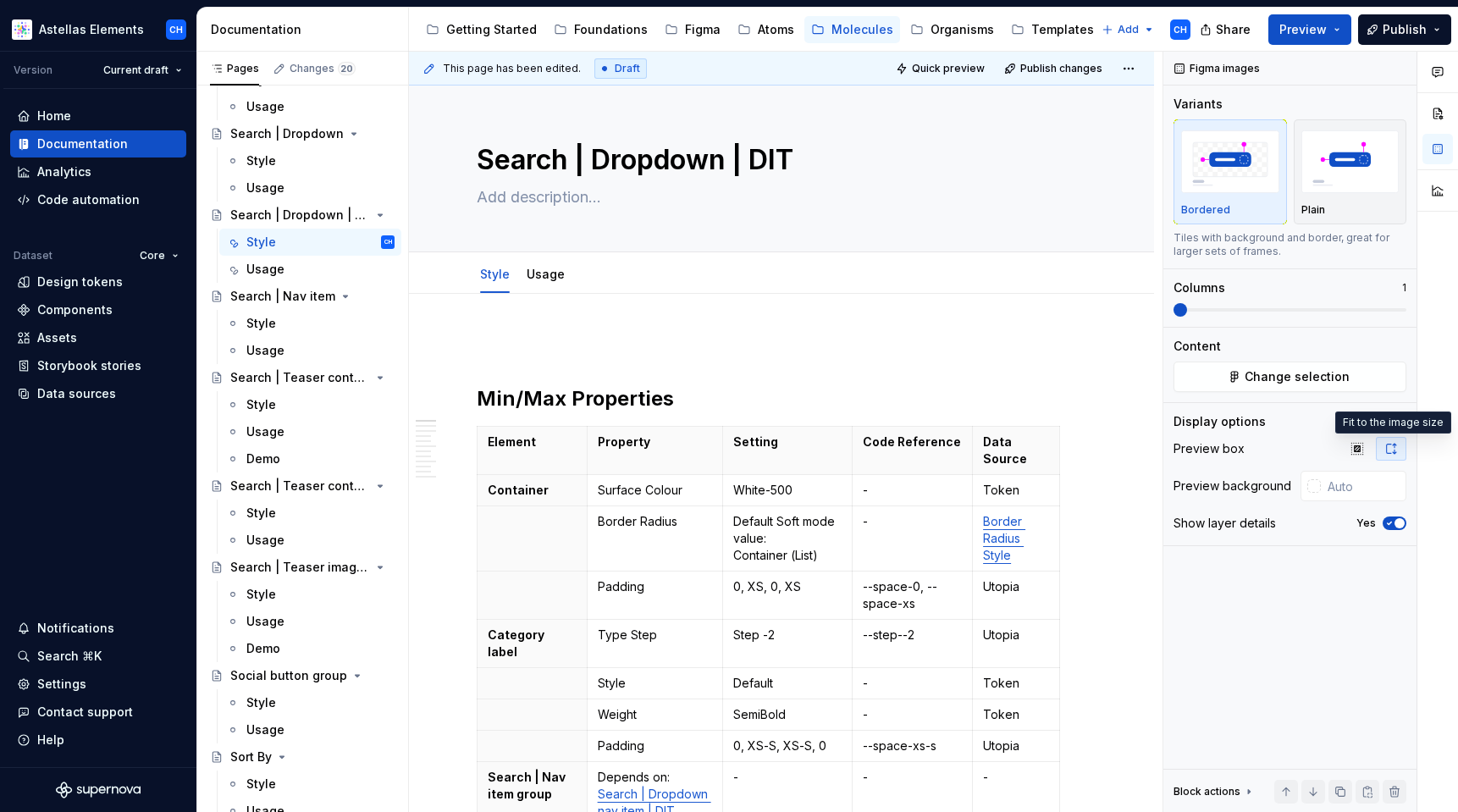
click at [943, 27] on div "Organisms" at bounding box center [962, 29] width 64 height 17
type textarea "*"
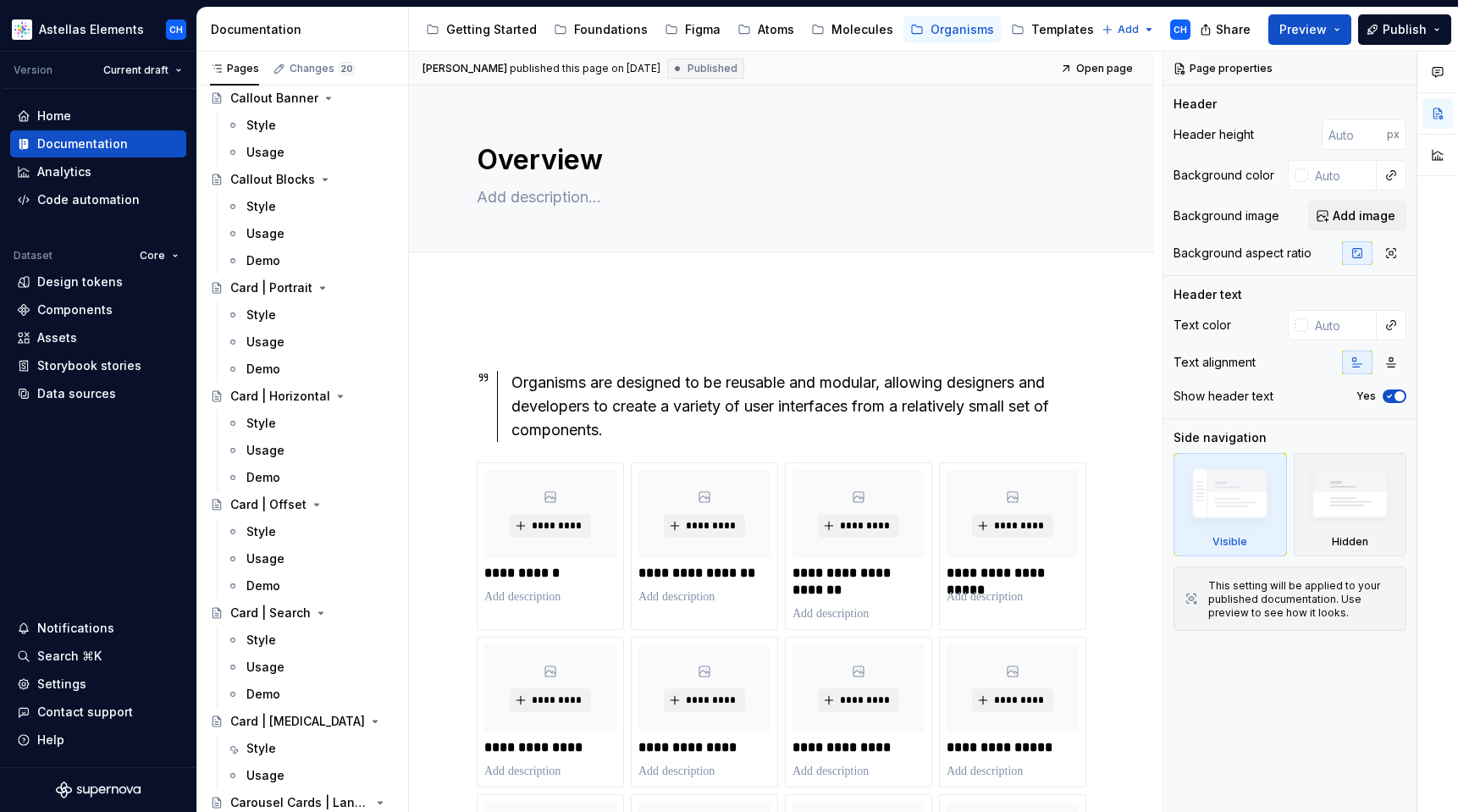
scroll to position [648, 0]
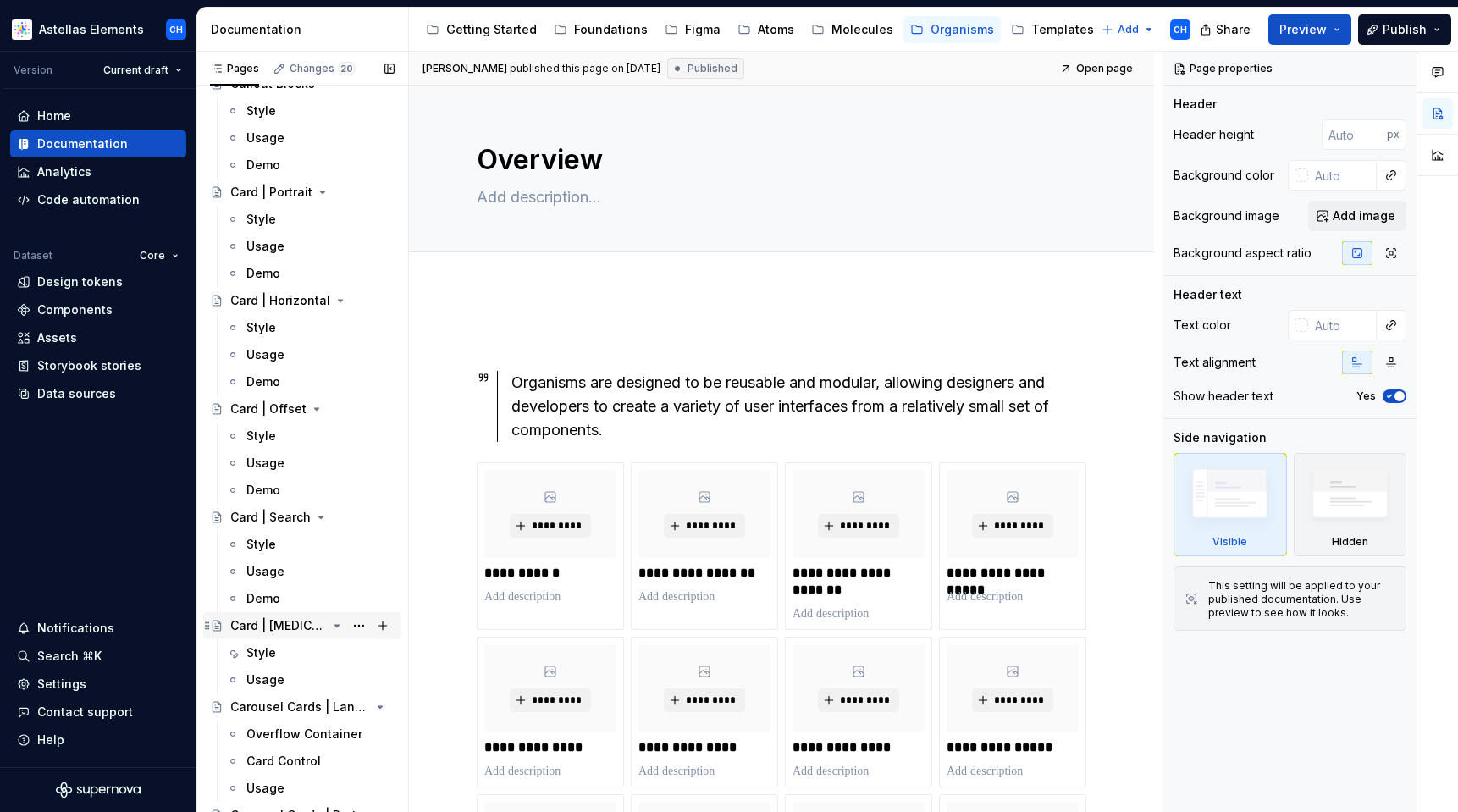
click at [278, 627] on div "Card | [MEDICAL_DATA]" at bounding box center [279, 625] width 97 height 17
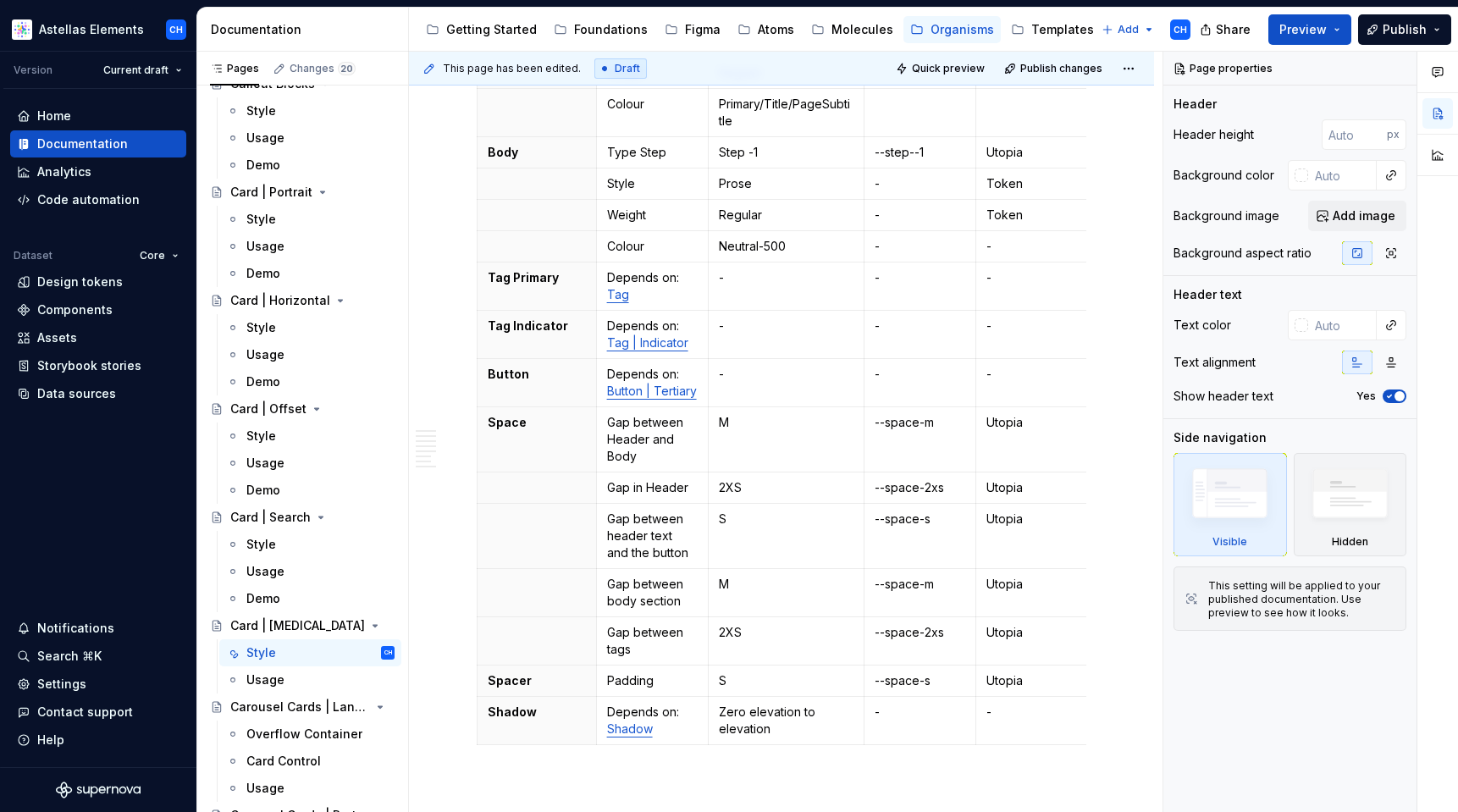
scroll to position [938, 0]
click at [480, 30] on div "Getting Started" at bounding box center [492, 29] width 91 height 17
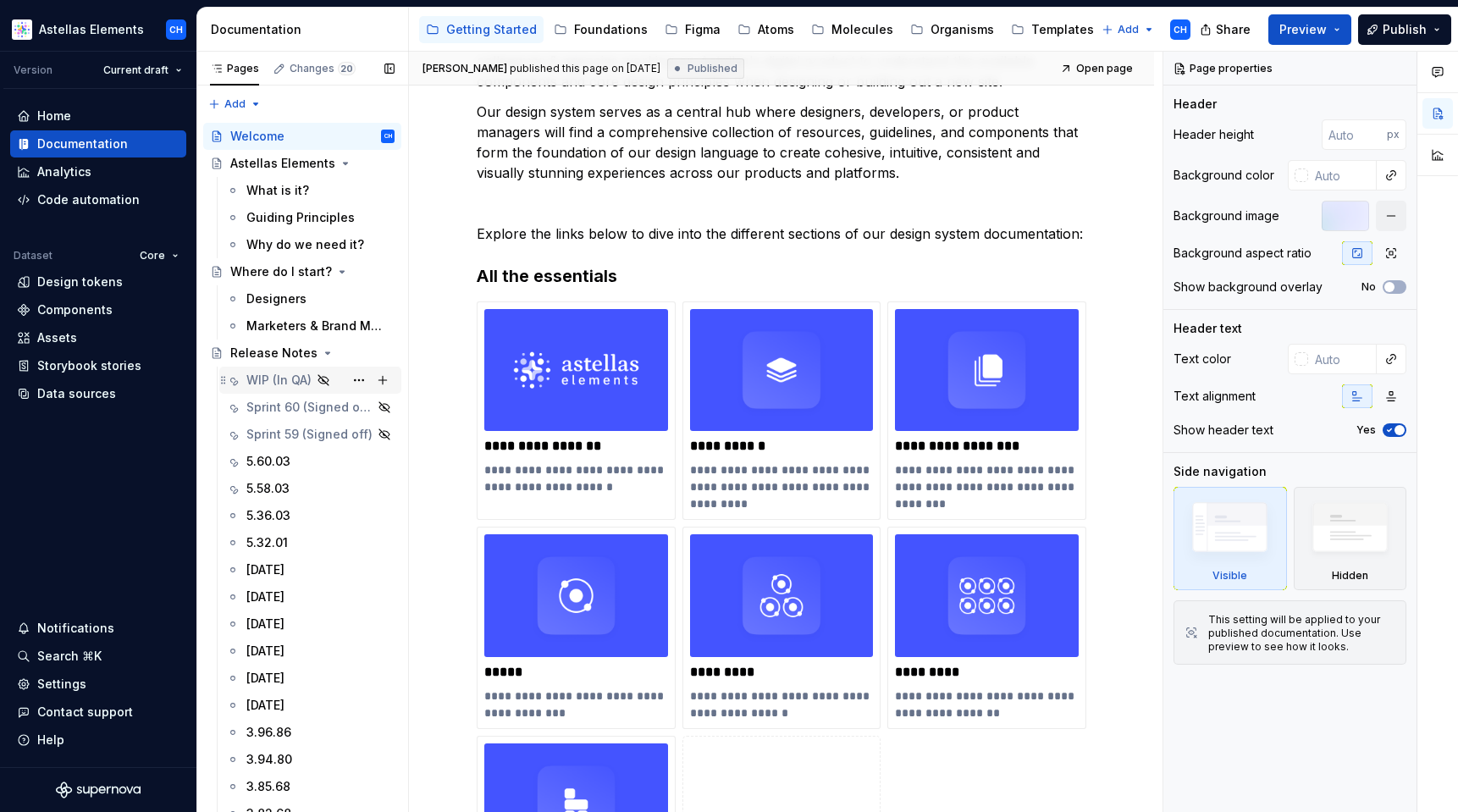
click at [265, 379] on div "WIP (In QA)" at bounding box center [279, 380] width 65 height 17
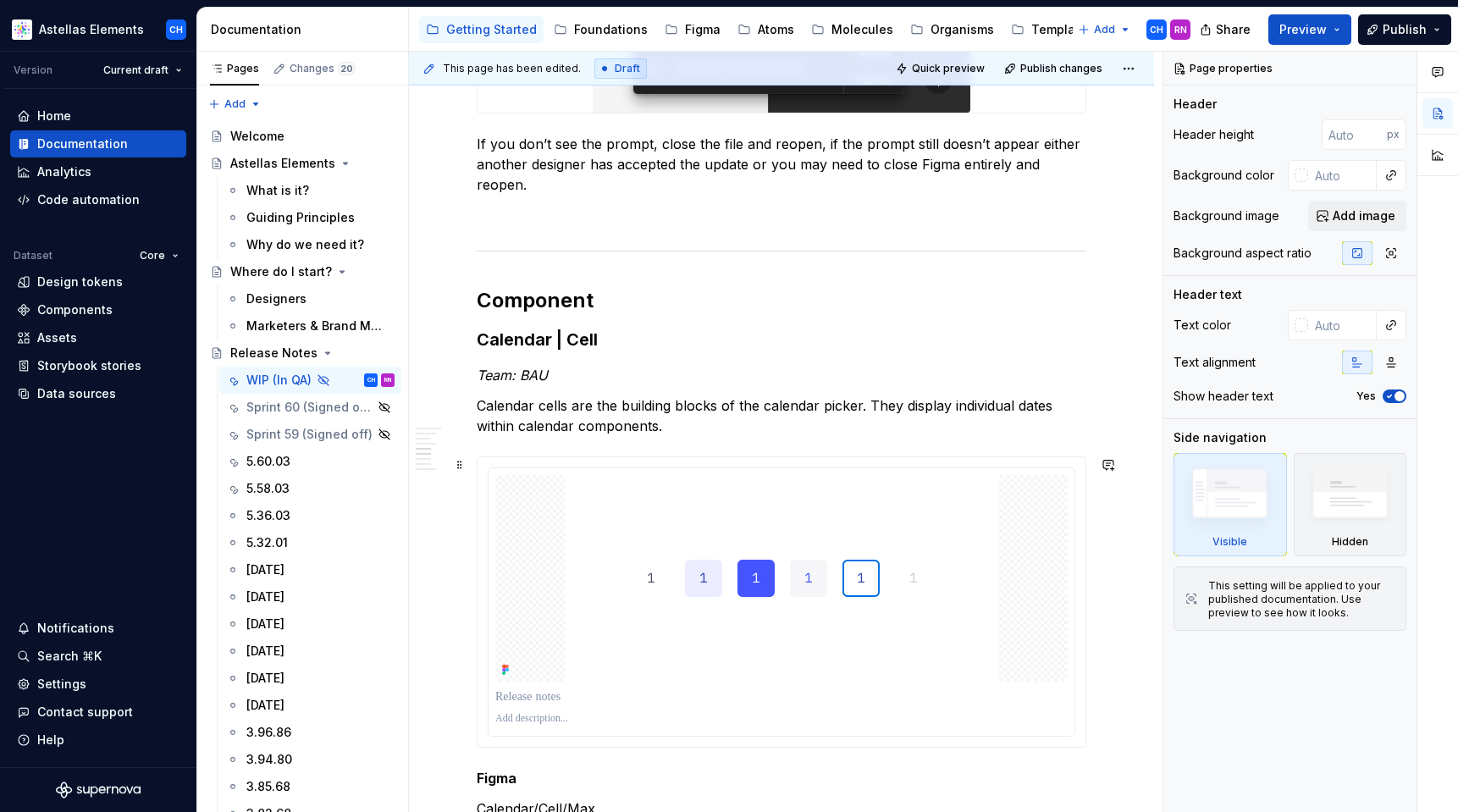
scroll to position [820, 0]
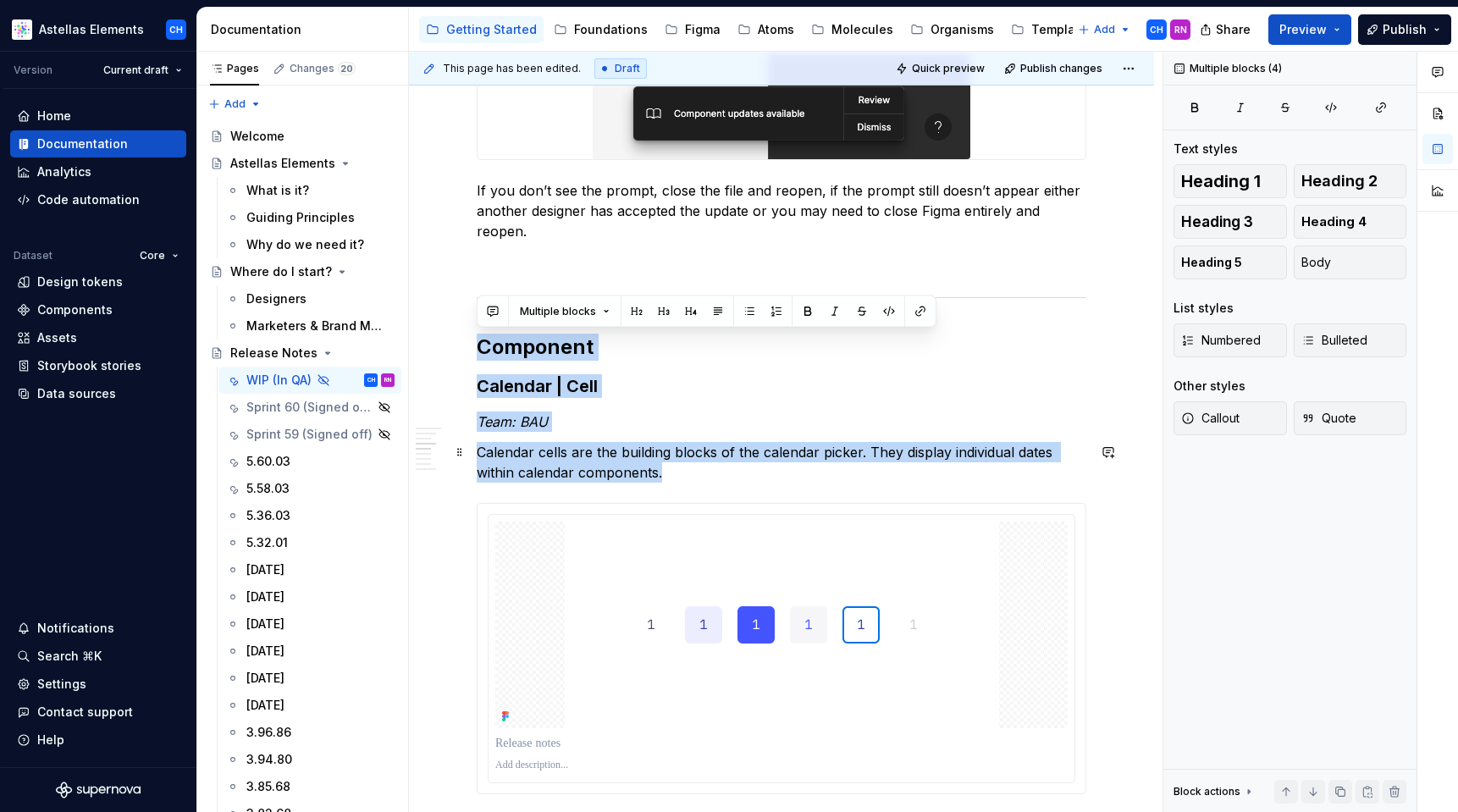
drag, startPoint x: 479, startPoint y: 343, endPoint x: 751, endPoint y: 468, distance: 299.3
copy div "Component Calendar | Cell Team: BAU Calendar cells are the building blocks of t…"
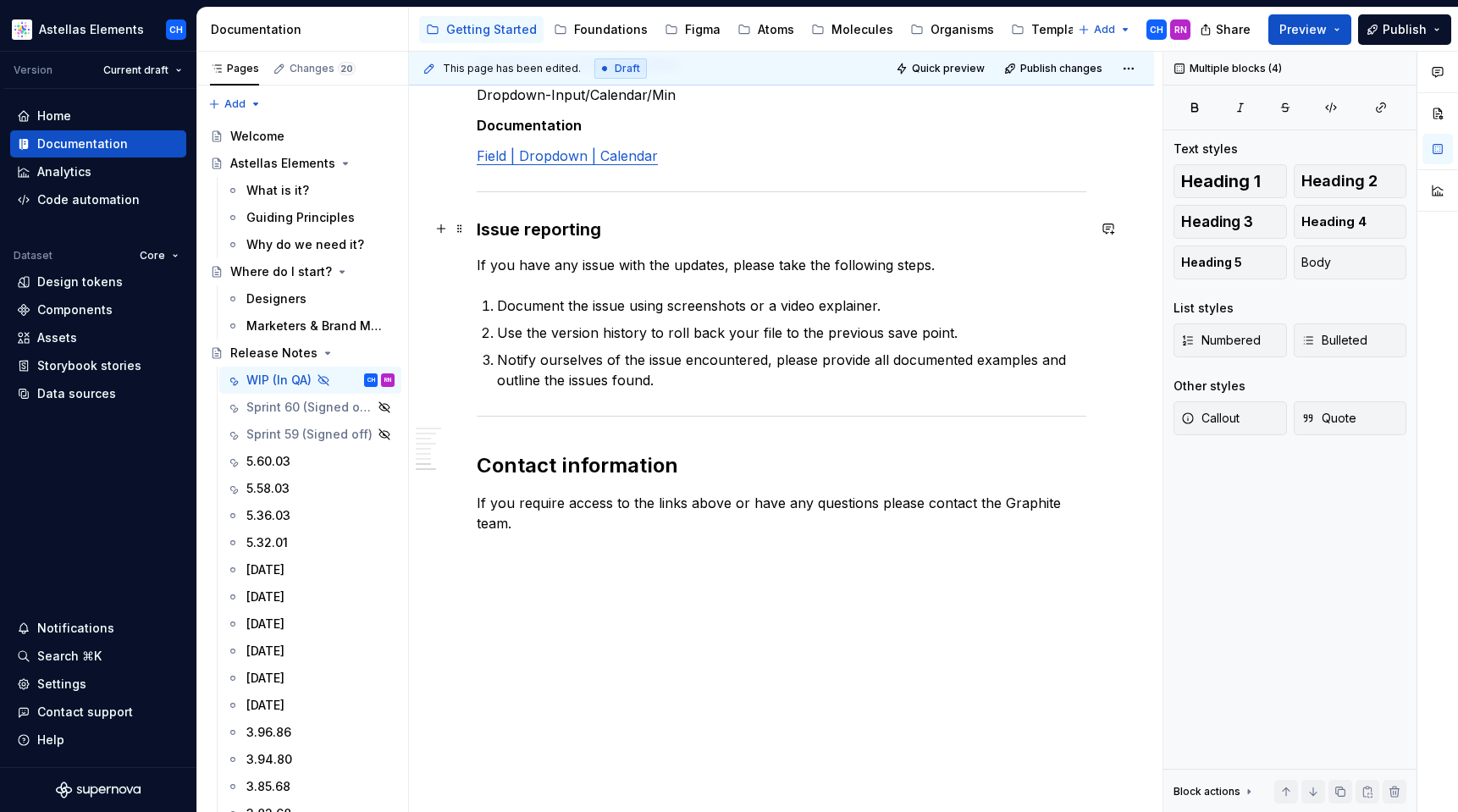
scroll to position [3211, 0]
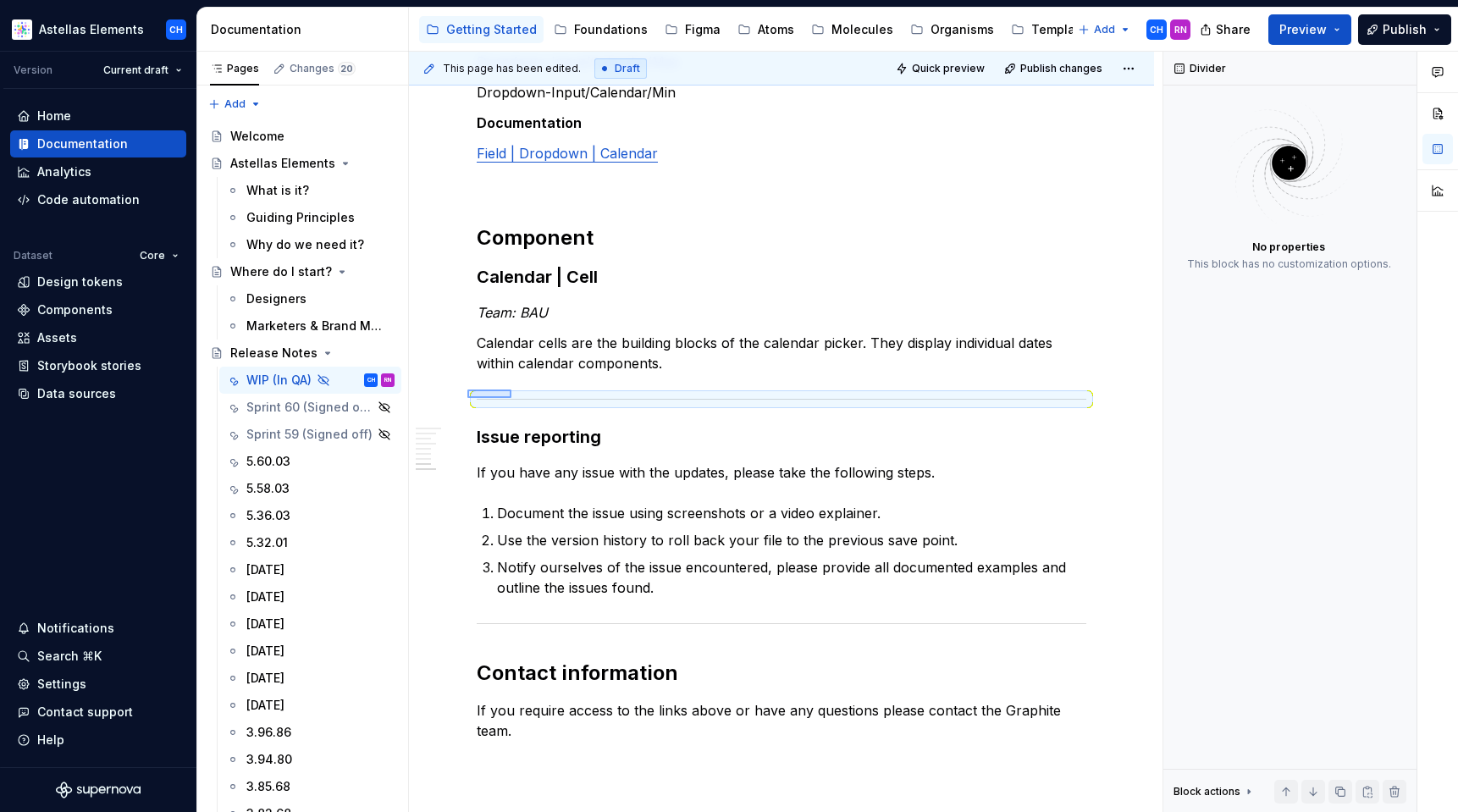
drag, startPoint x: 467, startPoint y: 389, endPoint x: 512, endPoint y: 398, distance: 45.9
click at [512, 398] on div "This page has been edited. Draft Quick preview Publish changes Hidden page Rele…" at bounding box center [785, 431] width 754 height 761
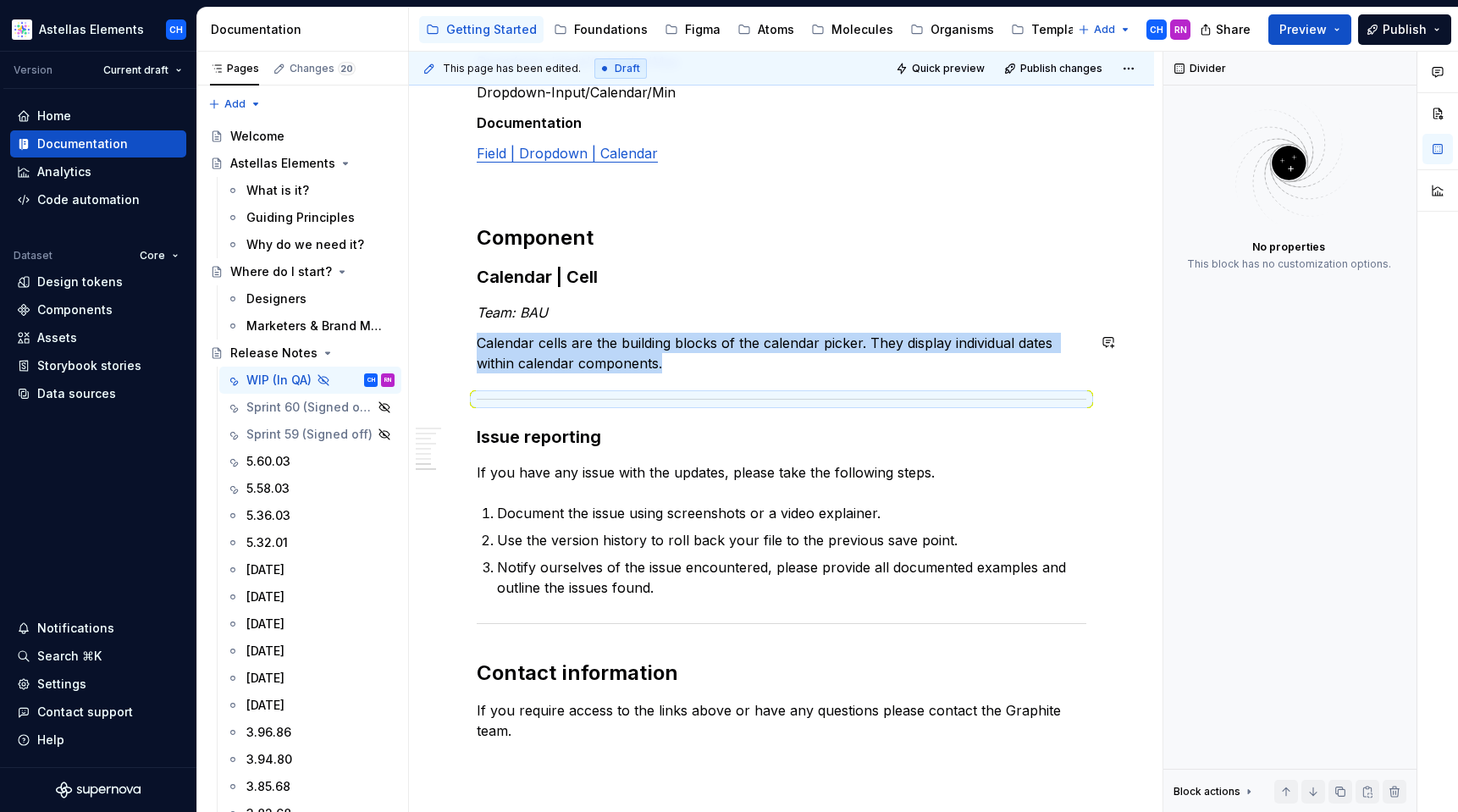
copy p "Calendar cells are the building blocks of the calendar picker. They display ind…"
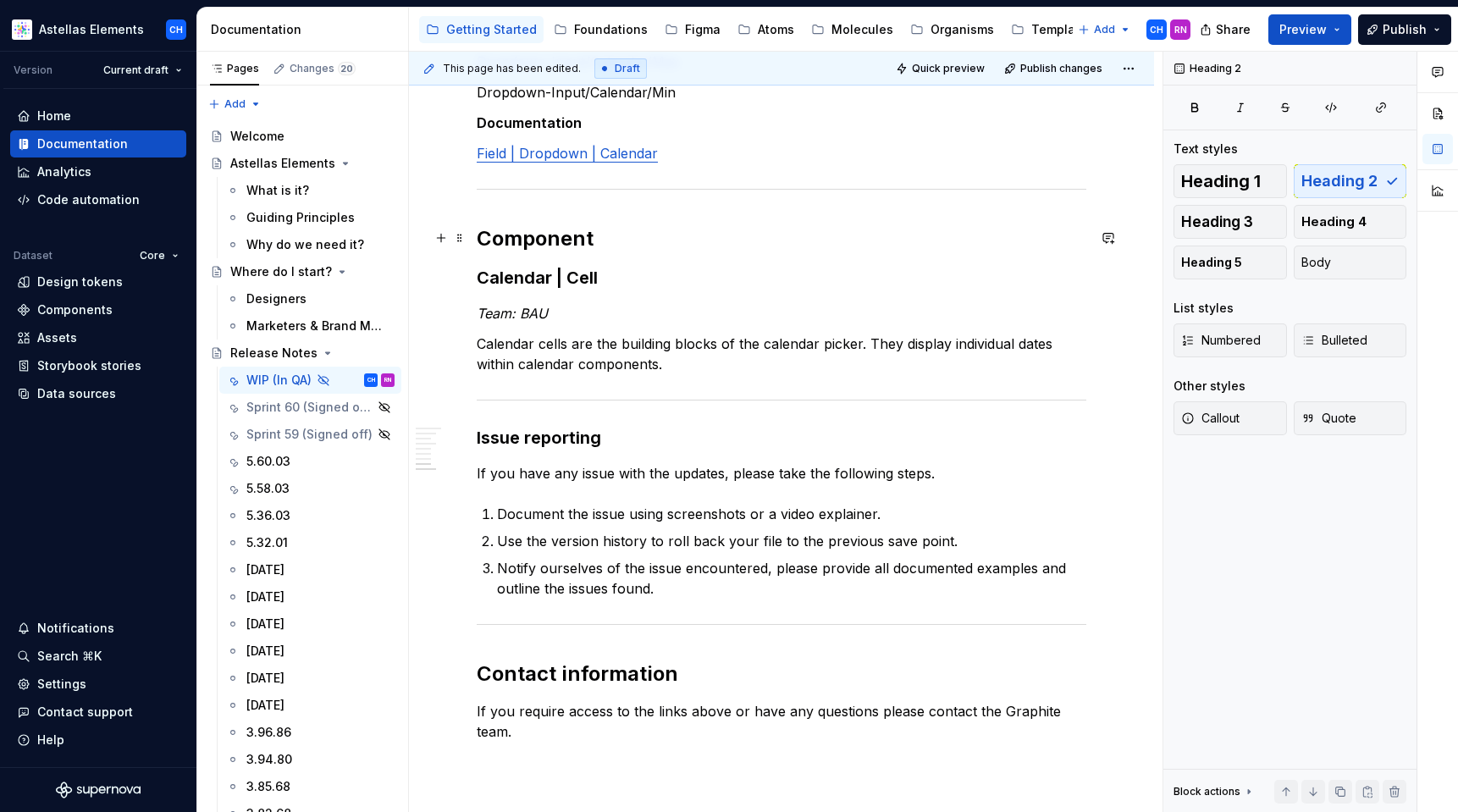
click at [529, 234] on h2 "Component" at bounding box center [781, 239] width 610 height 27
type textarea "*"
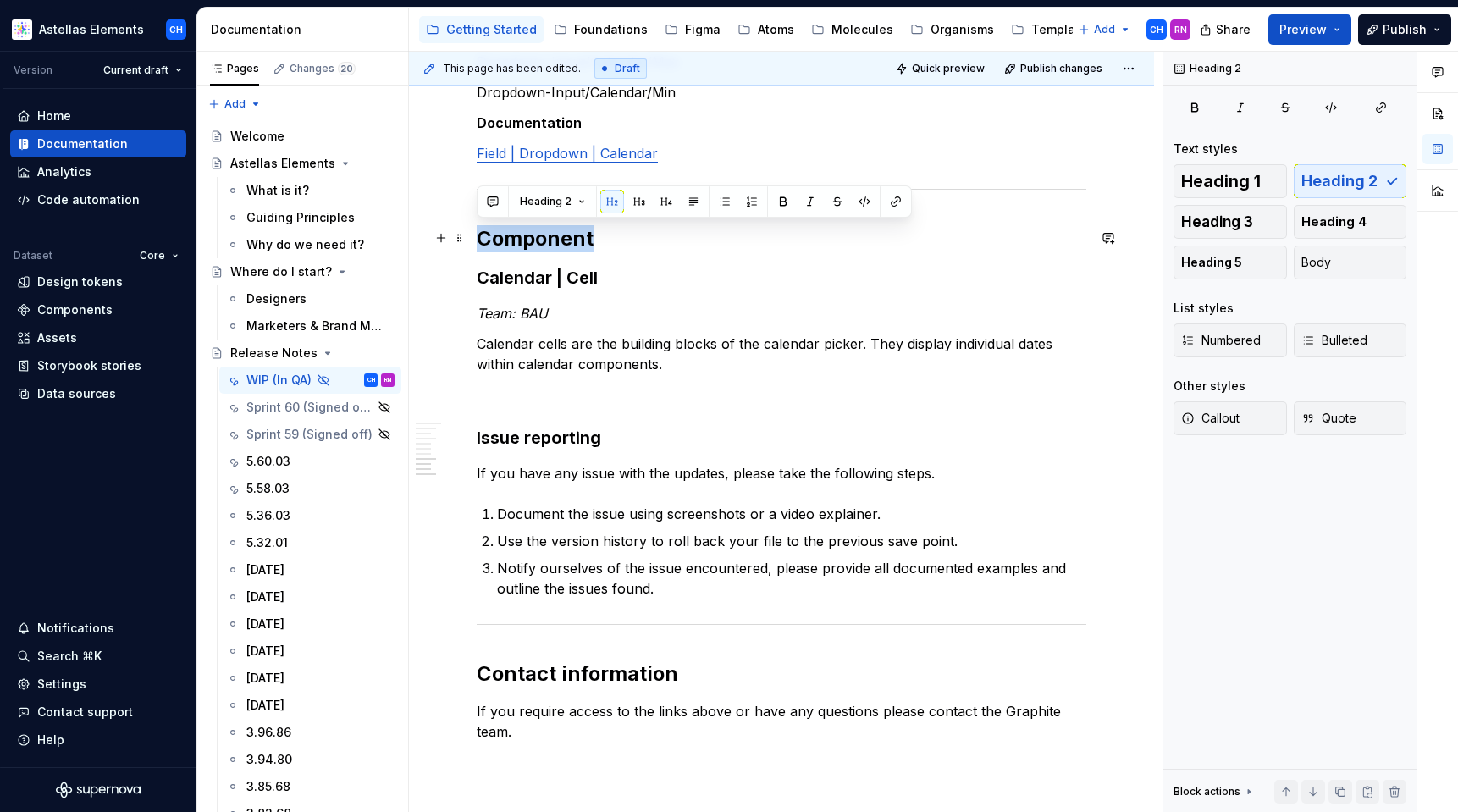
click at [529, 234] on h2 "Component" at bounding box center [781, 239] width 610 height 27
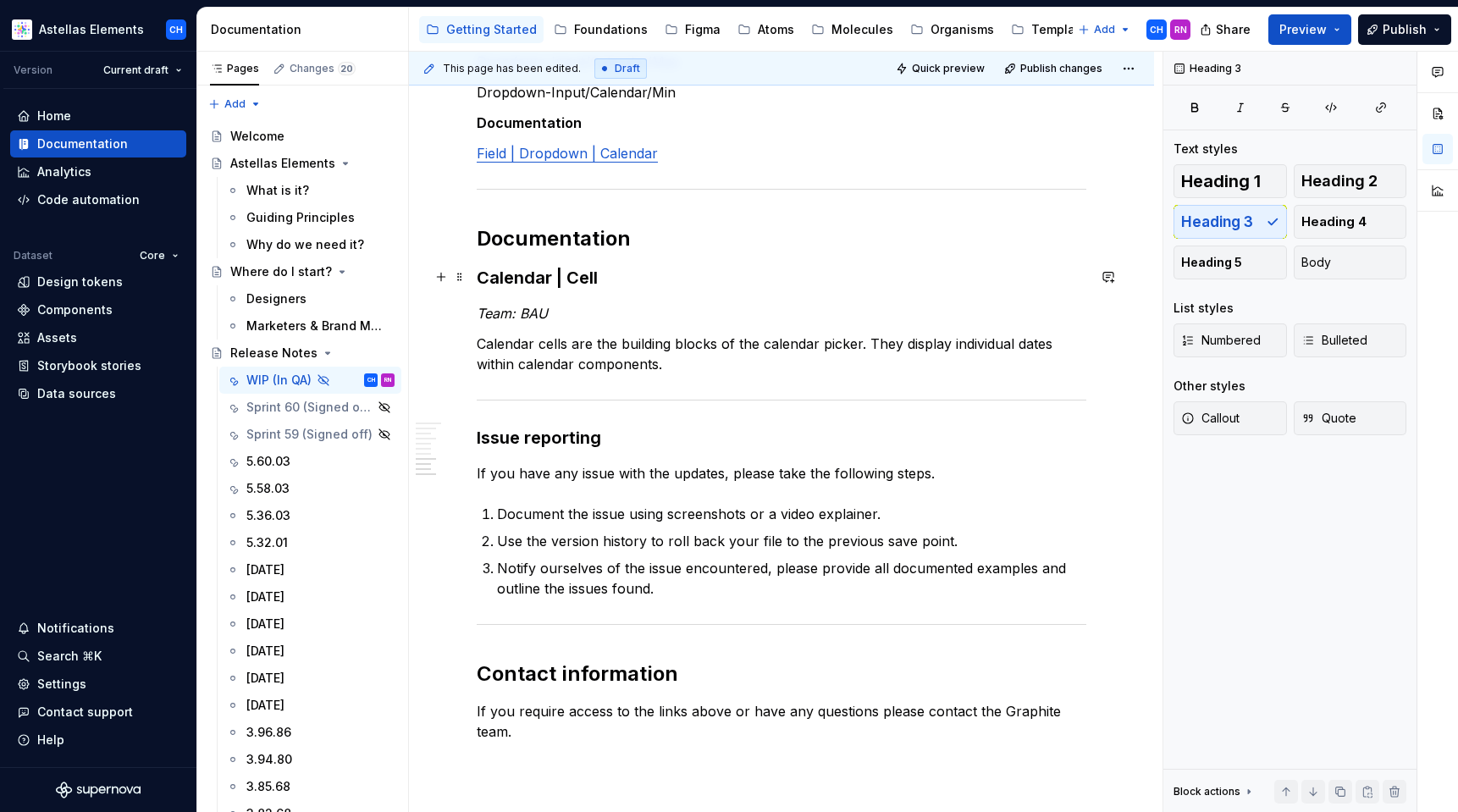
click at [512, 274] on h3 "Calendar | Cell" at bounding box center [781, 277] width 610 height 24
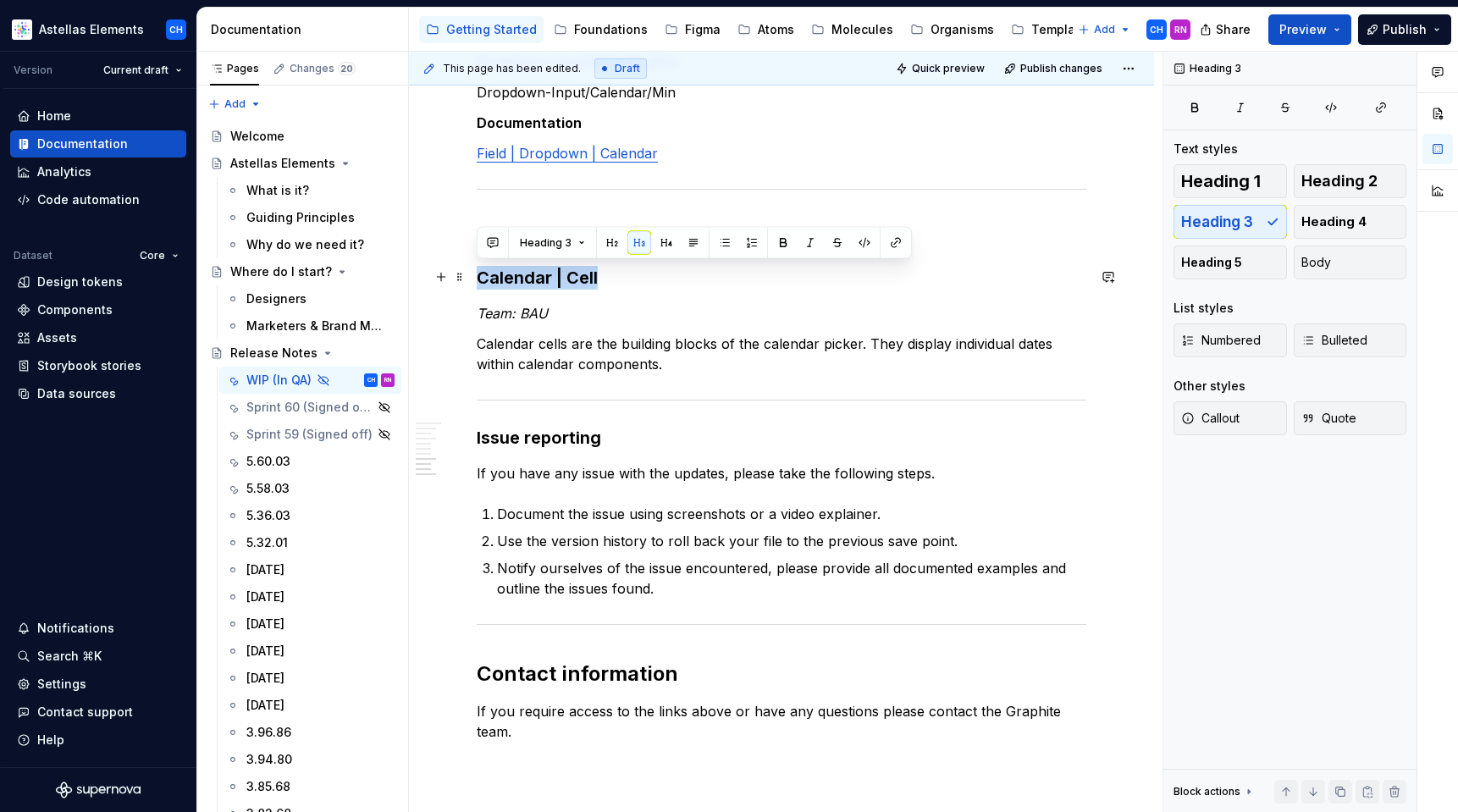
click at [512, 274] on h3 "Calendar | Cell" at bounding box center [781, 277] width 610 height 24
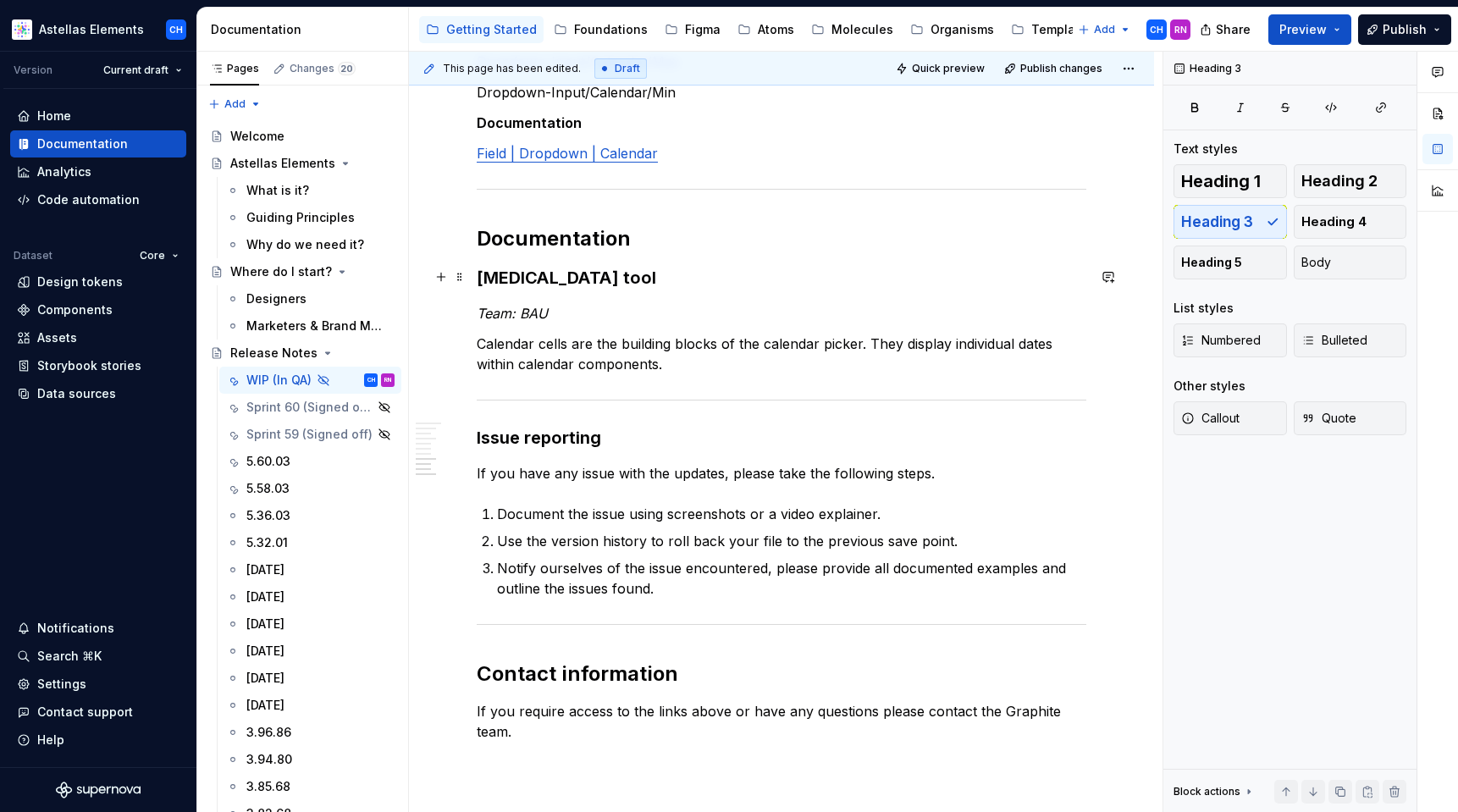
click at [537, 281] on h3 "Drug interaction tool" at bounding box center [781, 277] width 610 height 24
click at [542, 355] on p "Calendar cells are the building blocks of the calendar picker. They display ind…" at bounding box center [781, 353] width 610 height 41
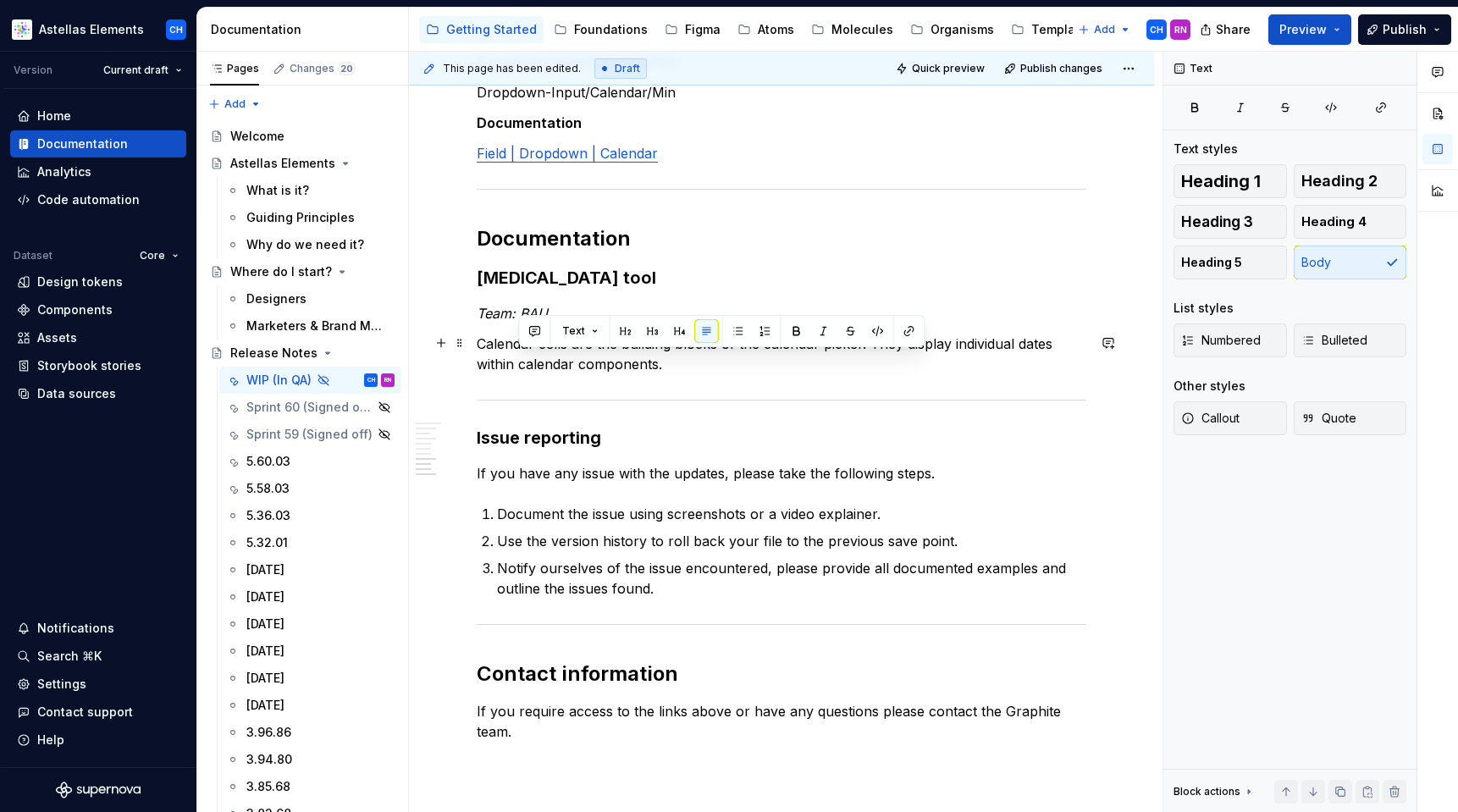
click at [542, 355] on p "Calendar cells are the building blocks of the calendar picker. They display ind…" at bounding box center [781, 353] width 610 height 41
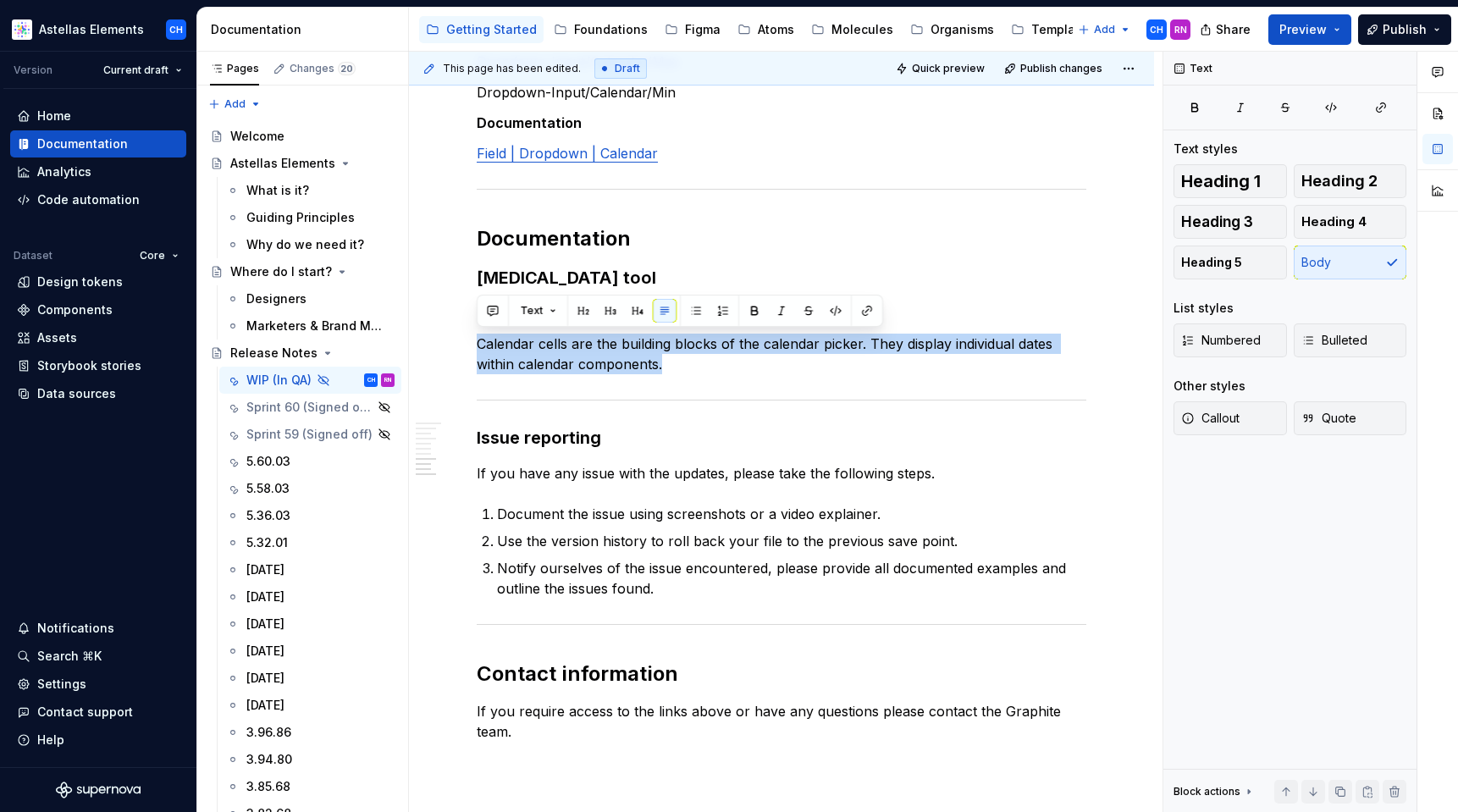
click at [599, 354] on p "Calendar cells are the building blocks of the calendar picker. They display ind…" at bounding box center [781, 353] width 610 height 41
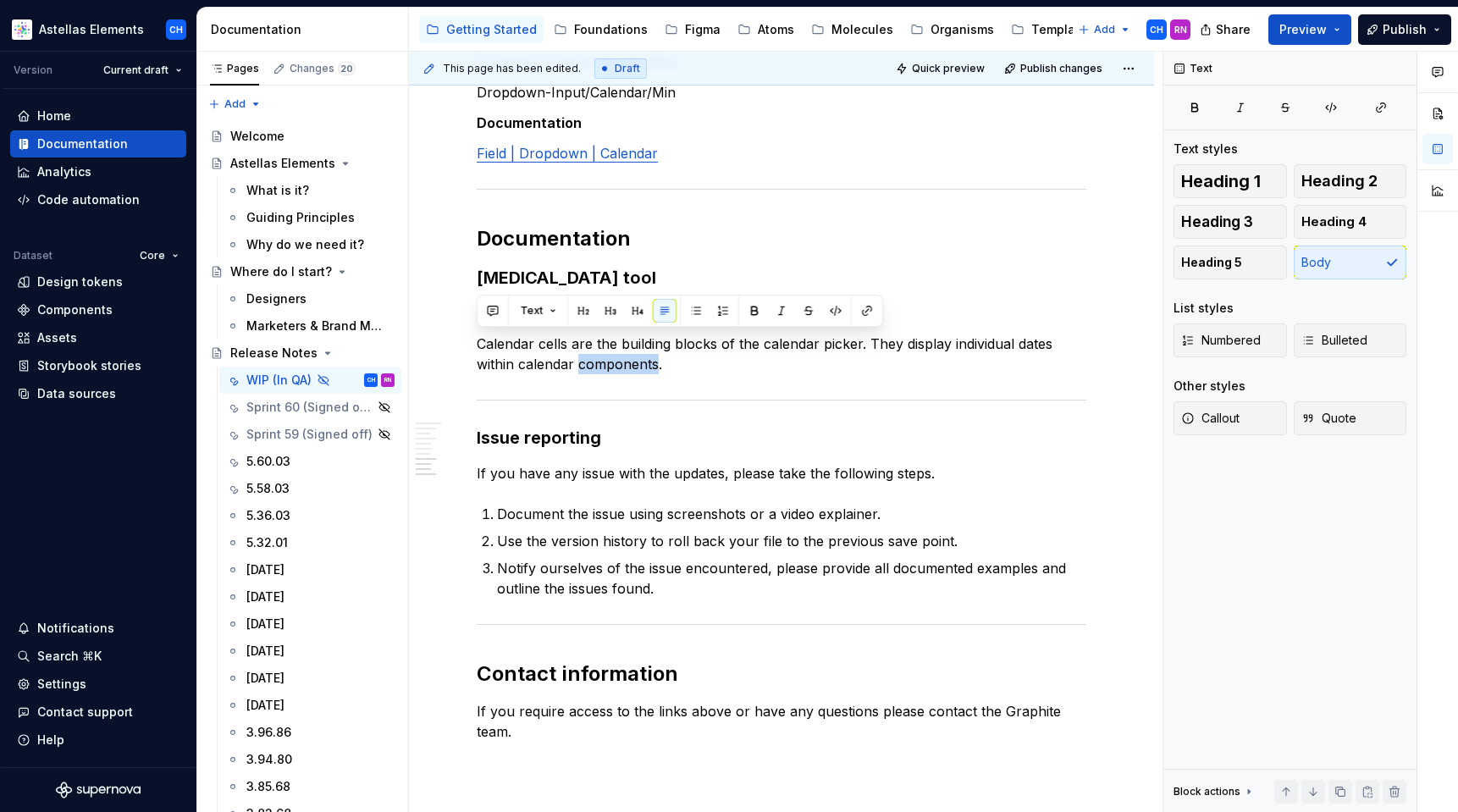
click at [599, 354] on p "Calendar cells are the building blocks of the calendar picker. They display ind…" at bounding box center [781, 353] width 610 height 41
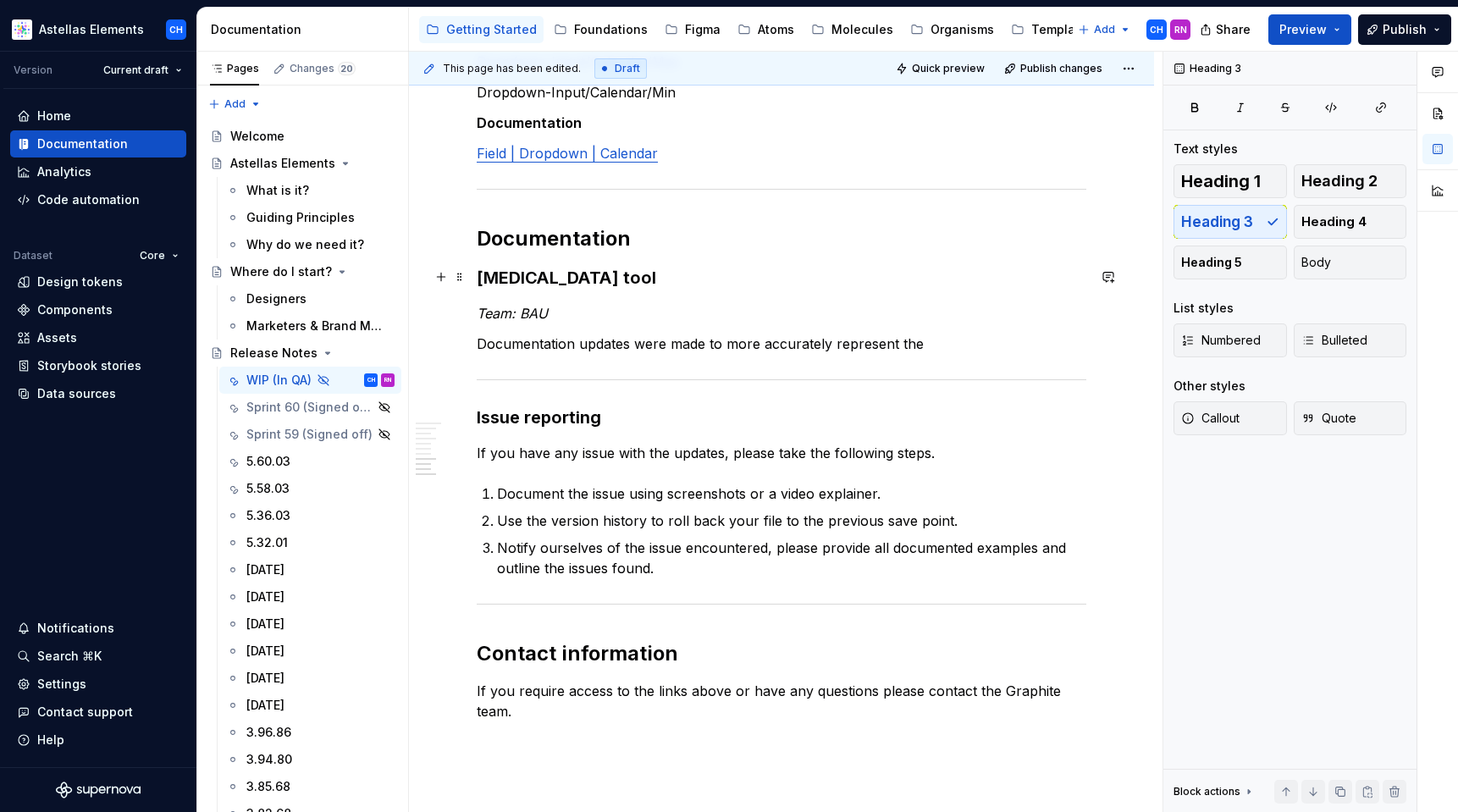
click at [522, 274] on h3 "Drug interaction tool" at bounding box center [781, 277] width 610 height 24
click at [622, 276] on h3 "Drug Interaction tool" at bounding box center [781, 277] width 610 height 24
click at [952, 337] on p "Documentation updates were made to more accurately represent the" at bounding box center [781, 343] width 610 height 20
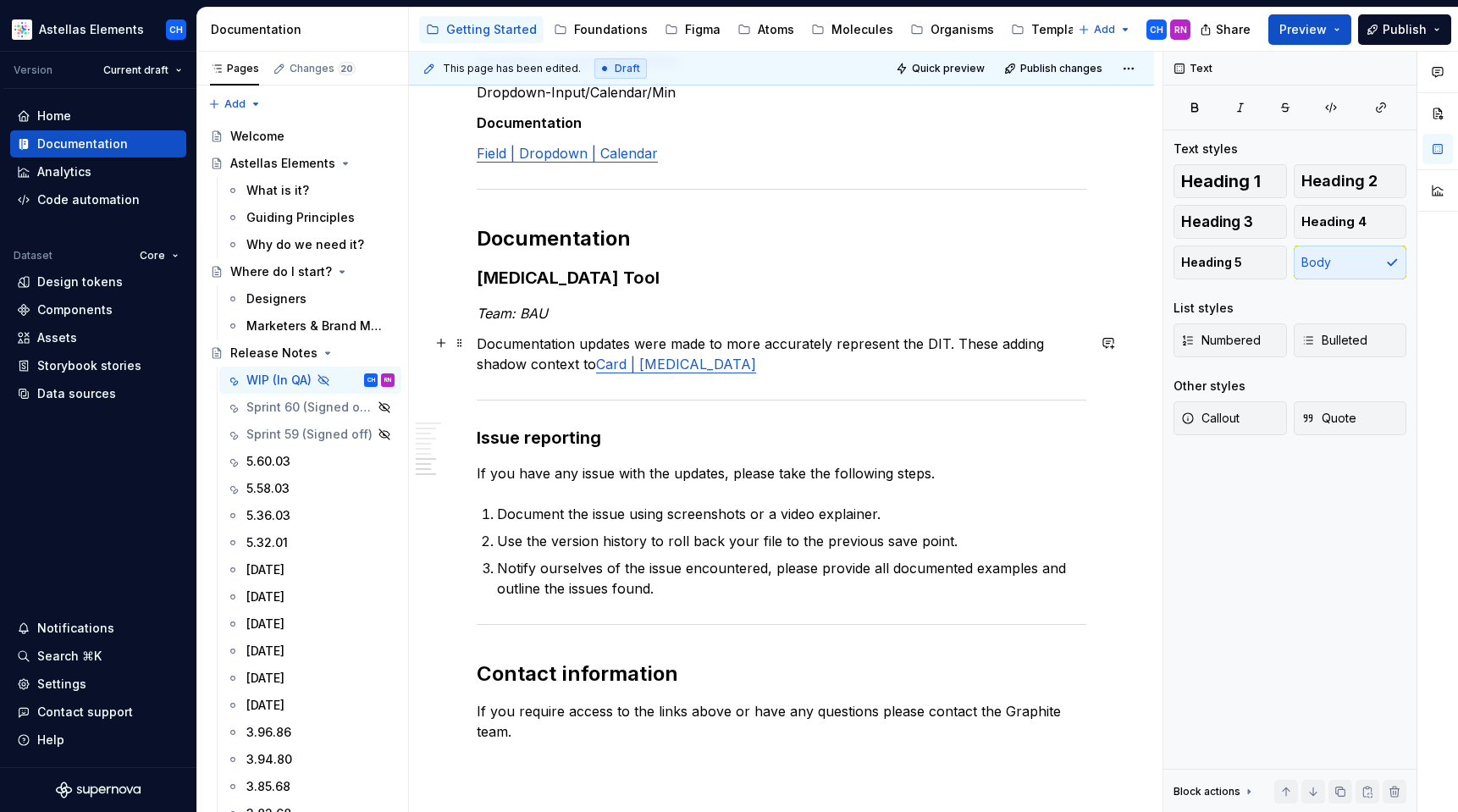
click at [928, 361] on p "Documentation updates were made to more accurately represent the DIT. These add…" at bounding box center [781, 353] width 610 height 41
drag, startPoint x: 959, startPoint y: 370, endPoint x: 969, endPoint y: 352, distance: 20.6
click at [969, 352] on p "Documentation updates were made to more accurately represent the DIT. These add…" at bounding box center [781, 353] width 610 height 41
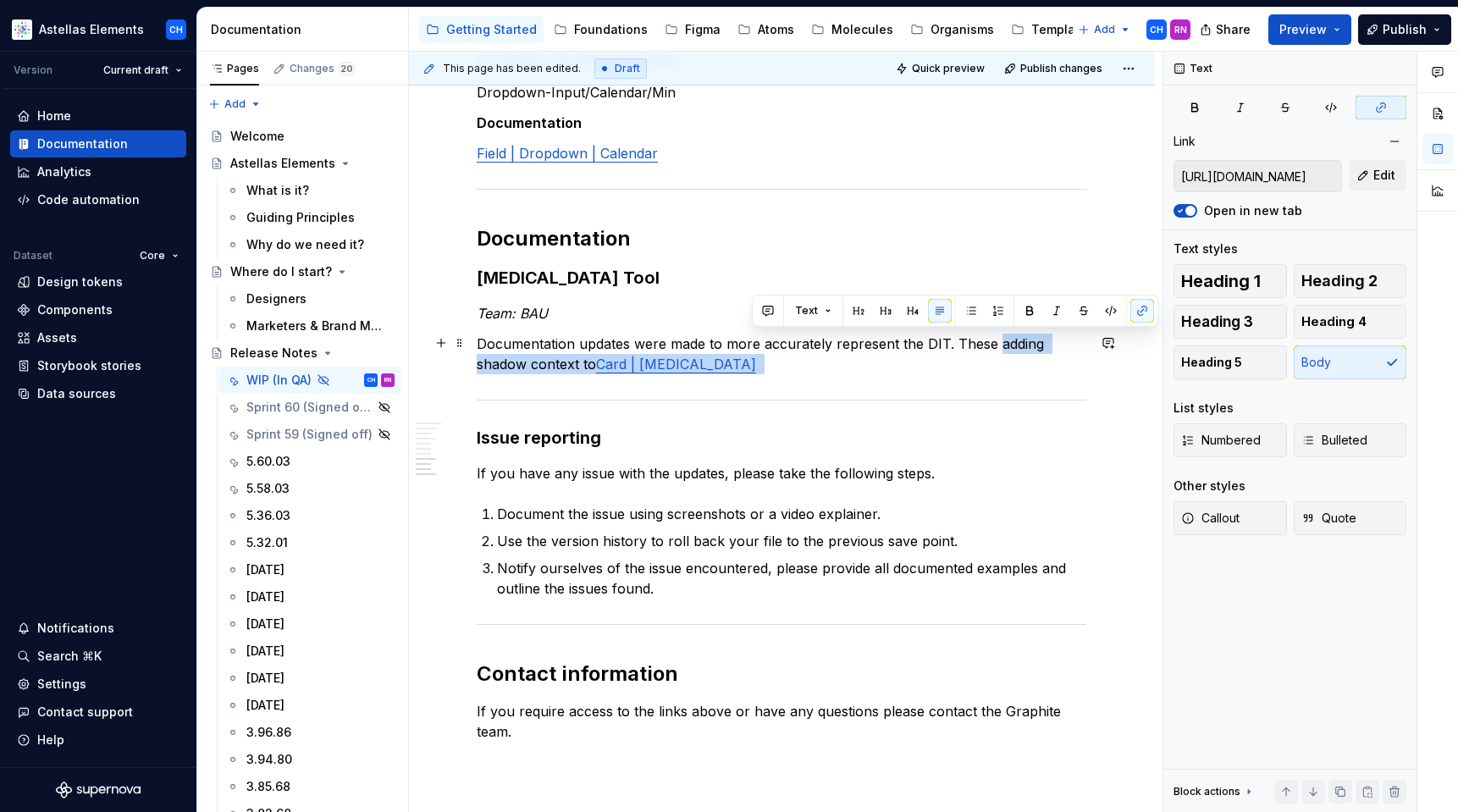
drag, startPoint x: 1012, startPoint y: 366, endPoint x: 996, endPoint y: 338, distance: 32.2
click at [996, 338] on p "Documentation updates were made to more accurately represent the DIT. These add…" at bounding box center [781, 353] width 610 height 41
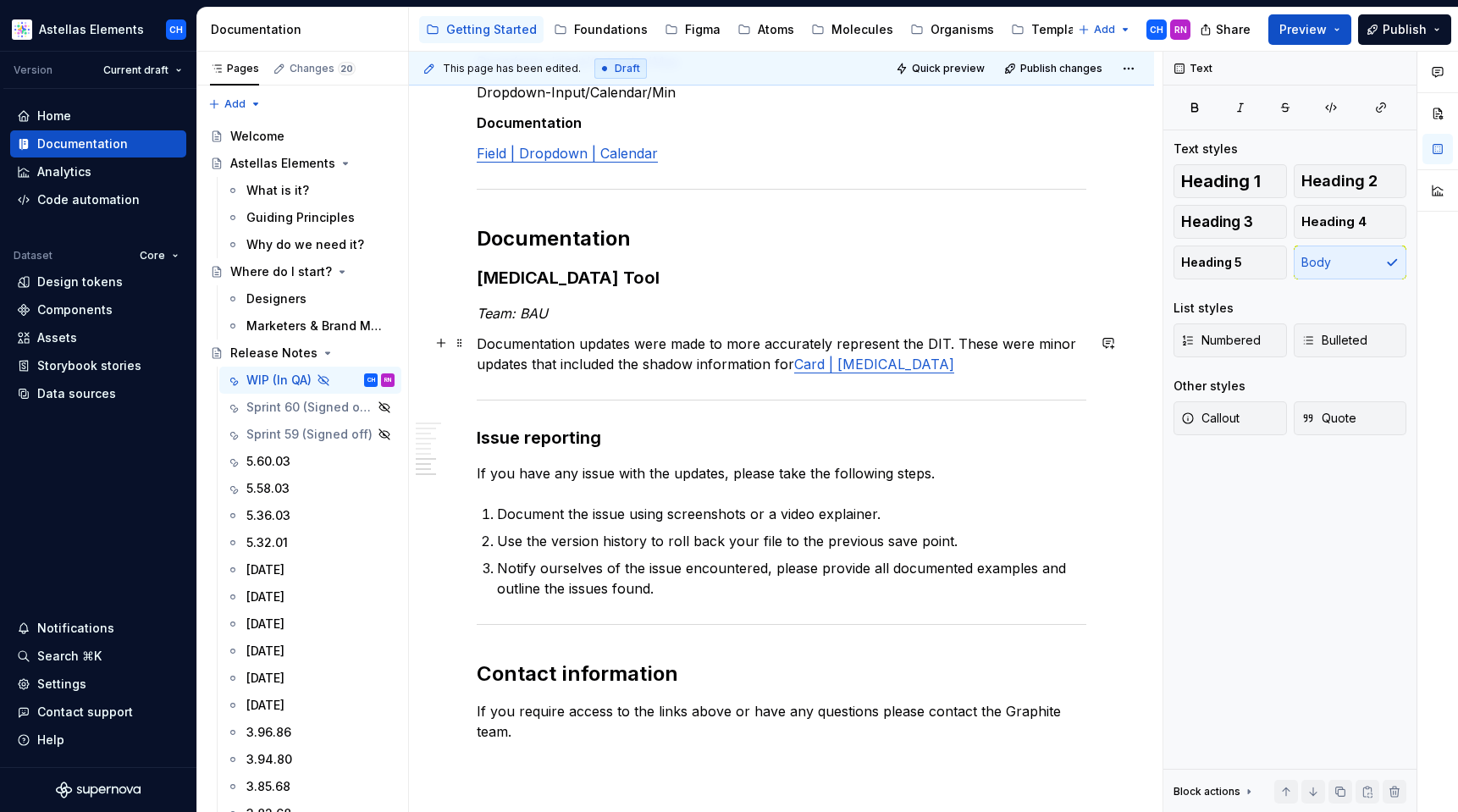
click at [907, 363] on link "Card | Drug Interaction" at bounding box center [874, 364] width 160 height 17
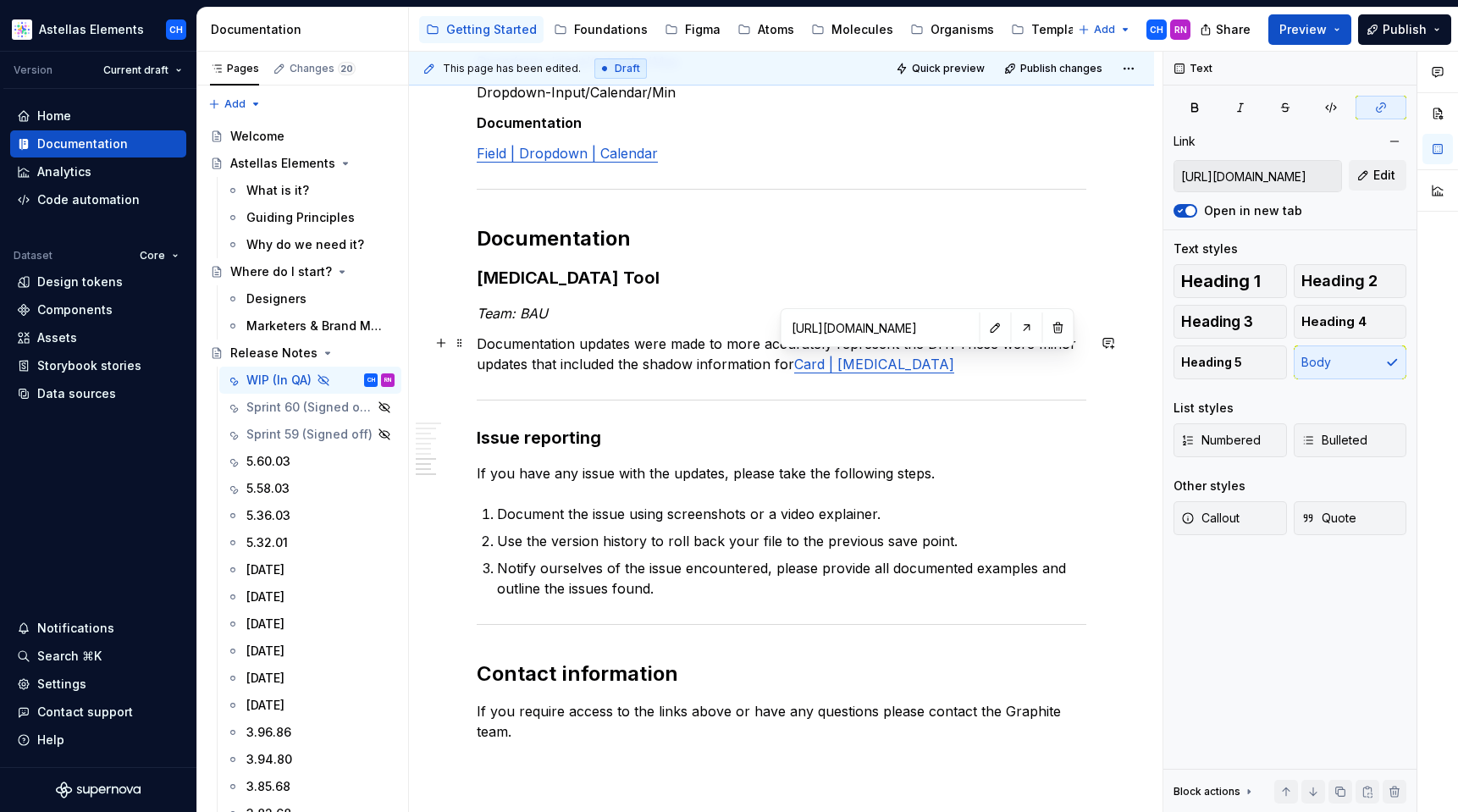
click at [907, 363] on link "Card | Drug Interaction" at bounding box center [874, 364] width 160 height 17
click at [920, 362] on link "Card | Drug Interaction" at bounding box center [874, 364] width 160 height 17
click at [797, 364] on p "Documentation updates were made to more accurately represent the DIT. These wer…" at bounding box center [781, 353] width 610 height 41
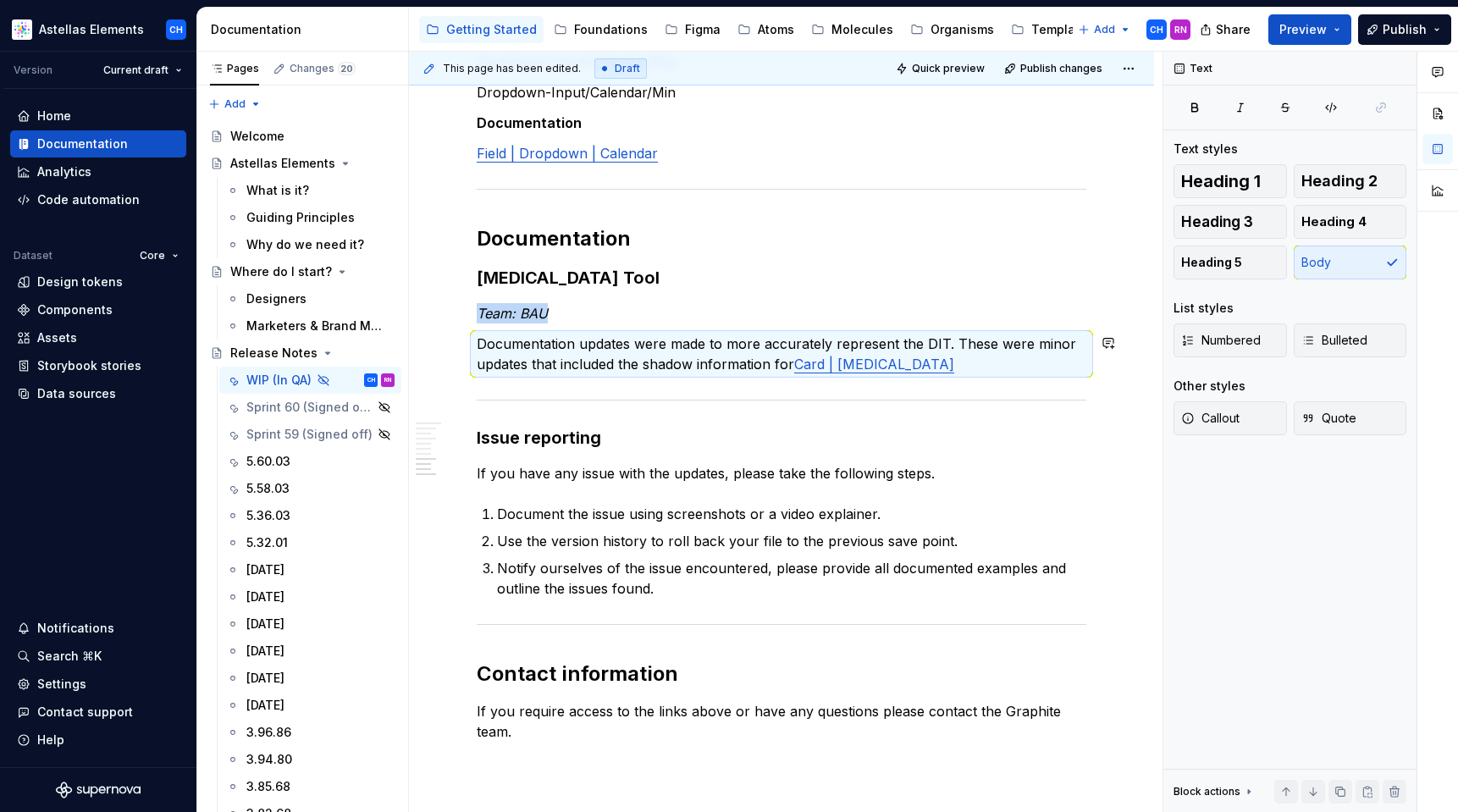
type textarea "*"
click at [795, 361] on p "Documentation updates were made to more accurately represent the DIT. These wer…" at bounding box center [781, 353] width 610 height 41
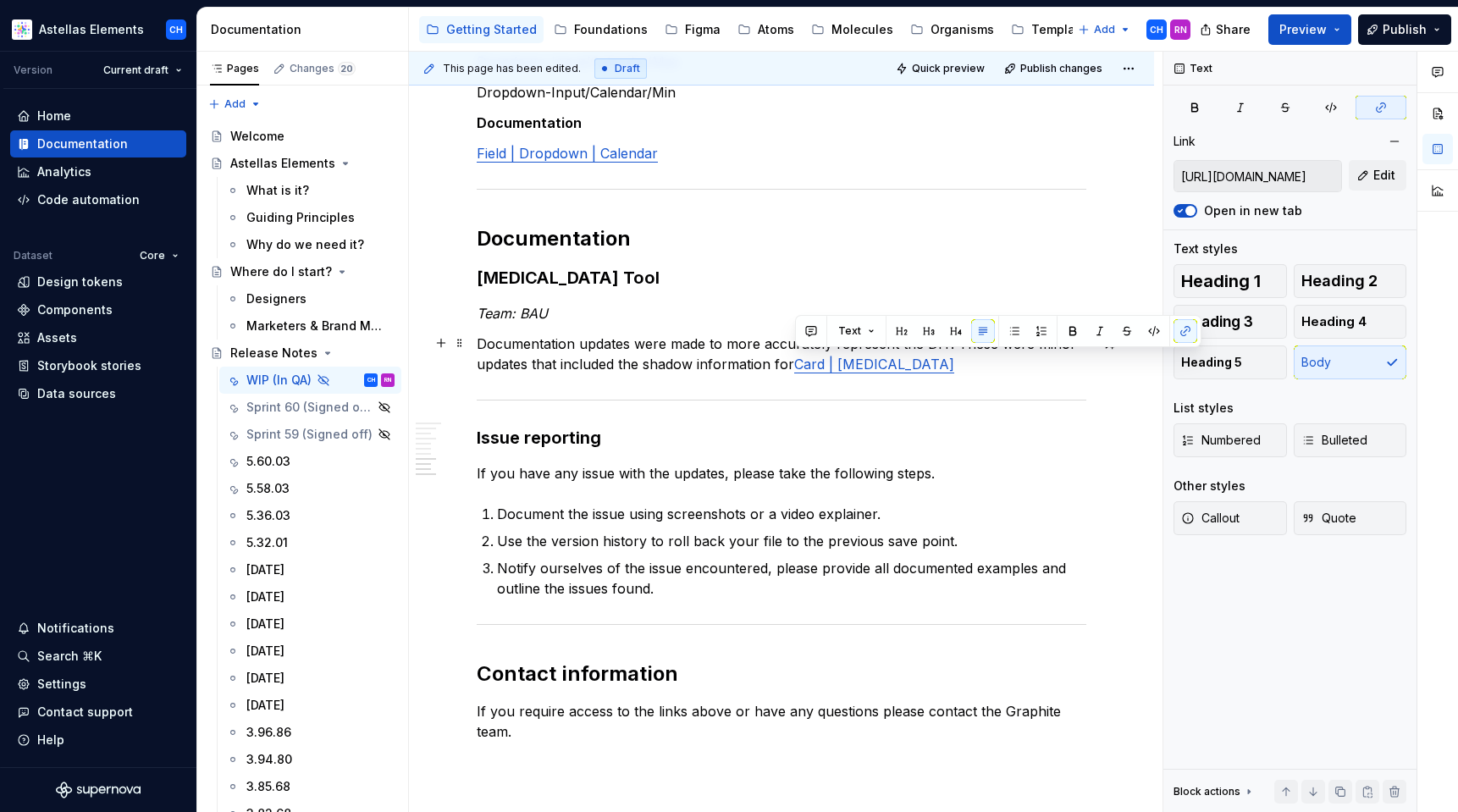
drag, startPoint x: 940, startPoint y: 361, endPoint x: 796, endPoint y: 368, distance: 144.2
click at [796, 368] on link "Card | Drug Interaction" at bounding box center [874, 364] width 160 height 17
click at [1375, 178] on span "Edit" at bounding box center [1384, 175] width 22 height 17
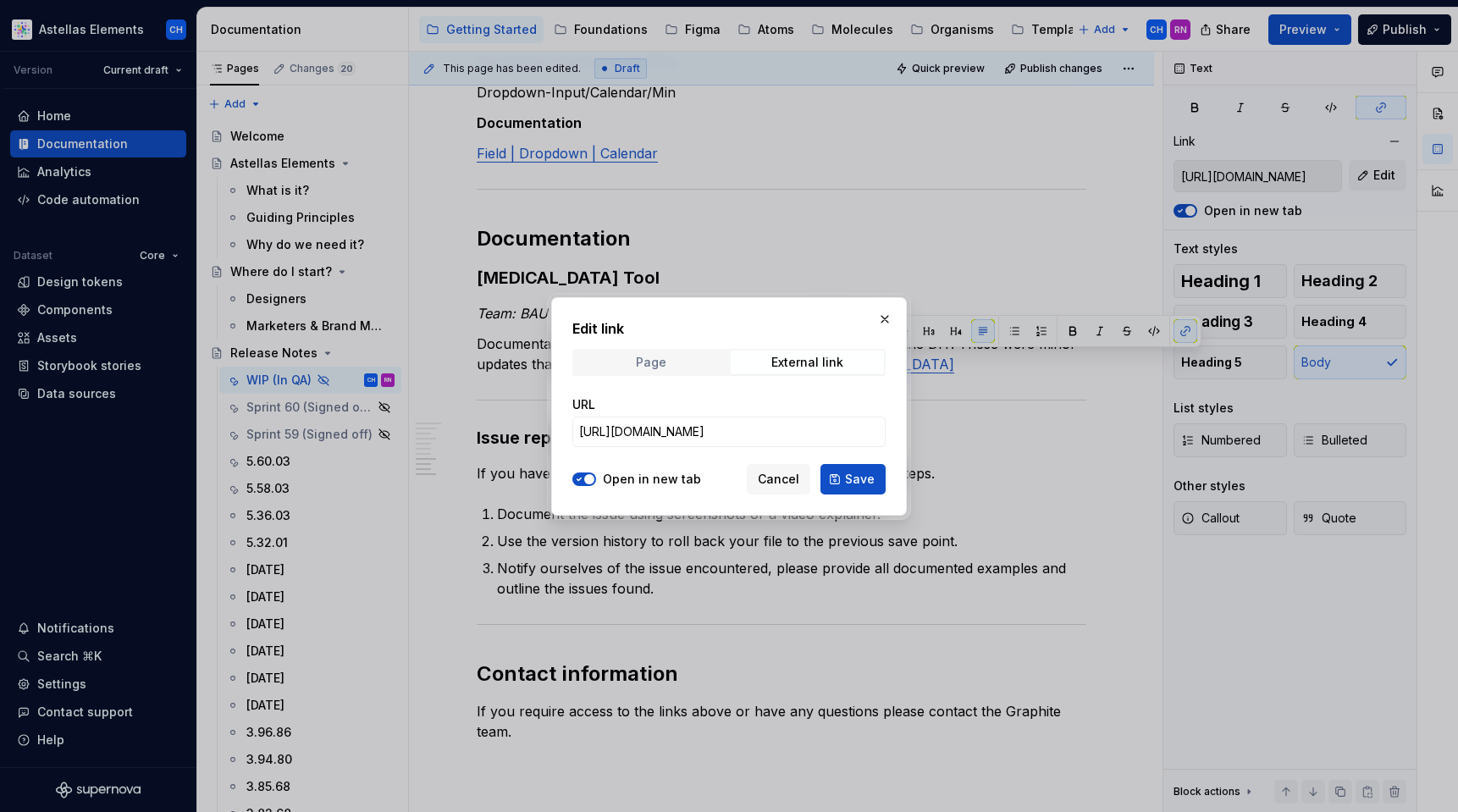
click at [665, 365] on div "Page" at bounding box center [651, 362] width 30 height 13
click at [660, 424] on span "Select page" at bounding box center [719, 432] width 280 height 17
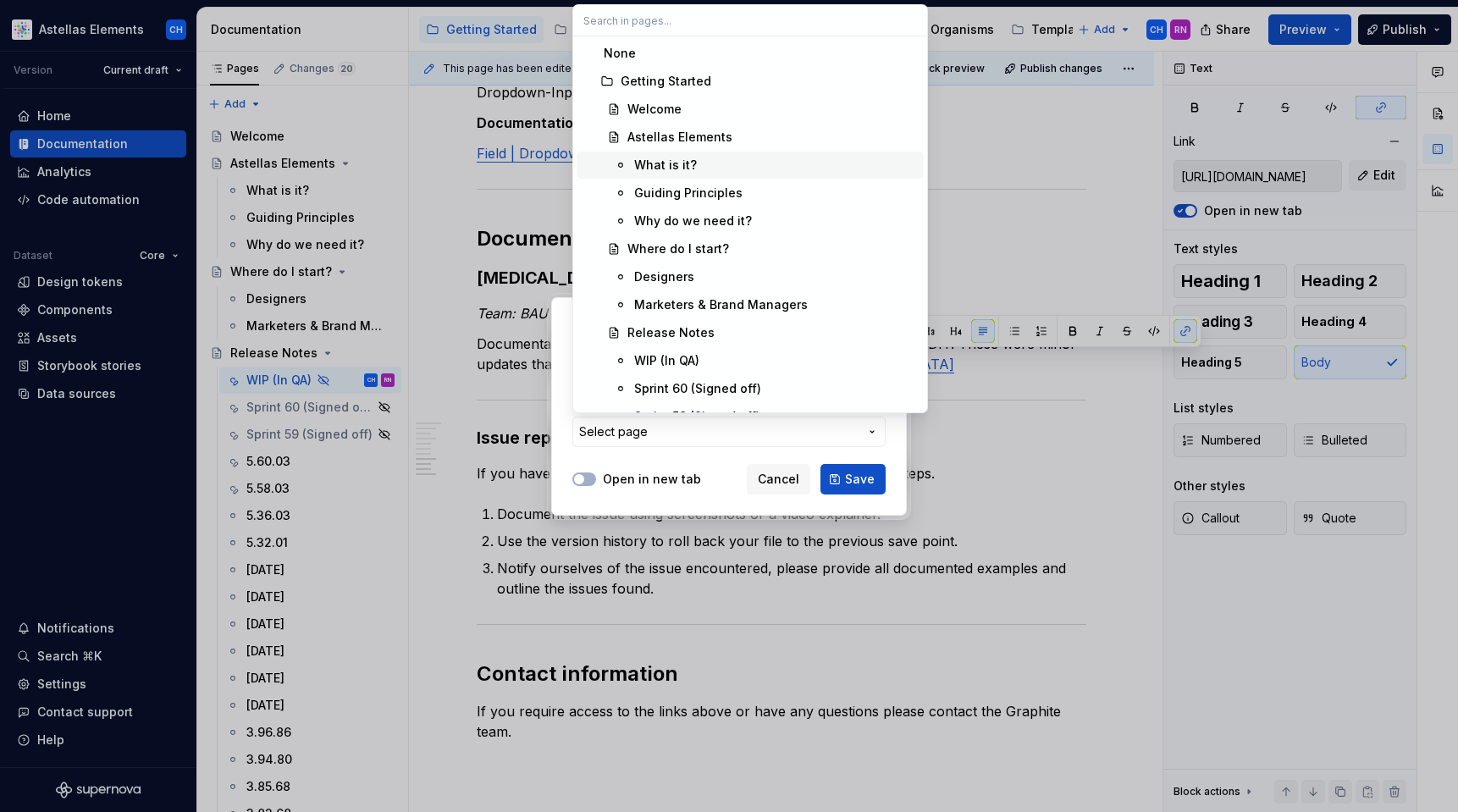
type input "Card | Drug Interaction"
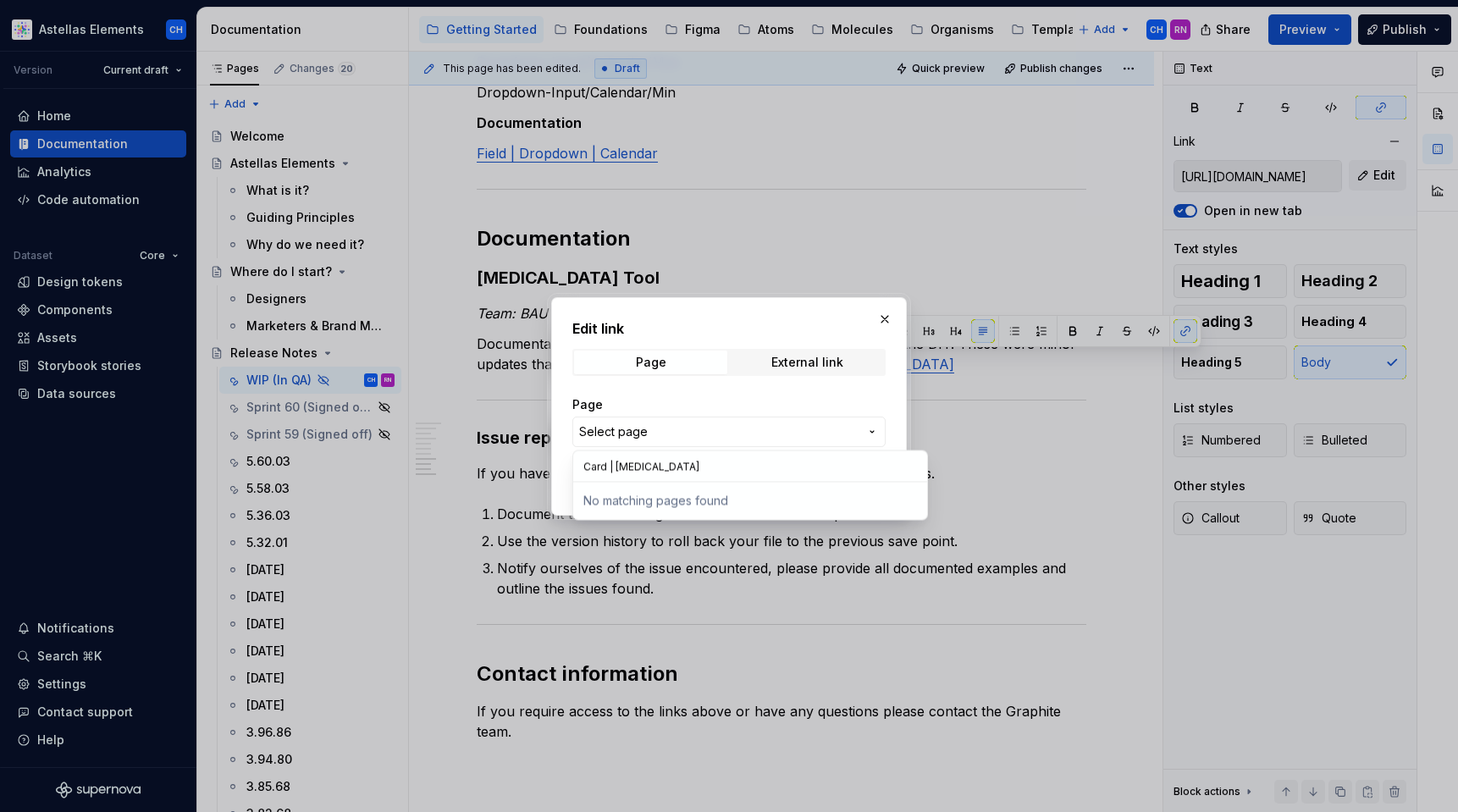
click at [693, 21] on div at bounding box center [729, 406] width 1458 height 812
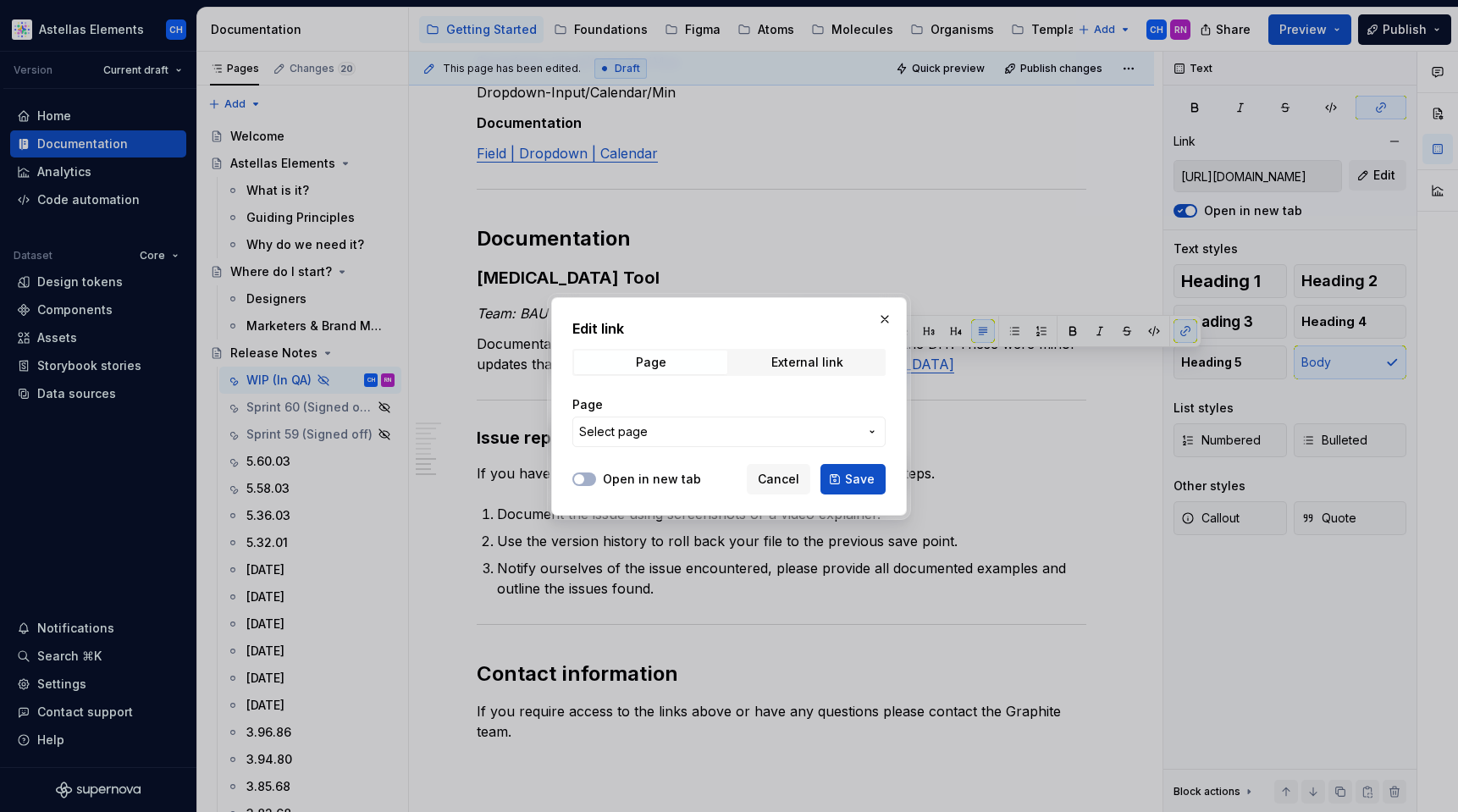
click at [663, 424] on span "Select page" at bounding box center [719, 432] width 280 height 17
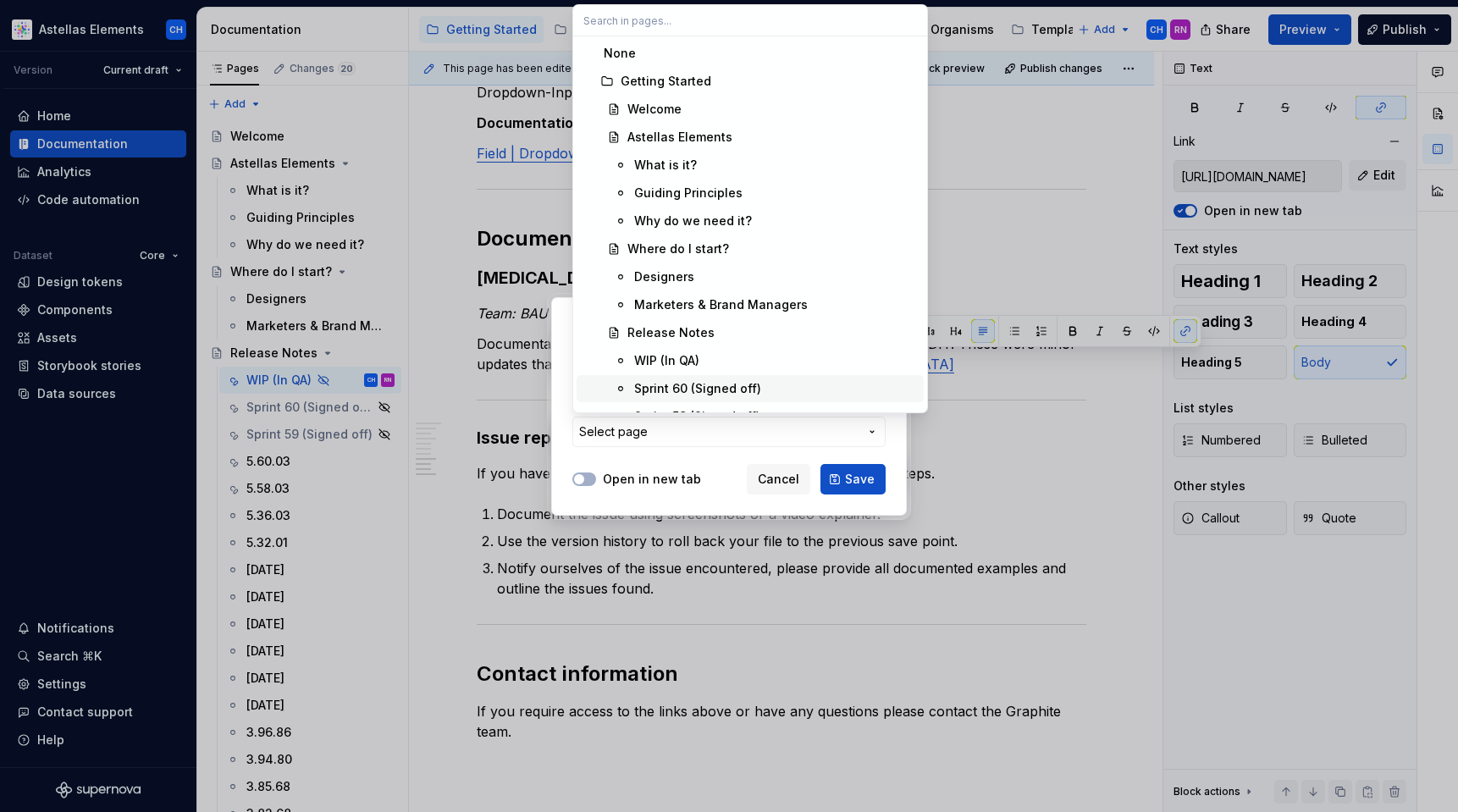
type textarea "*"
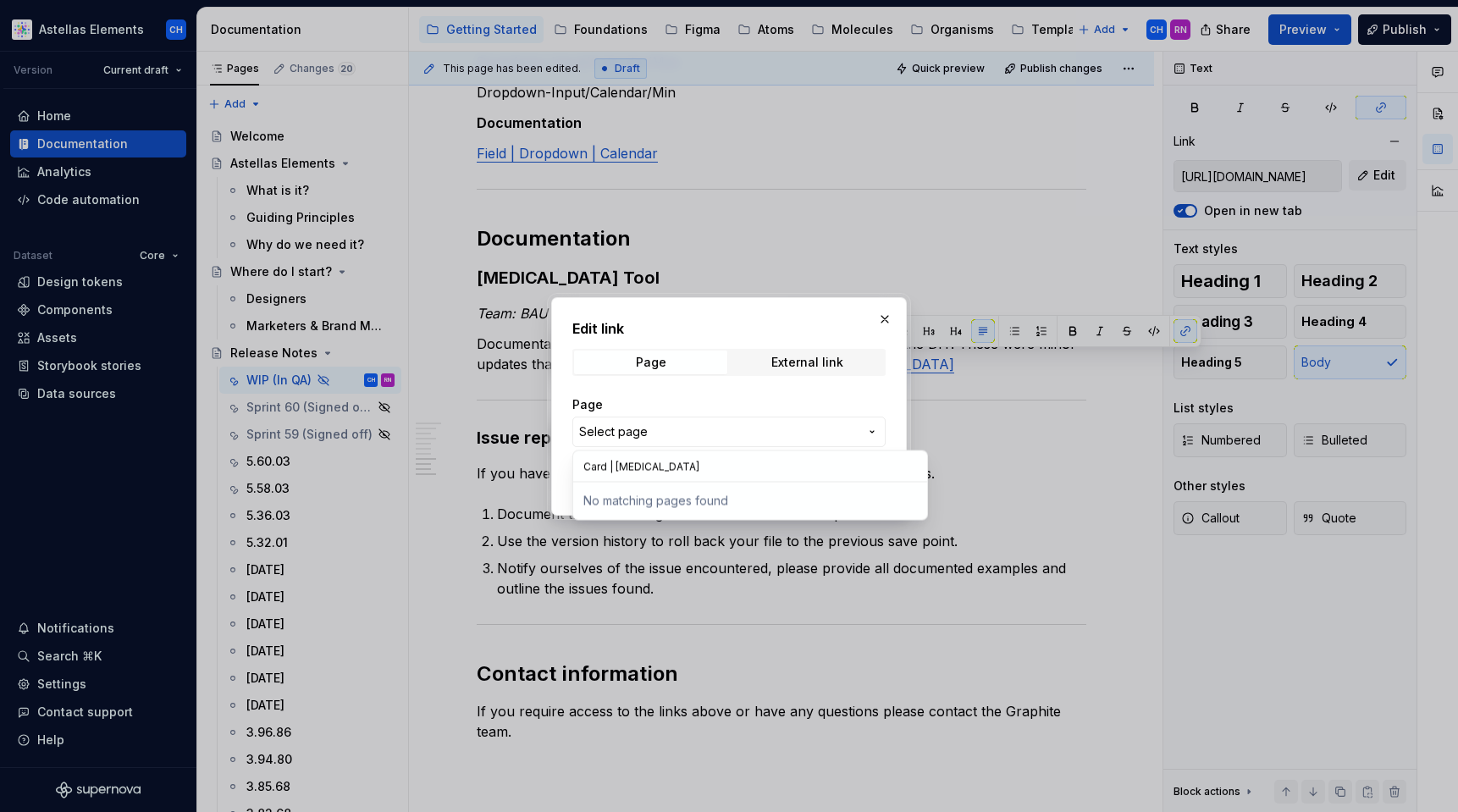
drag, startPoint x: 714, startPoint y: 464, endPoint x: 614, endPoint y: 464, distance: 100.0
click at [614, 464] on input "Card | Drug Interaction" at bounding box center [750, 466] width 354 height 30
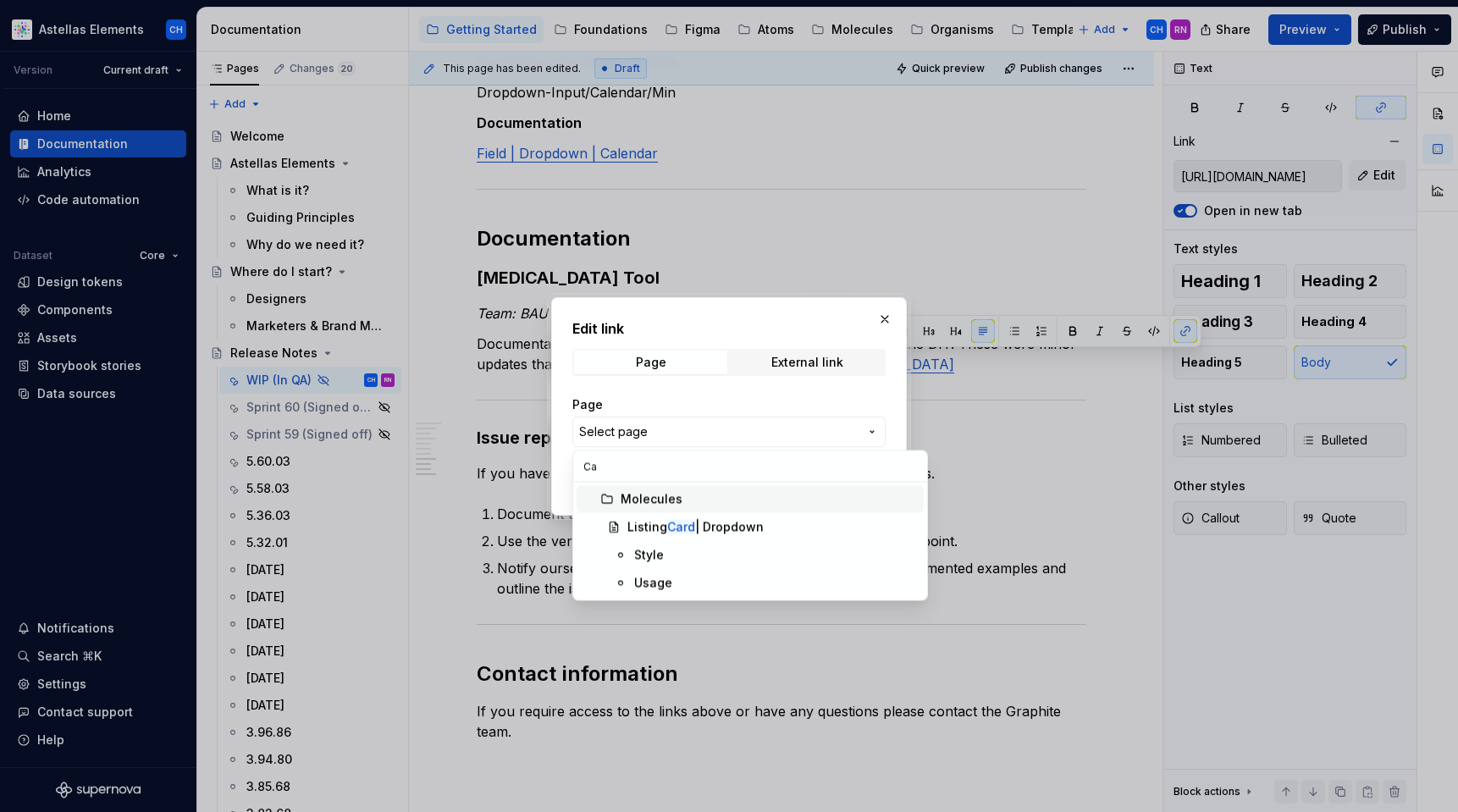
type input "C"
type input "Drug inter"
click at [683, 522] on mark "Drug Inter" at bounding box center [692, 526] width 59 height 14
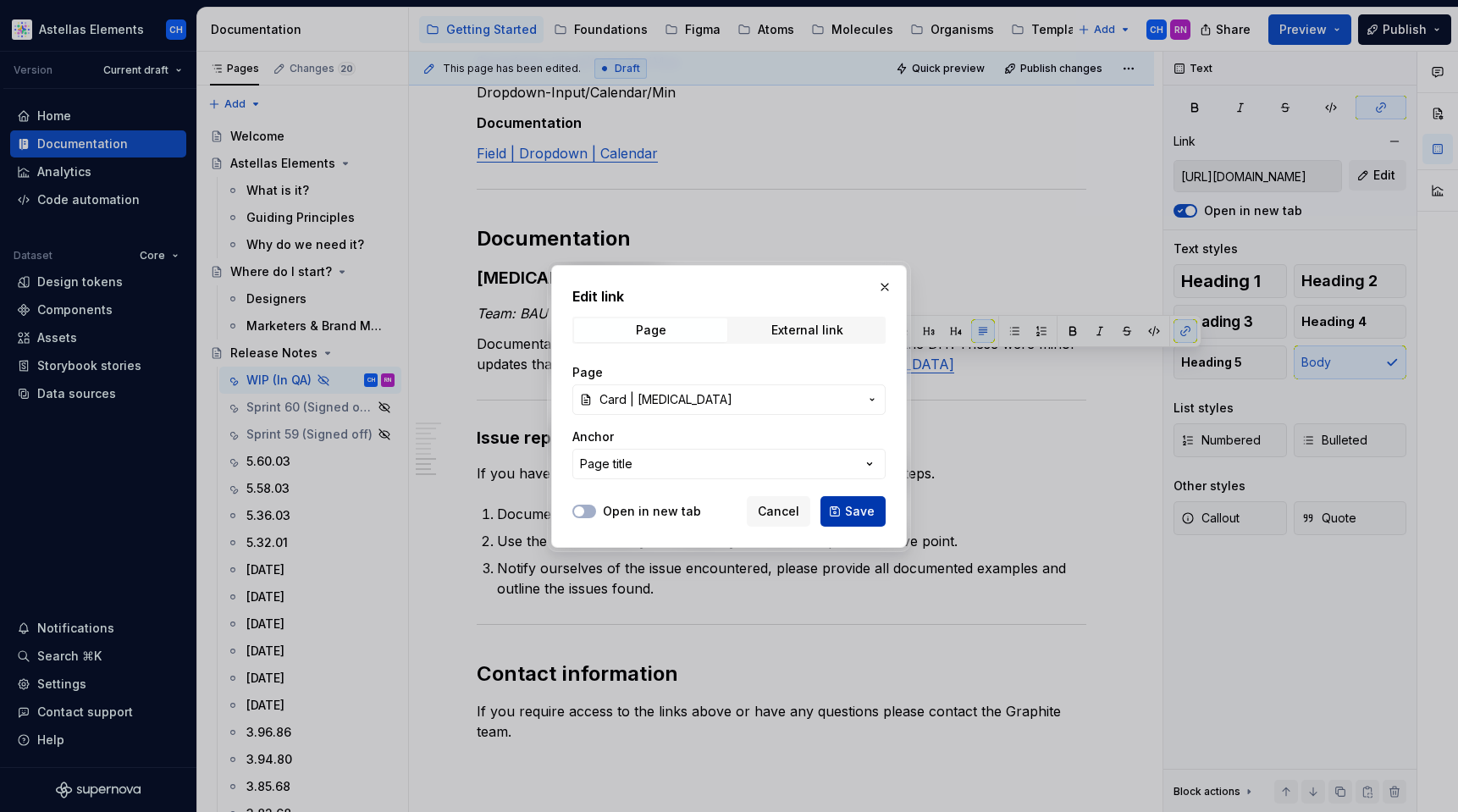
click at [839, 516] on button "Save" at bounding box center [853, 511] width 65 height 30
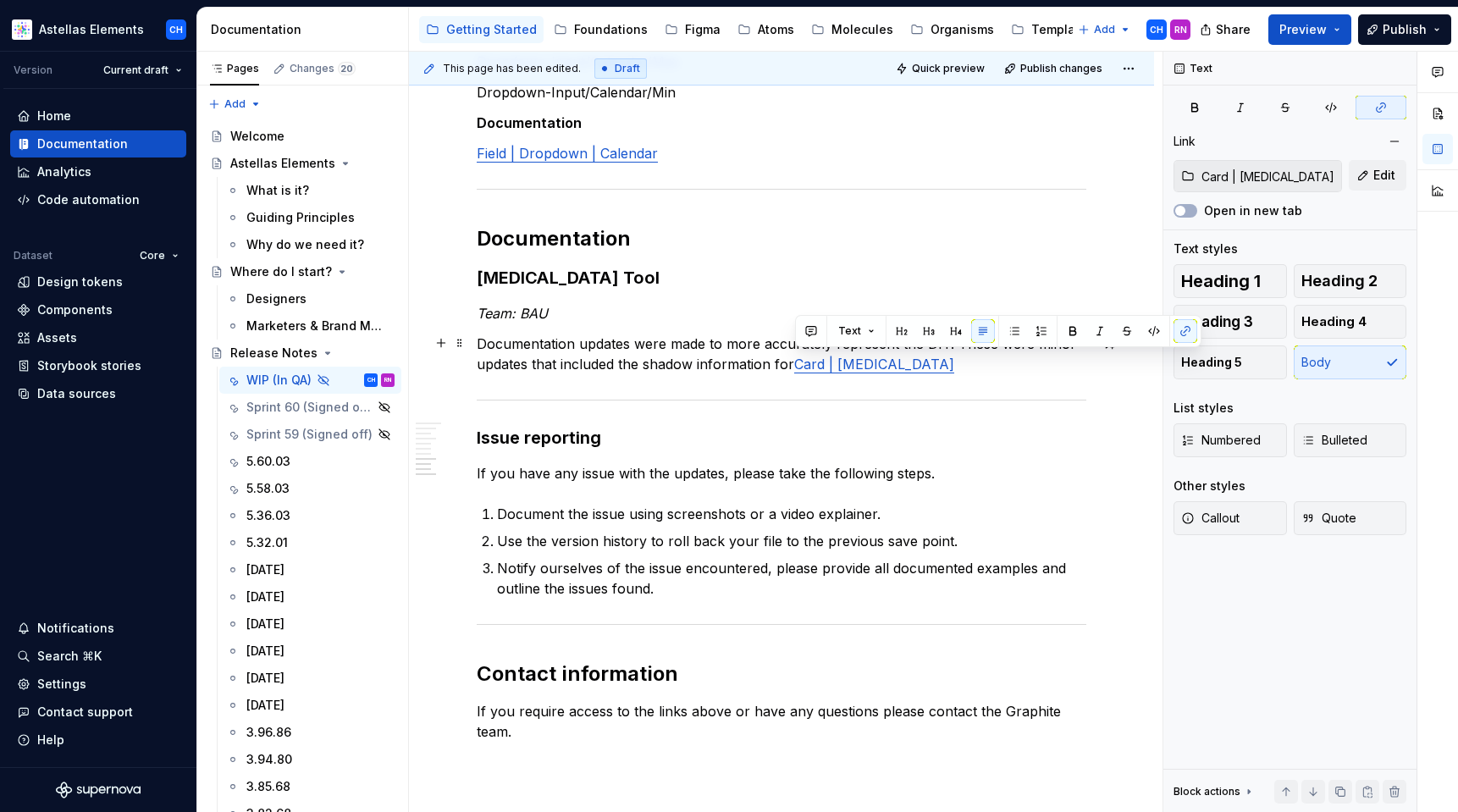
click at [995, 365] on p "Documentation updates were made to more accurately represent the DIT. These wer…" at bounding box center [781, 353] width 610 height 41
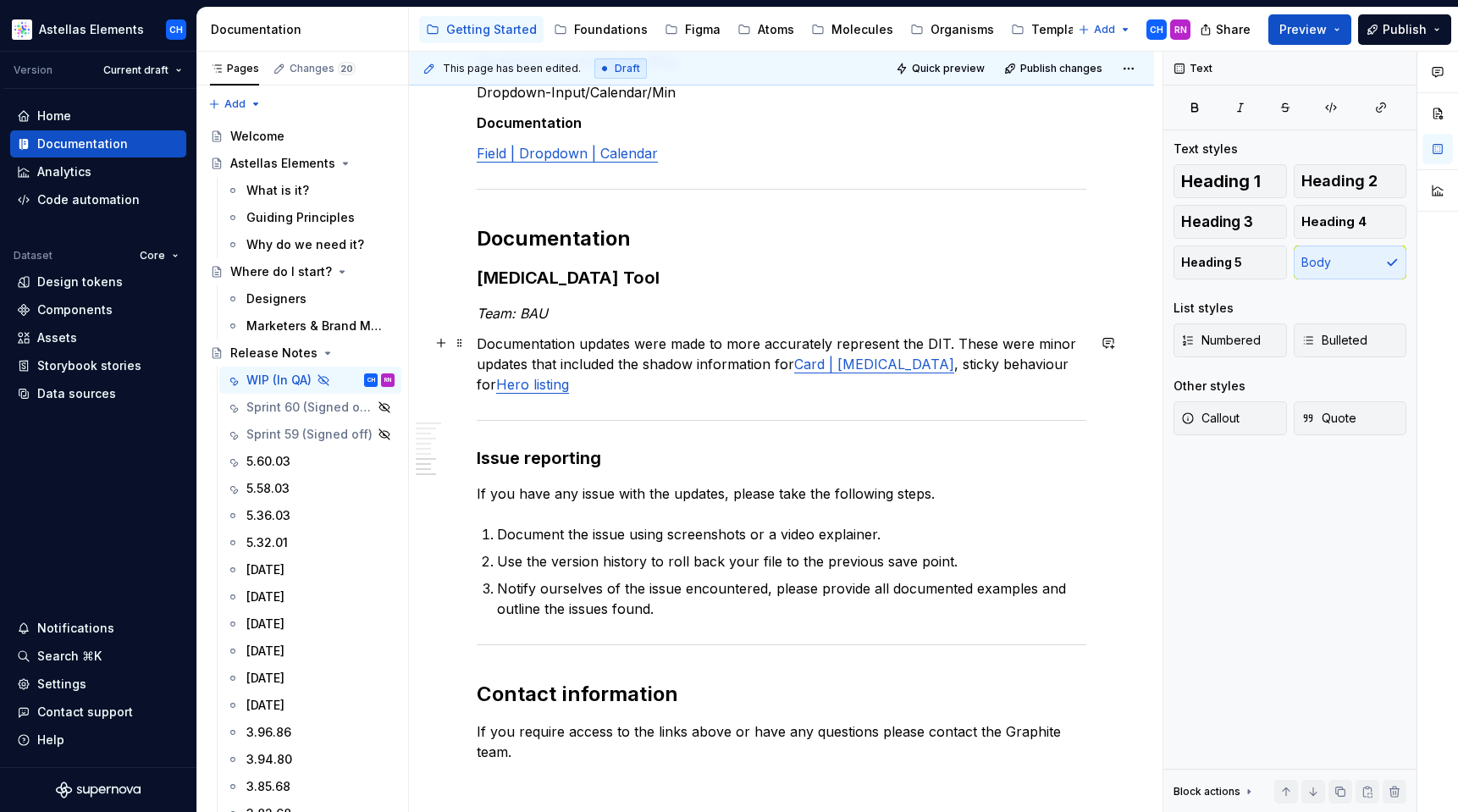
click at [940, 381] on p "Documentation updates were made to more accurately represent the DIT. These wer…" at bounding box center [781, 364] width 610 height 61
click at [950, 366] on p "Documentation updates were made to more accurately represent the DIT. These wer…" at bounding box center [781, 364] width 610 height 61
click at [723, 388] on p "Documentation updates were made to more accurately represent the DIT. These wer…" at bounding box center [781, 364] width 610 height 61
type textarea "*"
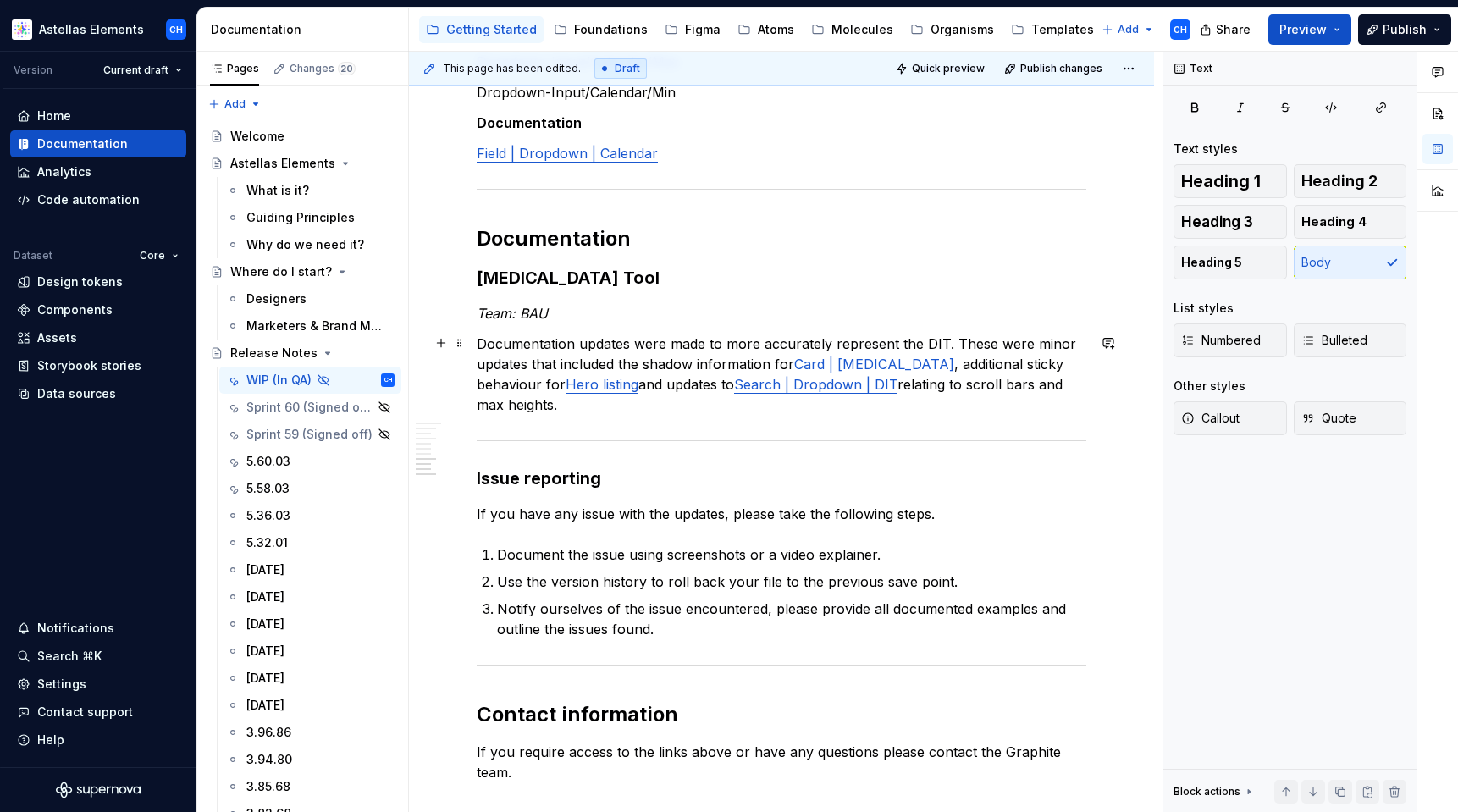
click at [790, 386] on link "Search | Dropdown | DIT" at bounding box center [815, 385] width 163 height 17
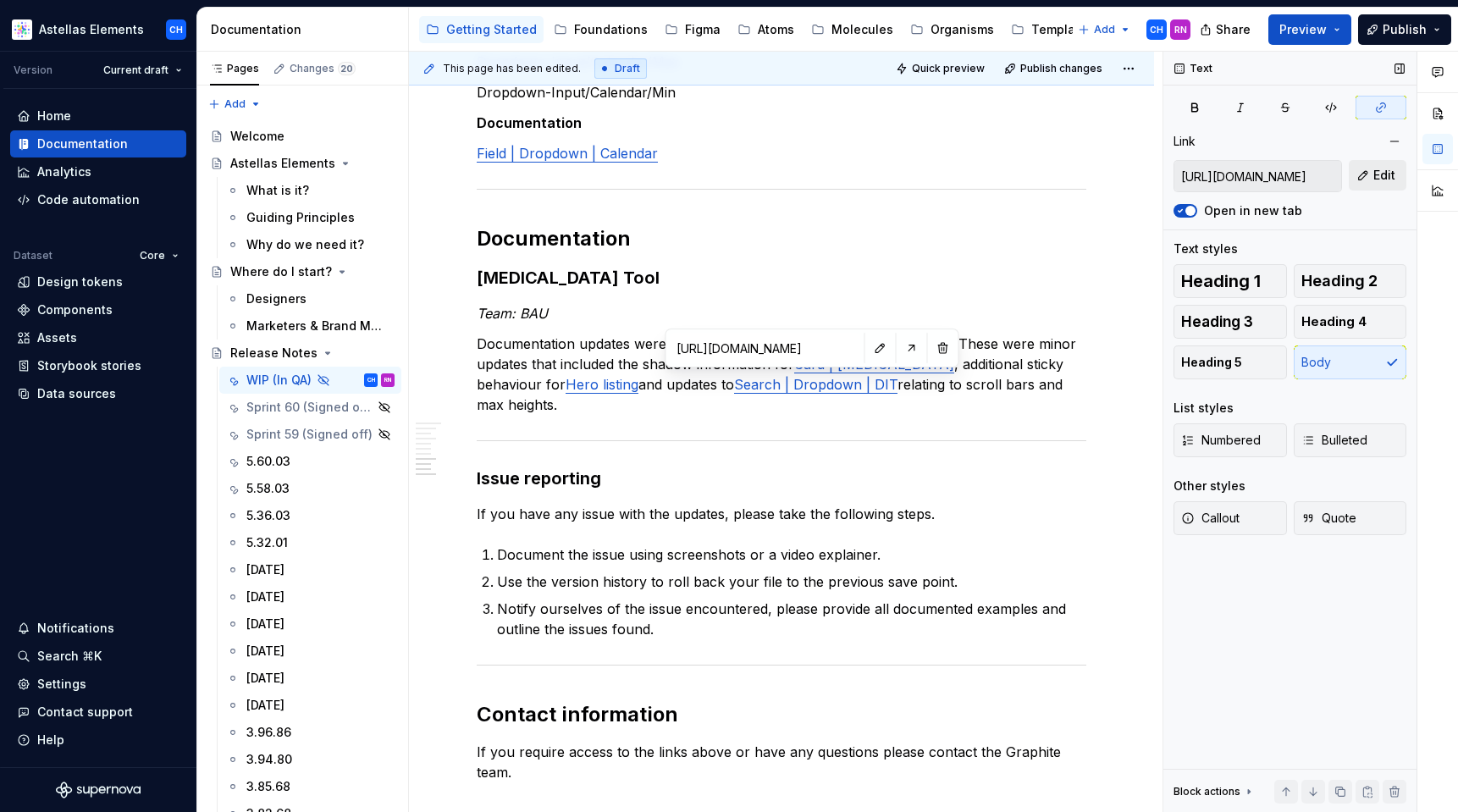
click at [1398, 187] on button "Edit" at bounding box center [1377, 175] width 58 height 30
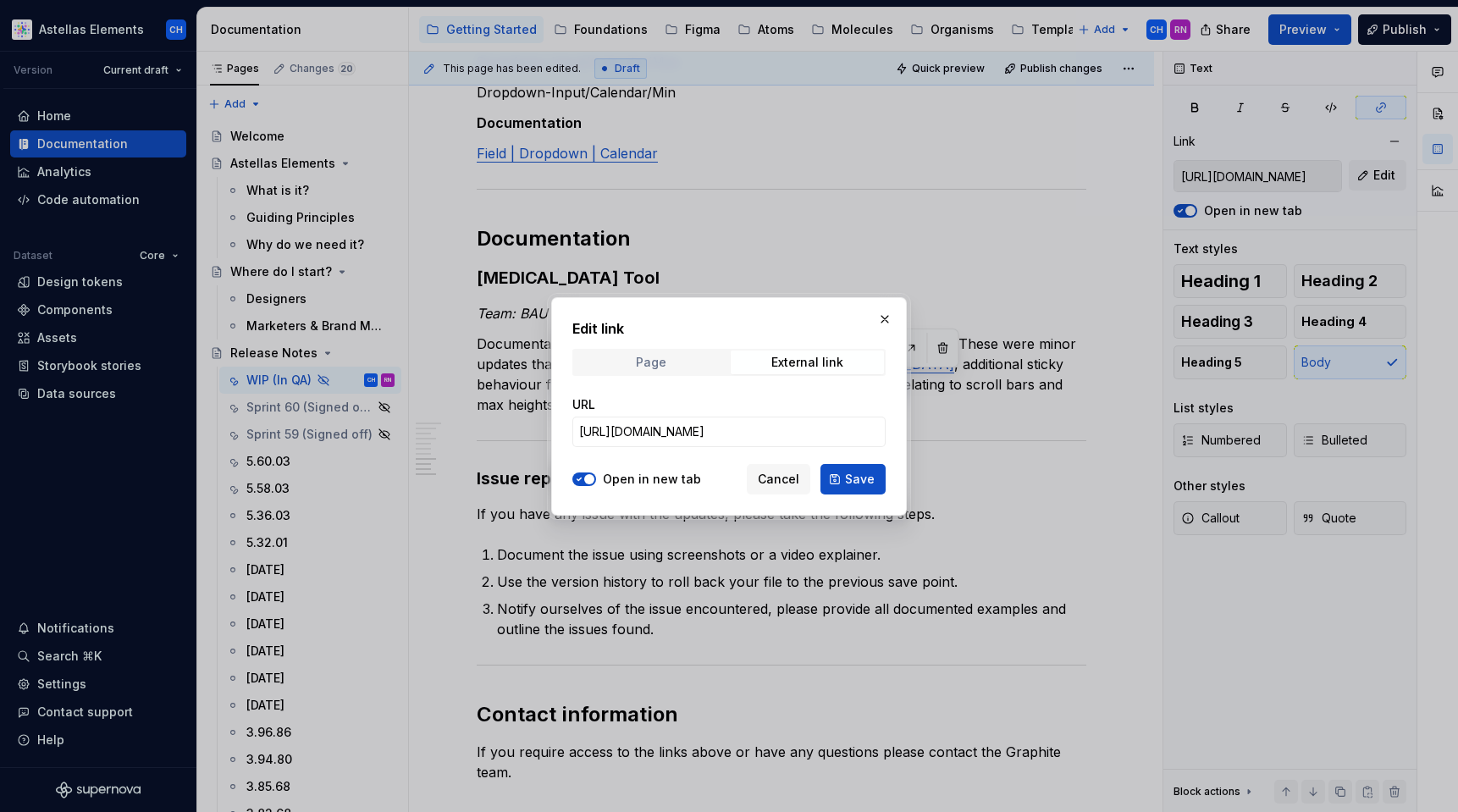
click at [630, 370] on span "Page" at bounding box center [651, 362] width 154 height 24
click at [683, 429] on span "Select page" at bounding box center [719, 432] width 280 height 17
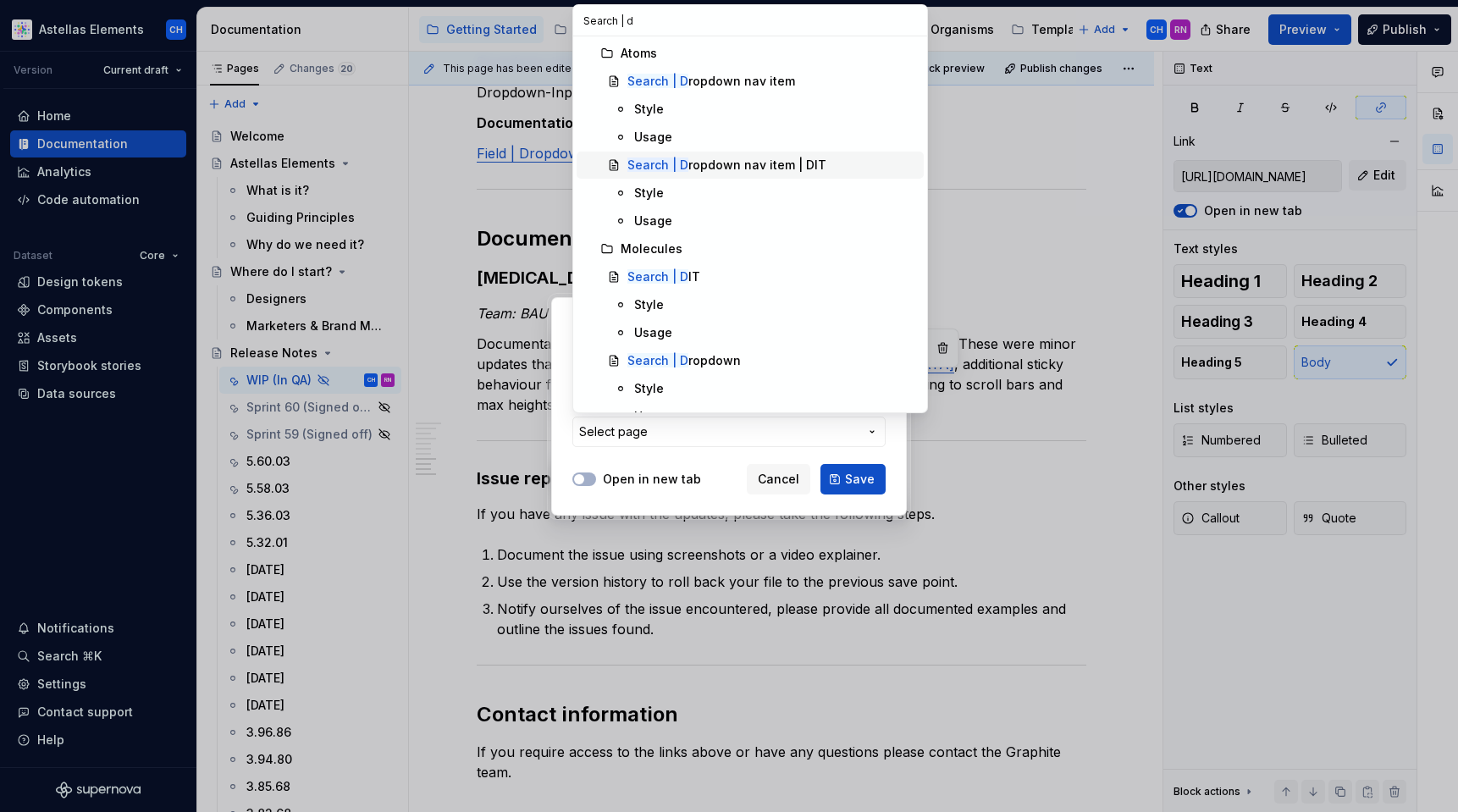
scroll to position [105, 0]
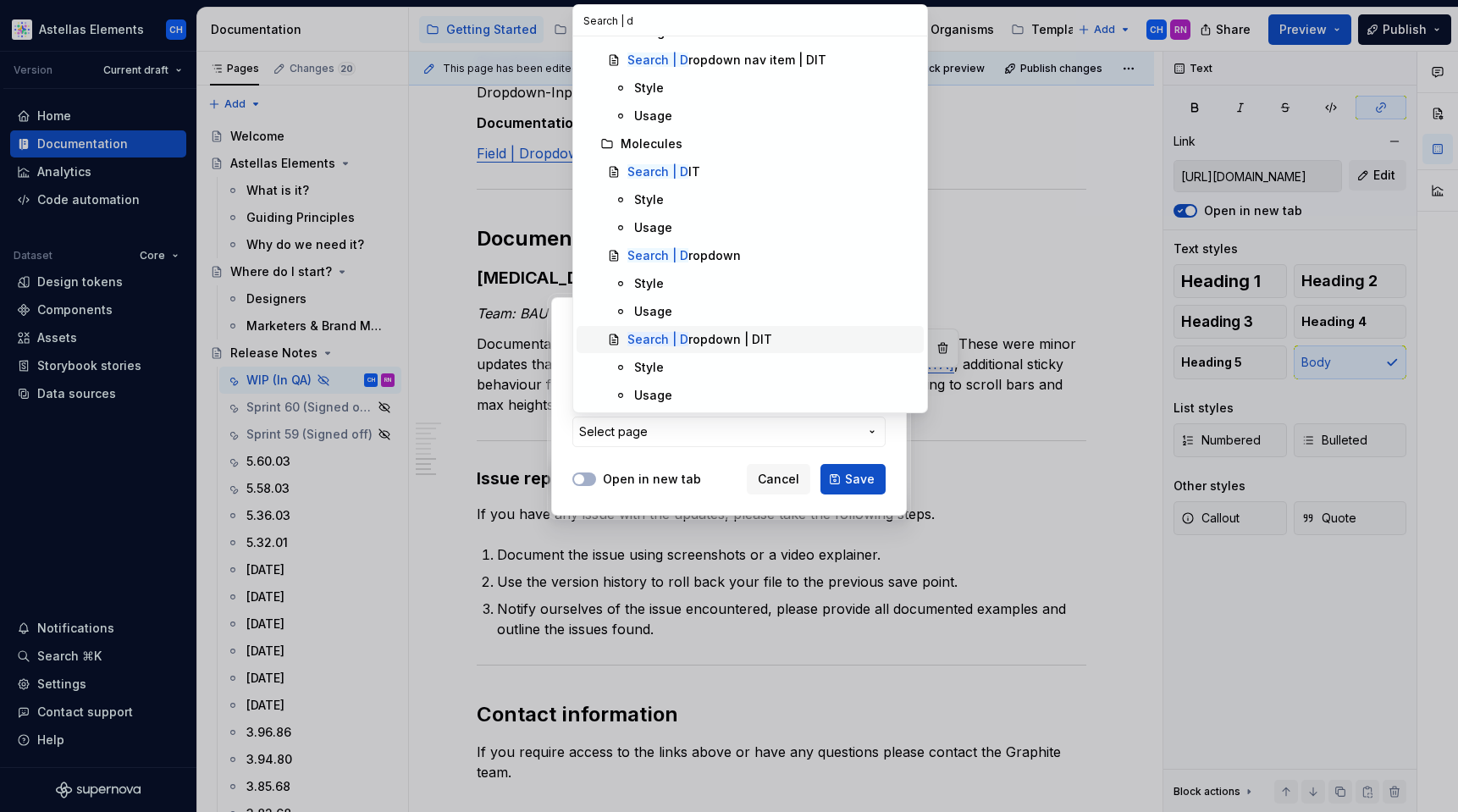
type input "Search | d"
click at [679, 329] on span "Search | D ropdown | DIT" at bounding box center [750, 339] width 347 height 27
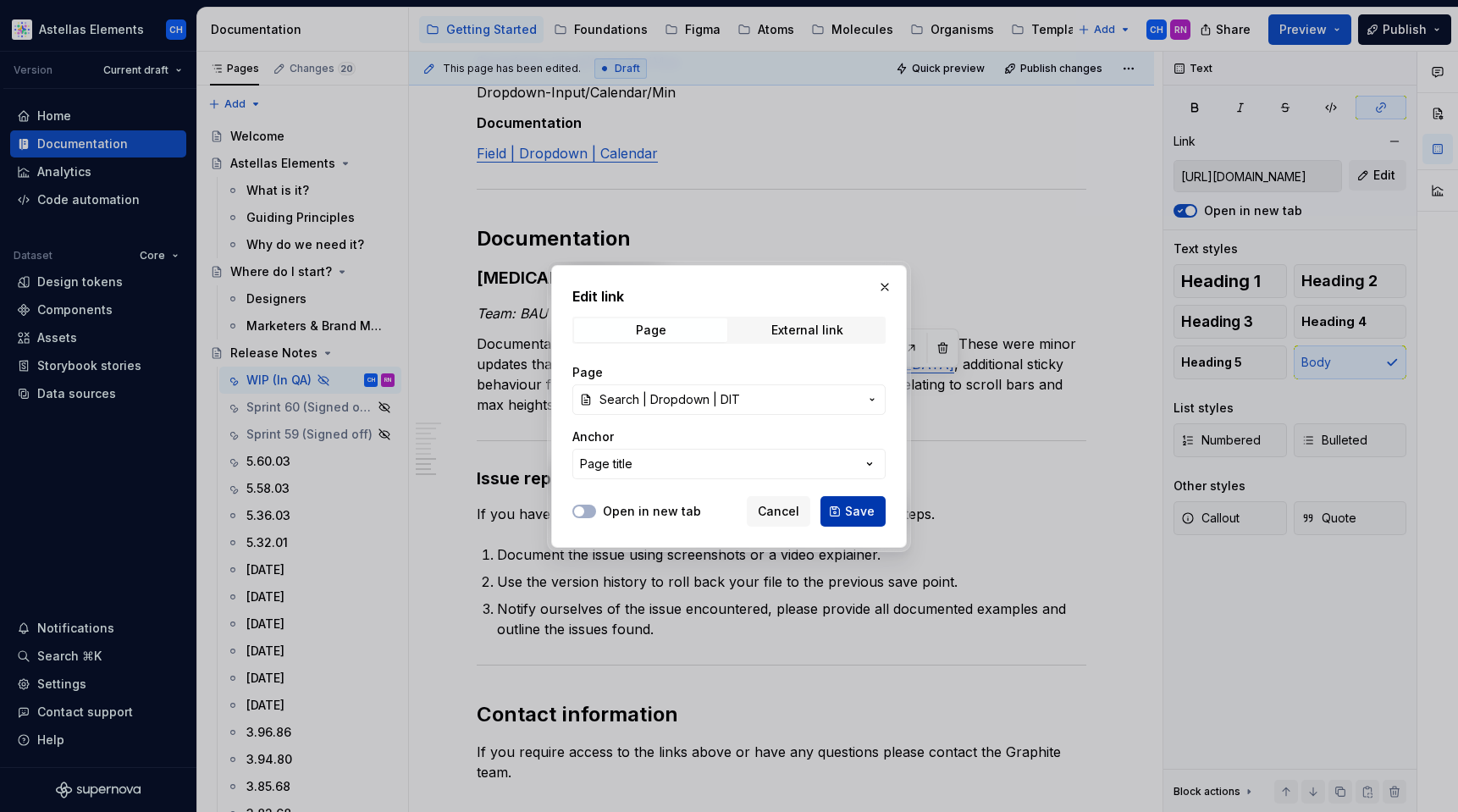
click at [871, 518] on span "Save" at bounding box center [859, 512] width 29 height 17
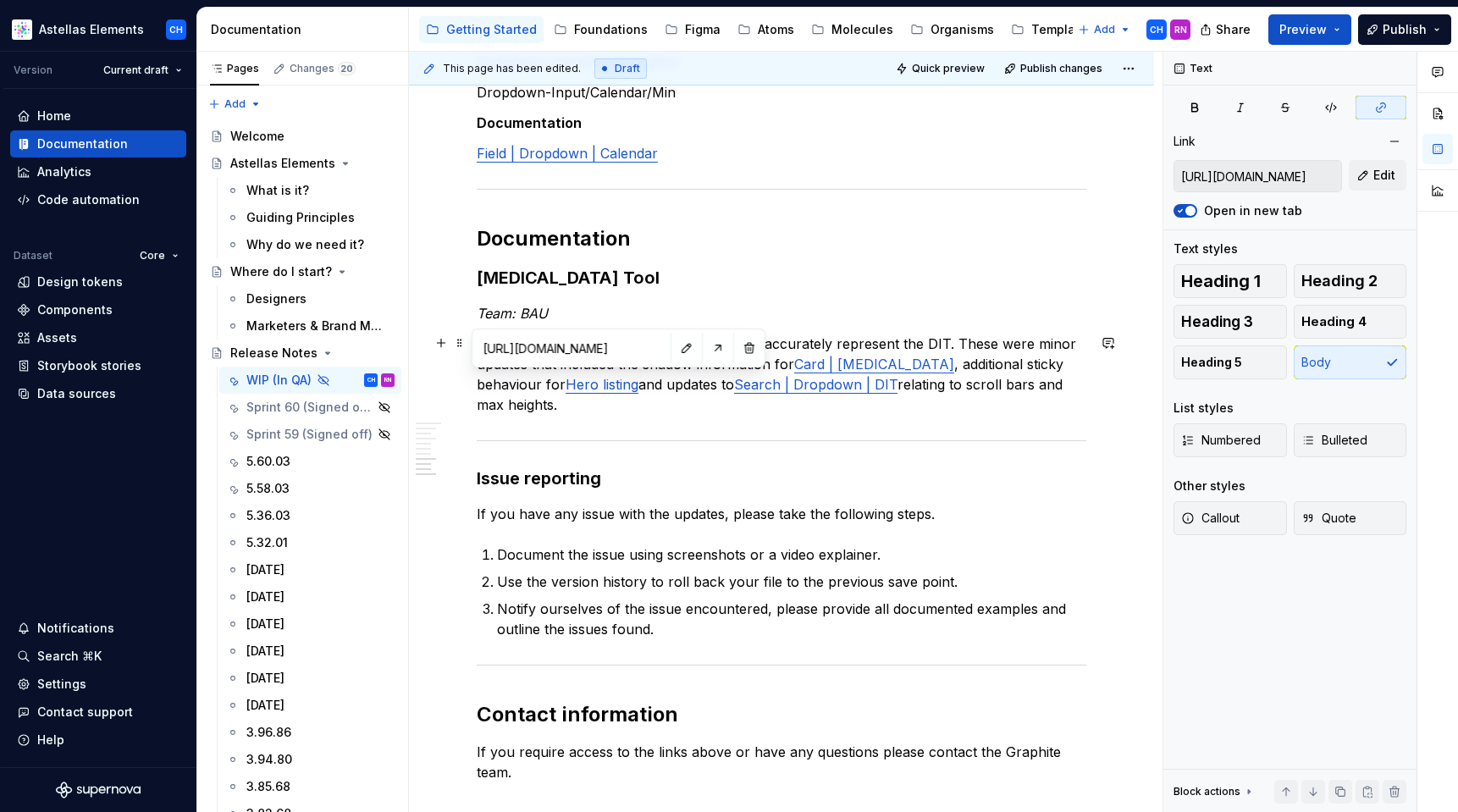
type input "https://app.supernova.io/22078-astellas/24946-astellas-elements/25644-shared-dr…"
click at [594, 387] on link "Hero listing" at bounding box center [602, 385] width 73 height 17
click at [1387, 179] on span "Edit" at bounding box center [1384, 175] width 22 height 17
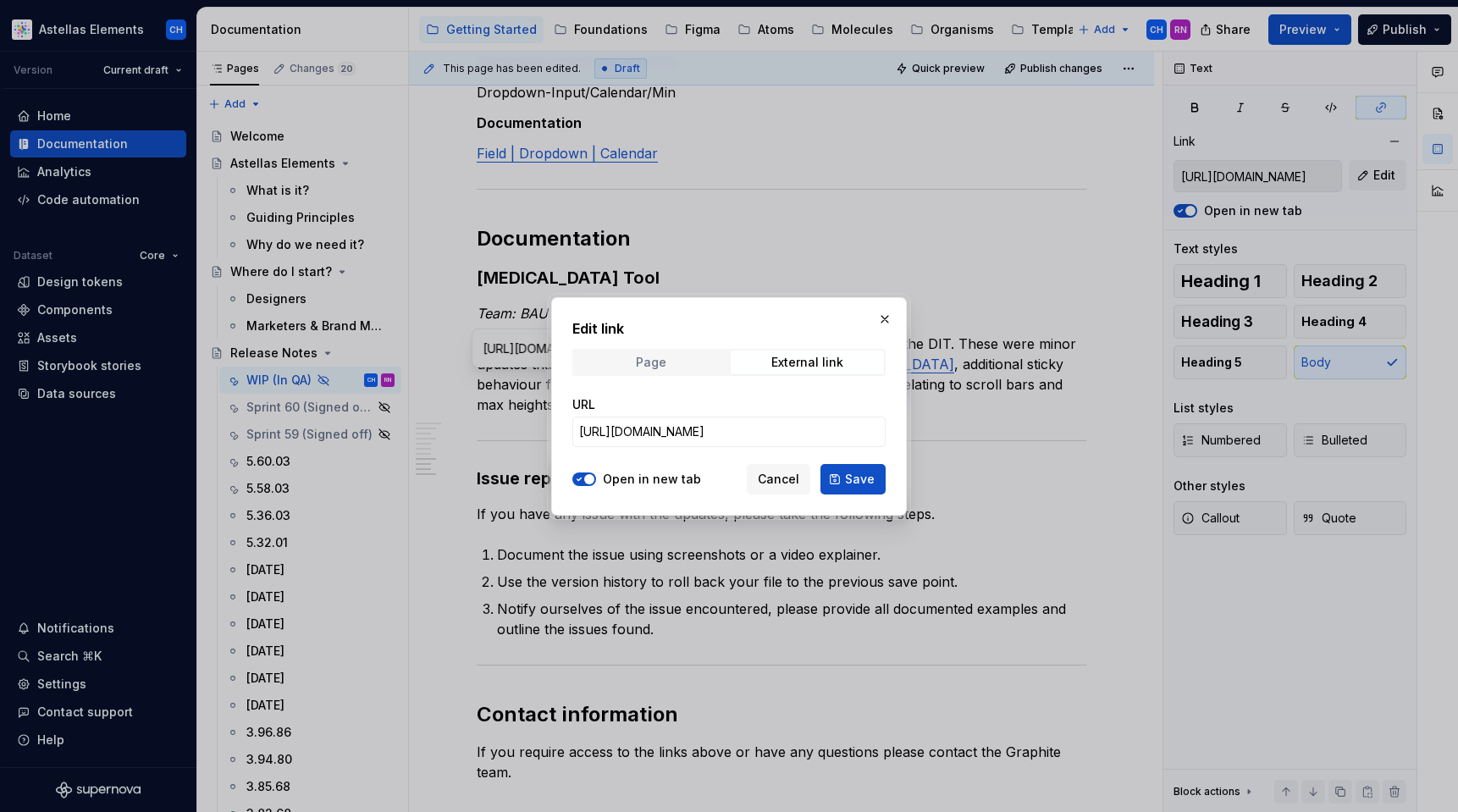
click at [679, 354] on span "Page" at bounding box center [651, 362] width 154 height 24
click at [658, 408] on div "Page" at bounding box center [729, 405] width 314 height 17
click at [653, 424] on span "Select page" at bounding box center [719, 432] width 280 height 17
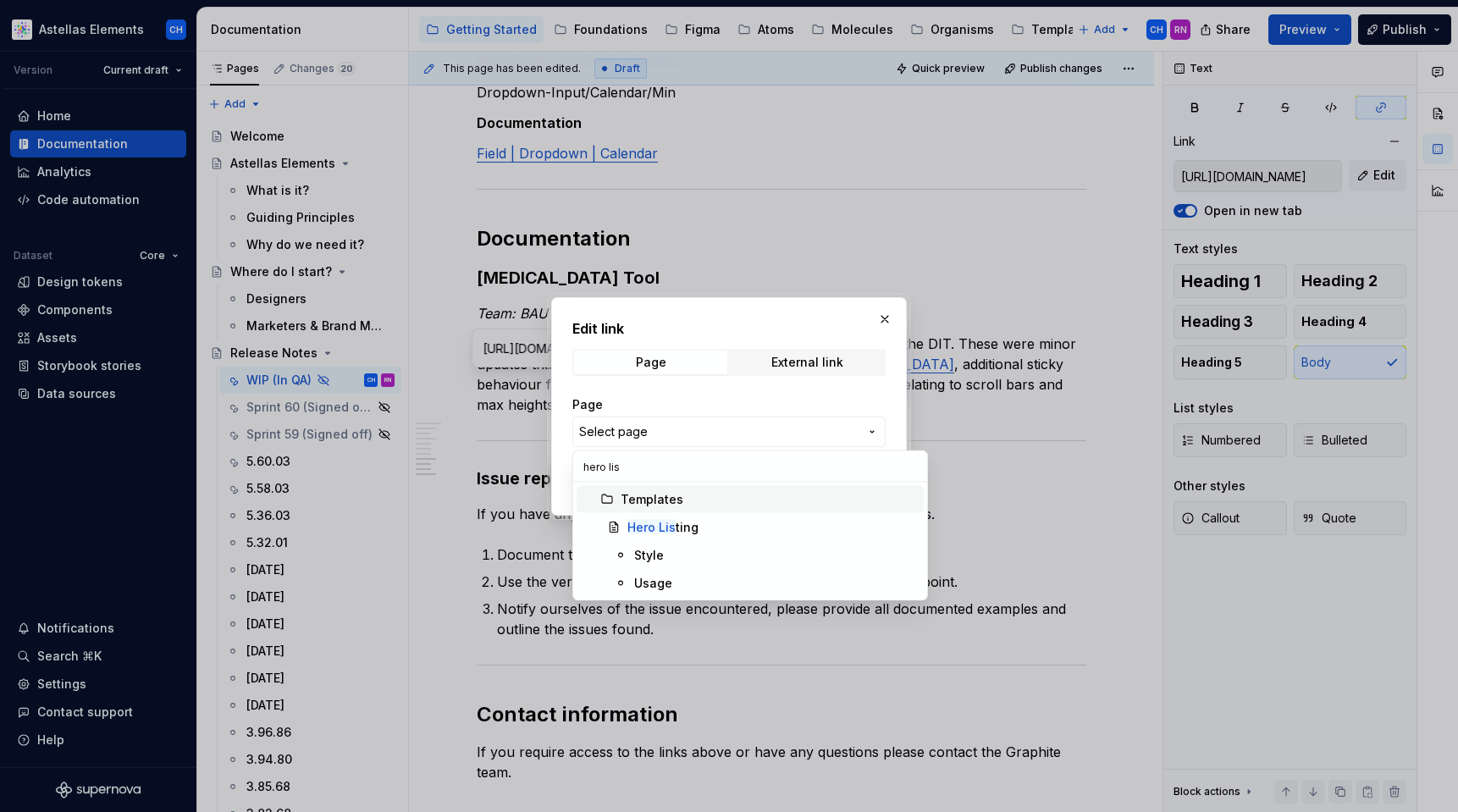
type input "hero li"
click at [677, 525] on div "Hero Li sting" at bounding box center [706, 528] width 157 height 17
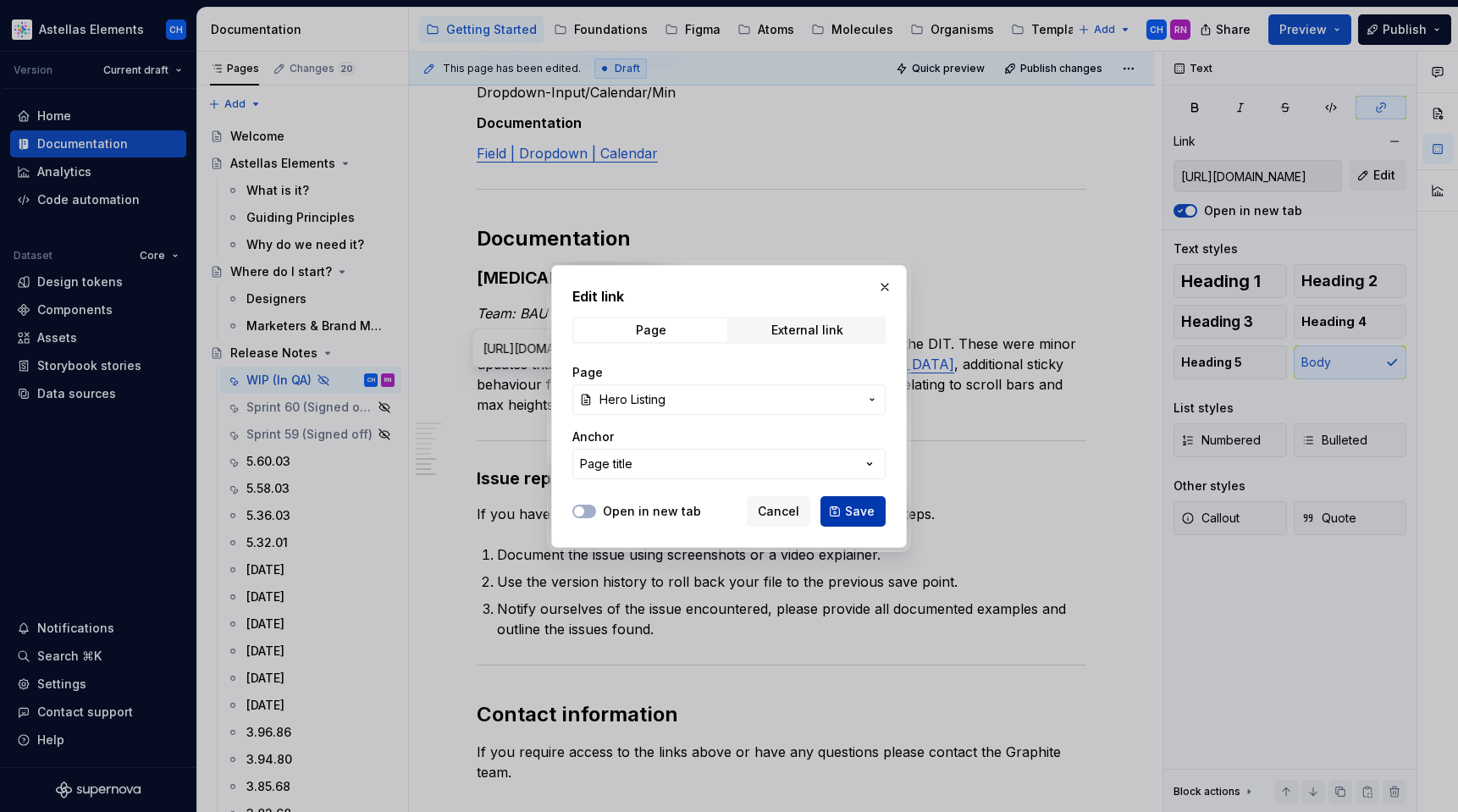
click at [869, 512] on span "Save" at bounding box center [859, 512] width 29 height 17
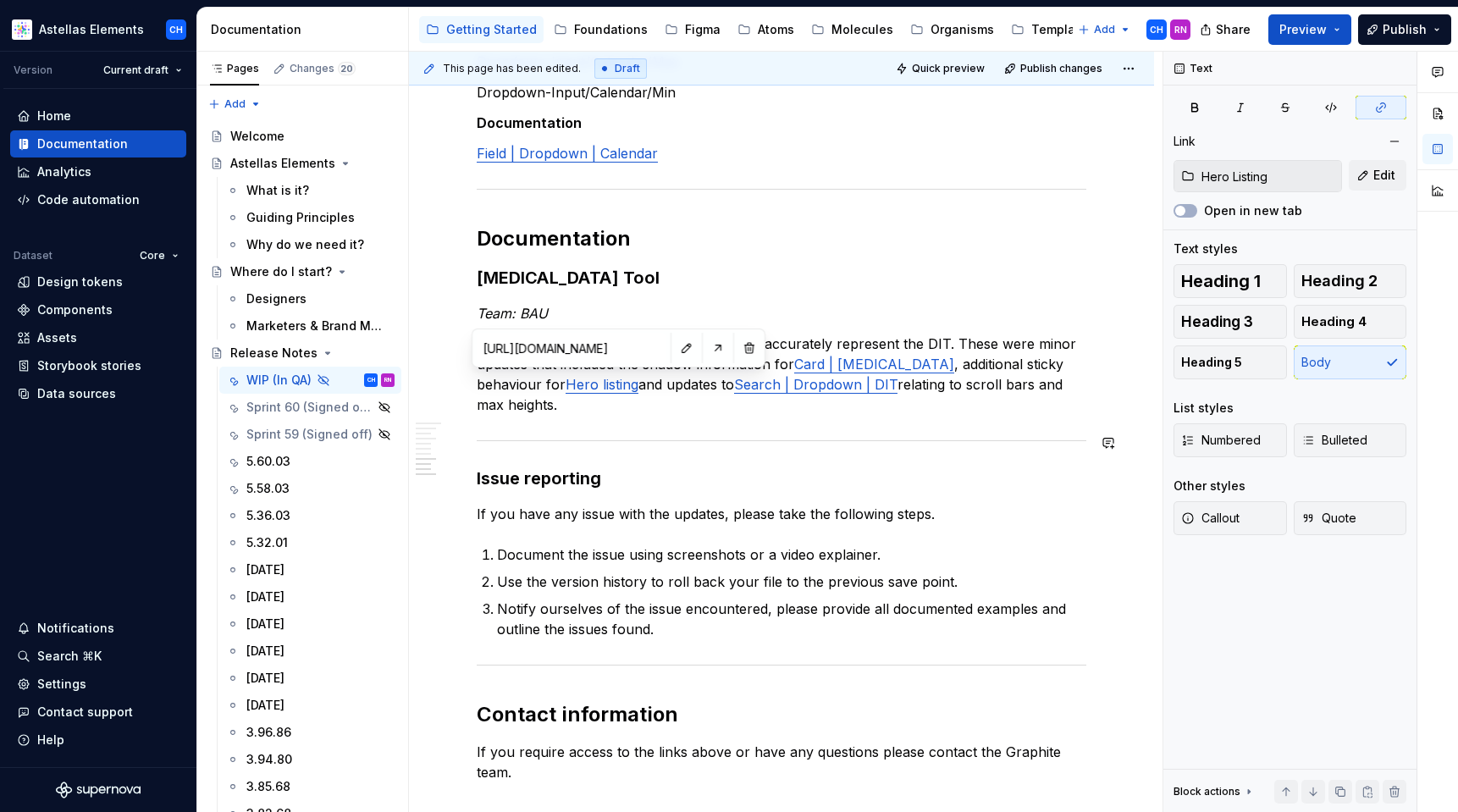
click at [785, 413] on p "Documentation updates were made to more accurately represent the DIT. These wer…" at bounding box center [781, 374] width 610 height 81
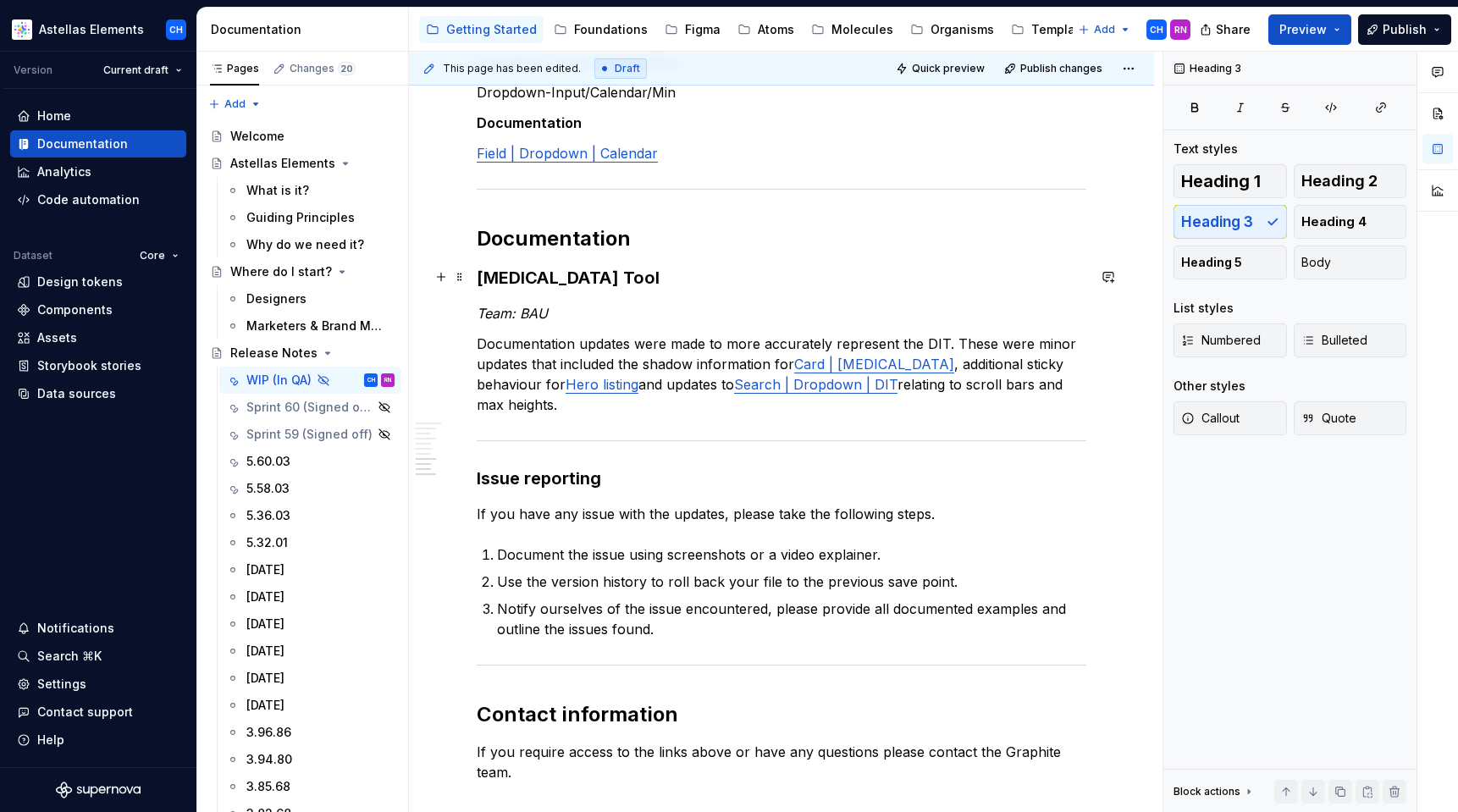
click at [718, 280] on h3 "Drug Interaction Tool" at bounding box center [781, 277] width 610 height 24
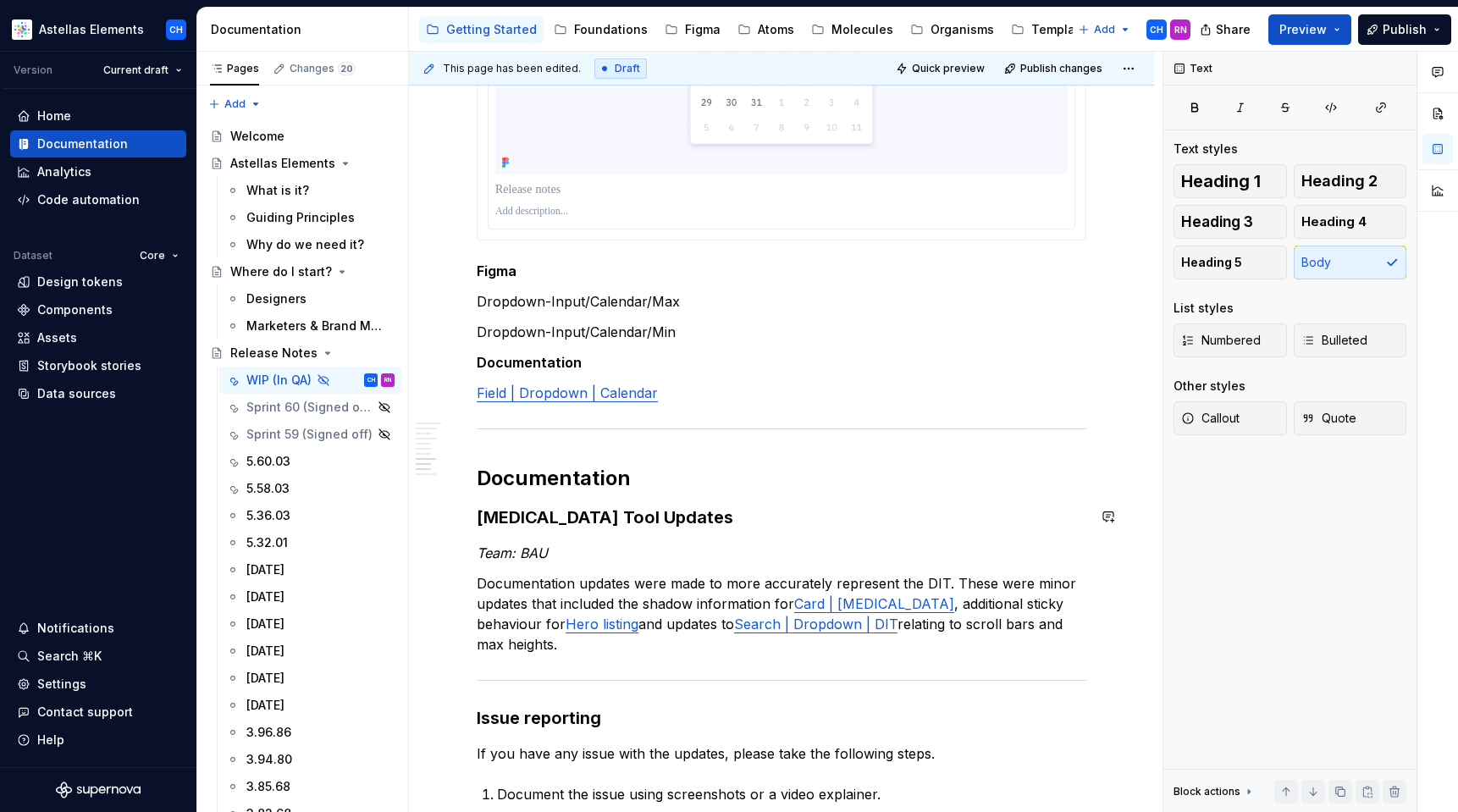
scroll to position [2968, 0]
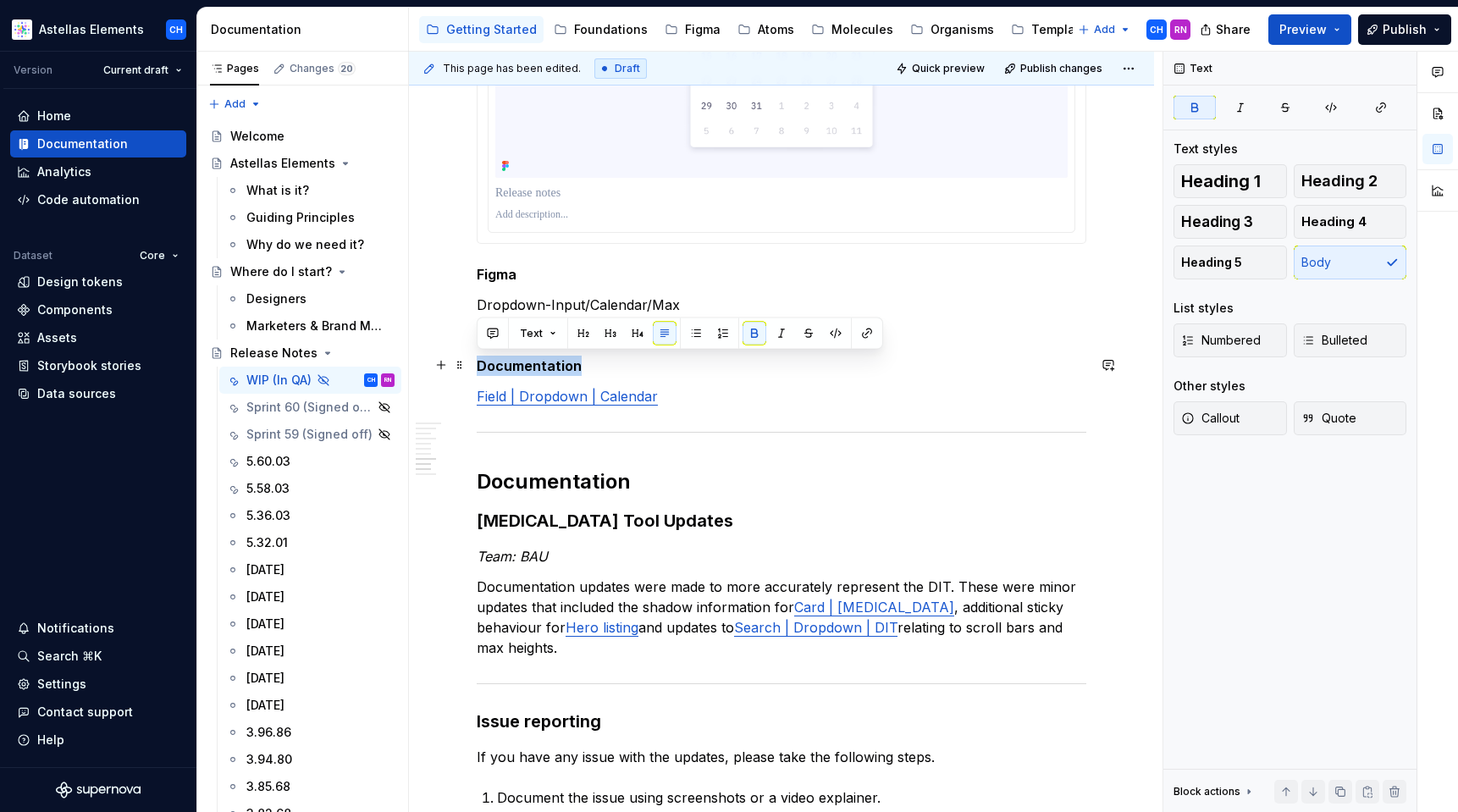
drag, startPoint x: 597, startPoint y: 361, endPoint x: 473, endPoint y: 362, distance: 124.0
copy strong "Documentation"
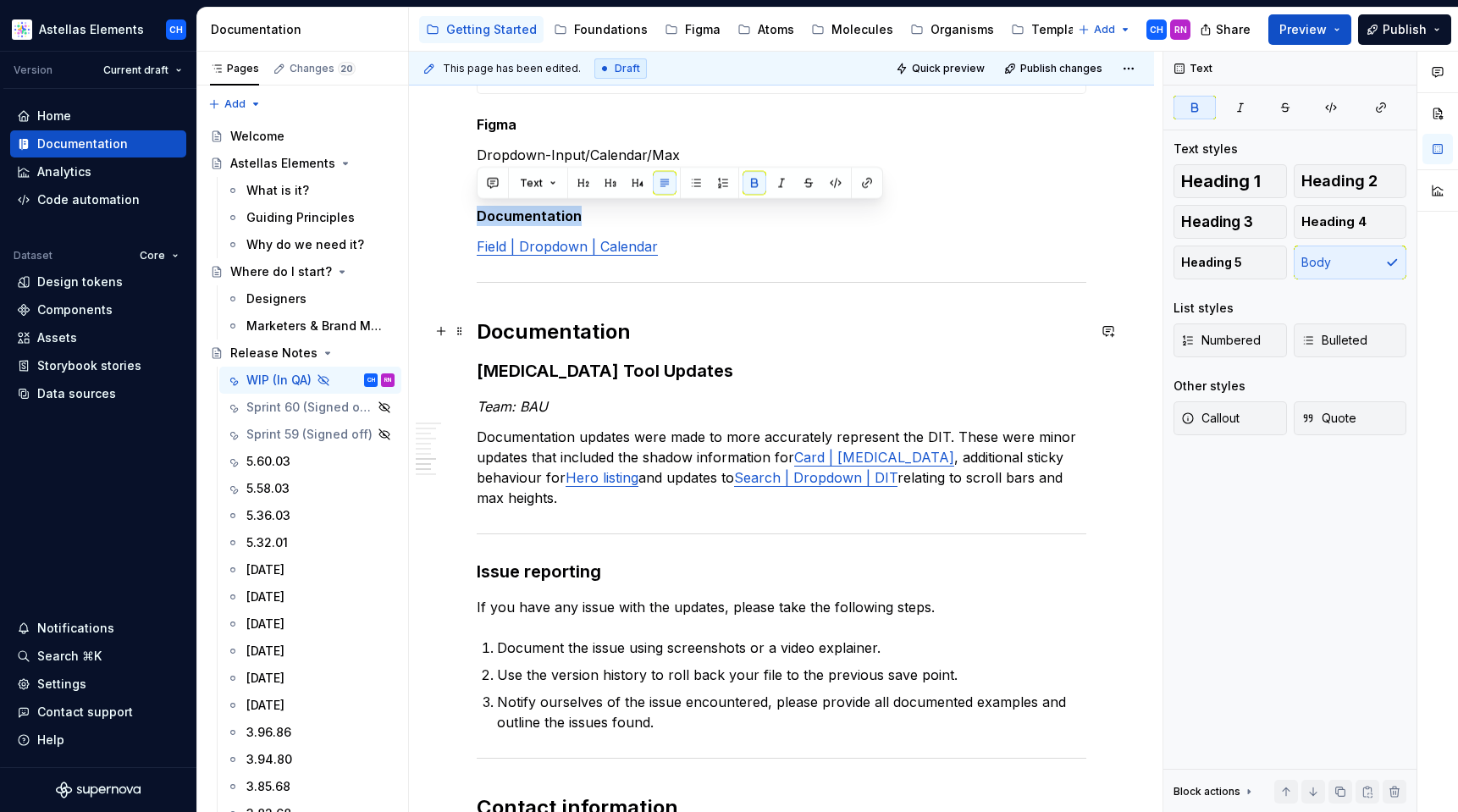
scroll to position [3121, 0]
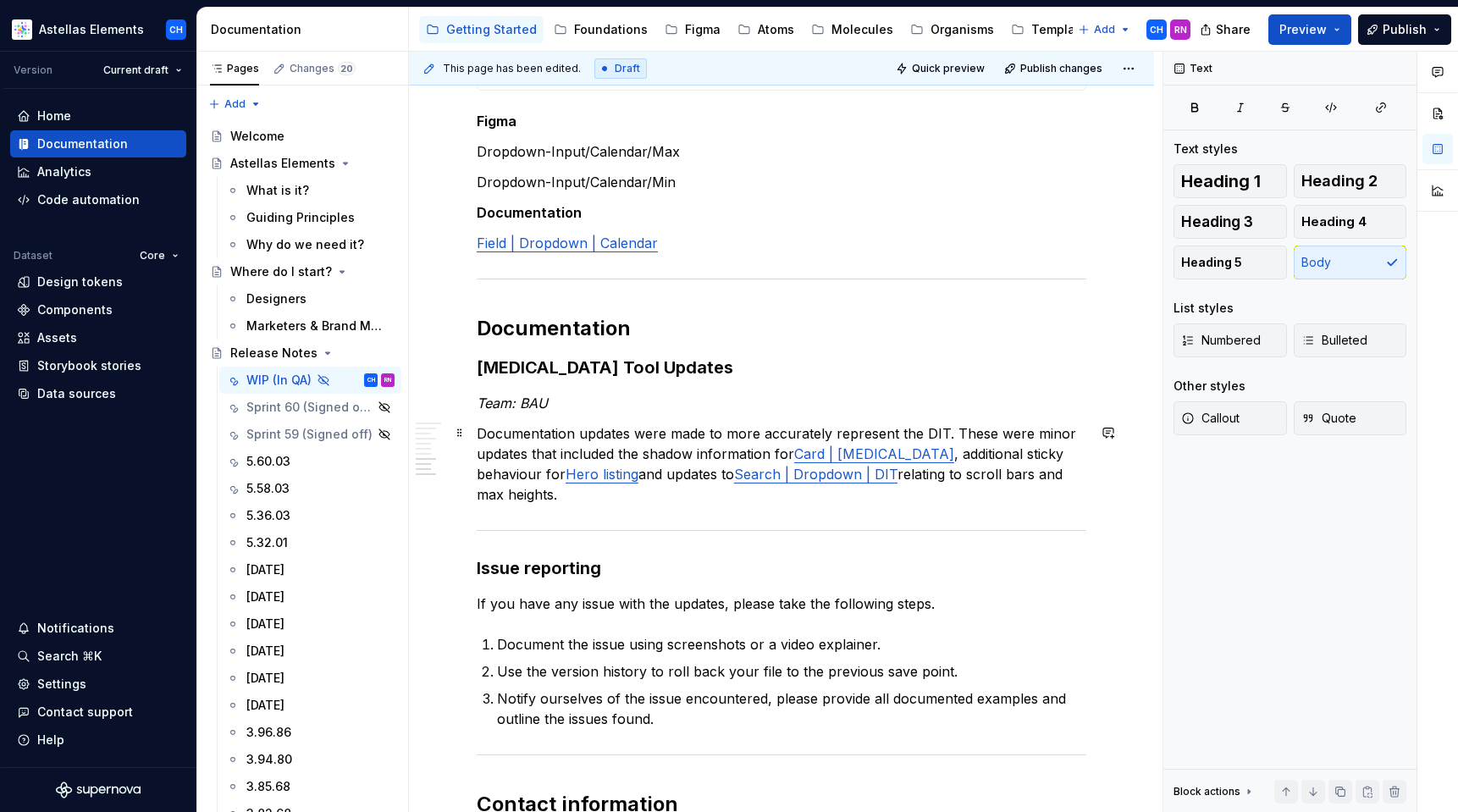
click at [697, 495] on p "Documentation updates were made to more accurately represent the DIT. These wer…" at bounding box center [781, 464] width 610 height 81
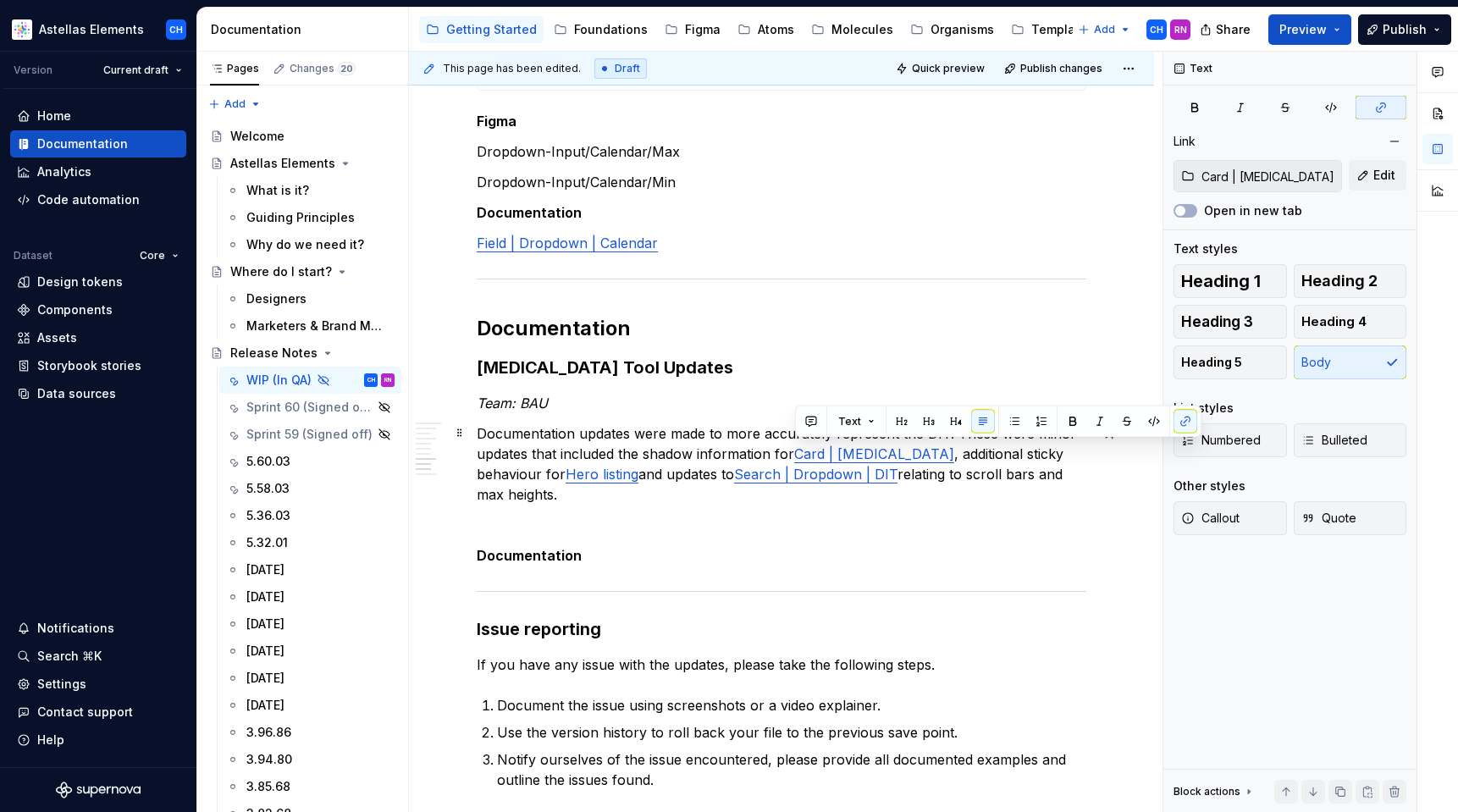
drag, startPoint x: 797, startPoint y: 450, endPoint x: 939, endPoint y: 452, distance: 142.0
click at [939, 452] on link "Card | Drug Interaction" at bounding box center [874, 454] width 160 height 17
copy link "Card | Drug Interaction"
click at [636, 563] on p "Documentation" at bounding box center [781, 554] width 610 height 20
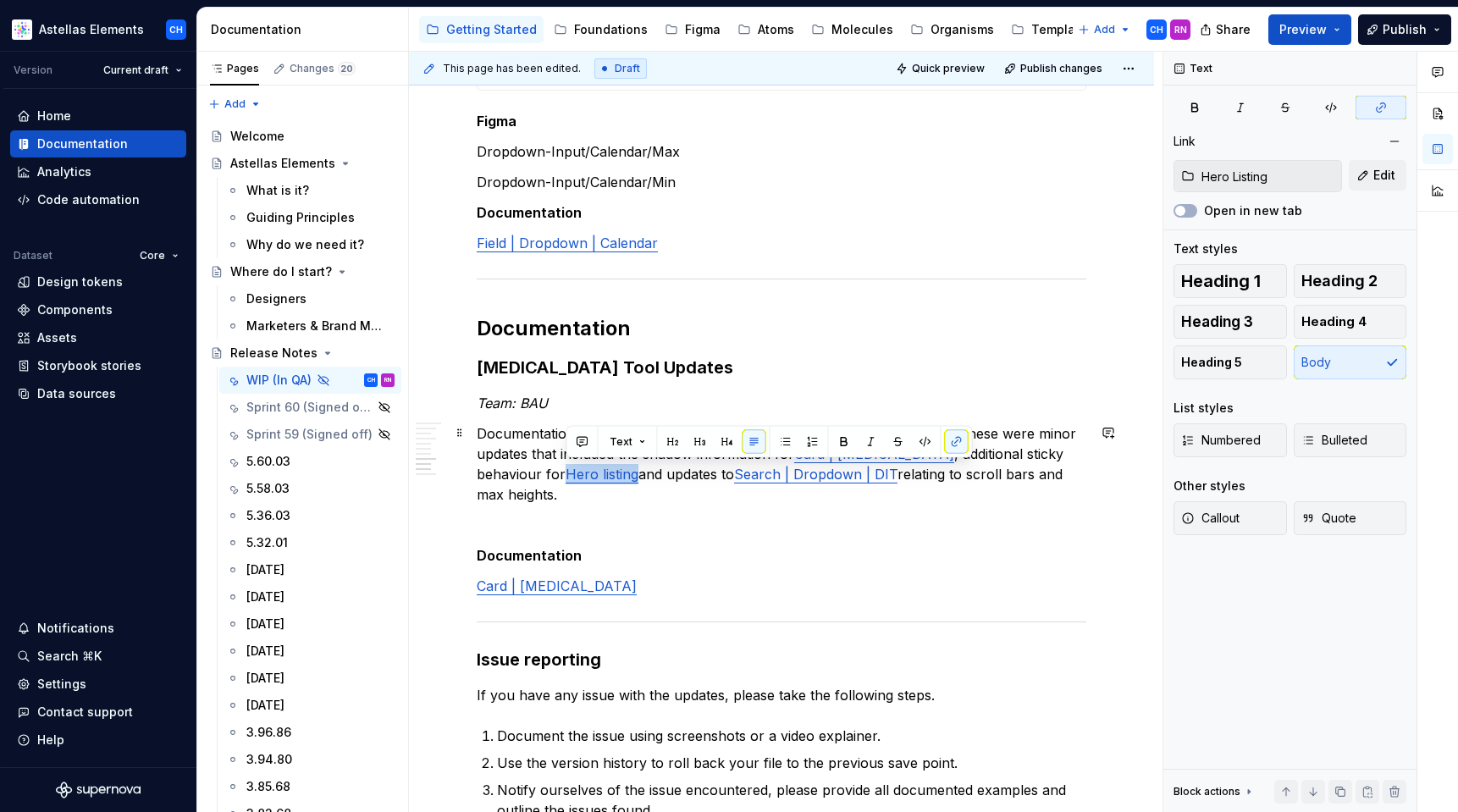
drag, startPoint x: 566, startPoint y: 471, endPoint x: 639, endPoint y: 472, distance: 73.0
click at [639, 472] on p "Documentation updates were made to more accurately represent the DIT. These wer…" at bounding box center [781, 464] width 610 height 81
copy link "Hero listing"
click at [655, 582] on p "Card | Drug Interaction" at bounding box center [781, 585] width 610 height 20
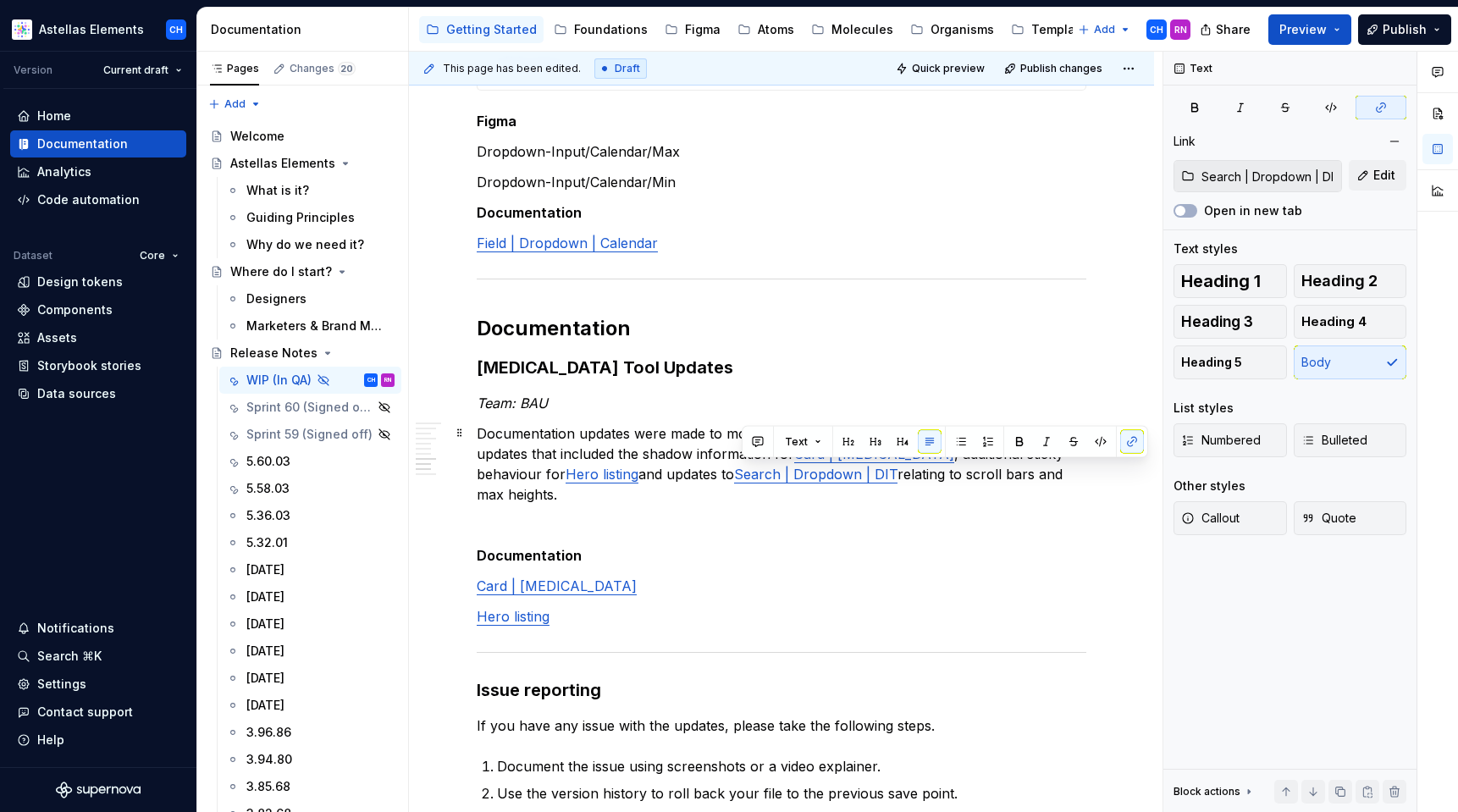
drag, startPoint x: 742, startPoint y: 471, endPoint x: 902, endPoint y: 475, distance: 160.0
click at [902, 475] on p "Documentation updates were made to more accurately represent the DIT. These wer…" at bounding box center [781, 464] width 610 height 81
click at [587, 620] on p "Hero listing" at bounding box center [781, 616] width 610 height 20
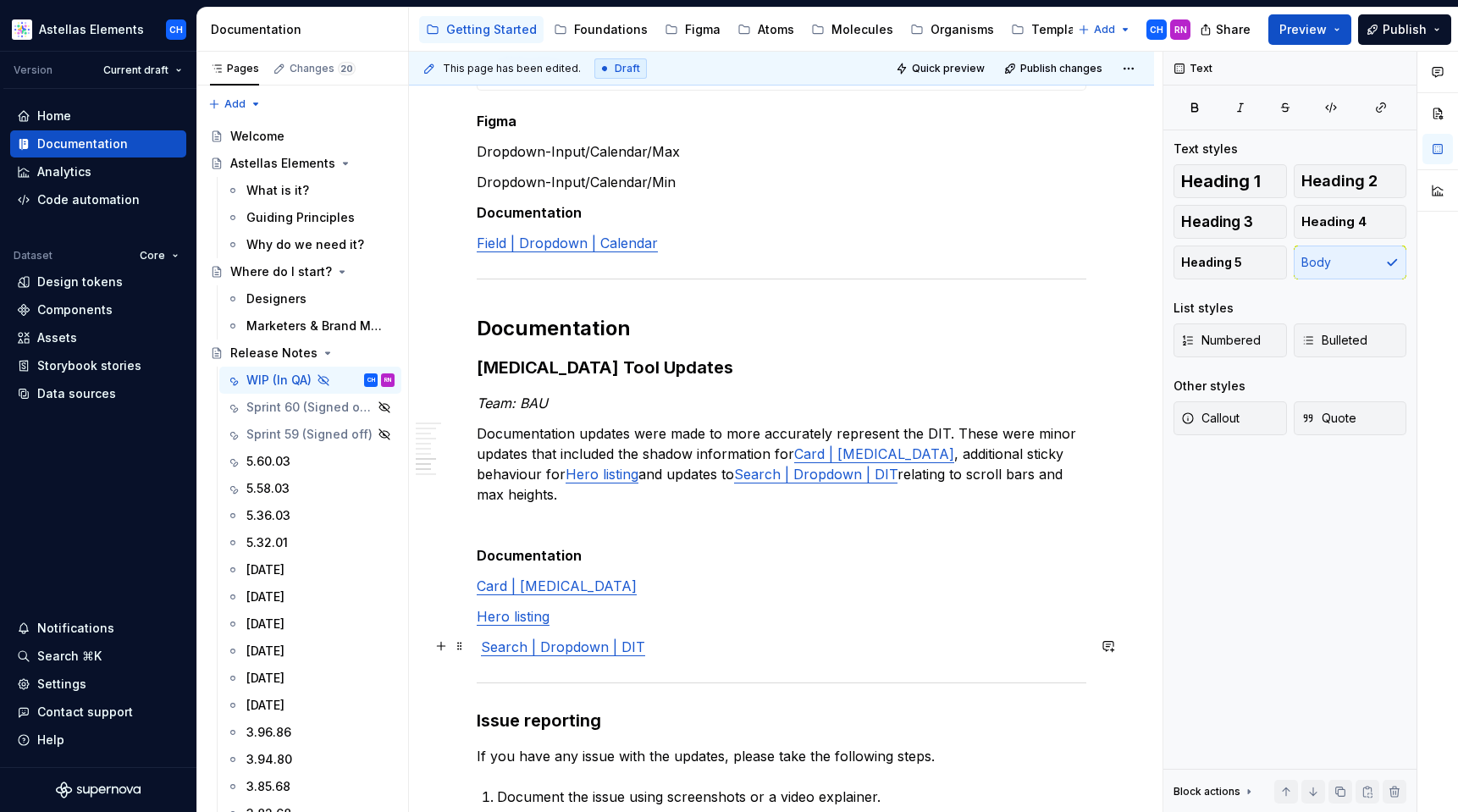
click at [478, 643] on p "Search | Dropdown | DIT" at bounding box center [781, 646] width 610 height 20
click at [745, 469] on link "Search | Dropdown | DIT" at bounding box center [815, 474] width 163 height 17
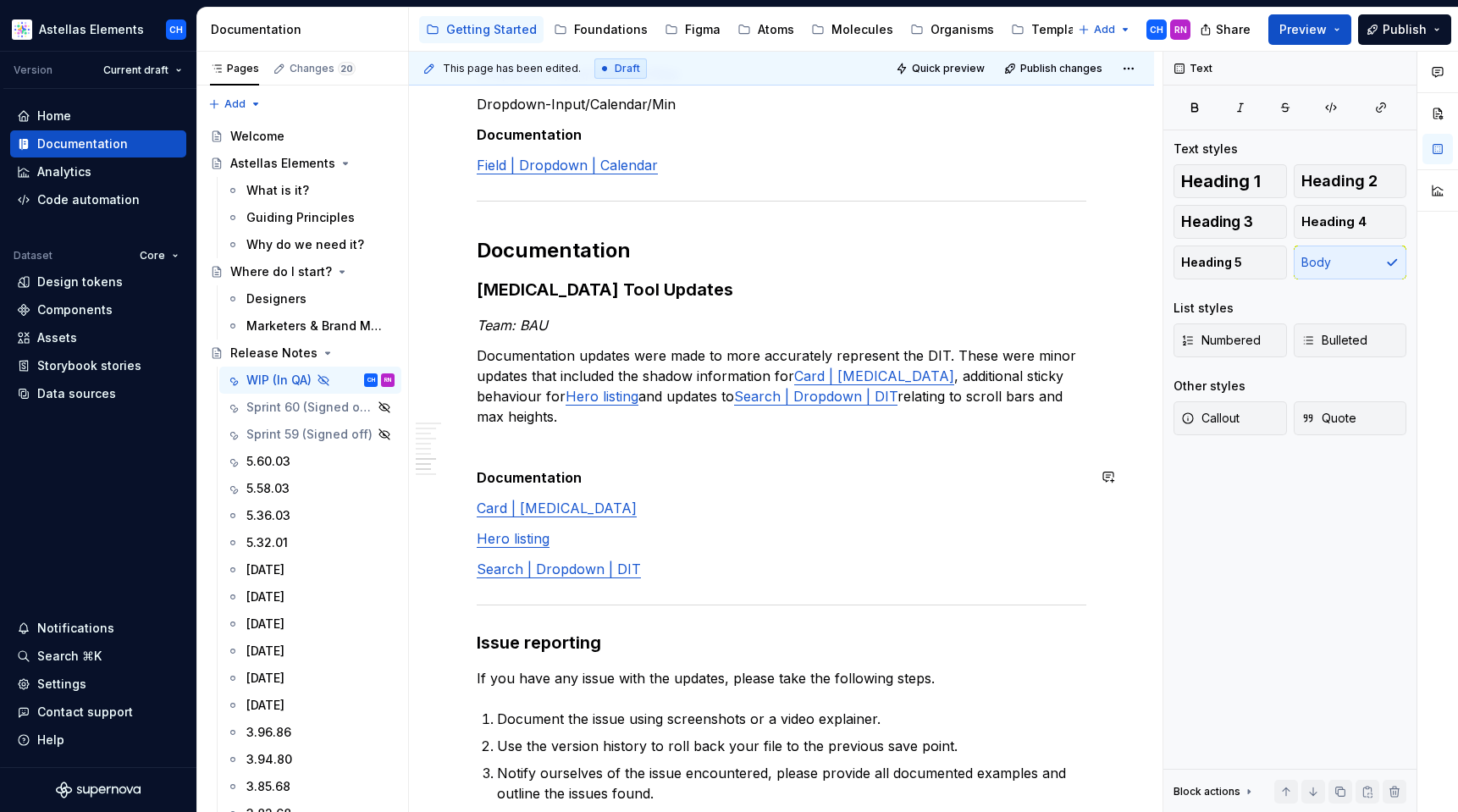
scroll to position [3229, 0]
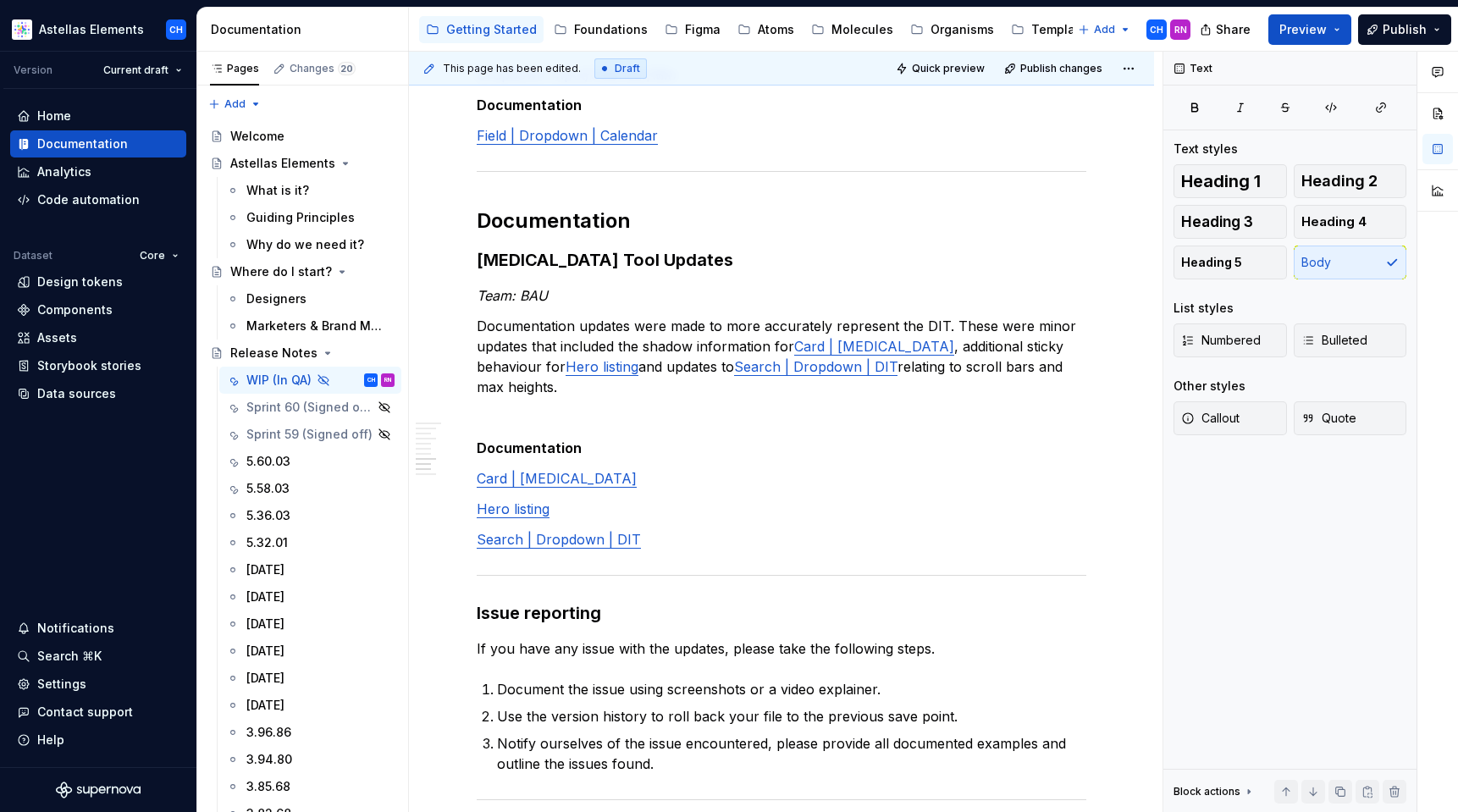
type textarea "*"
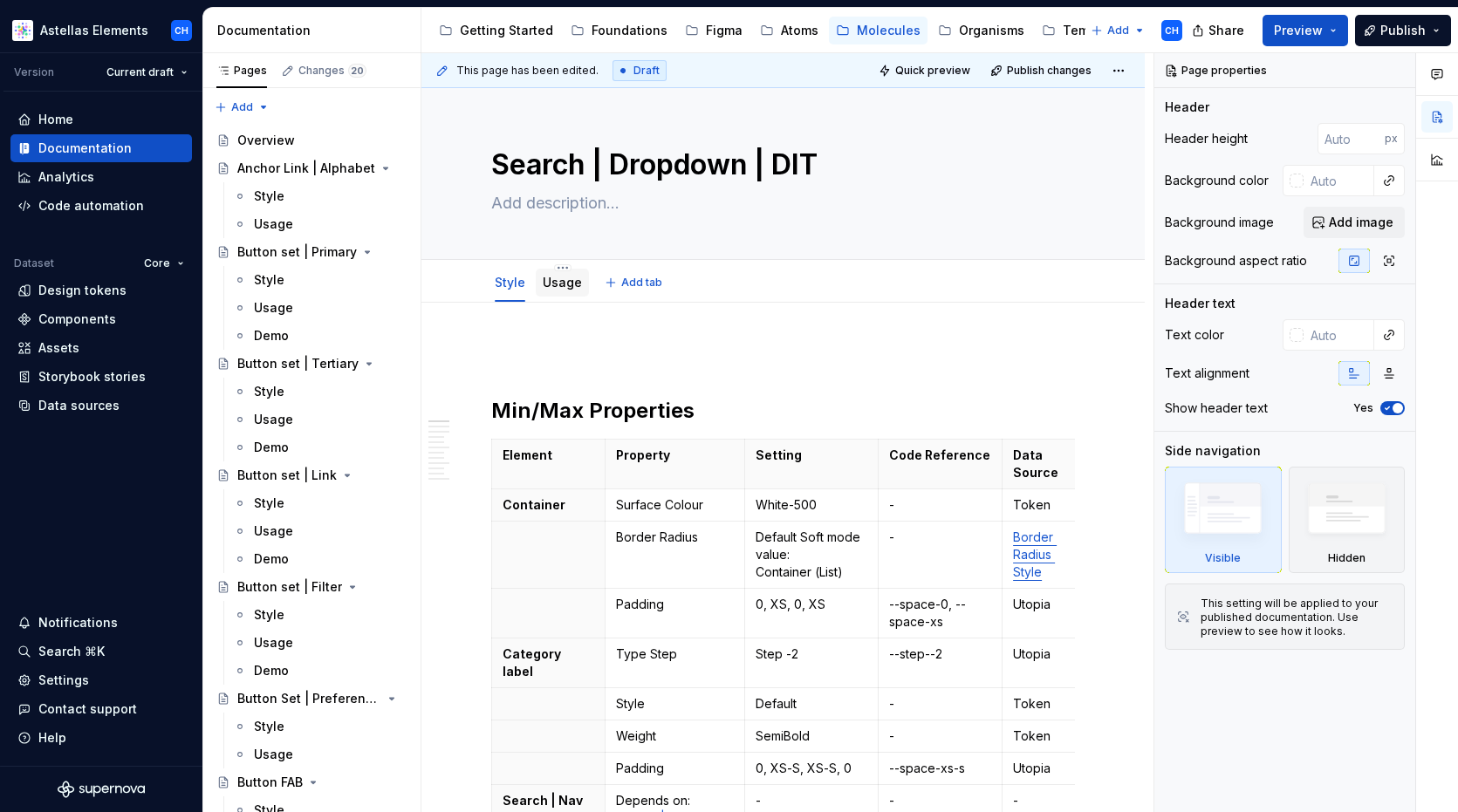
click at [560, 292] on div "Usage" at bounding box center [562, 282] width 39 height 20
click at [558, 281] on link "Usage" at bounding box center [562, 281] width 39 height 15
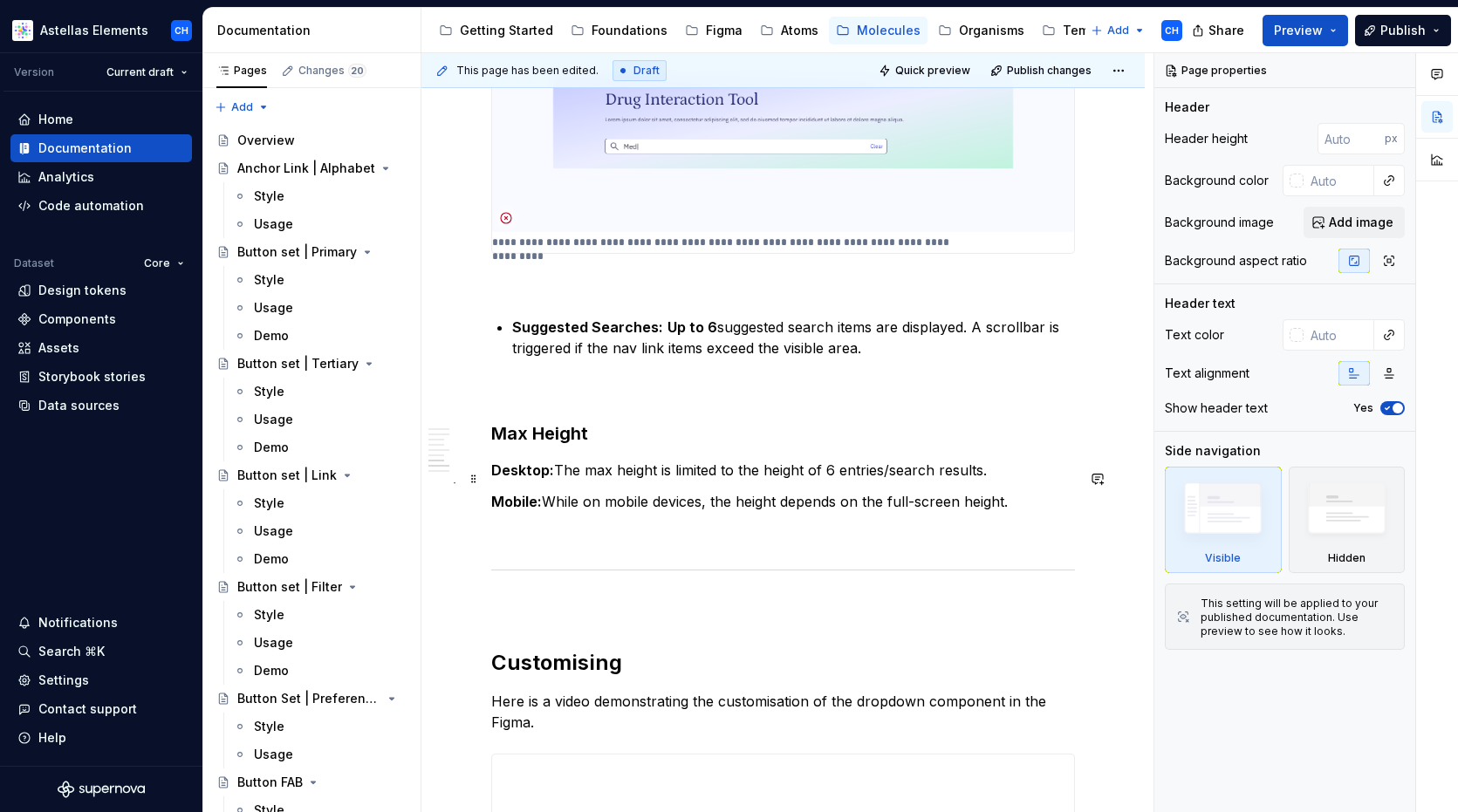
scroll to position [2893, 0]
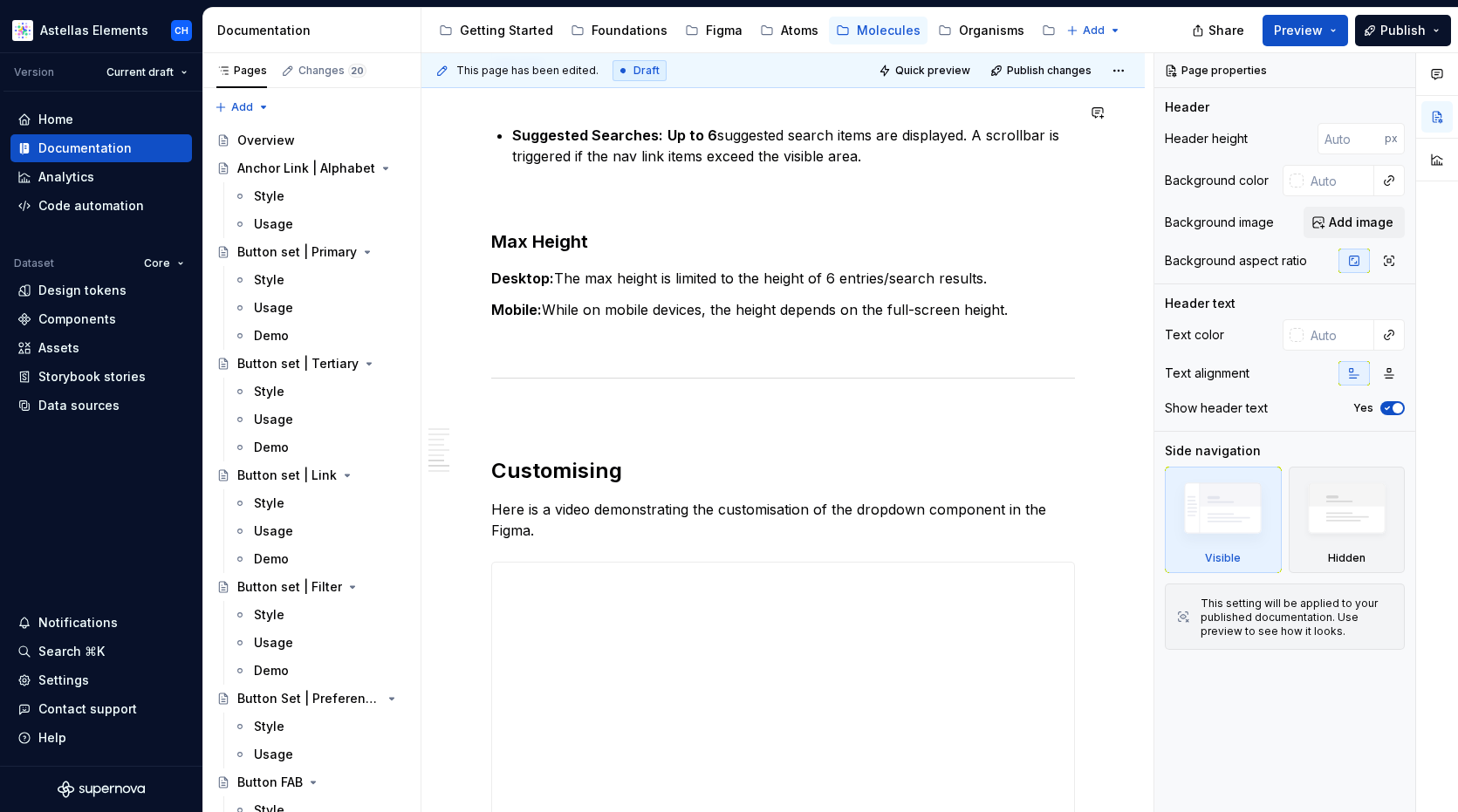
type textarea "*"
